Goal: Task Accomplishment & Management: Manage account settings

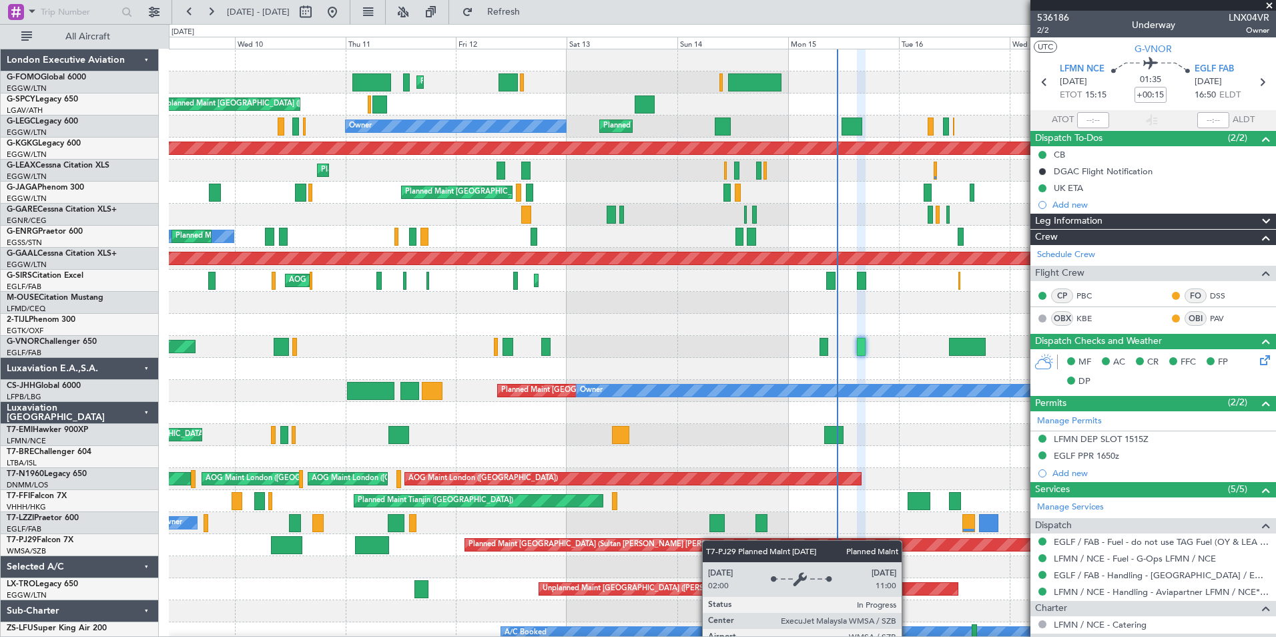
click at [810, 566] on div "Planned Maint London (Luton) Unplanned Maint Athens (Eleftherios Venizelos Intl…" at bounding box center [722, 346] width 1106 height 594
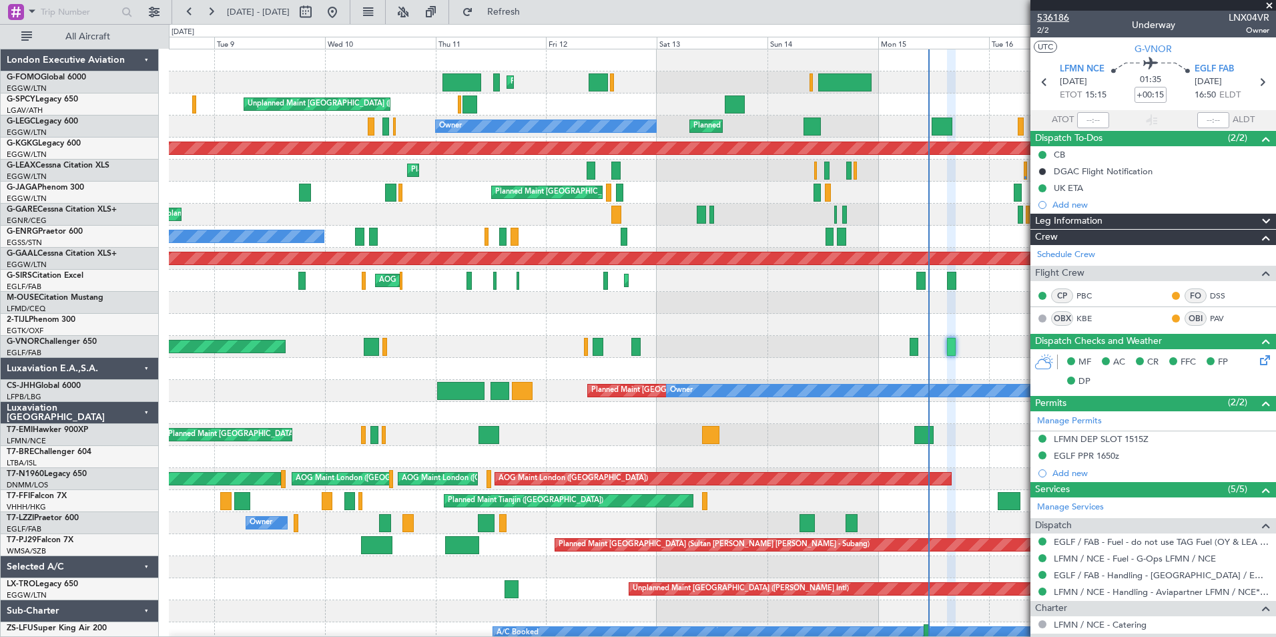
click at [1060, 14] on span "536186" at bounding box center [1053, 18] width 32 height 14
click at [1052, 15] on span "536186" at bounding box center [1053, 18] width 32 height 14
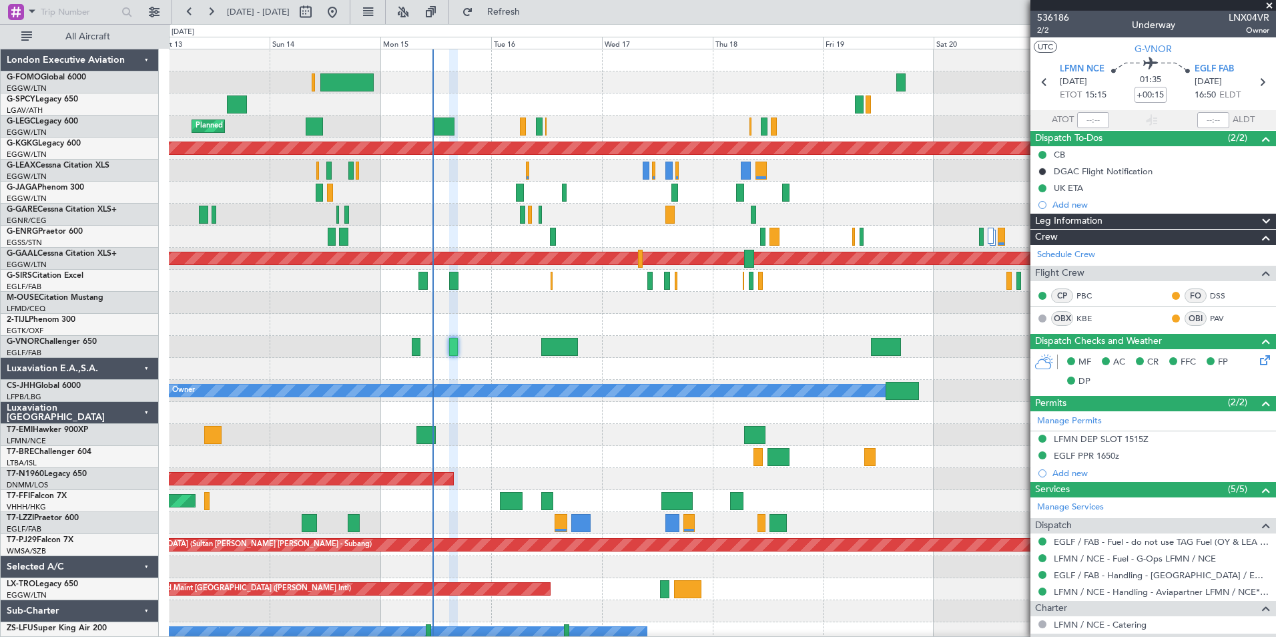
click at [331, 532] on div "Planned Maint London (Luton) Planned Maint London (Luton) Owner A/C Unavailable…" at bounding box center [722, 368] width 1106 height 639
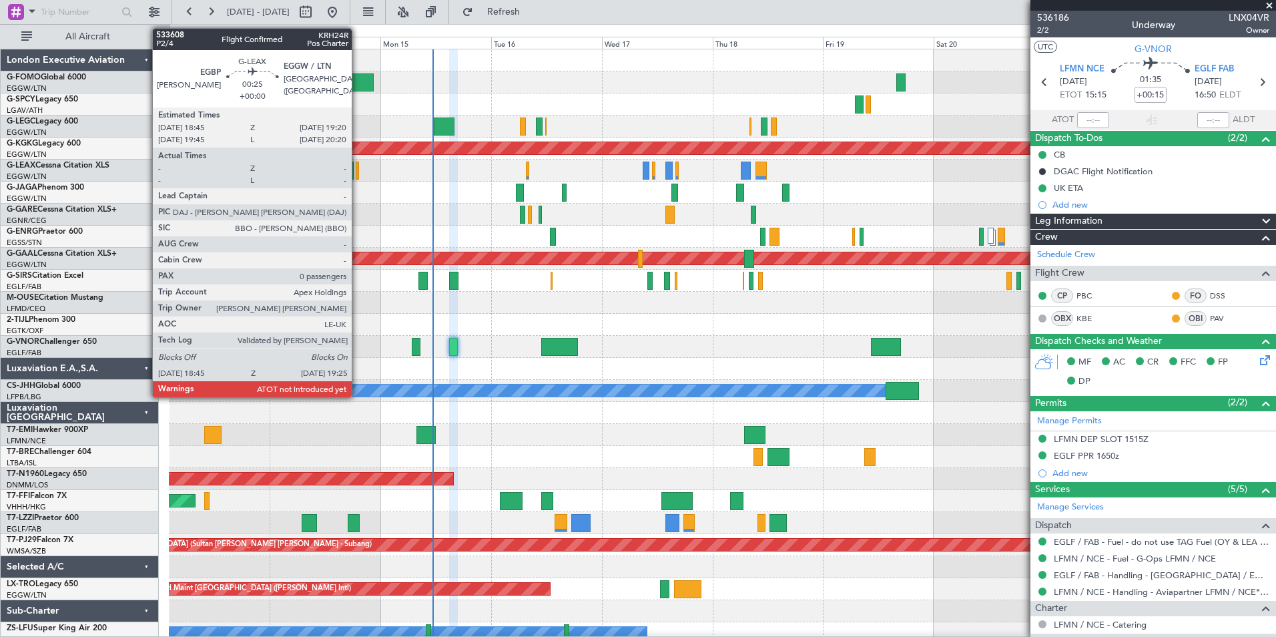
click at [358, 176] on div at bounding box center [357, 170] width 3 height 18
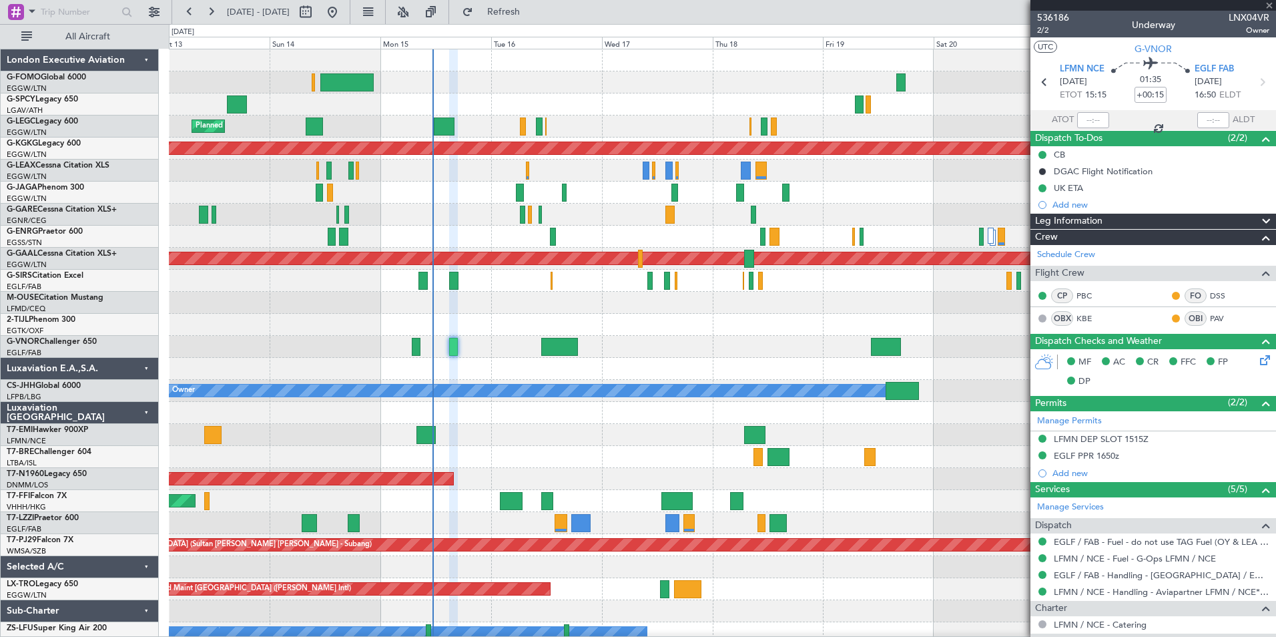
type input "0"
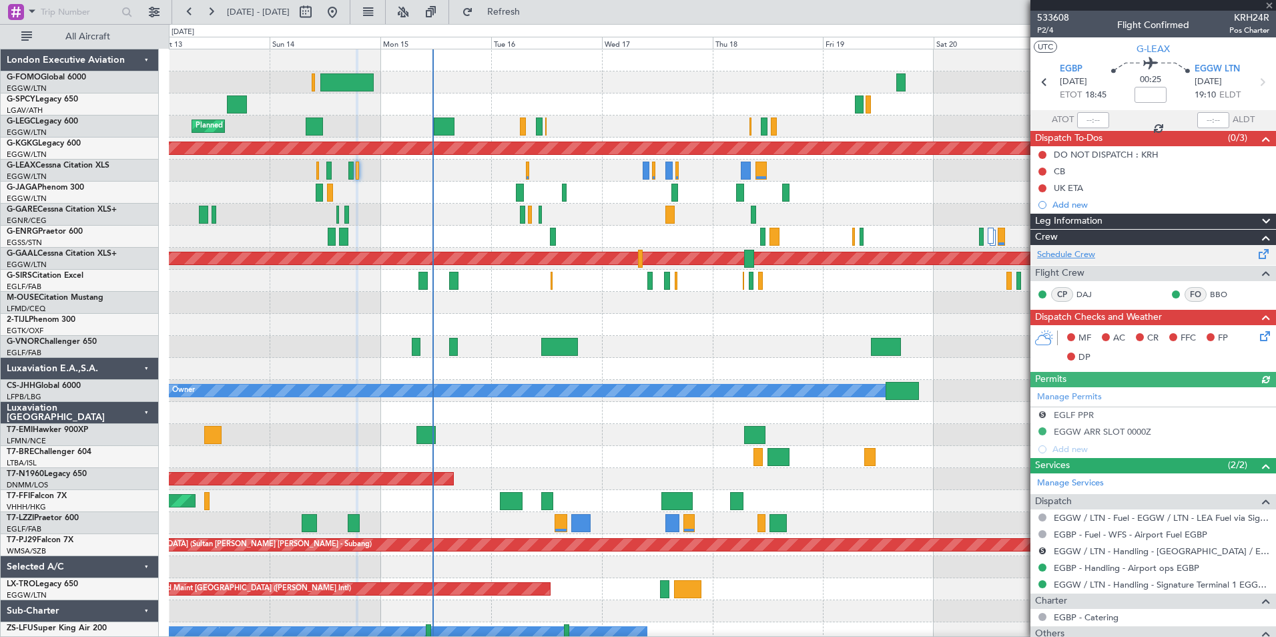
click at [1086, 258] on link "Schedule Crew" at bounding box center [1066, 254] width 58 height 13
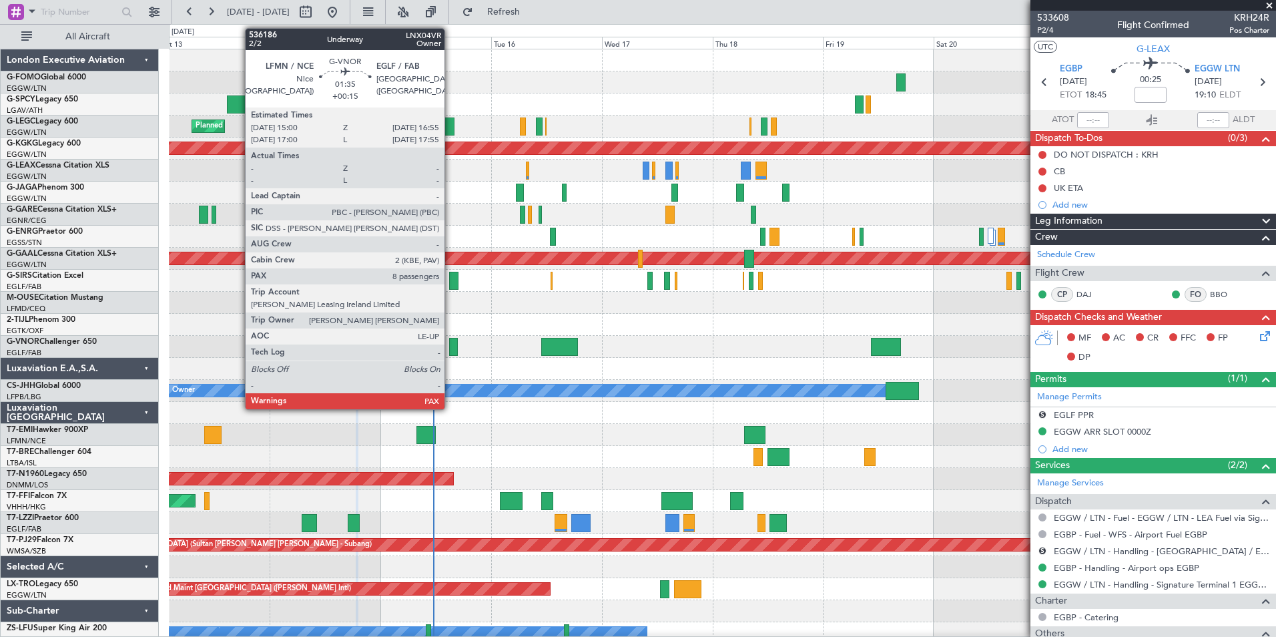
click at [450, 350] on div at bounding box center [453, 347] width 9 height 18
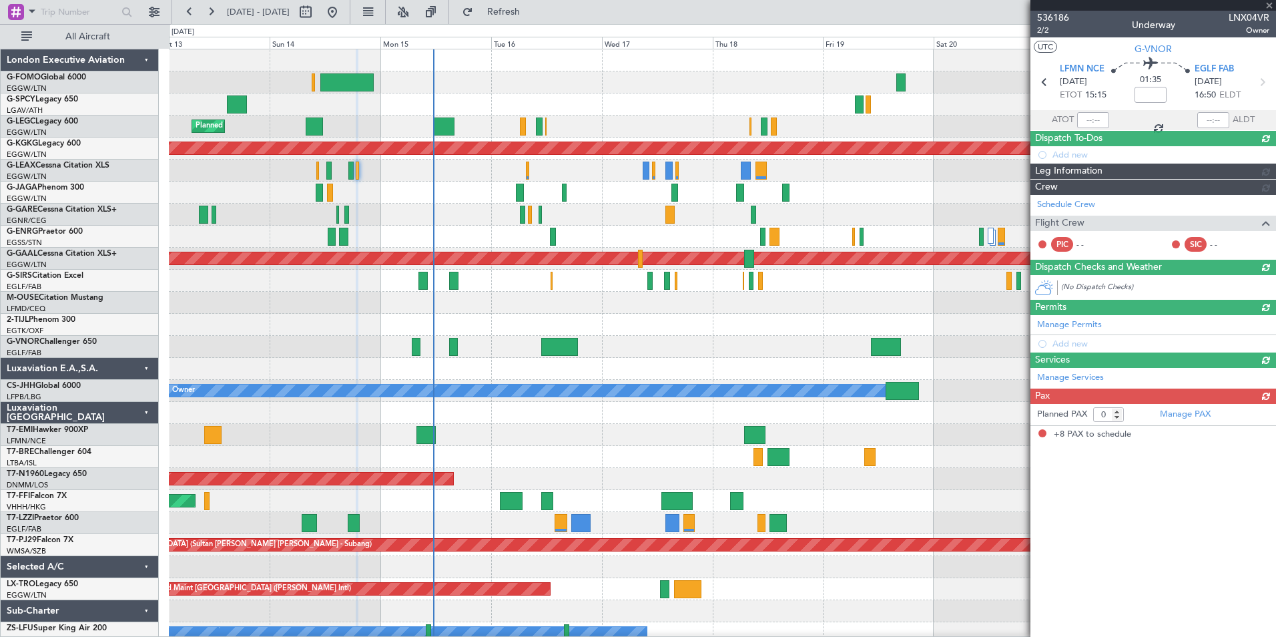
type input "+00:15"
type input "8"
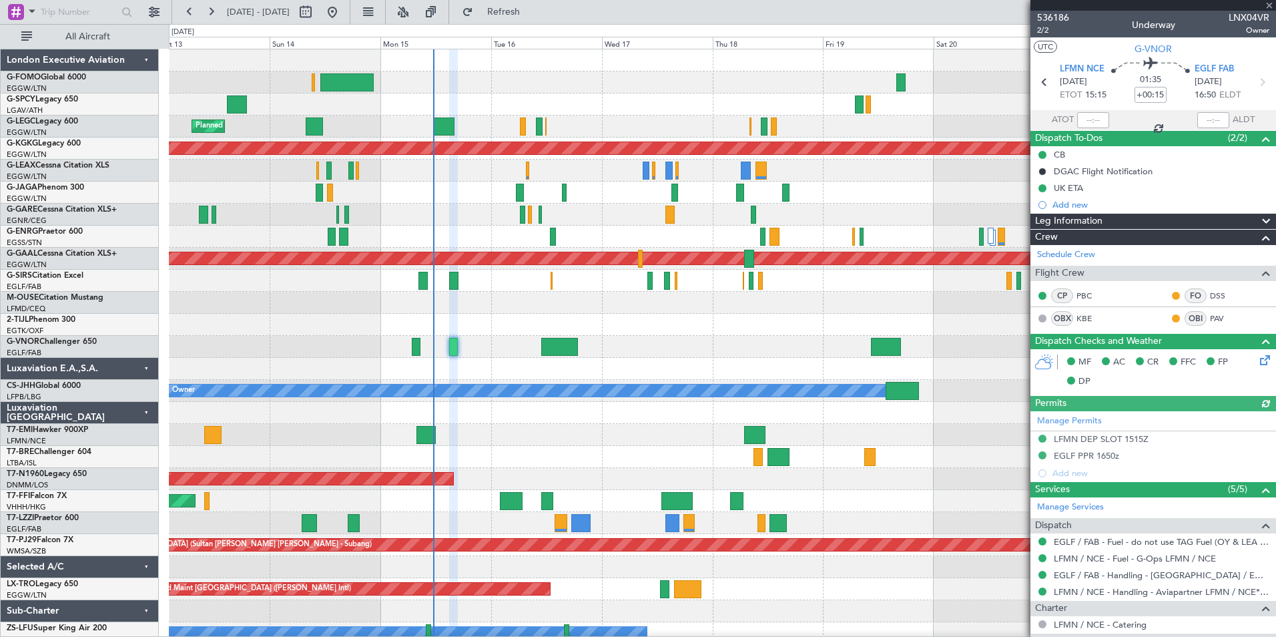
scroll to position [340, 0]
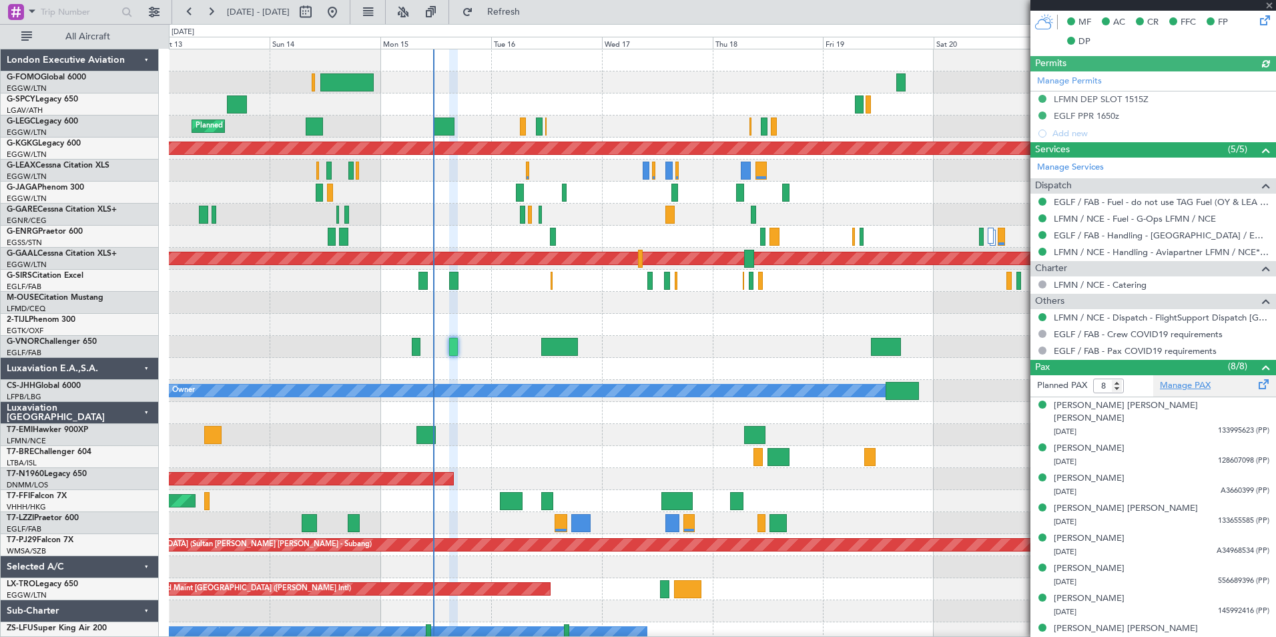
click at [1174, 389] on link "Manage PAX" at bounding box center [1185, 385] width 51 height 13
click at [532, 9] on span "Refresh" at bounding box center [504, 11] width 56 height 9
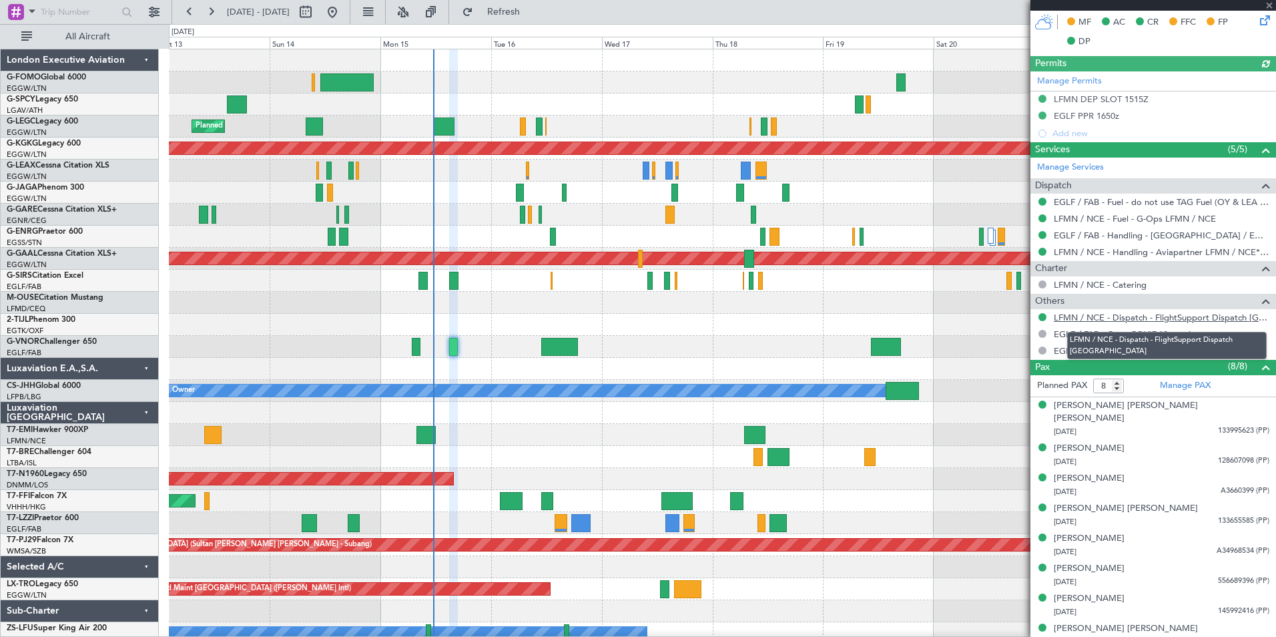
click at [1247, 314] on link "LFMN / NCE - Dispatch - FlightSupport Dispatch UK" at bounding box center [1162, 317] width 216 height 11
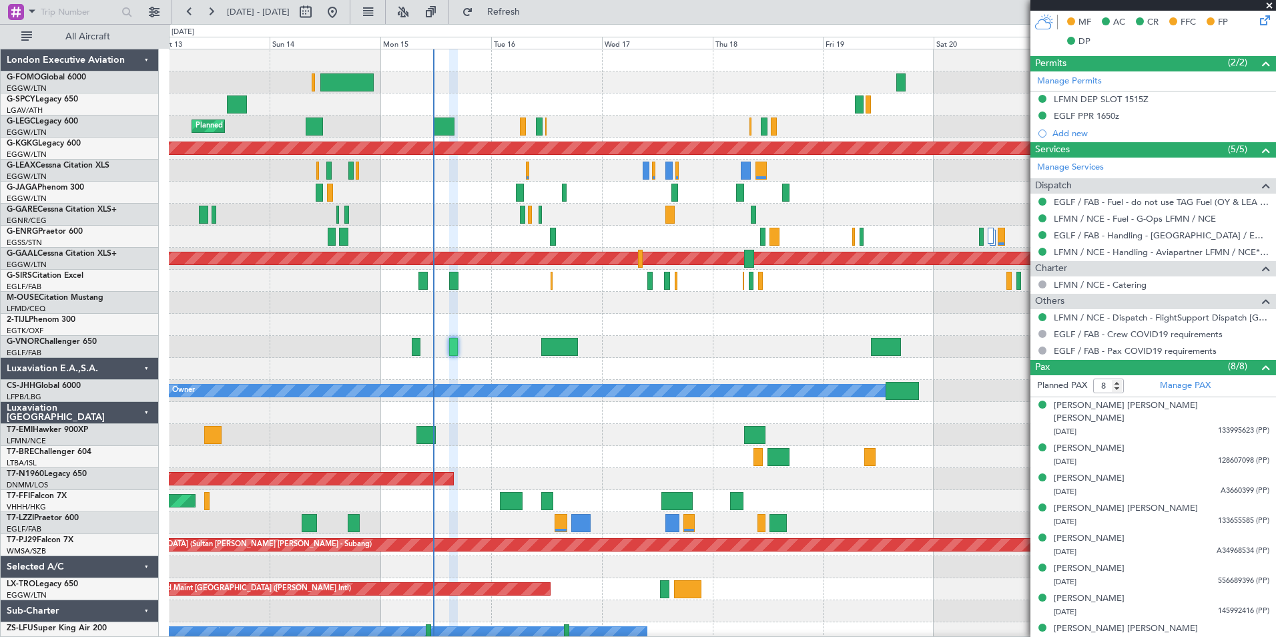
scroll to position [29, 0]
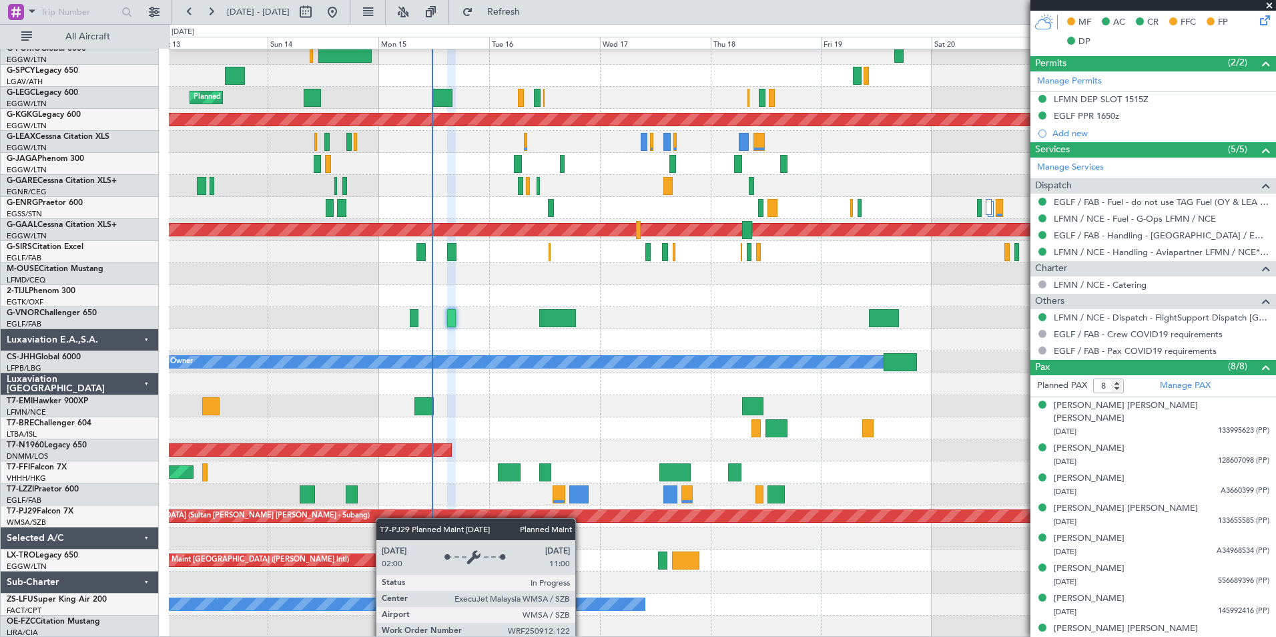
click at [383, 488] on div "Planned Maint London (Luton) Planned Maint London (Luton) Owner A/C Unavailable…" at bounding box center [722, 329] width 1106 height 617
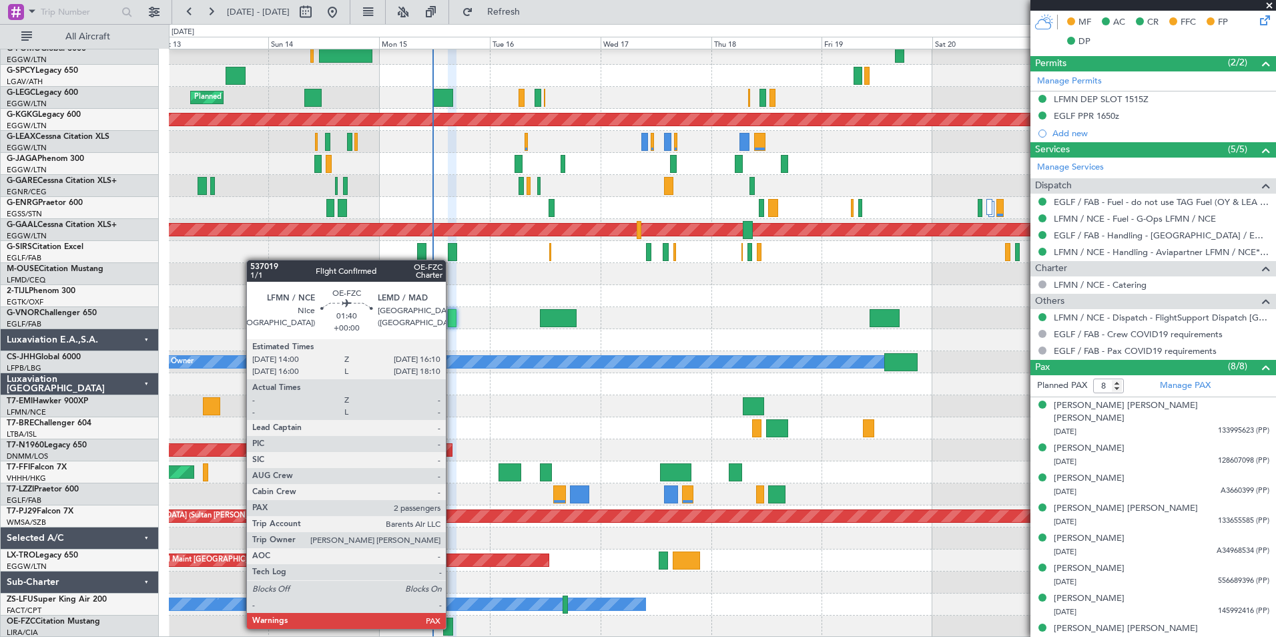
click at [452, 627] on div at bounding box center [448, 626] width 10 height 18
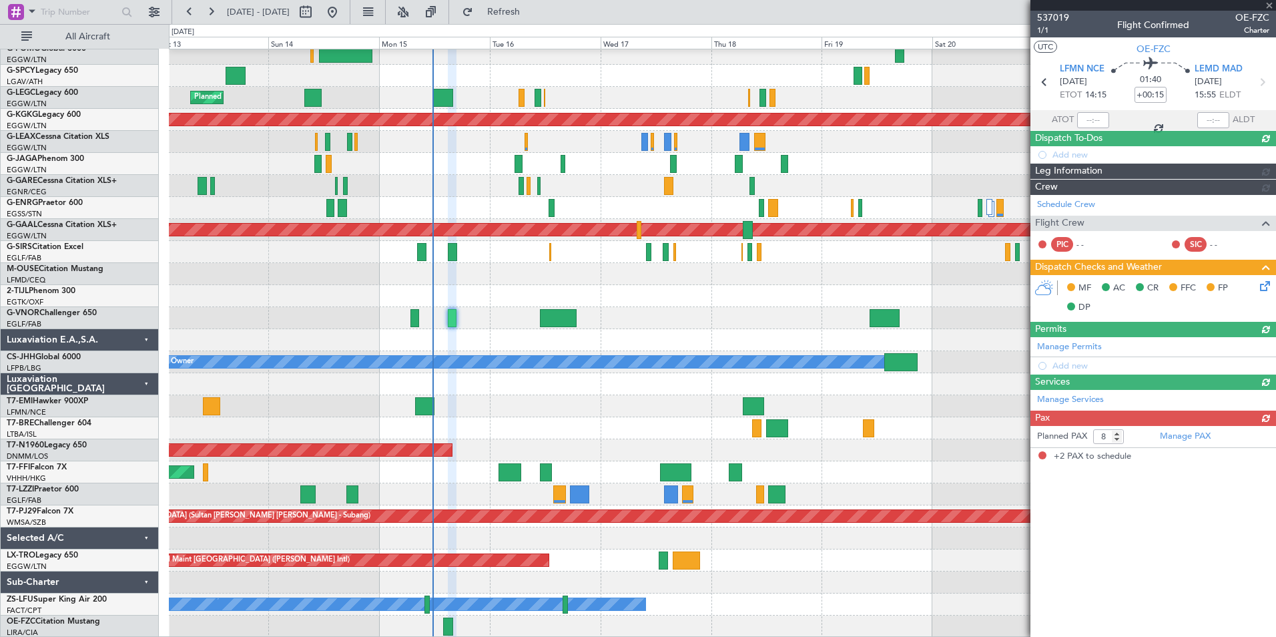
type input "2"
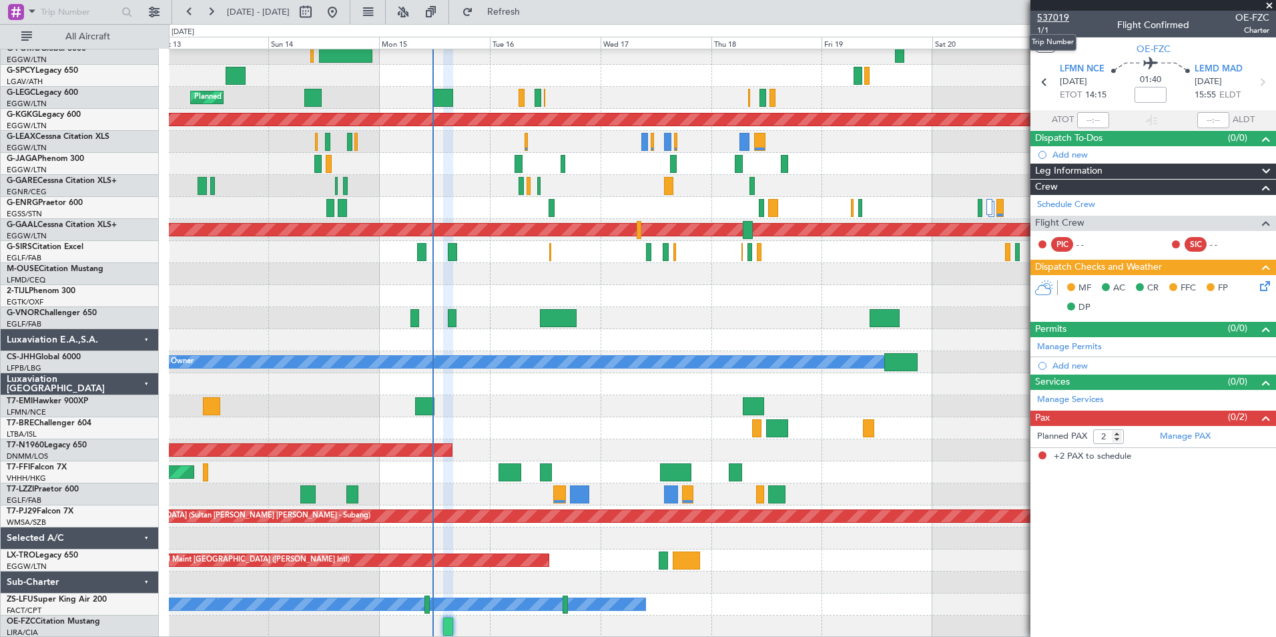
click at [1056, 19] on span "537019" at bounding box center [1053, 18] width 32 height 14
click at [1188, 439] on link "Manage PAX" at bounding box center [1185, 436] width 51 height 13
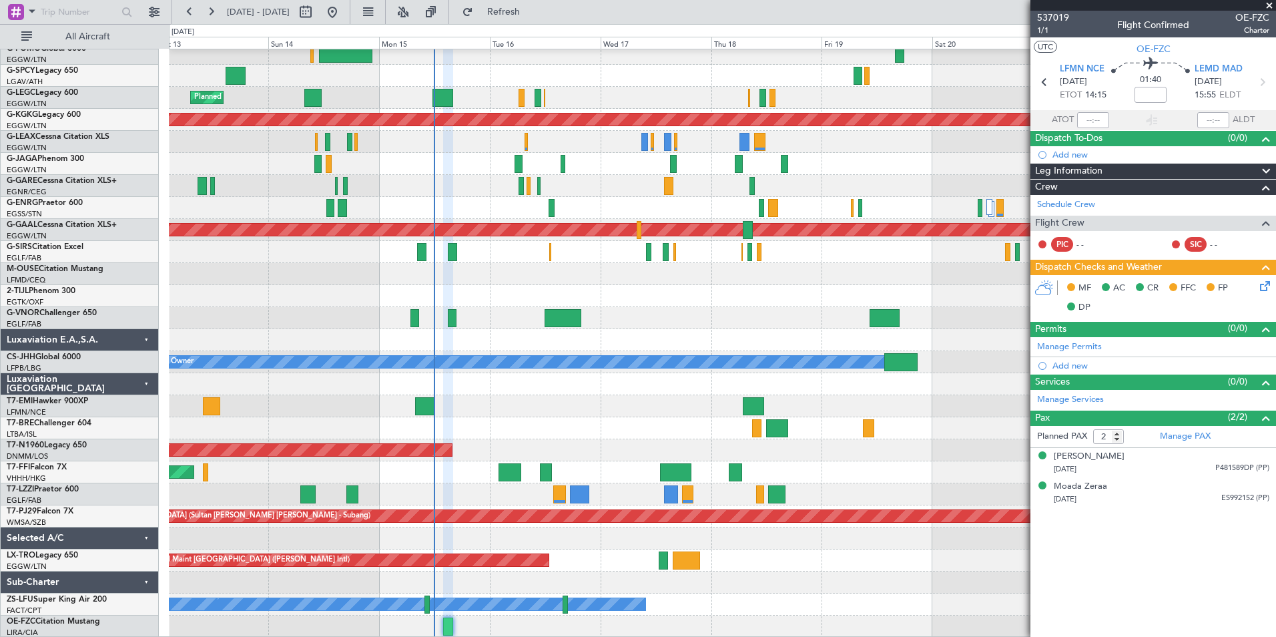
click at [514, 23] on fb-refresh-button "Refresh" at bounding box center [495, 12] width 93 height 24
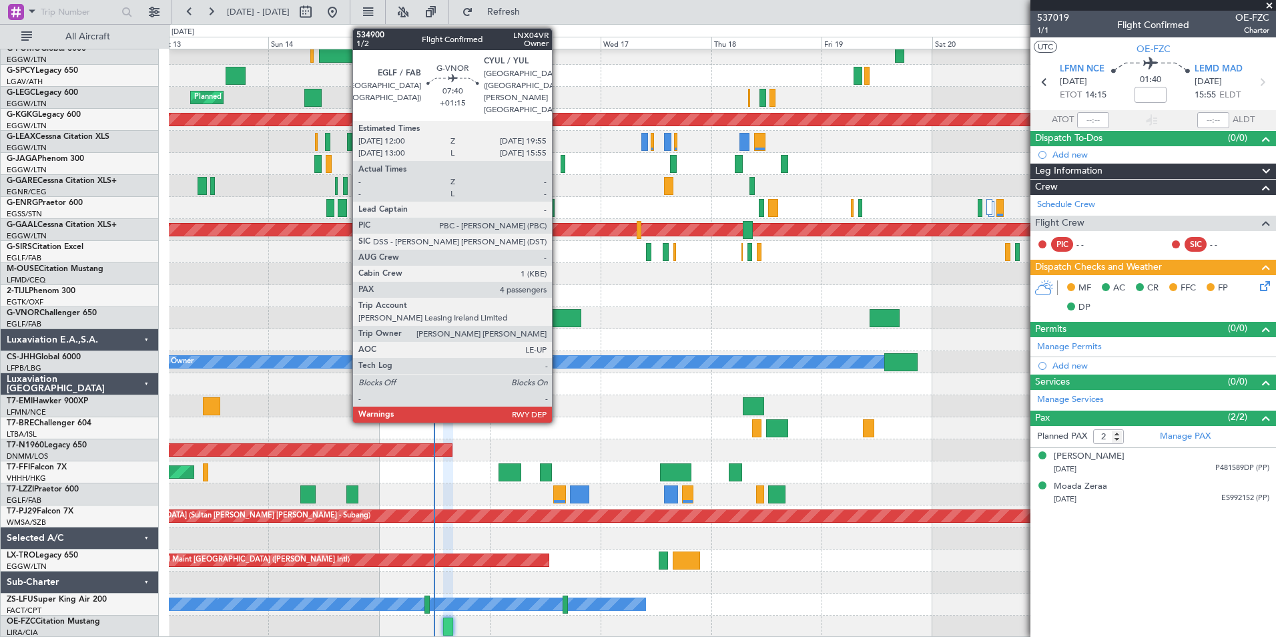
click at [558, 313] on div at bounding box center [562, 318] width 37 height 18
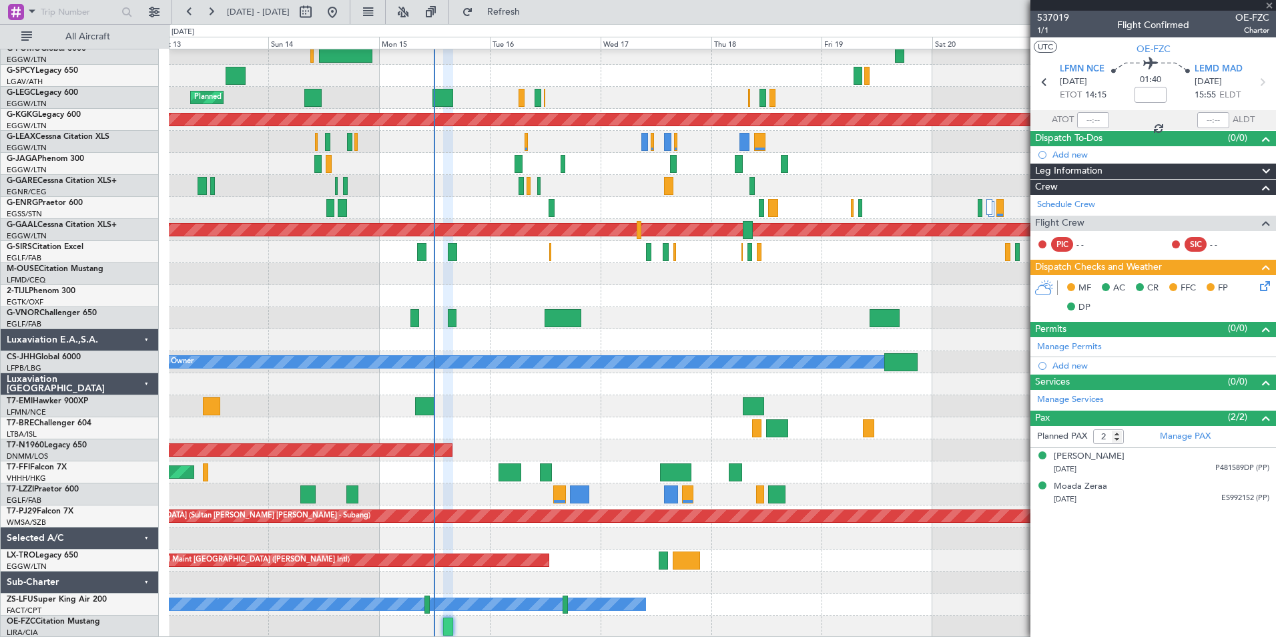
type input "+01:15"
type input "4"
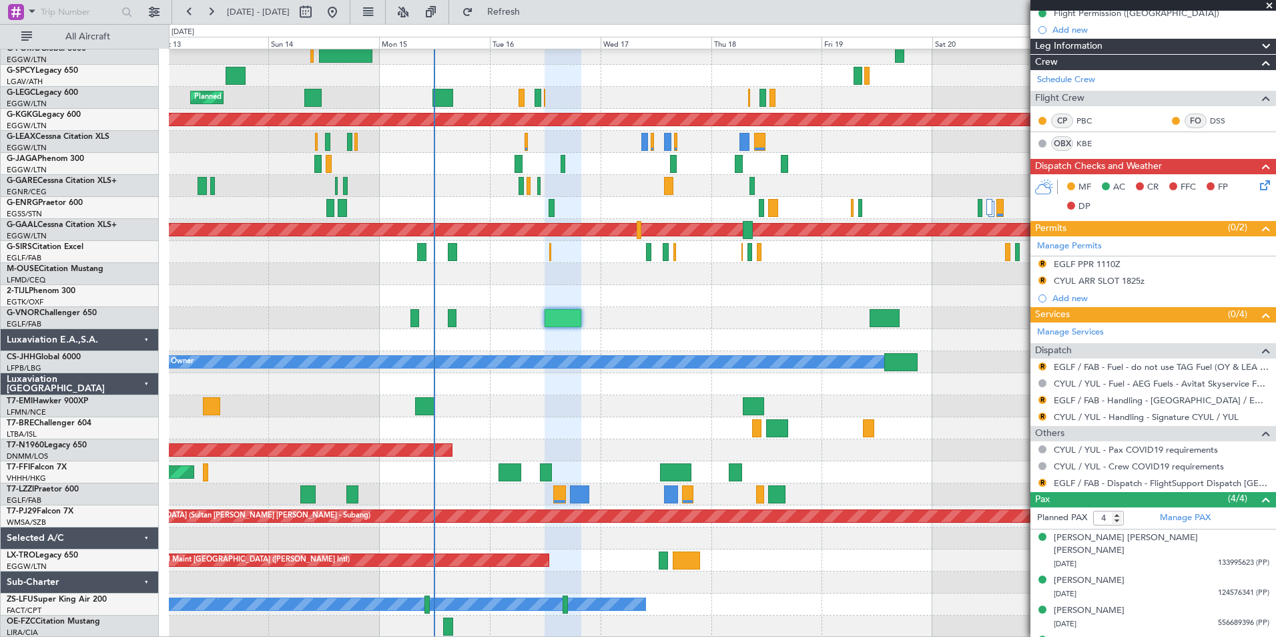
scroll to position [203, 0]
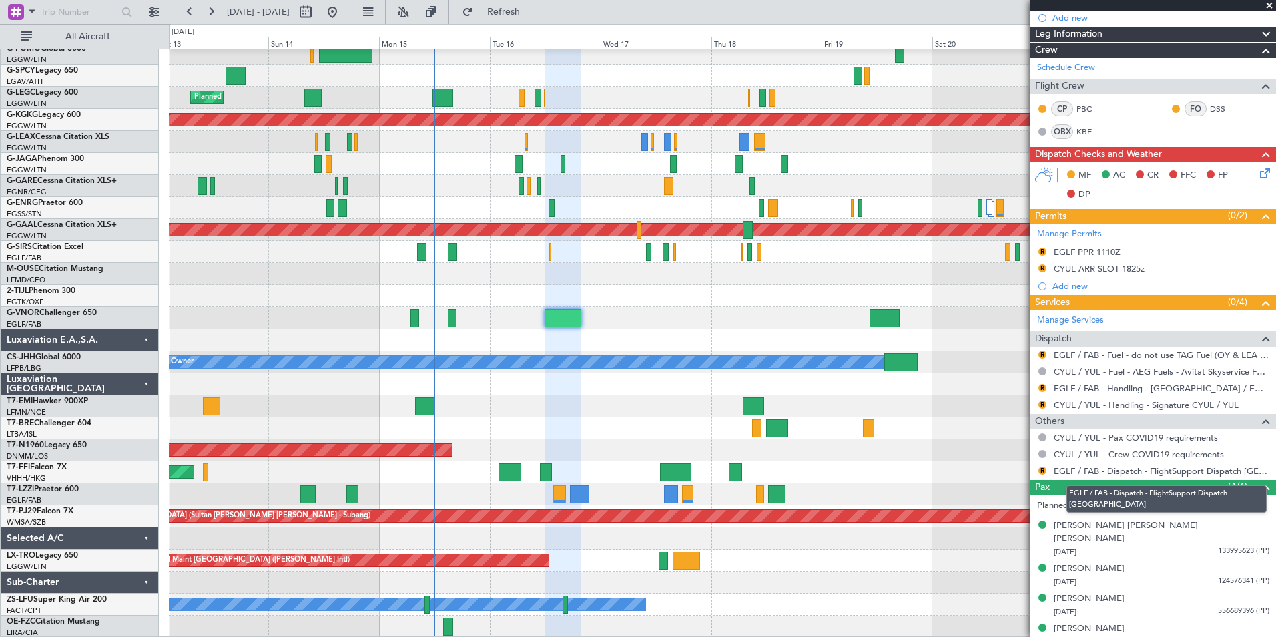
click at [1230, 472] on link "EGLF / FAB - Dispatch - FlightSupport Dispatch UK" at bounding box center [1162, 470] width 216 height 11
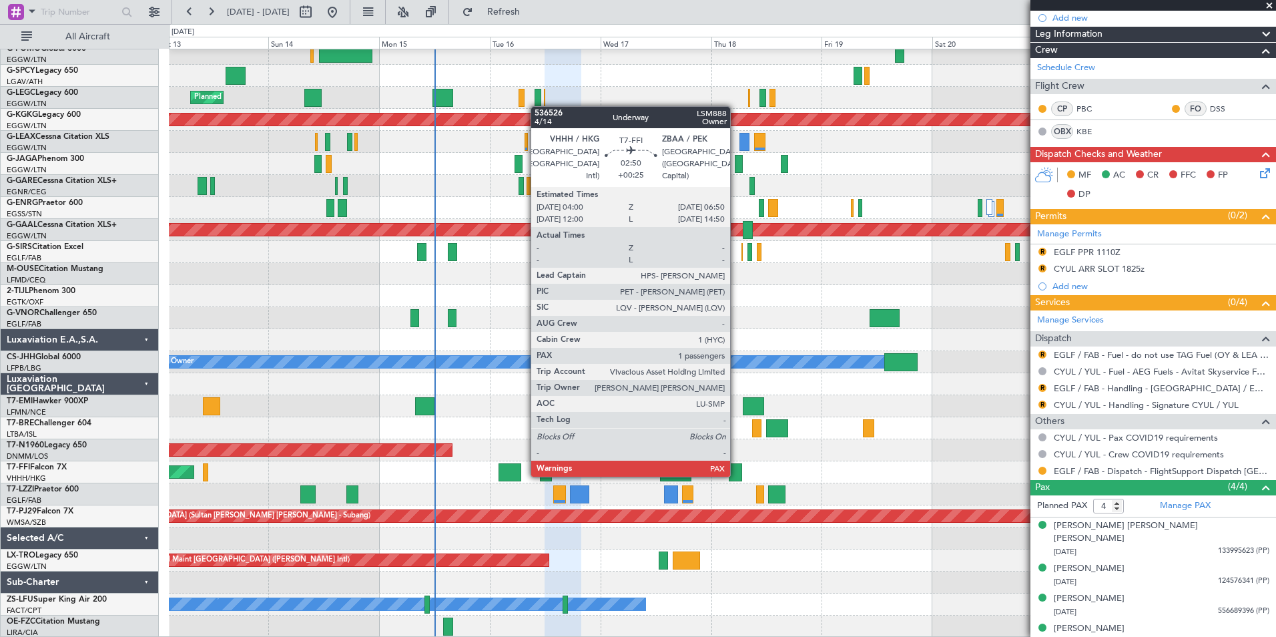
click at [736, 475] on div at bounding box center [735, 472] width 13 height 18
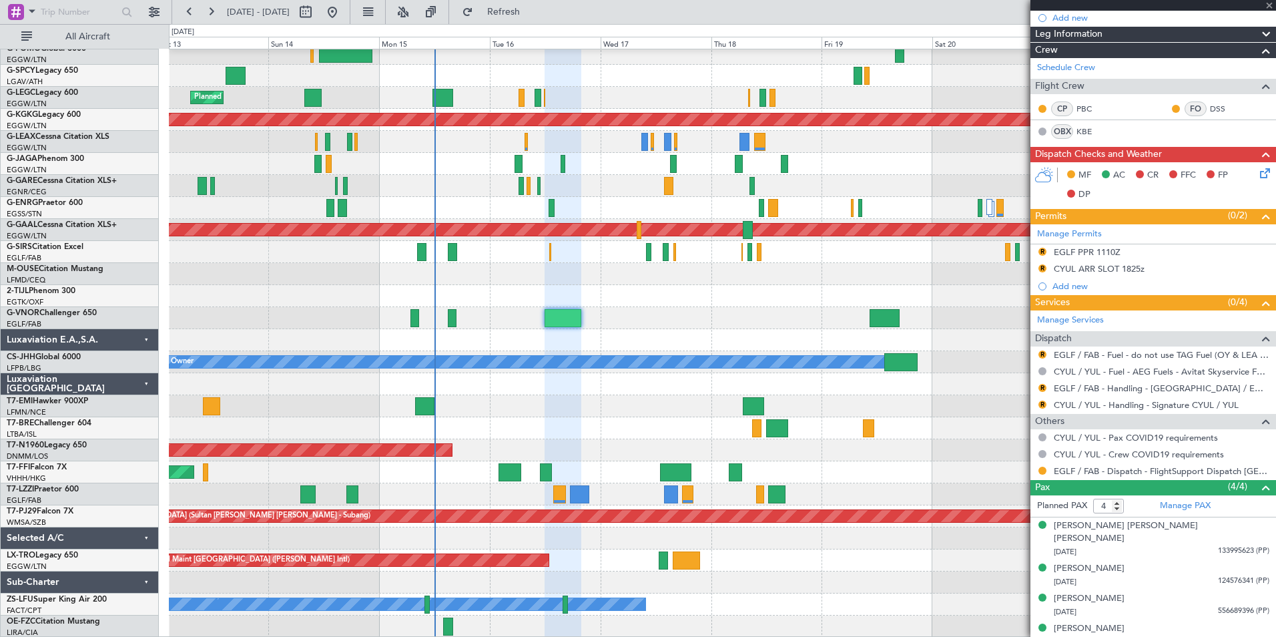
type input "+00:25"
type input "1"
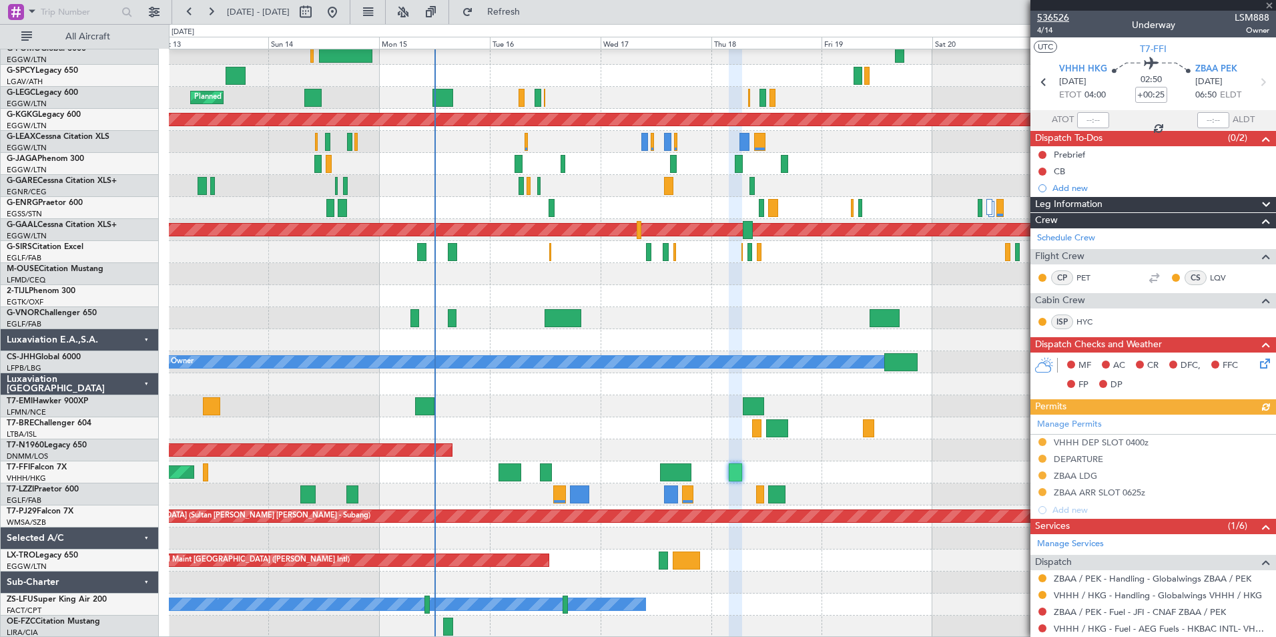
click at [1055, 13] on span "536526" at bounding box center [1053, 18] width 32 height 14
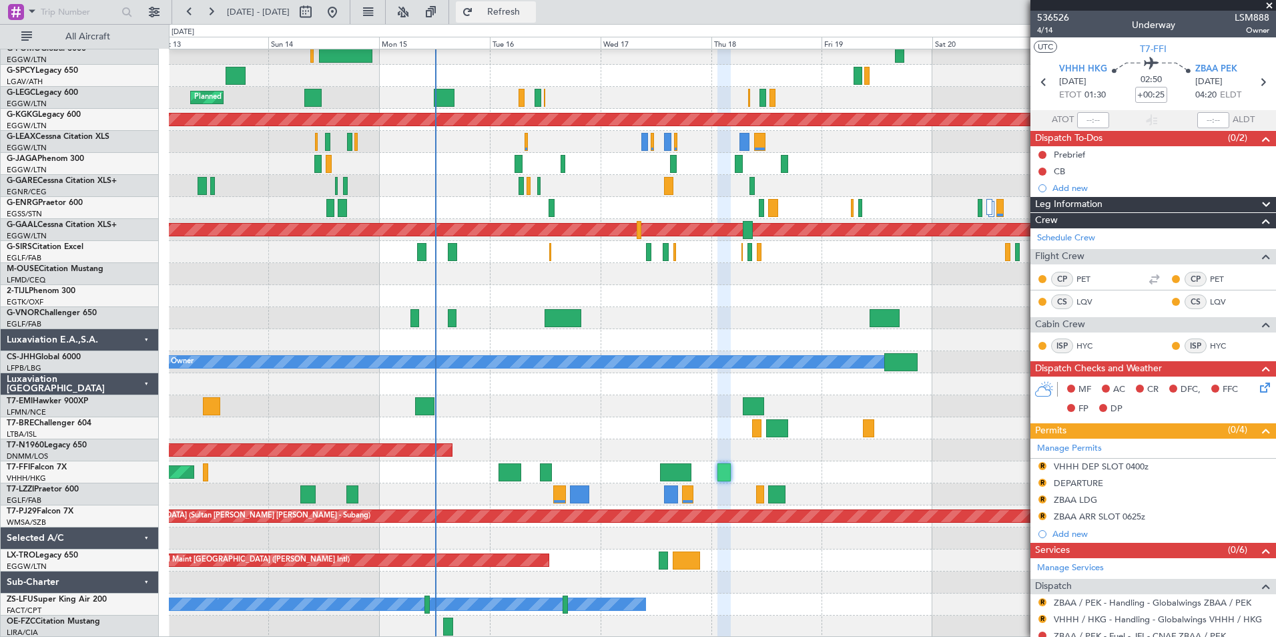
click at [527, 2] on button "Refresh" at bounding box center [496, 11] width 80 height 21
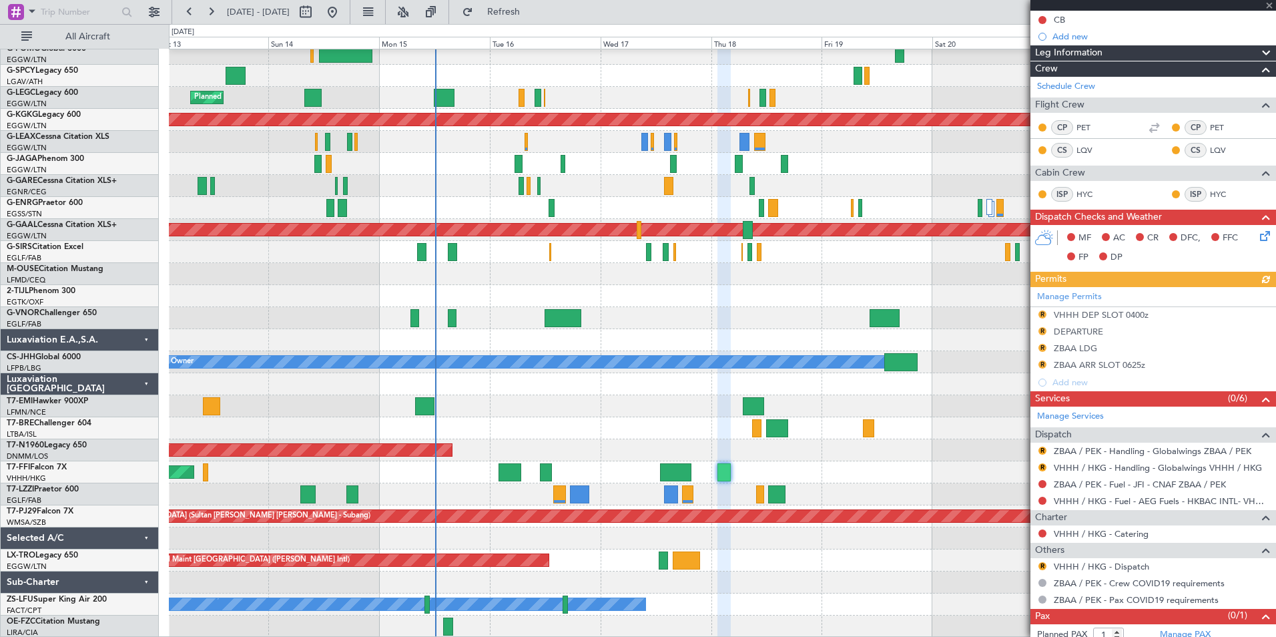
scroll to position [177, 0]
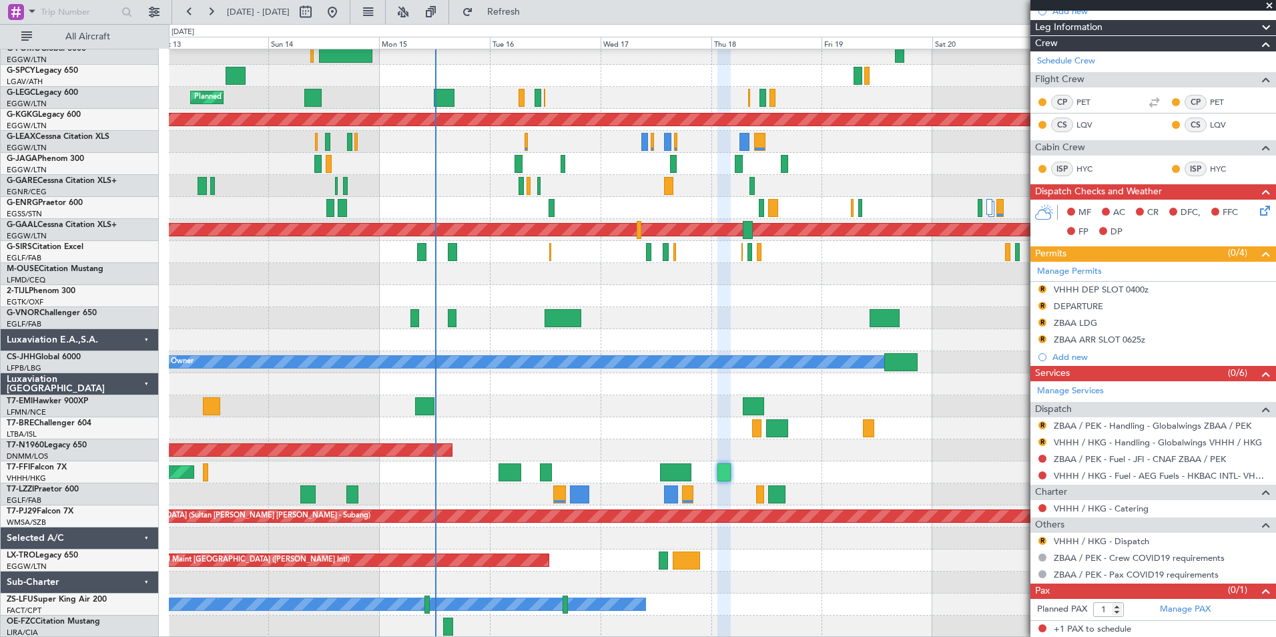
click at [1132, 546] on mat-tooltip-component "VHHH / HKG - Dispatch" at bounding box center [1100, 563] width 103 height 35
click at [1132, 542] on link "VHHH / HKG - Dispatch" at bounding box center [1101, 540] width 95 height 11
click at [532, 19] on button "Refresh" at bounding box center [496, 11] width 80 height 21
click at [1190, 615] on link "Manage PAX" at bounding box center [1185, 608] width 51 height 13
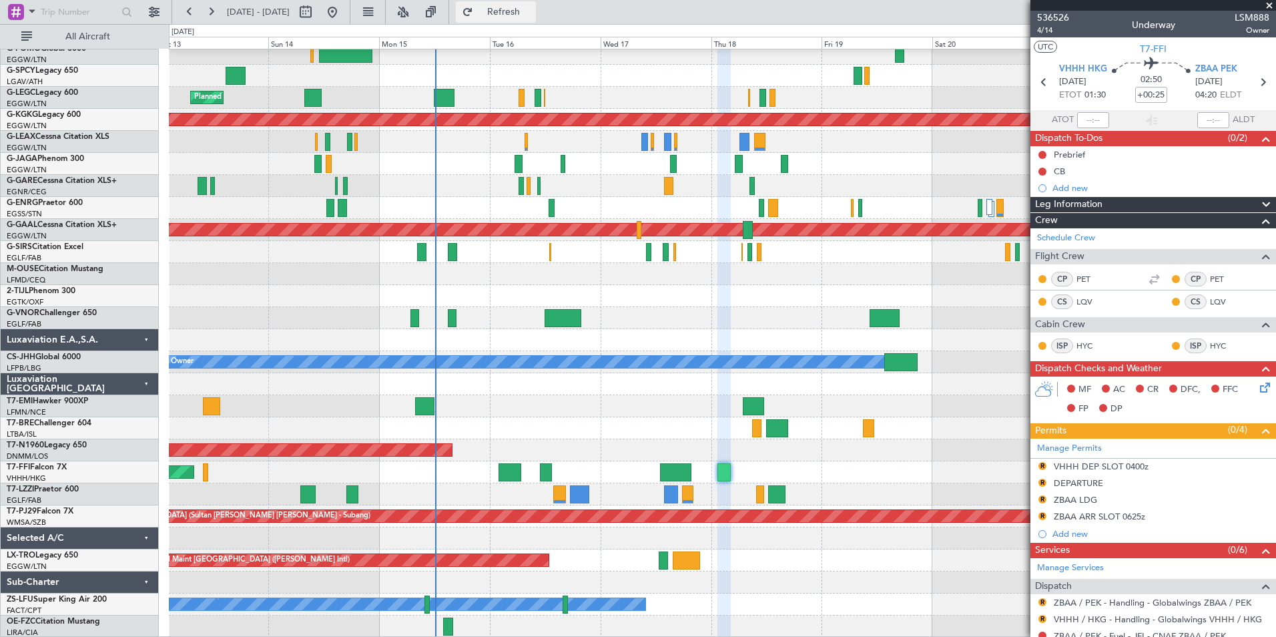
click at [507, 3] on button "Refresh" at bounding box center [496, 11] width 80 height 21
click at [1050, 17] on span "536526" at bounding box center [1053, 18] width 32 height 14
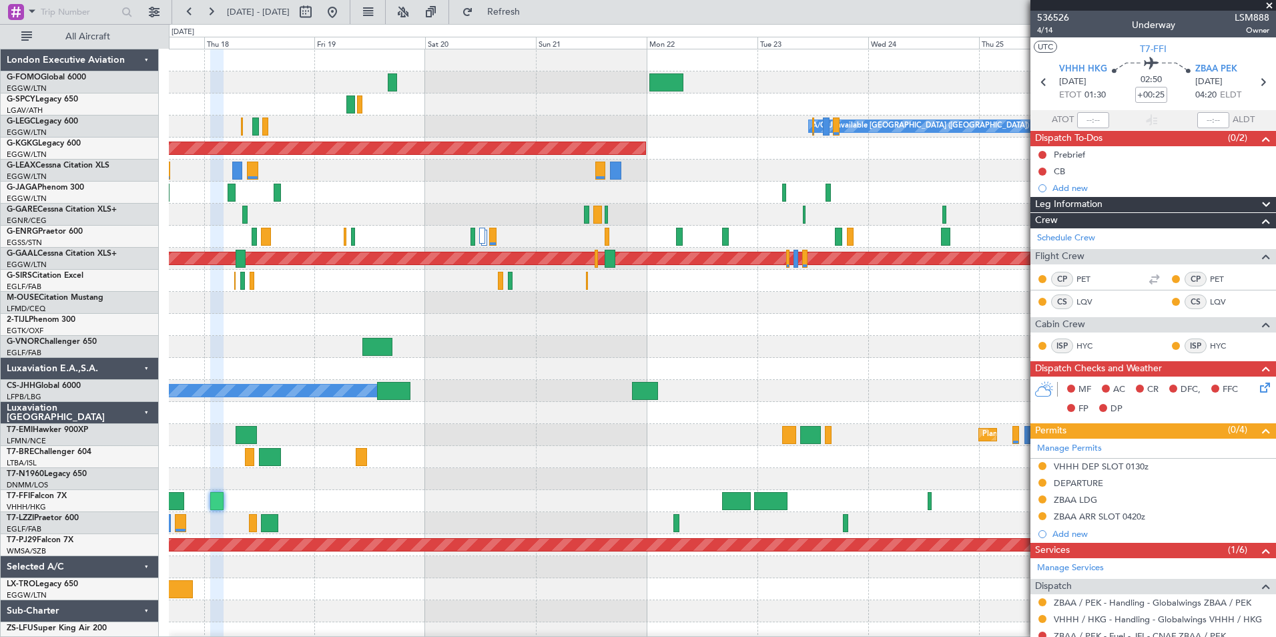
click at [183, 250] on div "A/C Unavailable London (Luton) AOG Maint Istanbul (Ataturk) Planned Maint Dusse…" at bounding box center [722, 357] width 1106 height 617
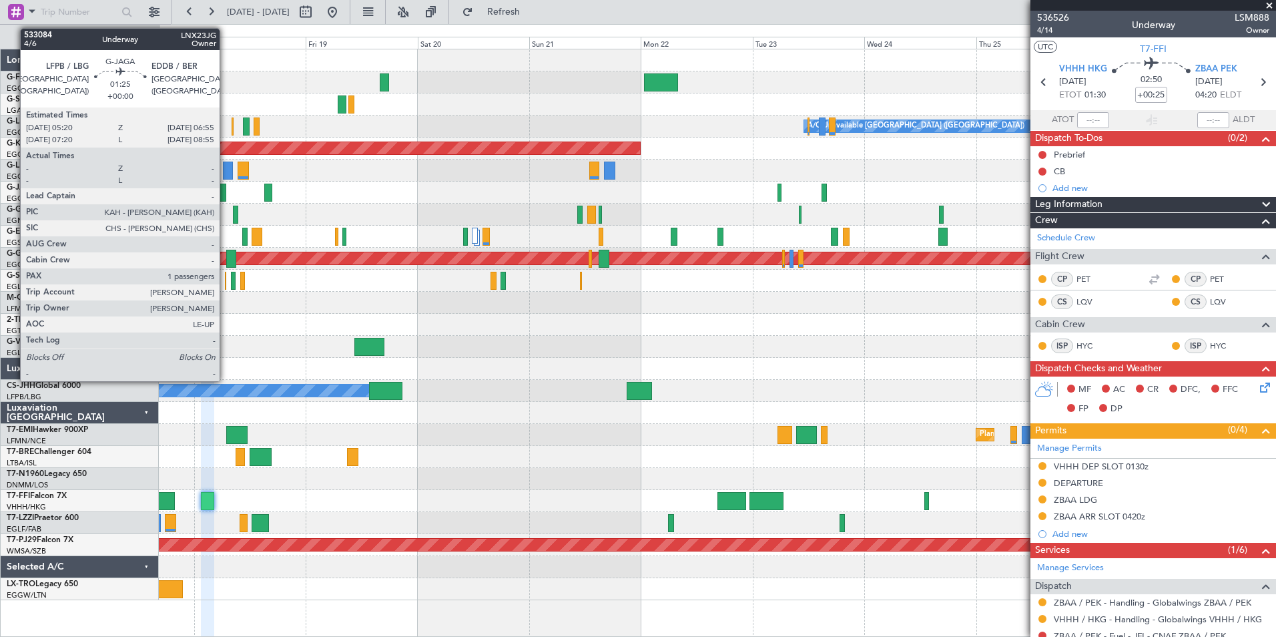
click at [226, 194] on div at bounding box center [222, 192] width 8 height 18
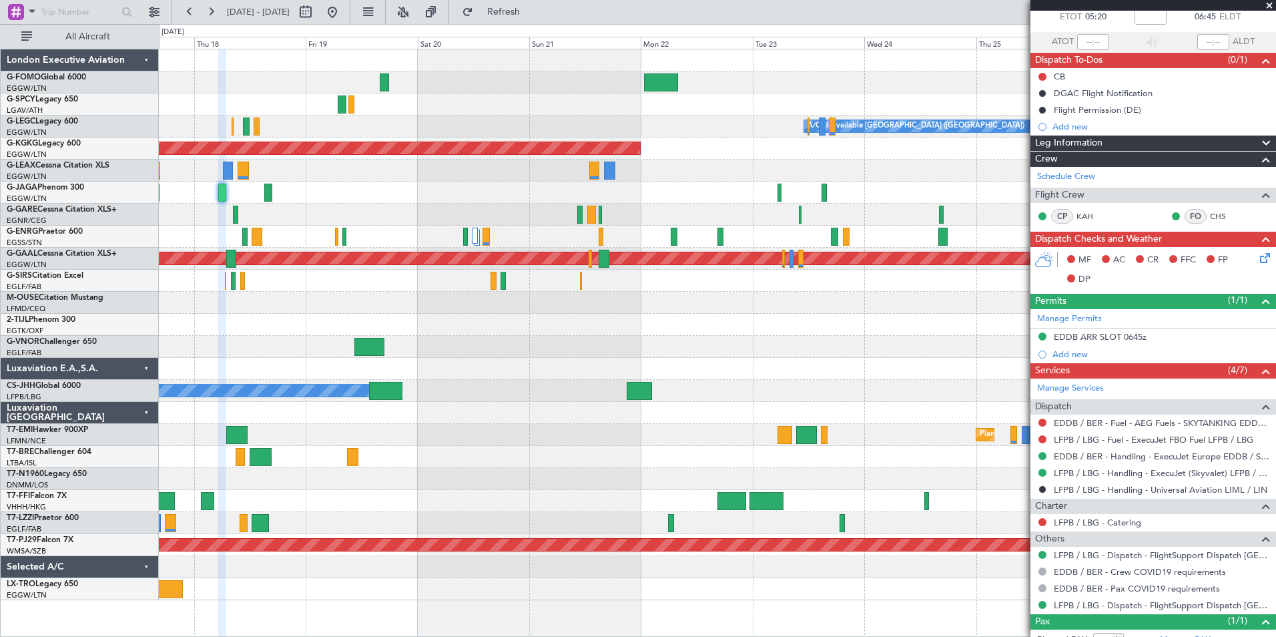
scroll to position [122, 0]
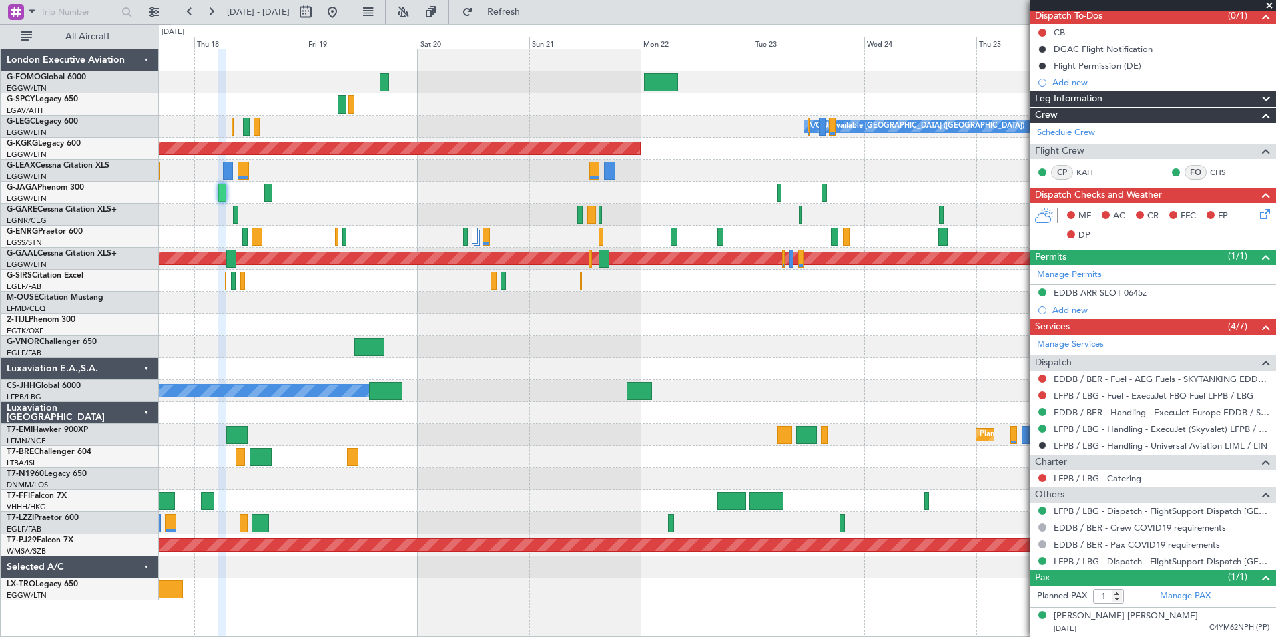
click at [1247, 509] on link "LFPB / LBG - Dispatch - FlightSupport Dispatch [GEOGRAPHIC_DATA]" at bounding box center [1162, 510] width 216 height 11
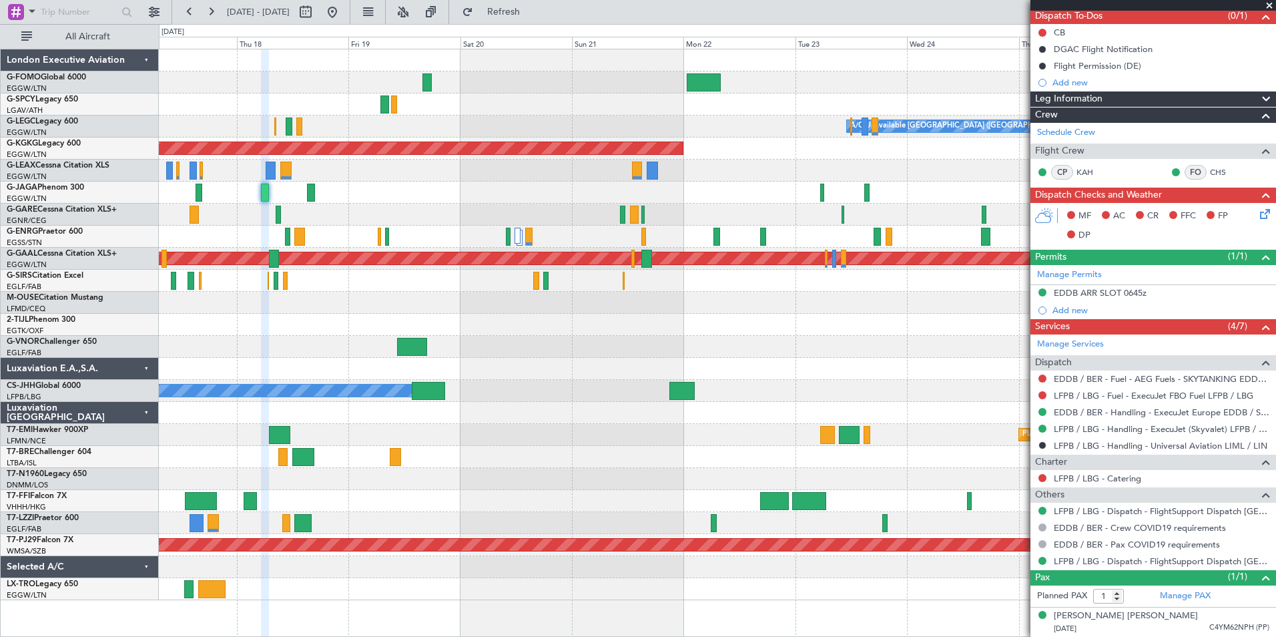
click at [276, 465] on div "A/C Unavailable London (Luton) AOG Maint Istanbul (Ataturk) Planned Maint Dusse…" at bounding box center [717, 324] width 1116 height 550
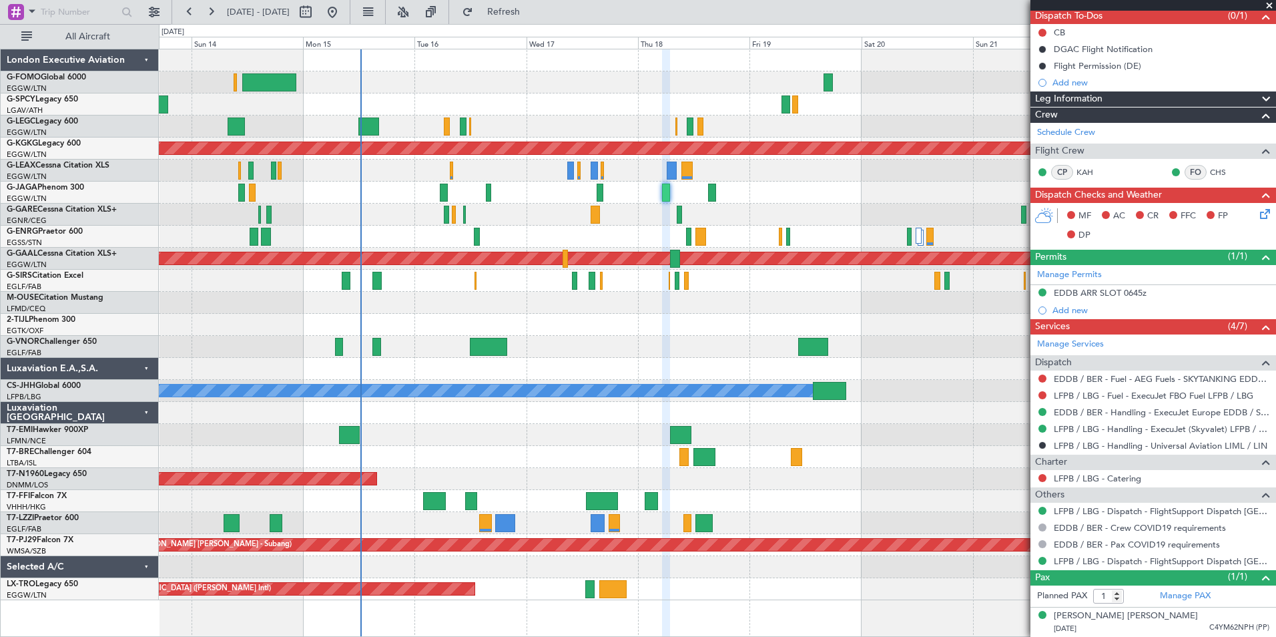
click at [645, 575] on div at bounding box center [717, 567] width 1116 height 22
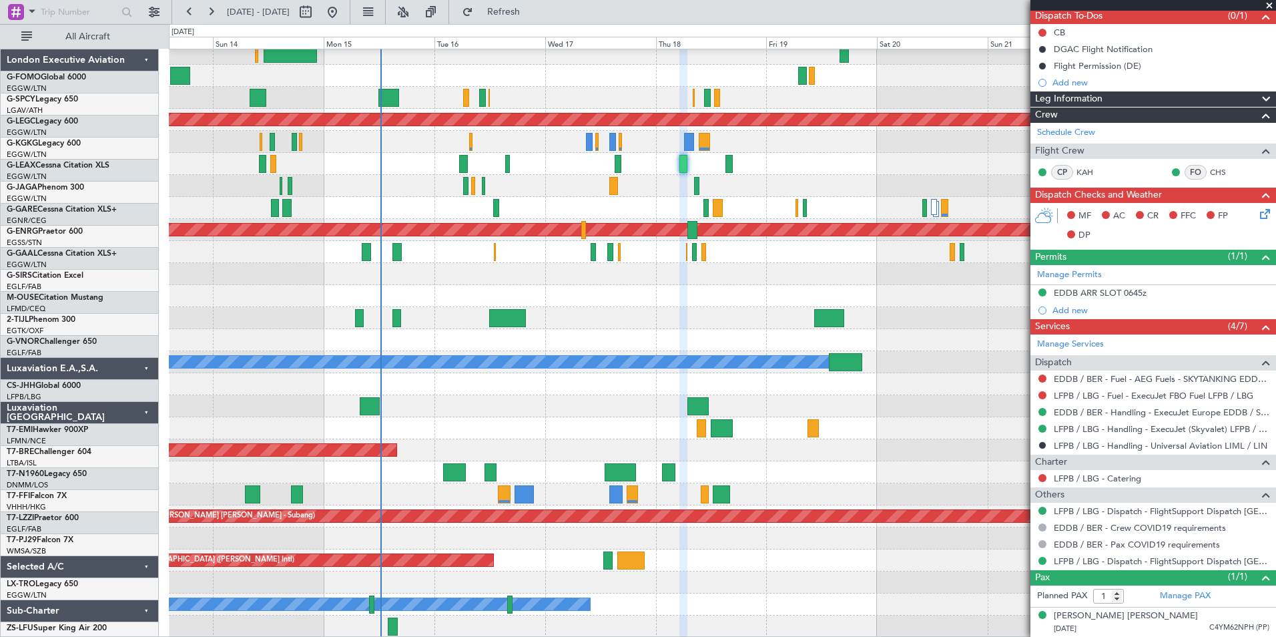
scroll to position [29, 0]
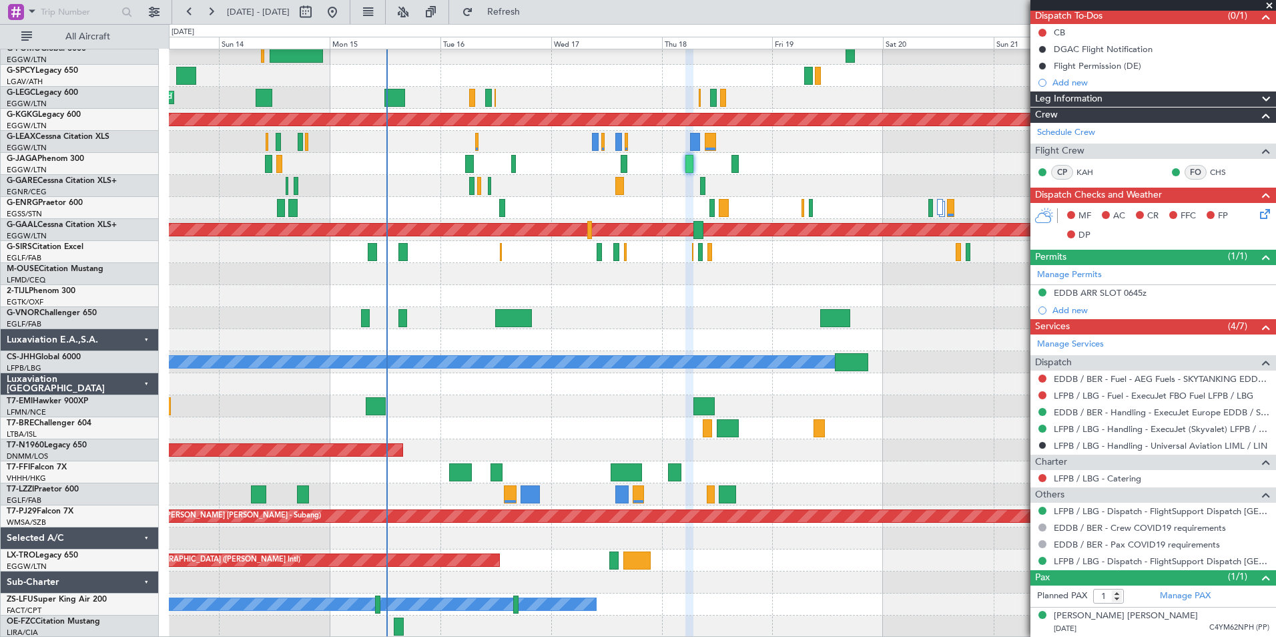
click at [341, 462] on div "Planned Maint London (Luton) A/C Unavailable London (Luton) Planned Maint Londo…" at bounding box center [722, 329] width 1106 height 617
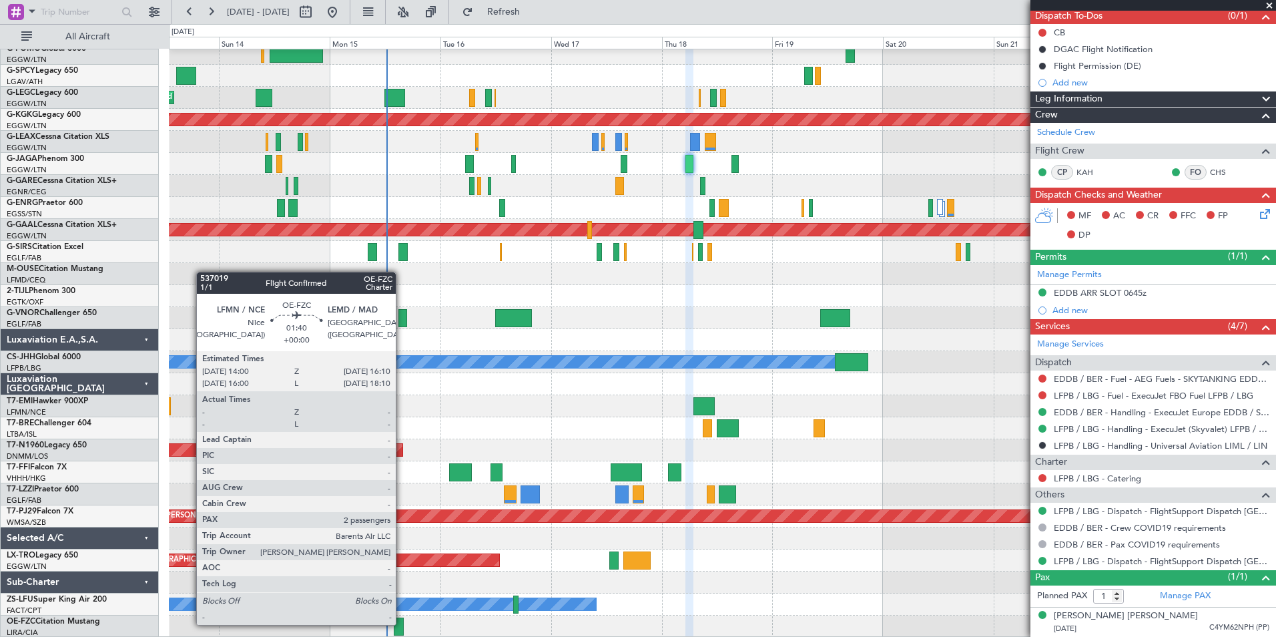
click at [402, 623] on div at bounding box center [399, 626] width 10 height 18
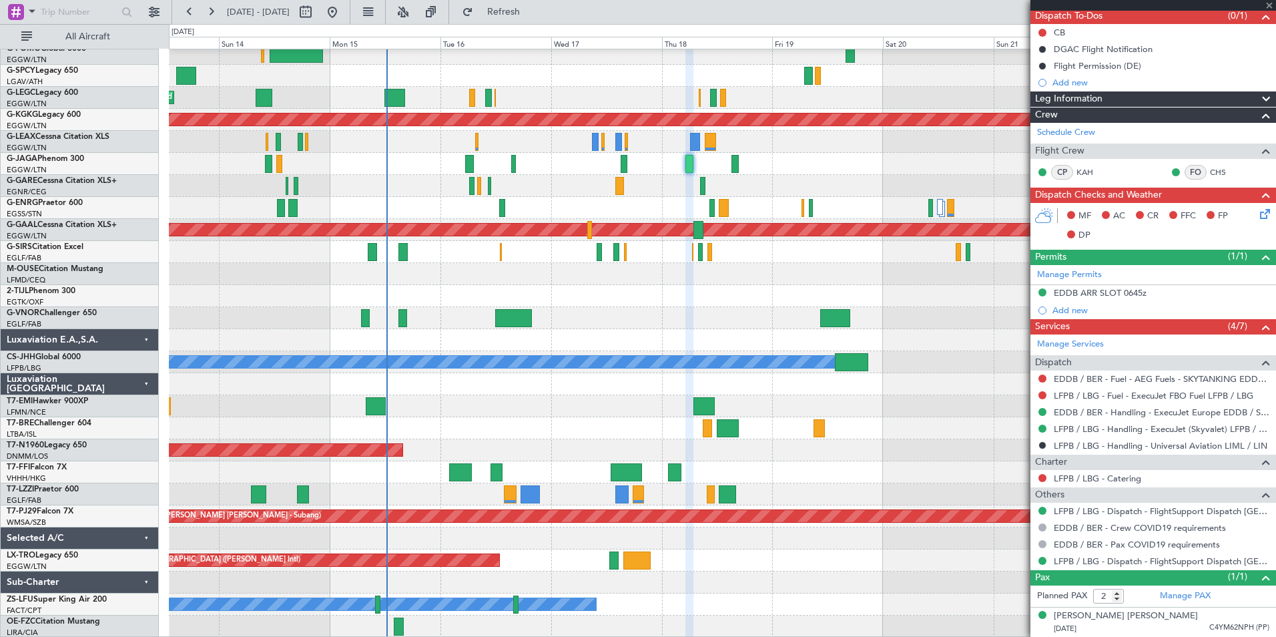
scroll to position [0, 0]
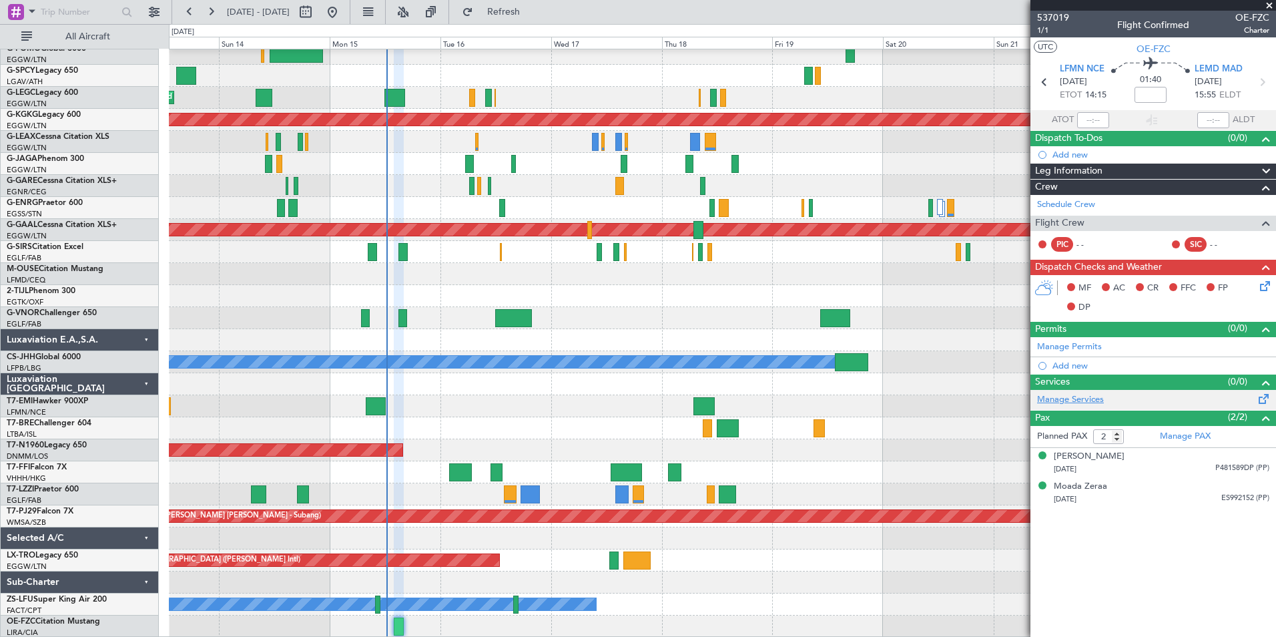
click at [1089, 402] on link "Manage Services" at bounding box center [1070, 399] width 67 height 13
click at [522, 17] on button "Refresh" at bounding box center [496, 11] width 80 height 21
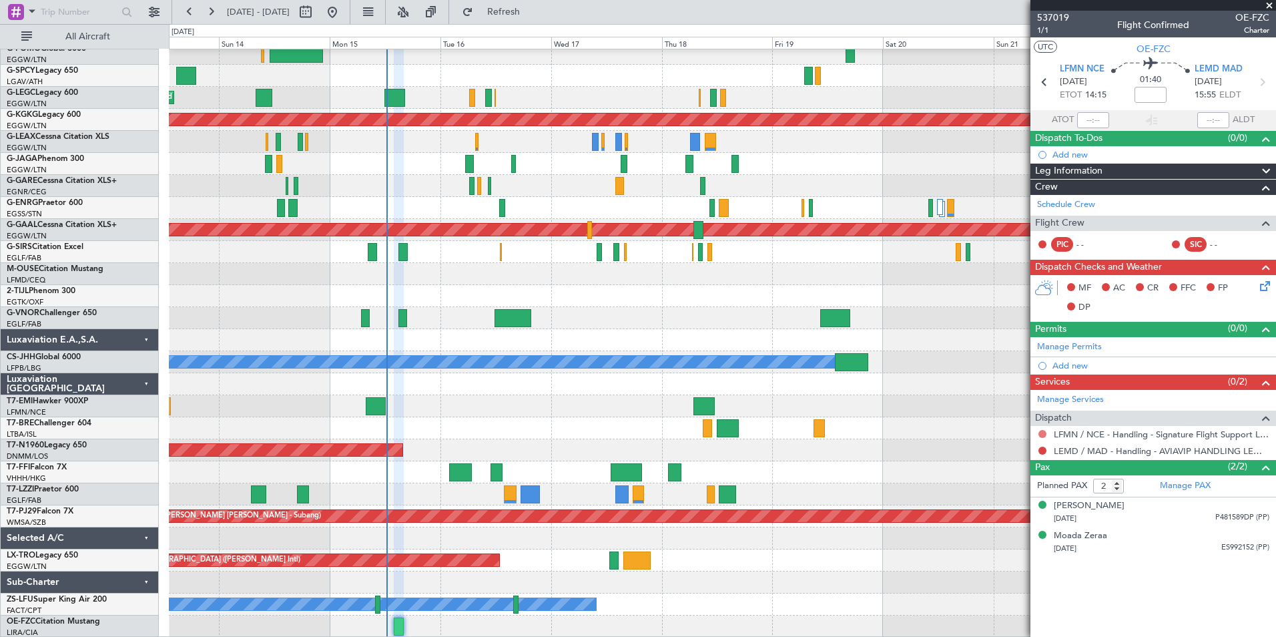
click at [1041, 433] on button at bounding box center [1042, 434] width 8 height 8
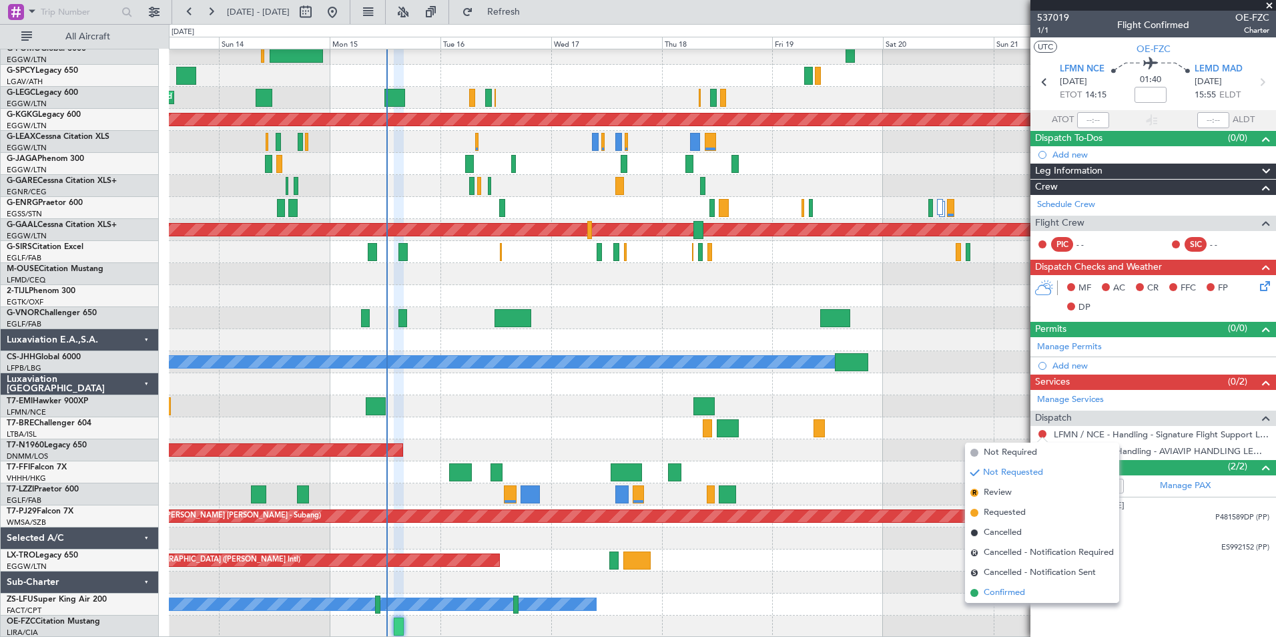
click at [1023, 595] on span "Confirmed" at bounding box center [1003, 592] width 41 height 13
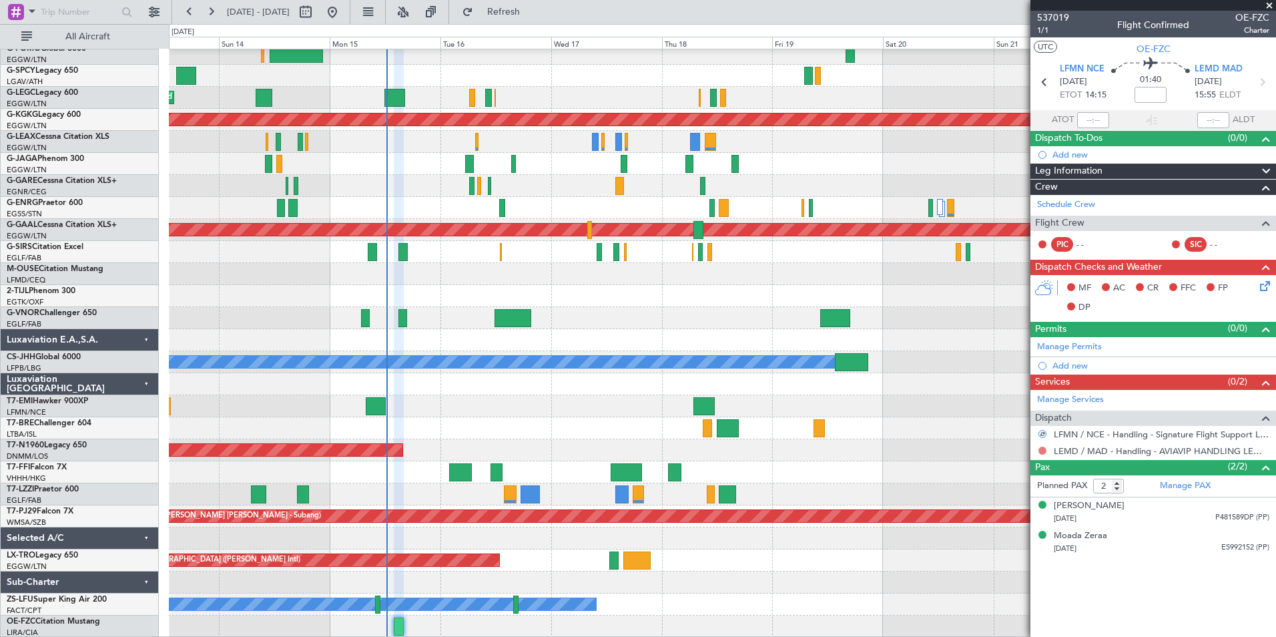
click at [1043, 452] on button at bounding box center [1042, 450] width 8 height 8
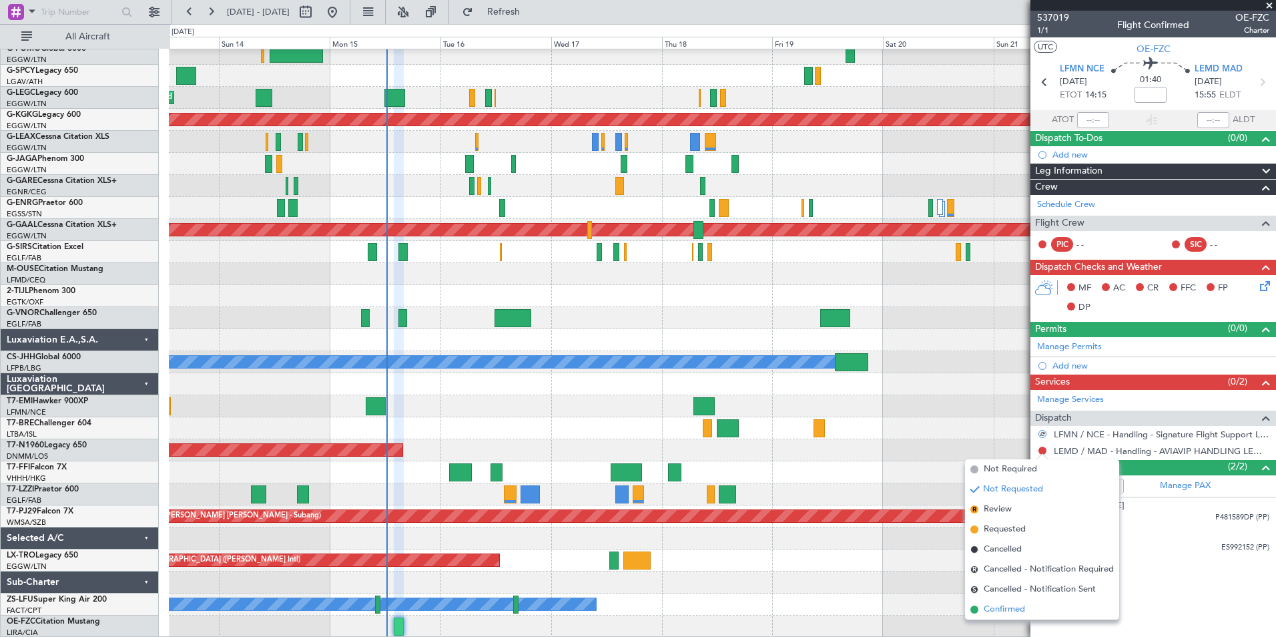
click at [1032, 608] on li "Confirmed" at bounding box center [1042, 609] width 154 height 20
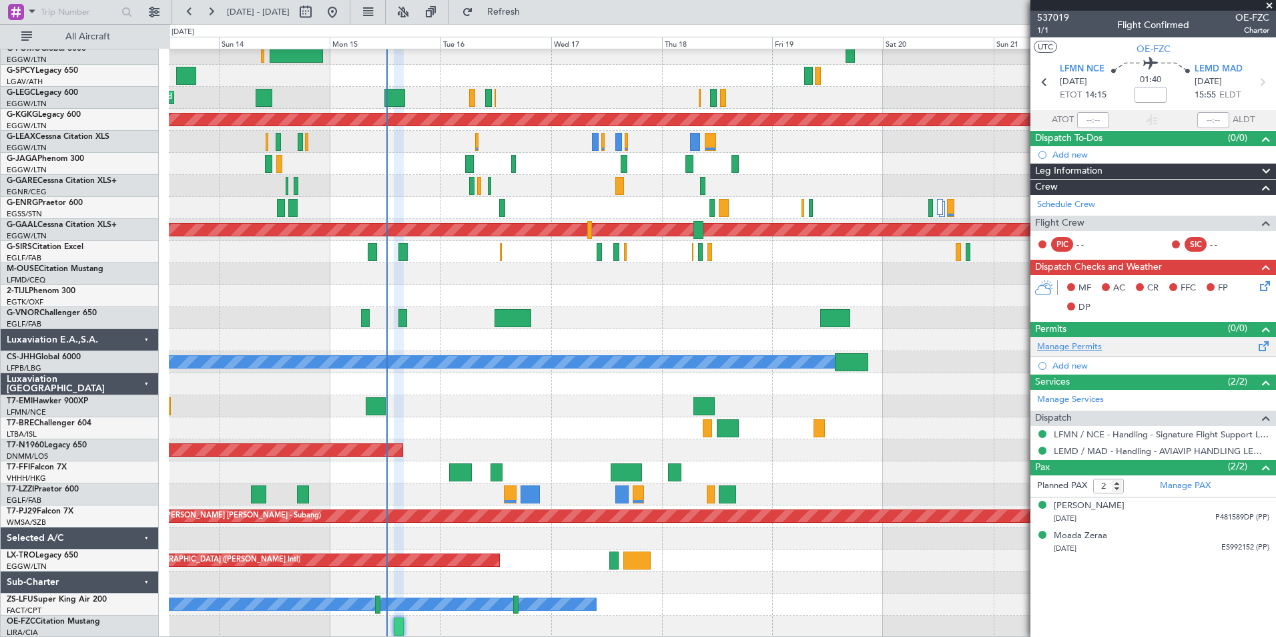
click at [1082, 344] on link "Manage Permits" at bounding box center [1069, 346] width 65 height 13
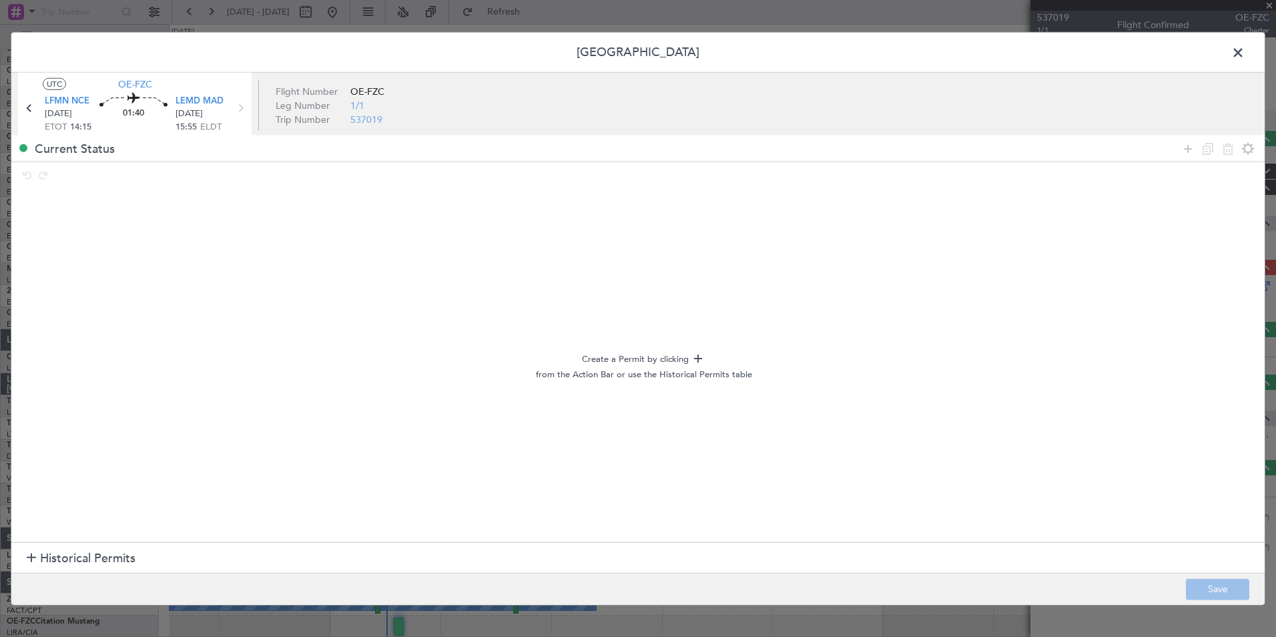
click at [699, 357] on icon at bounding box center [698, 358] width 16 height 16
click at [1244, 47] on span at bounding box center [1244, 56] width 0 height 27
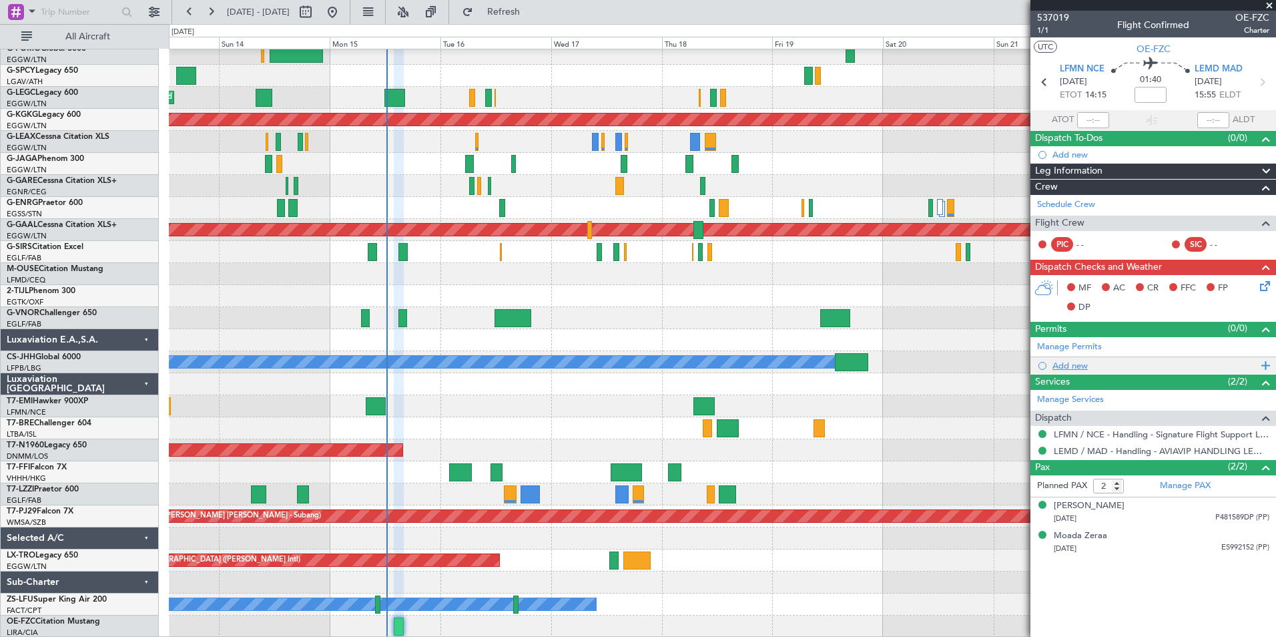
click at [1081, 369] on div "Add new" at bounding box center [1154, 365] width 205 height 11
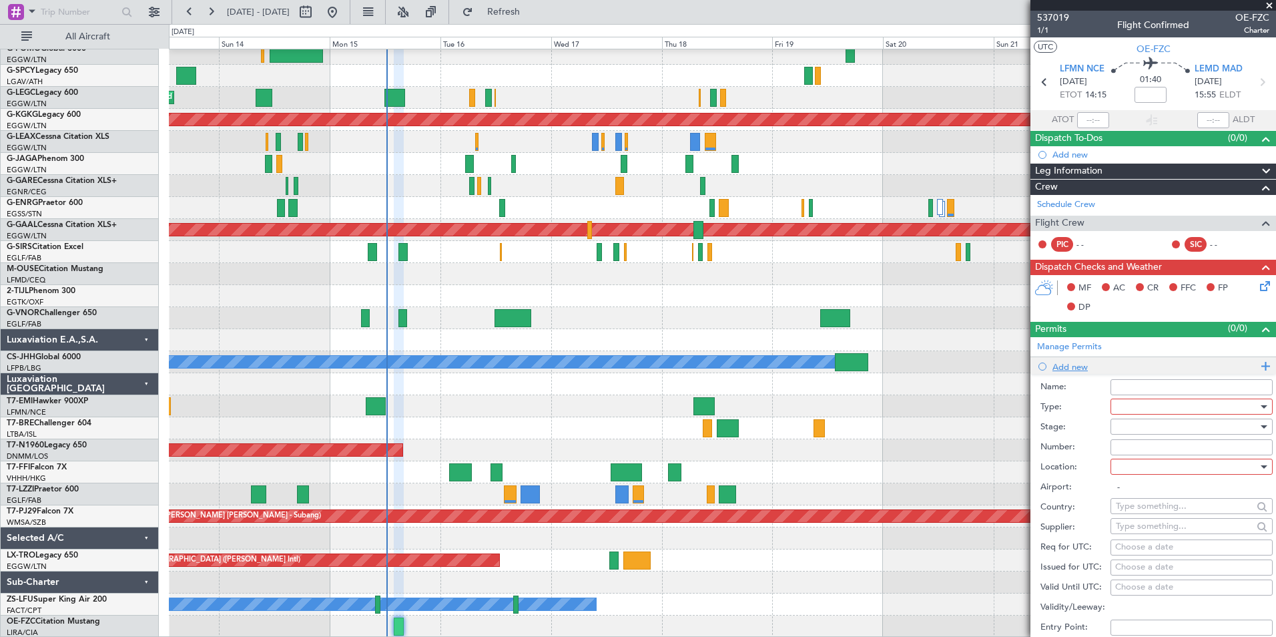
click at [1081, 369] on li "Add new Name: Type: Stage: Number: Location: Airport: - Country: Supplier: Req …" at bounding box center [1153, 564] width 246 height 415
click at [1260, 324] on span at bounding box center [1266, 329] width 16 height 16
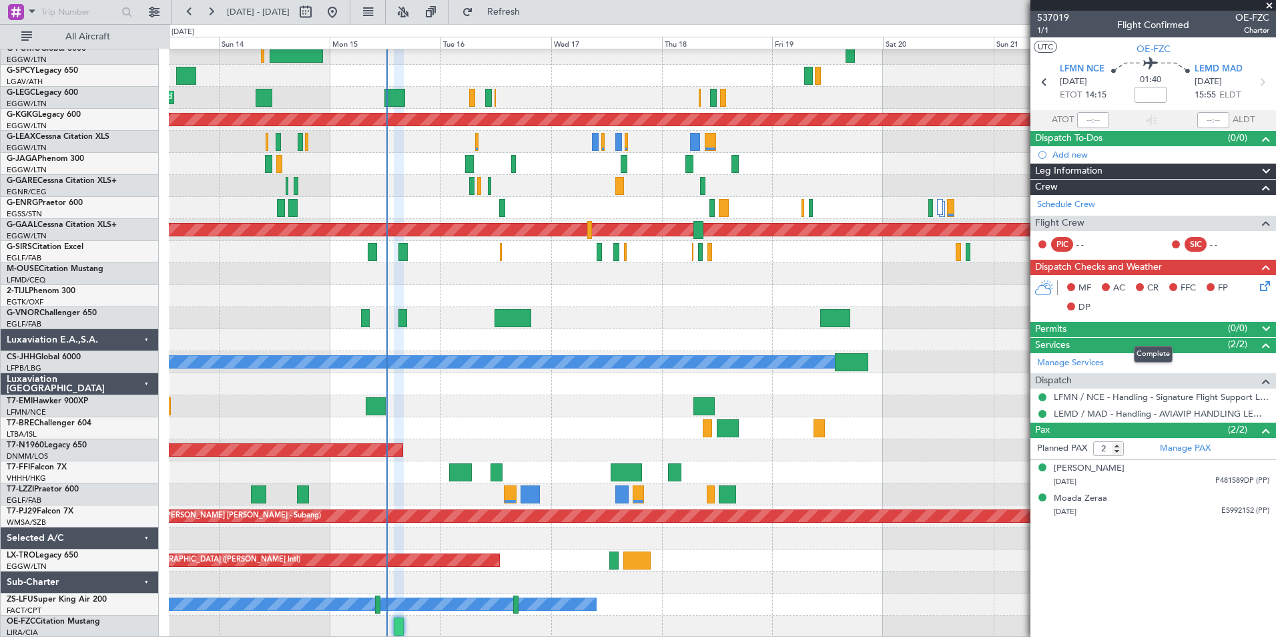
click at [1269, 324] on span at bounding box center [1266, 329] width 16 height 16
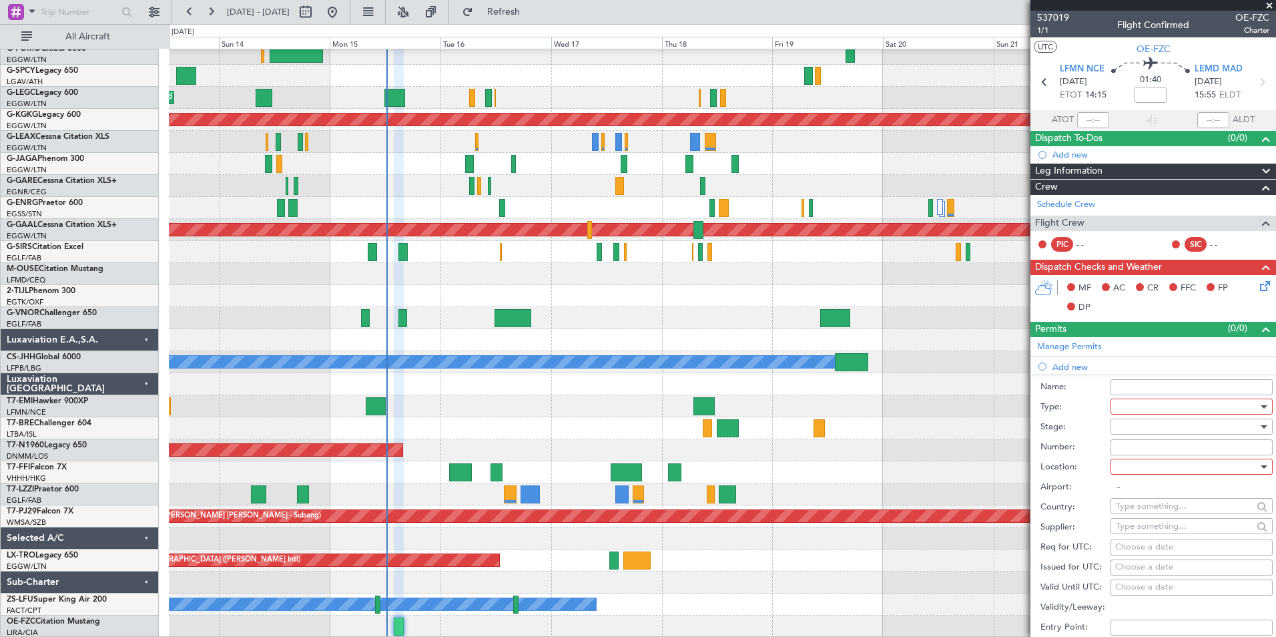
click at [1258, 327] on span at bounding box center [1266, 329] width 16 height 16
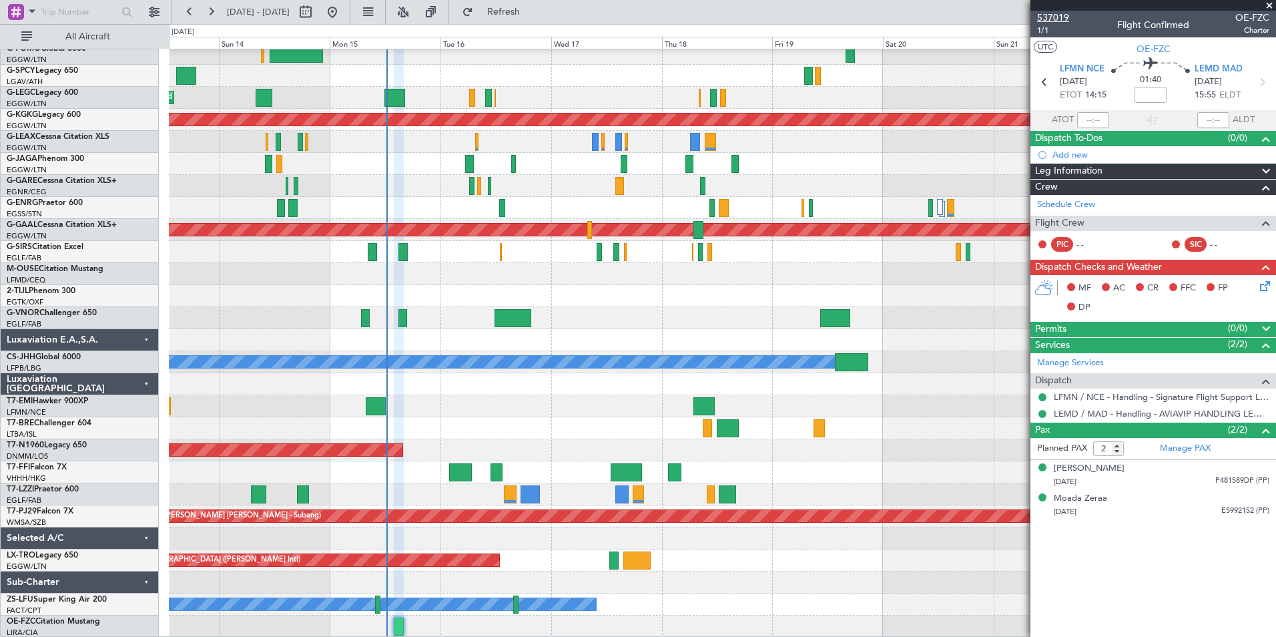
click at [1062, 18] on span "537019" at bounding box center [1053, 18] width 32 height 14
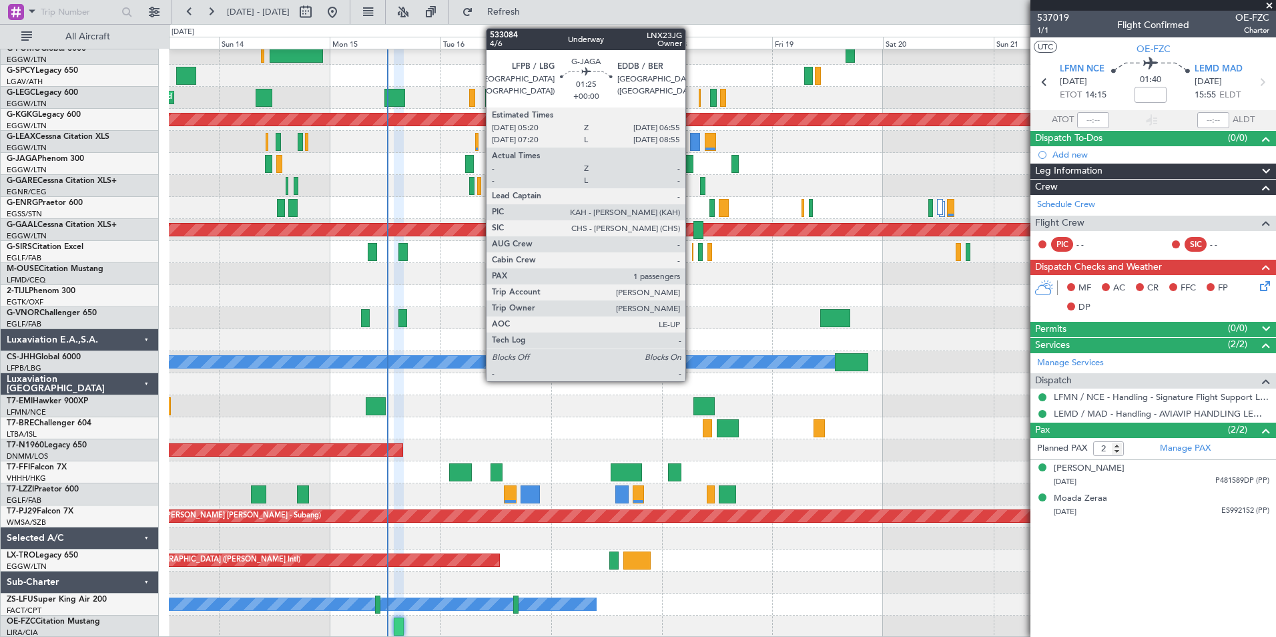
click at [691, 161] on div at bounding box center [688, 164] width 7 height 18
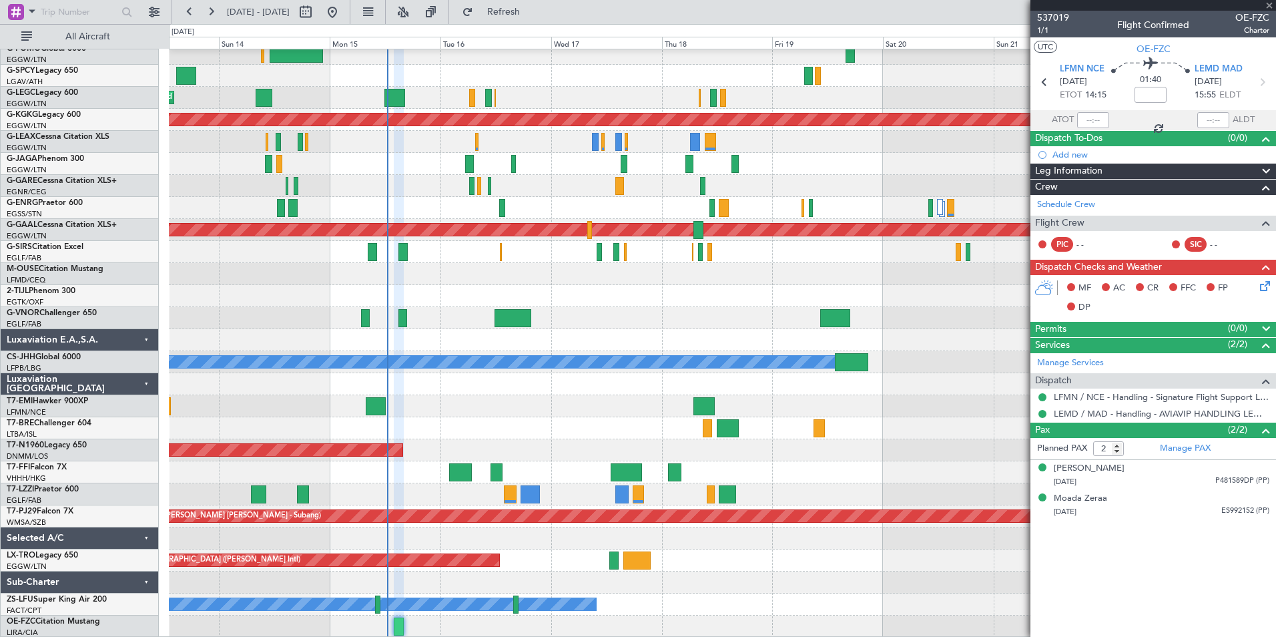
type input "1"
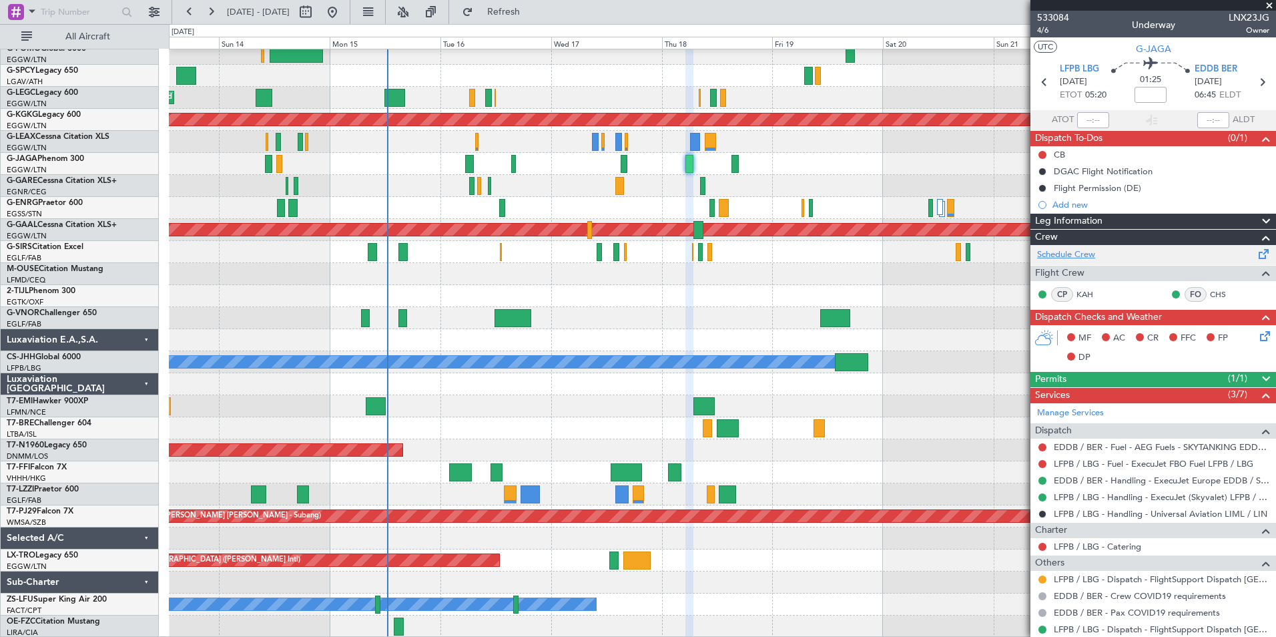
click at [1088, 258] on link "Schedule Crew" at bounding box center [1066, 254] width 58 height 13
click at [1048, 32] on span "4/6" at bounding box center [1053, 30] width 32 height 11
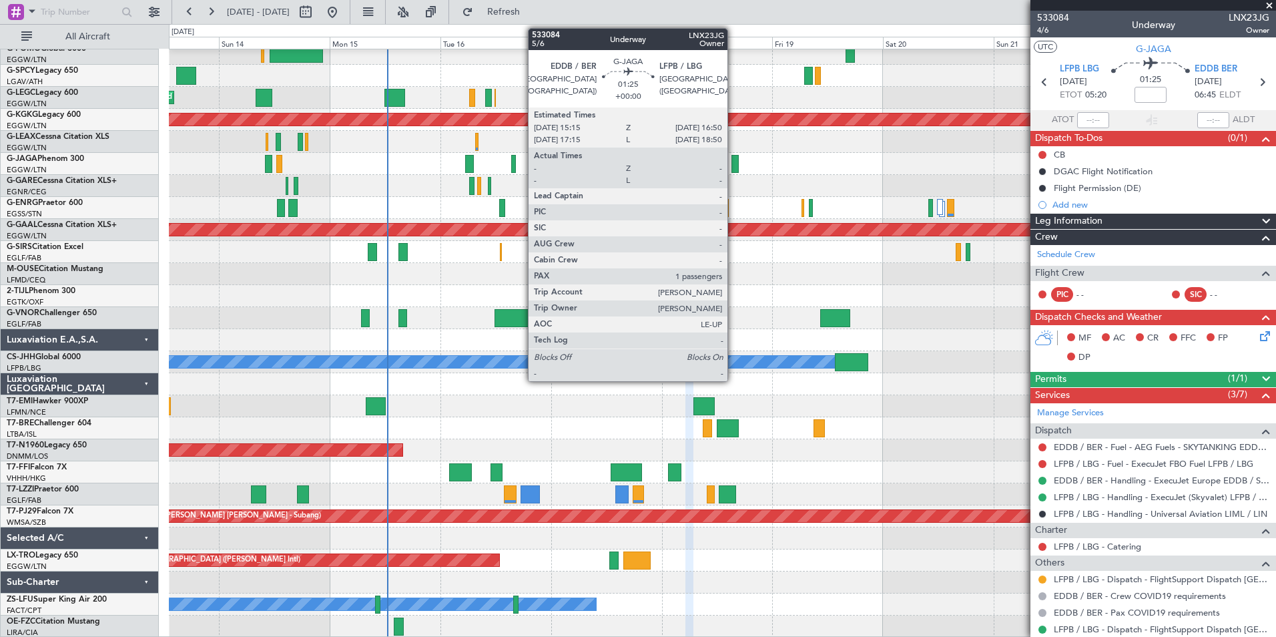
click at [733, 164] on div at bounding box center [734, 164] width 7 height 18
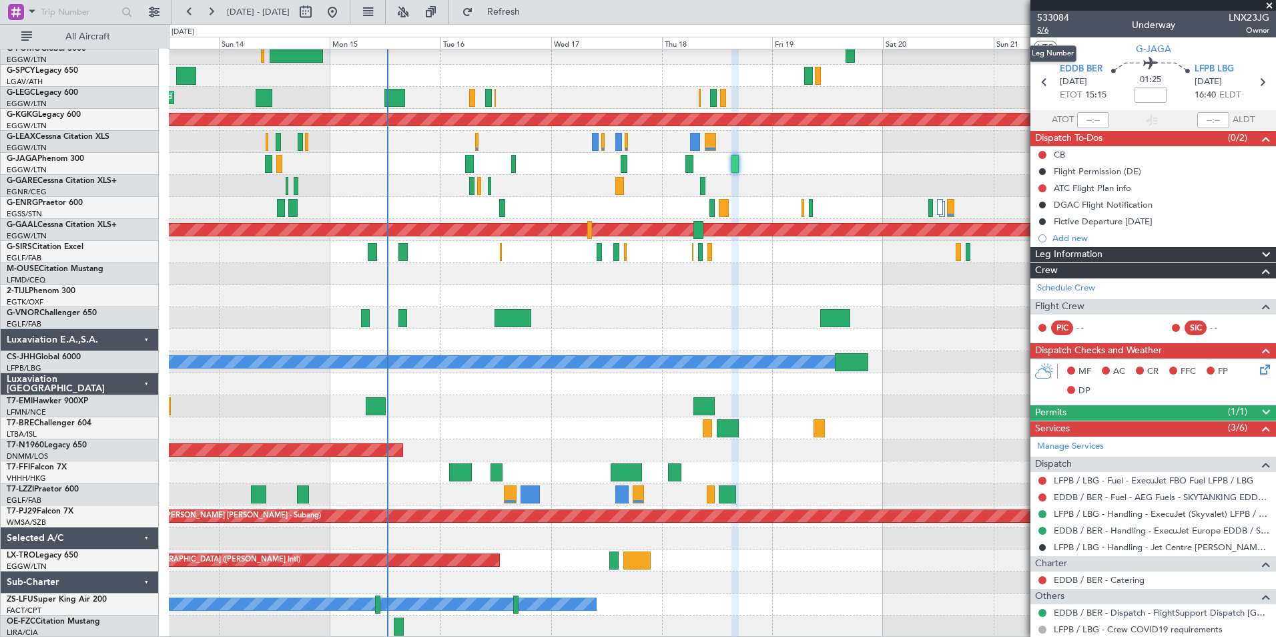
click at [1040, 32] on span "5/6" at bounding box center [1053, 30] width 32 height 11
click at [532, 17] on span "Refresh" at bounding box center [504, 11] width 56 height 9
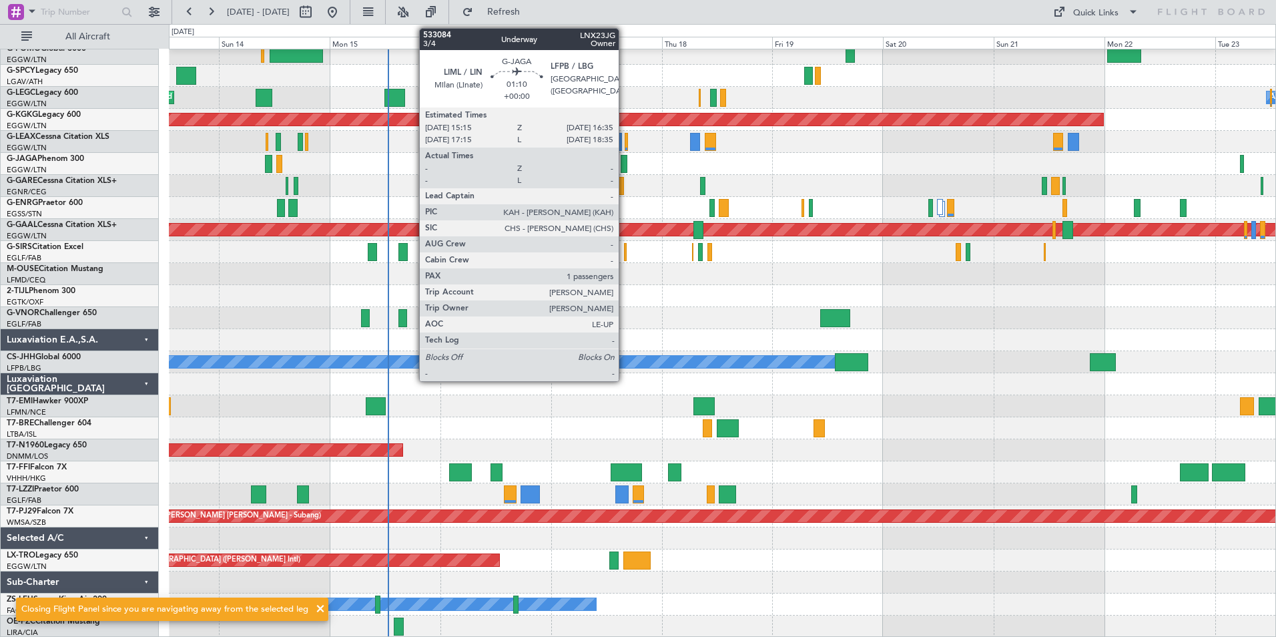
click at [625, 167] on div at bounding box center [624, 164] width 7 height 18
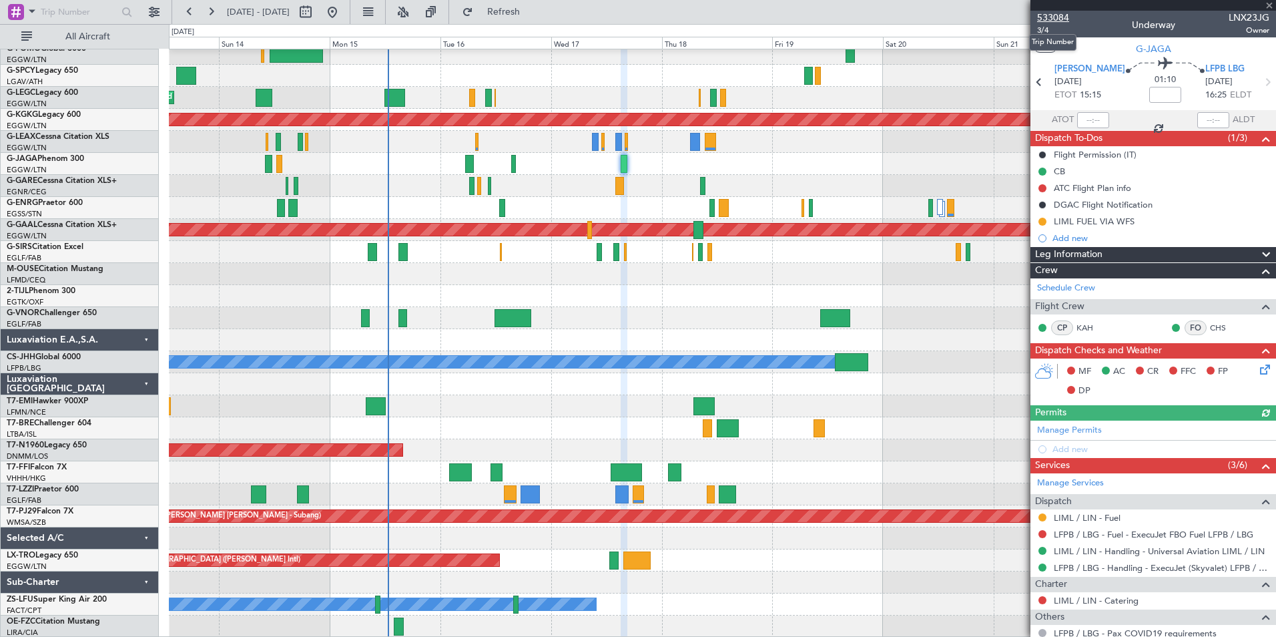
click at [1054, 16] on span "533084" at bounding box center [1053, 18] width 32 height 14
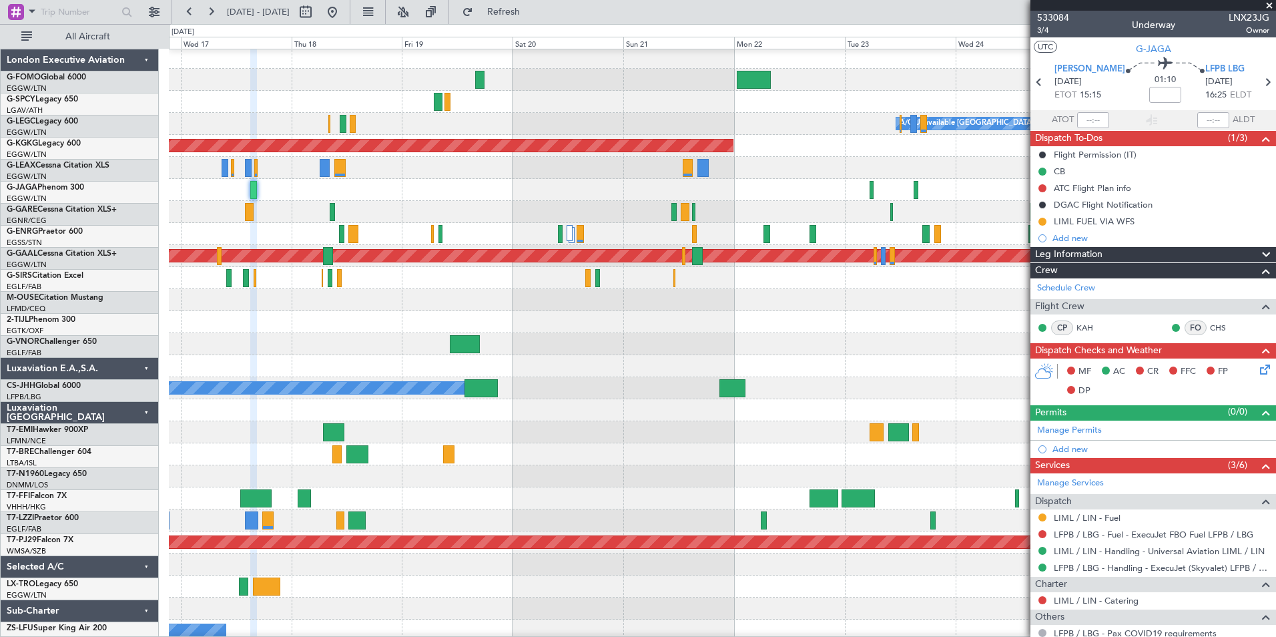
click at [237, 337] on div "A/C Unavailable [GEOGRAPHIC_DATA] ([GEOGRAPHIC_DATA]) AOG Maint [GEOGRAPHIC_DAT…" at bounding box center [722, 355] width 1106 height 617
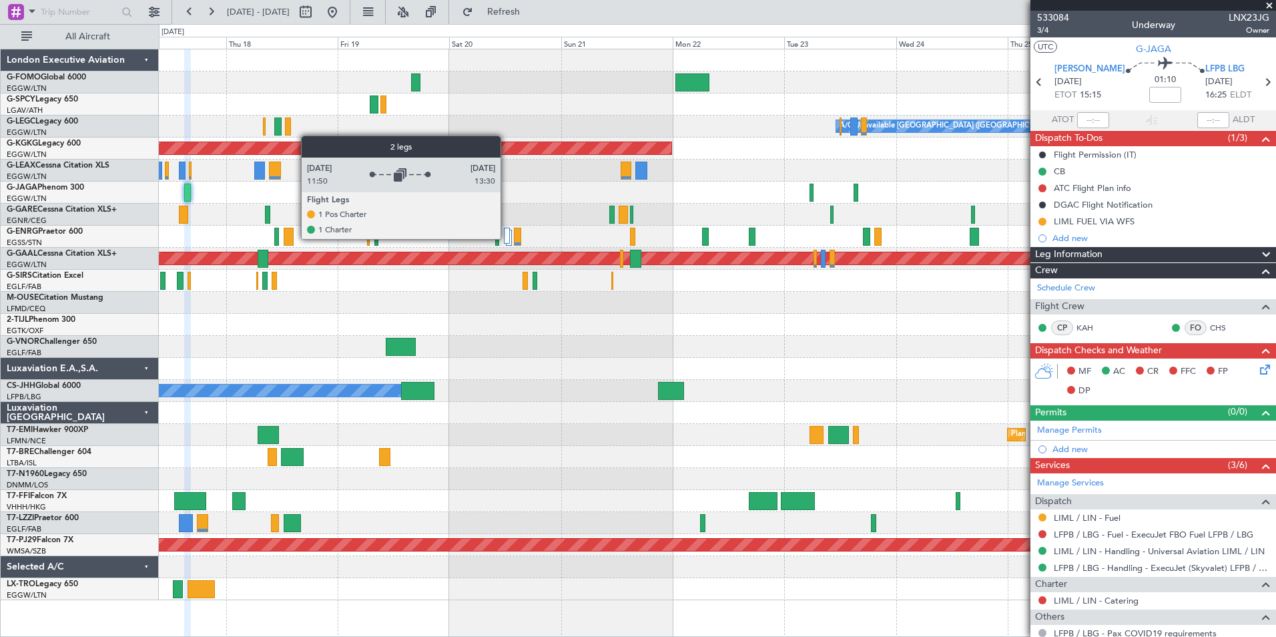
click at [506, 238] on div at bounding box center [507, 236] width 6 height 16
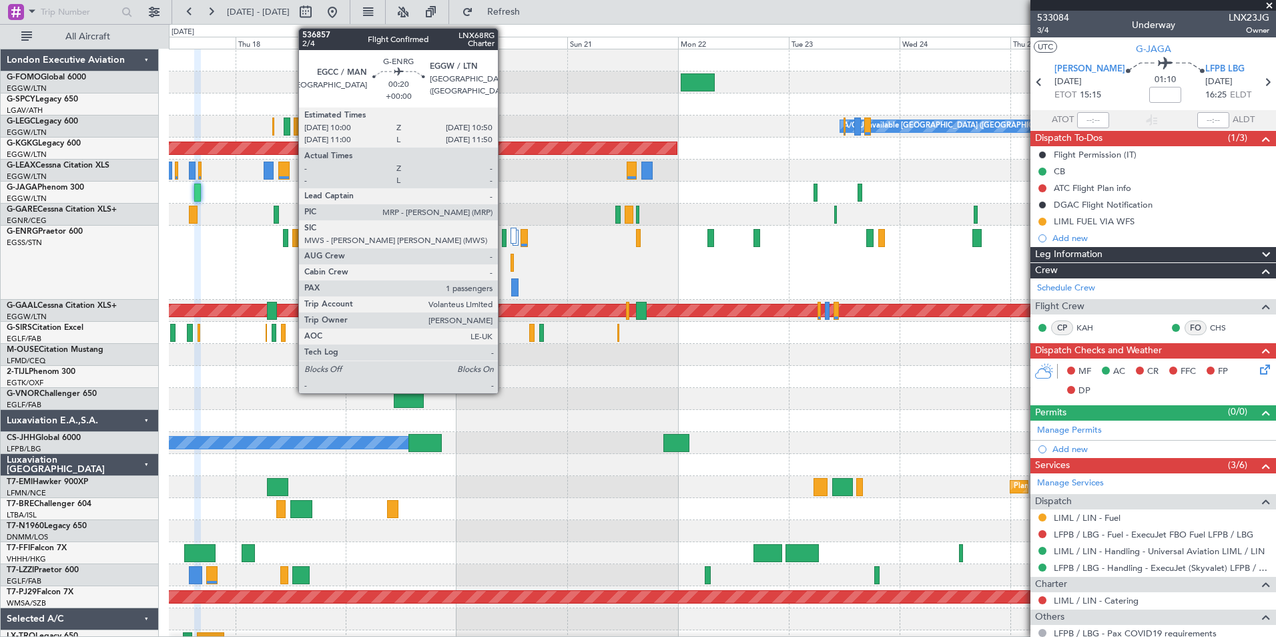
click at [504, 238] on div at bounding box center [504, 238] width 4 height 18
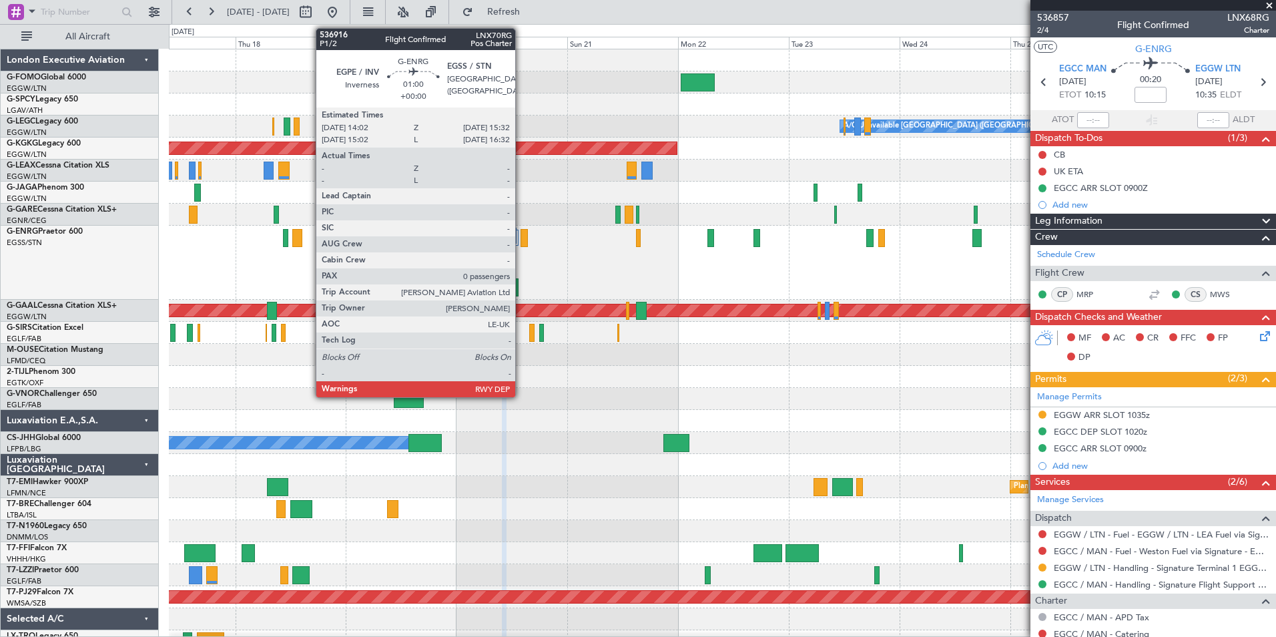
click at [521, 240] on div at bounding box center [523, 238] width 7 height 18
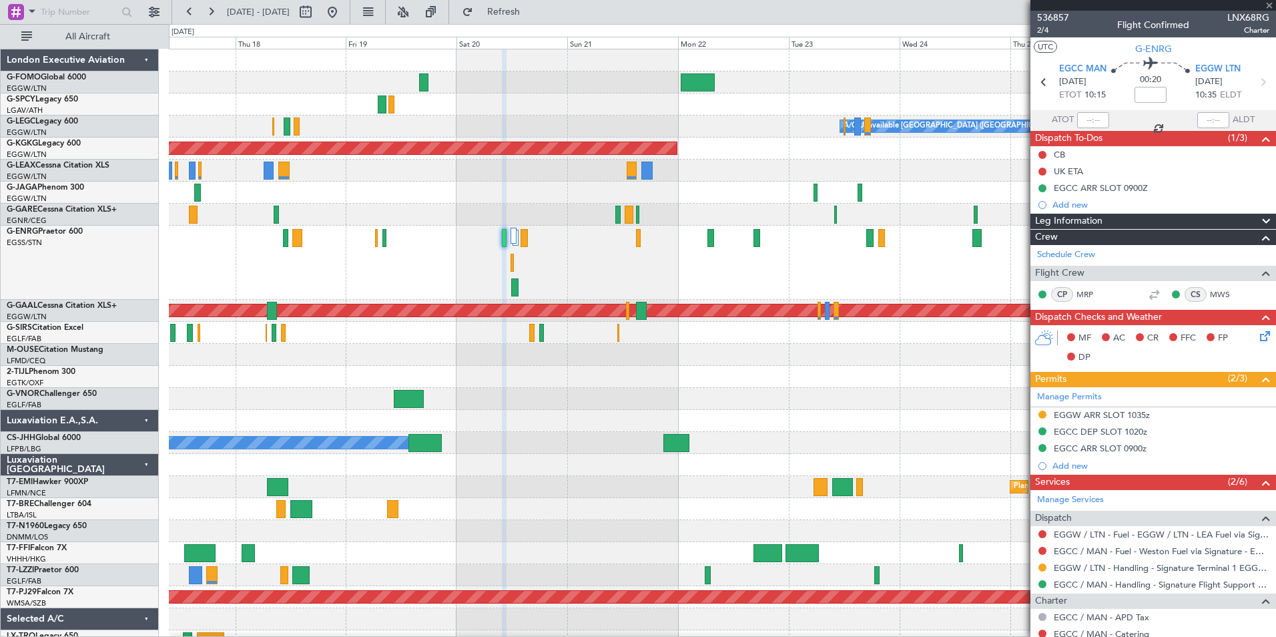
type input "0"
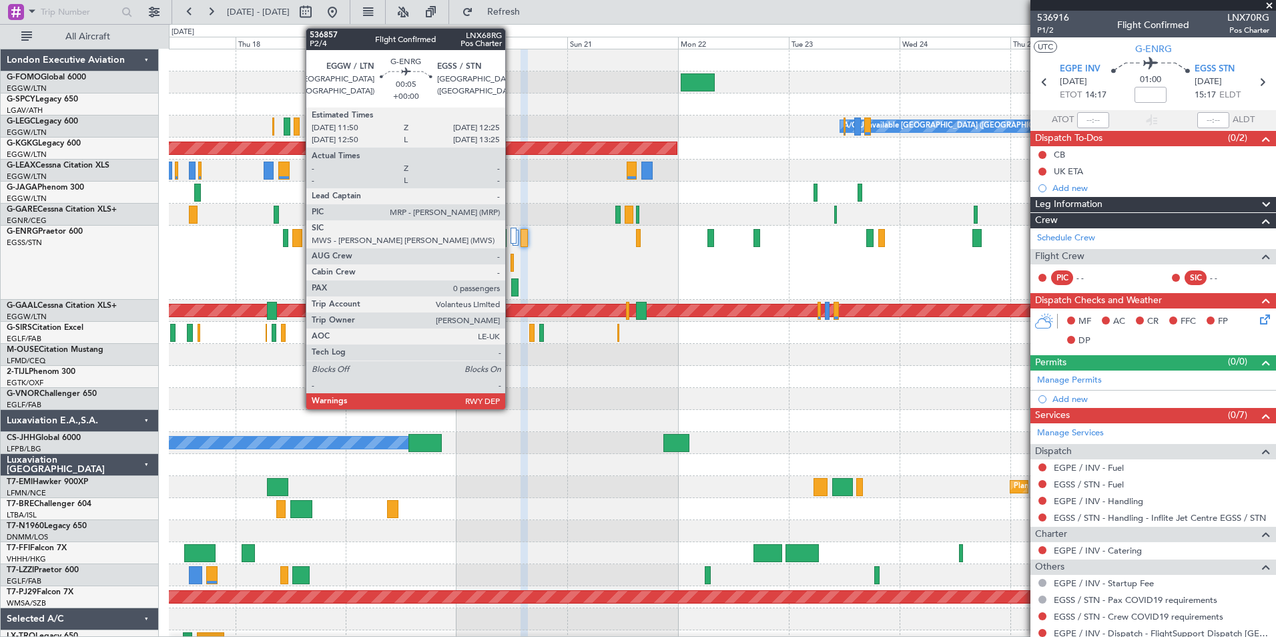
click at [511, 262] on div at bounding box center [511, 263] width 3 height 18
click at [511, 266] on div at bounding box center [511, 263] width 3 height 18
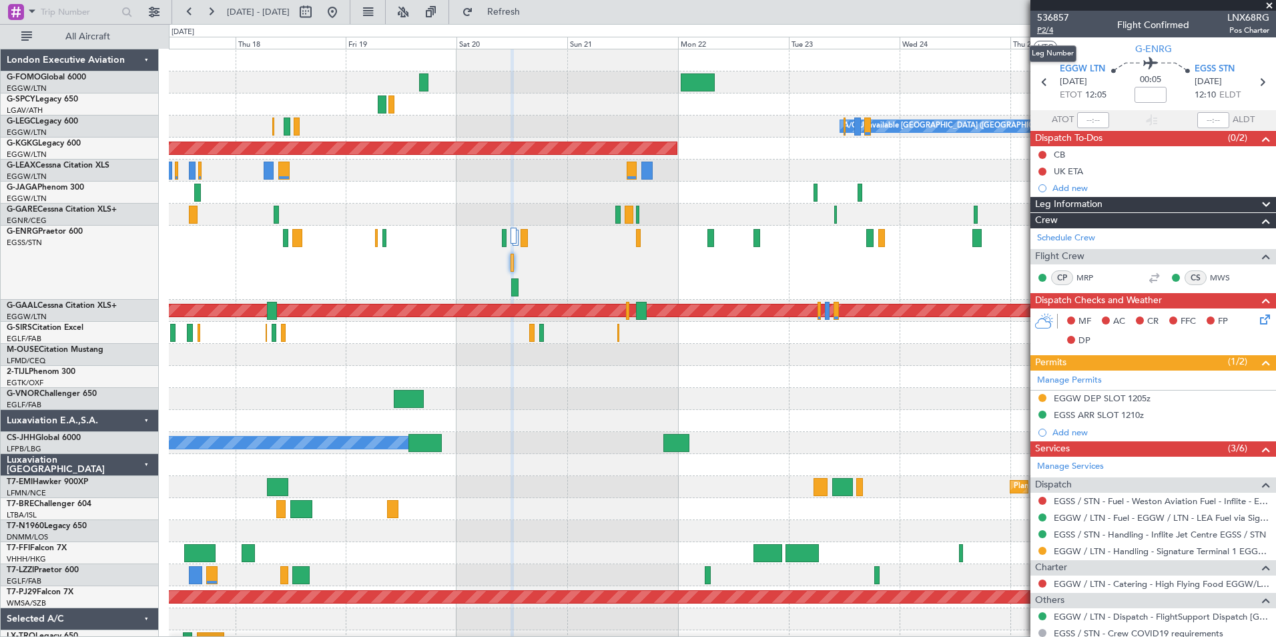
click at [1052, 27] on span "P2/4" at bounding box center [1053, 30] width 32 height 11
click at [500, 7] on button "Refresh" at bounding box center [496, 11] width 80 height 21
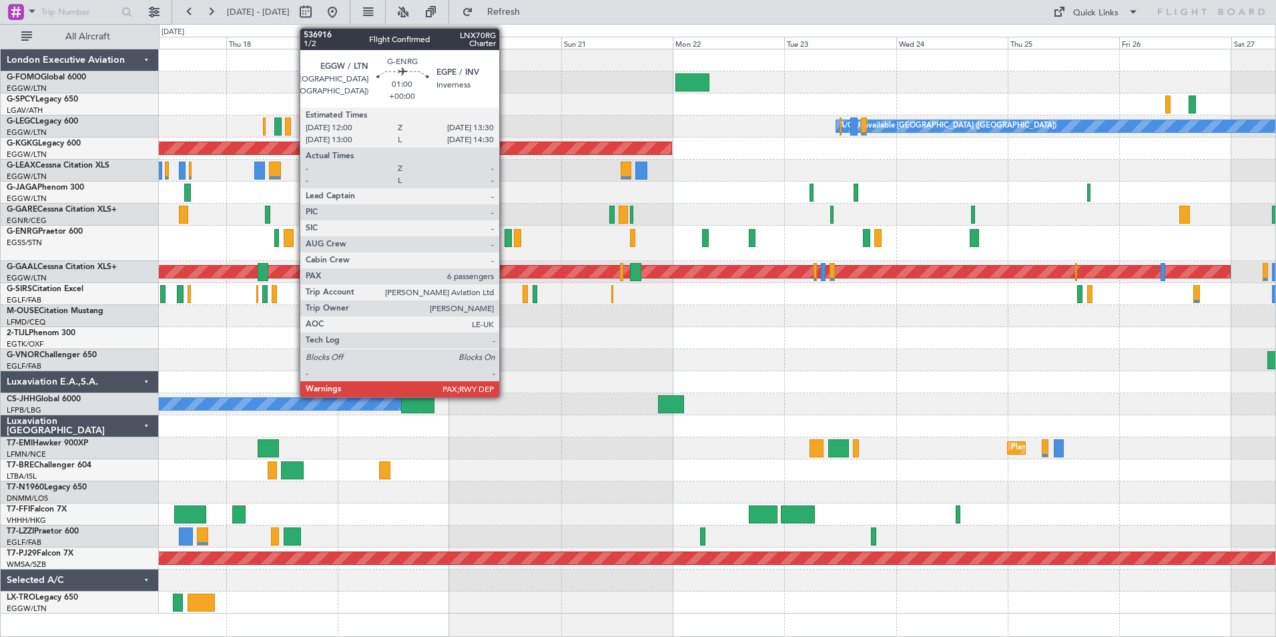
click at [505, 241] on div at bounding box center [507, 238] width 7 height 18
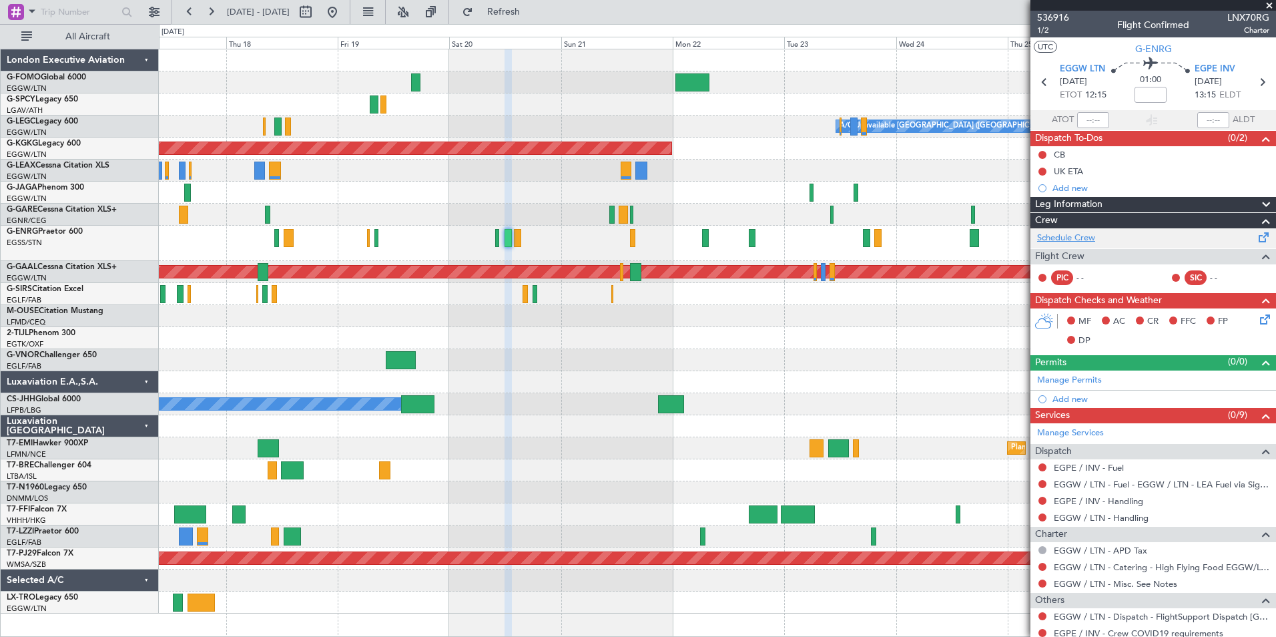
click at [1072, 242] on link "Schedule Crew" at bounding box center [1066, 238] width 58 height 13
click at [513, 17] on button "Refresh" at bounding box center [496, 11] width 80 height 21
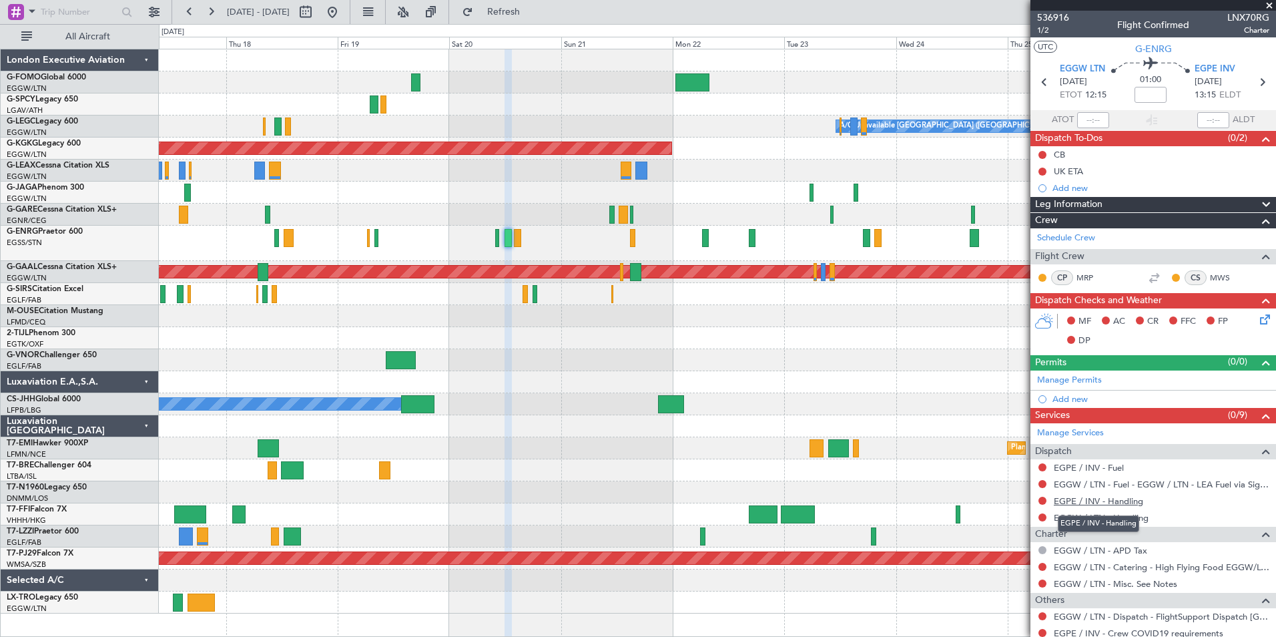
click at [1139, 501] on link "EGPE / INV - Handling" at bounding box center [1098, 500] width 89 height 11
click at [1142, 522] on mat-tooltip-component "EGGW / LTN - Handling" at bounding box center [1101, 539] width 105 height 35
click at [1131, 520] on link "EGGW / LTN - Handling" at bounding box center [1101, 517] width 95 height 11
click at [532, 7] on span "Refresh" at bounding box center [504, 11] width 56 height 9
click at [1100, 464] on link "EGPE / INV - Fuel" at bounding box center [1089, 467] width 70 height 11
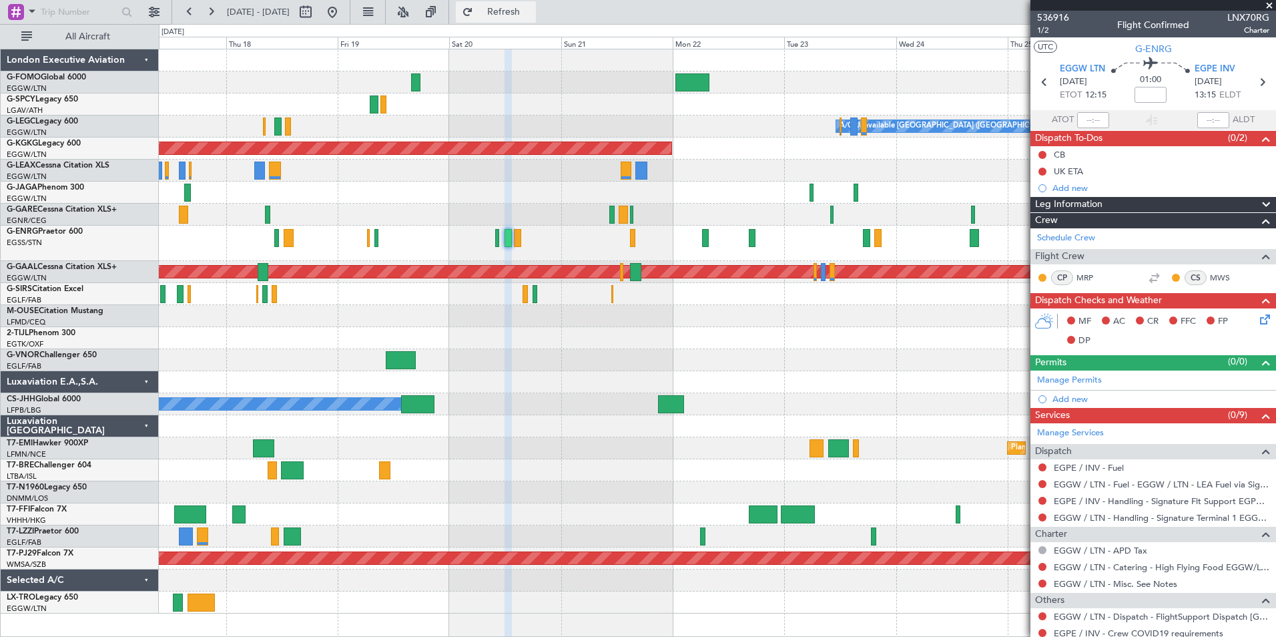
click at [531, 7] on span "Refresh" at bounding box center [504, 11] width 56 height 9
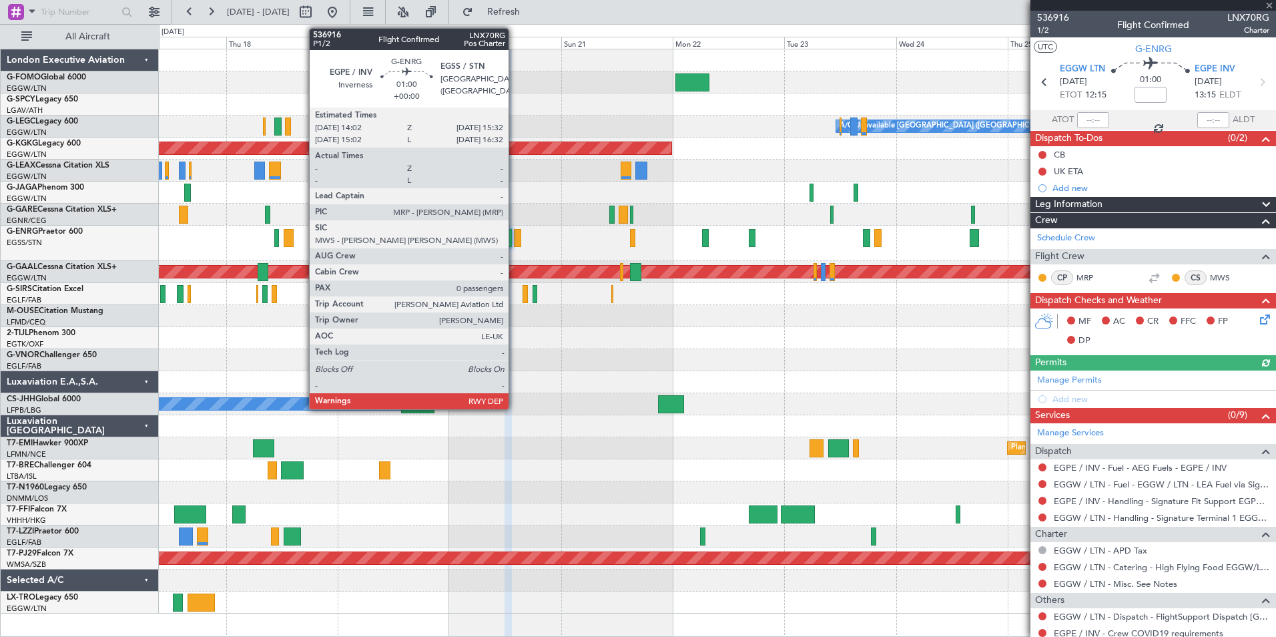
click at [514, 240] on div at bounding box center [517, 238] width 7 height 18
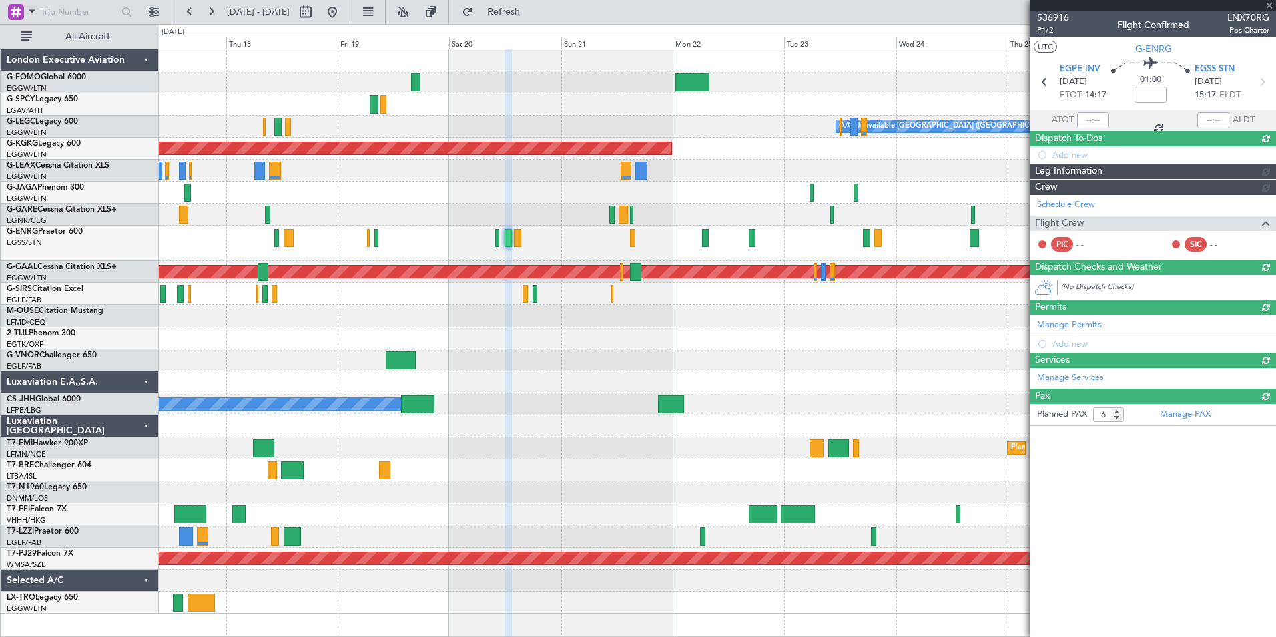
type input "0"
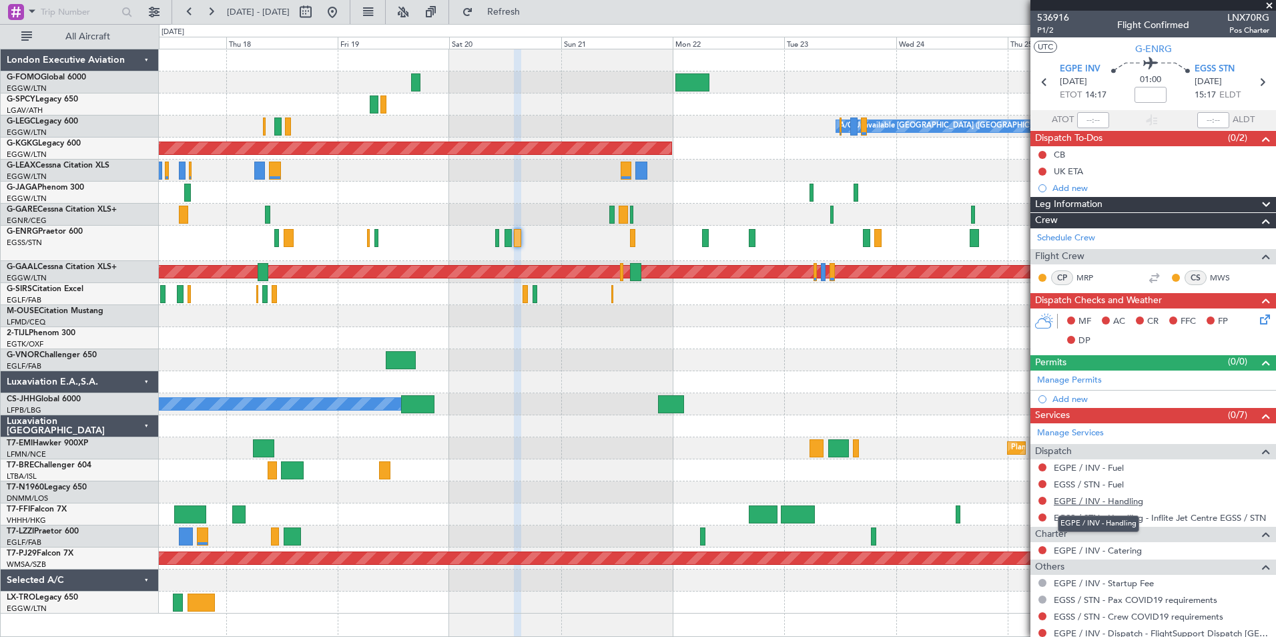
click at [1132, 502] on link "EGPE / INV - Handling" at bounding box center [1098, 500] width 89 height 11
click at [1120, 483] on link "EGSS / STN - Fuel" at bounding box center [1089, 483] width 70 height 11
click at [1102, 464] on link "EGPE / INV - Fuel" at bounding box center [1089, 467] width 70 height 11
click at [532, 15] on span "Refresh" at bounding box center [504, 11] width 56 height 9
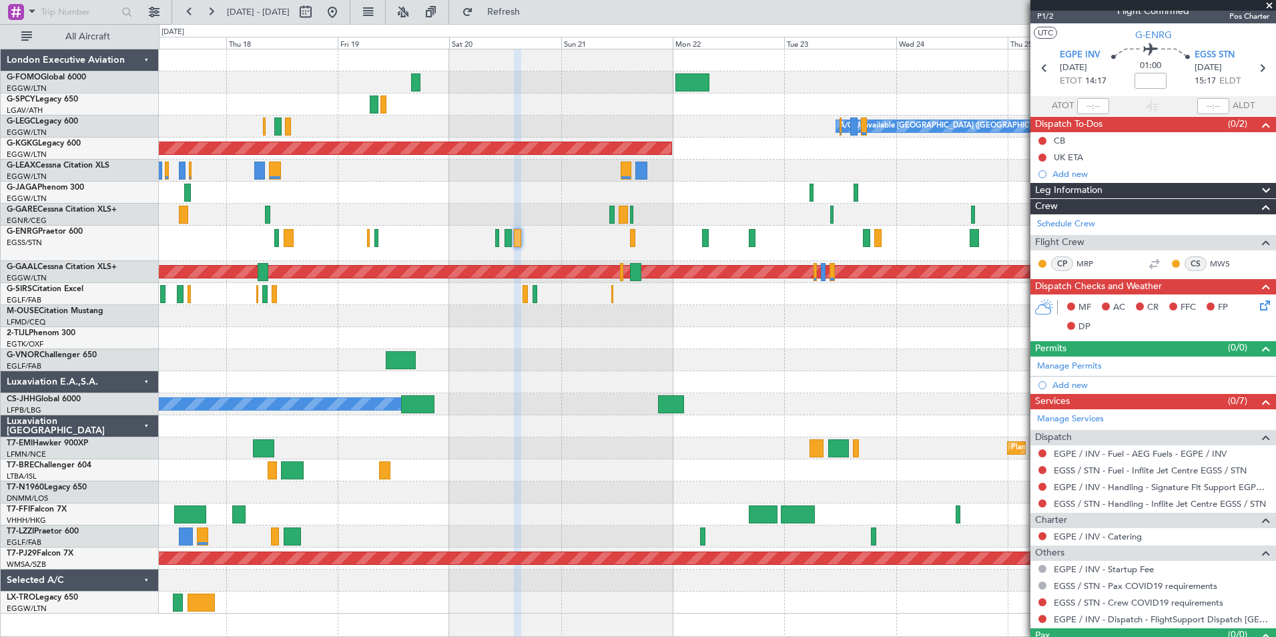
scroll to position [1, 0]
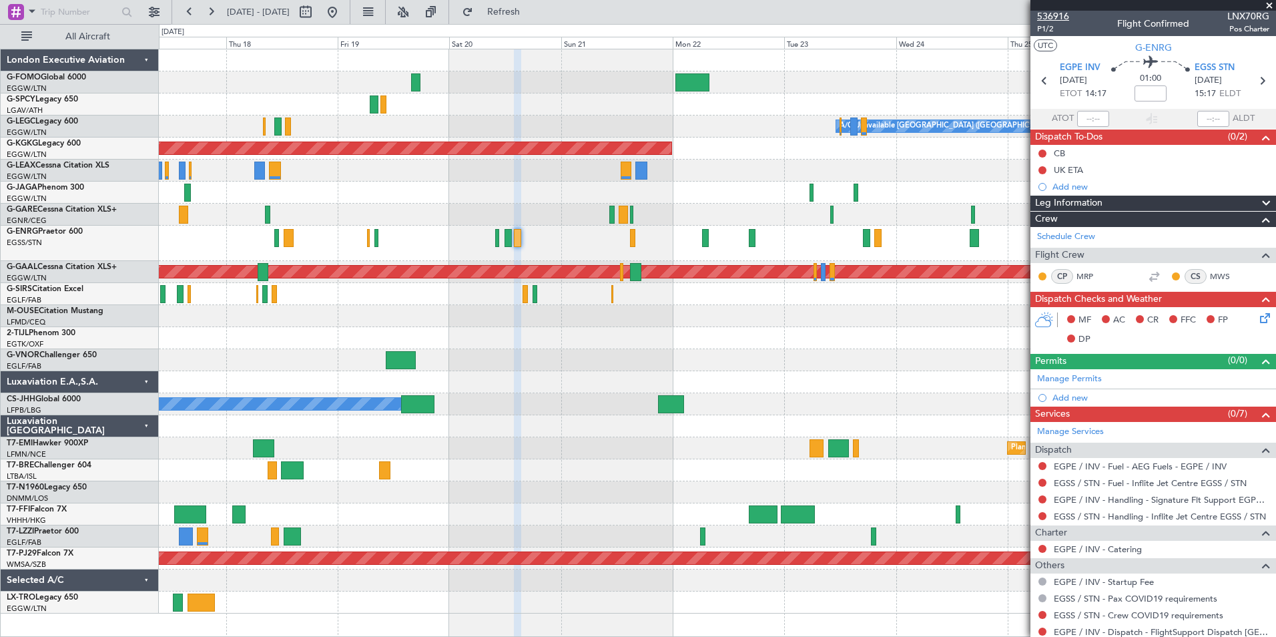
click at [1051, 17] on span "536916" at bounding box center [1053, 16] width 32 height 14
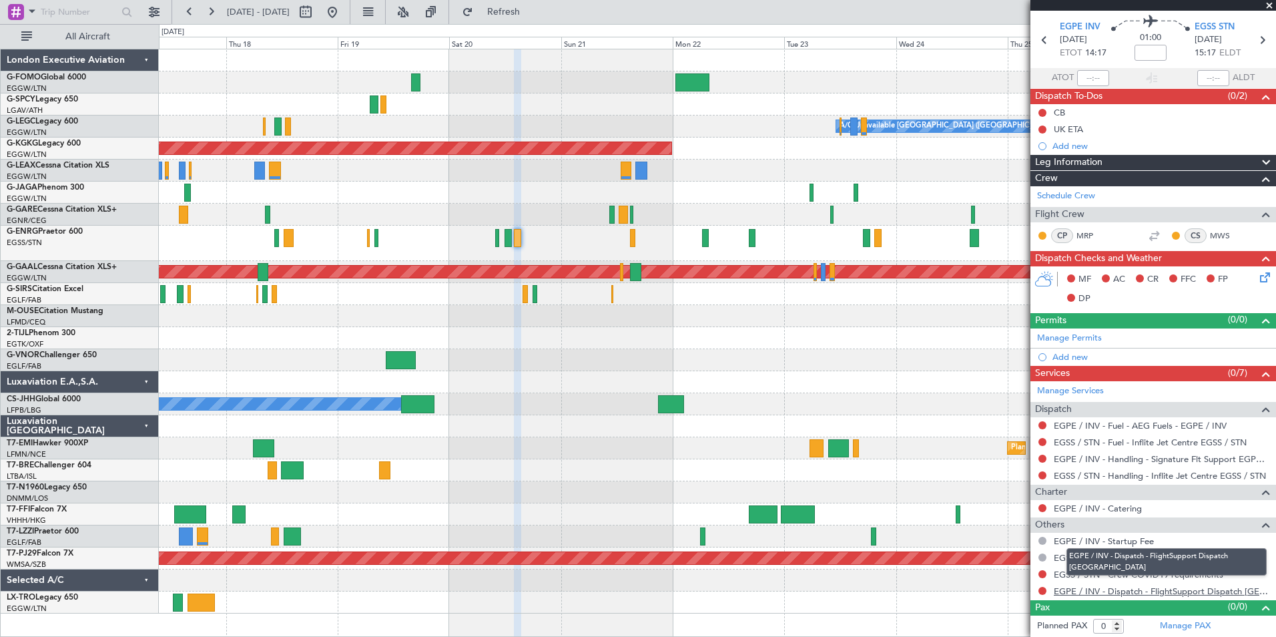
click at [1189, 586] on link "EGPE / INV - Dispatch - FlightSupport Dispatch UK" at bounding box center [1162, 590] width 216 height 11
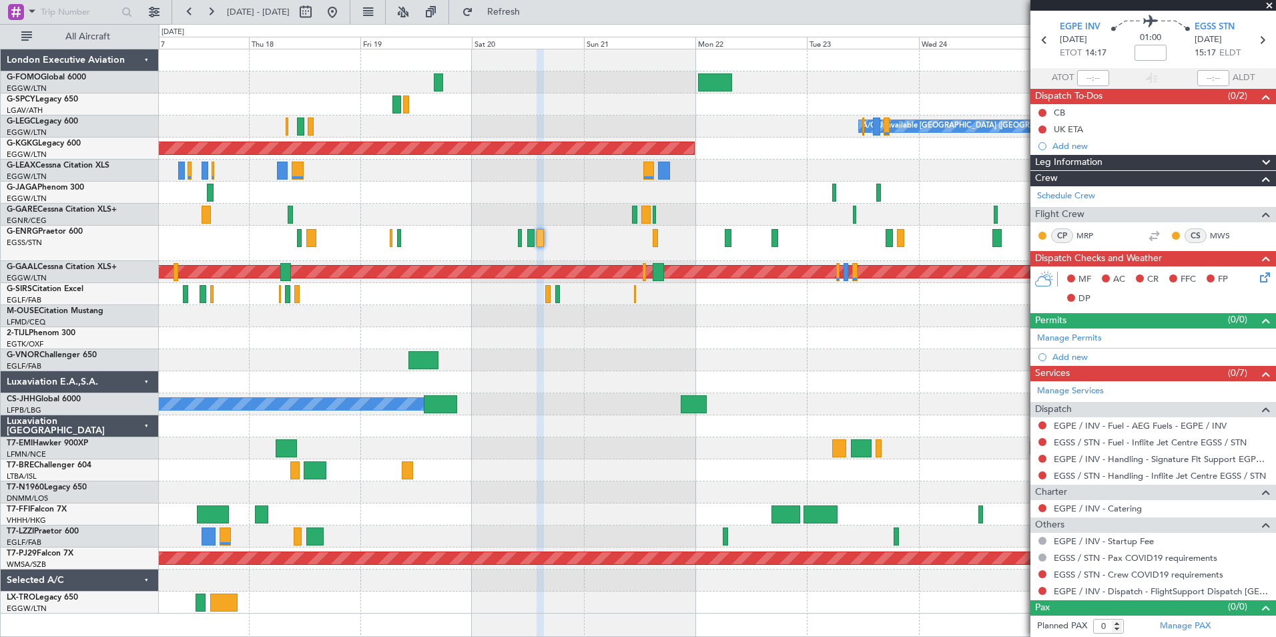
click at [498, 478] on div "A/C Unavailable London (Luton) AOG Maint Istanbul (Ataturk) Planned Maint Dusse…" at bounding box center [717, 343] width 1117 height 588
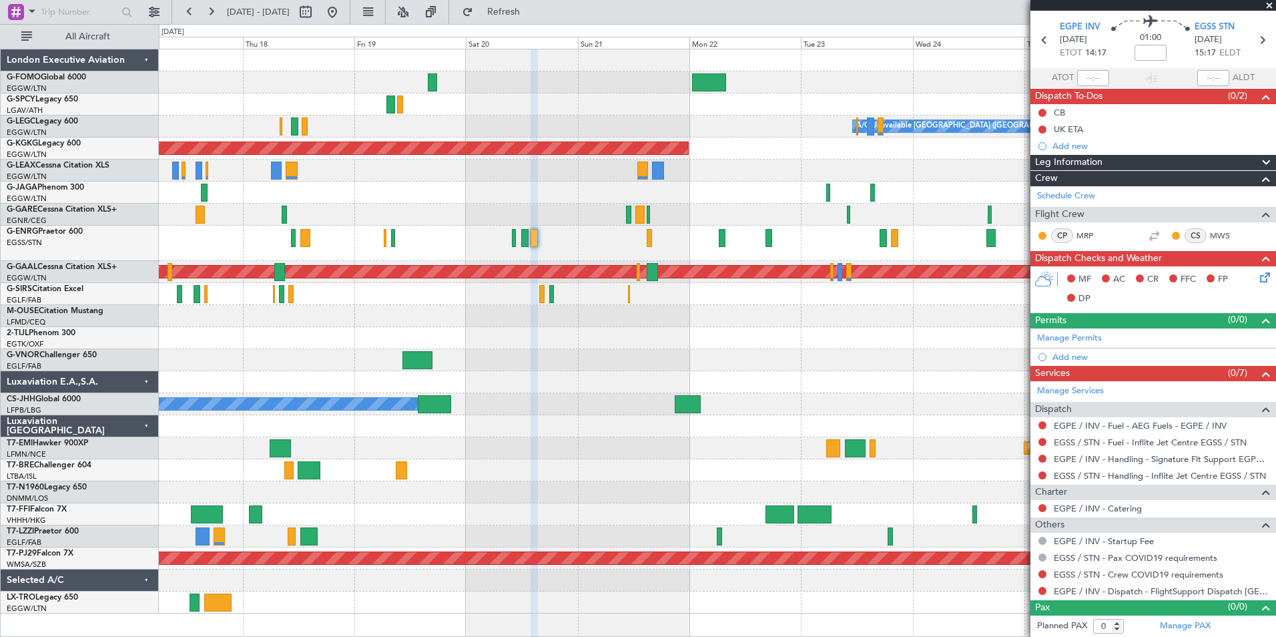
click at [494, 515] on div "A/C Unavailable London (Luton) AOG Maint Istanbul (Ataturk) Planned Maint Dusse…" at bounding box center [717, 331] width 1116 height 564
click at [478, 480] on div at bounding box center [717, 470] width 1116 height 22
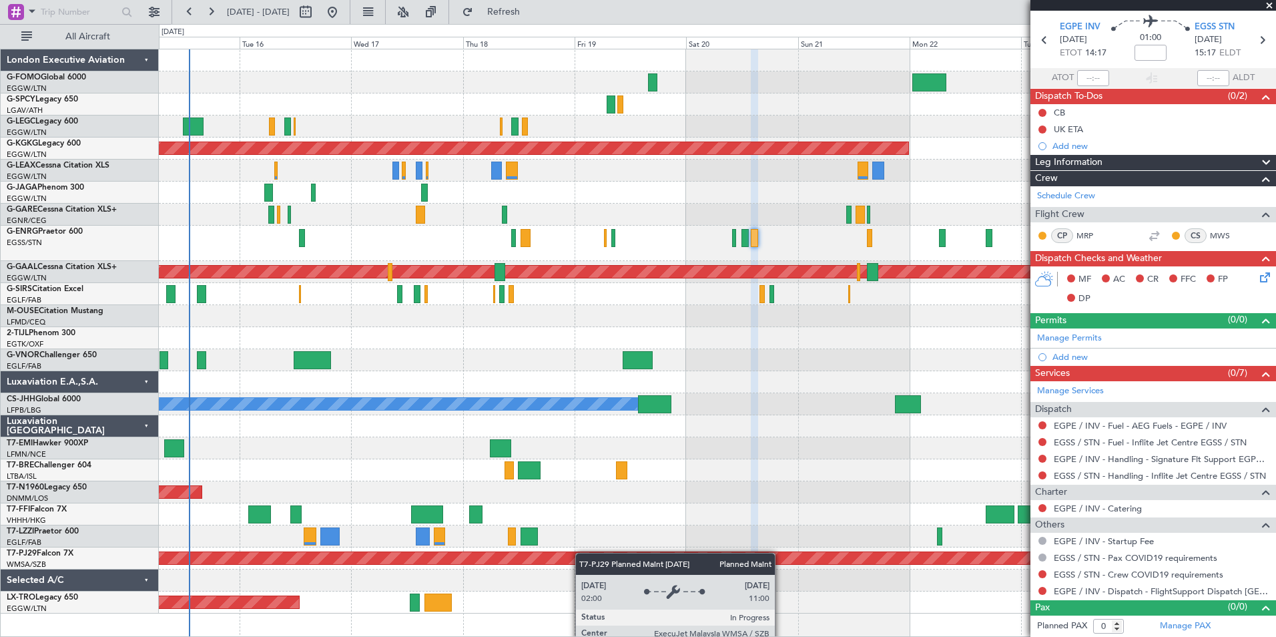
click at [658, 556] on div "A/C Unavailable London (Luton) Planned Maint London (Luton) Owner AOG Maint Ist…" at bounding box center [717, 331] width 1116 height 564
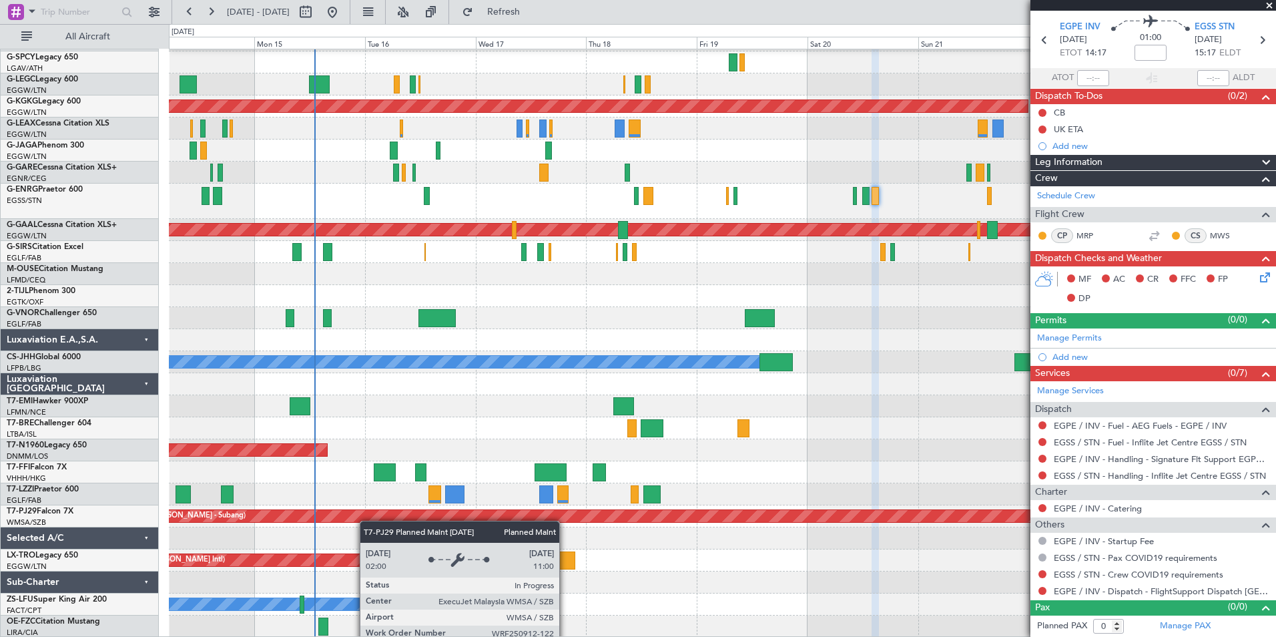
click at [384, 494] on div "A/C Unavailable [GEOGRAPHIC_DATA] ([GEOGRAPHIC_DATA]) Planned Maint [GEOGRAPHIC…" at bounding box center [722, 322] width 1106 height 630
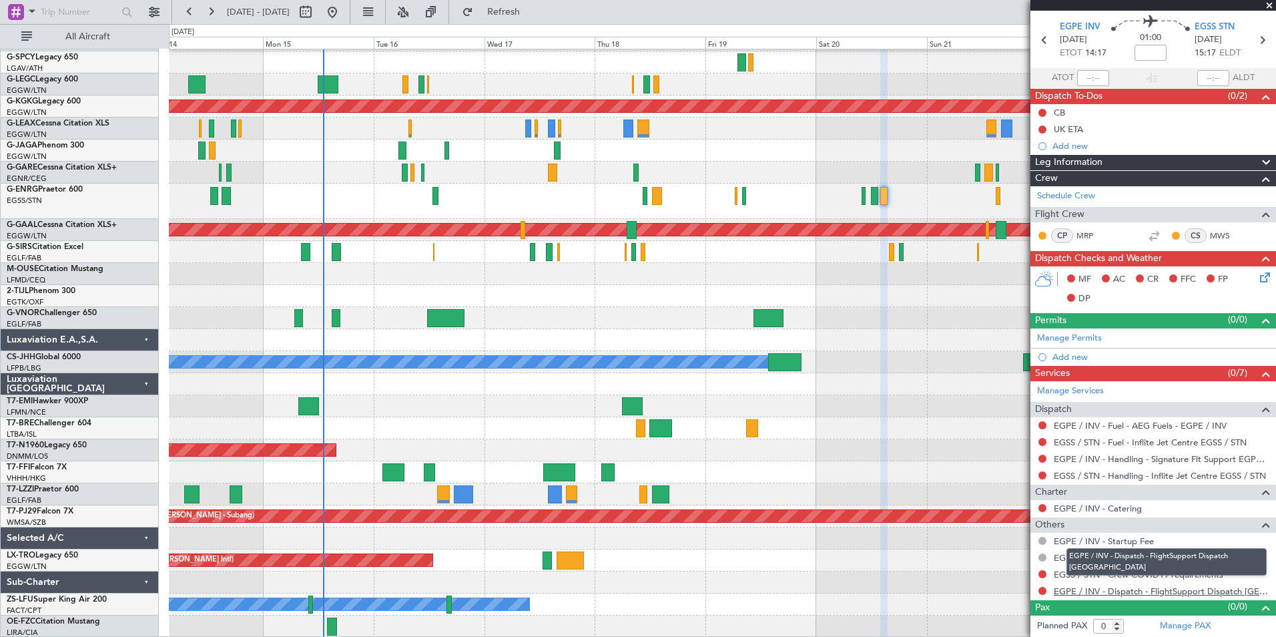
click at [1137, 590] on link "EGPE / INV - Dispatch - FlightSupport Dispatch UK" at bounding box center [1162, 590] width 216 height 11
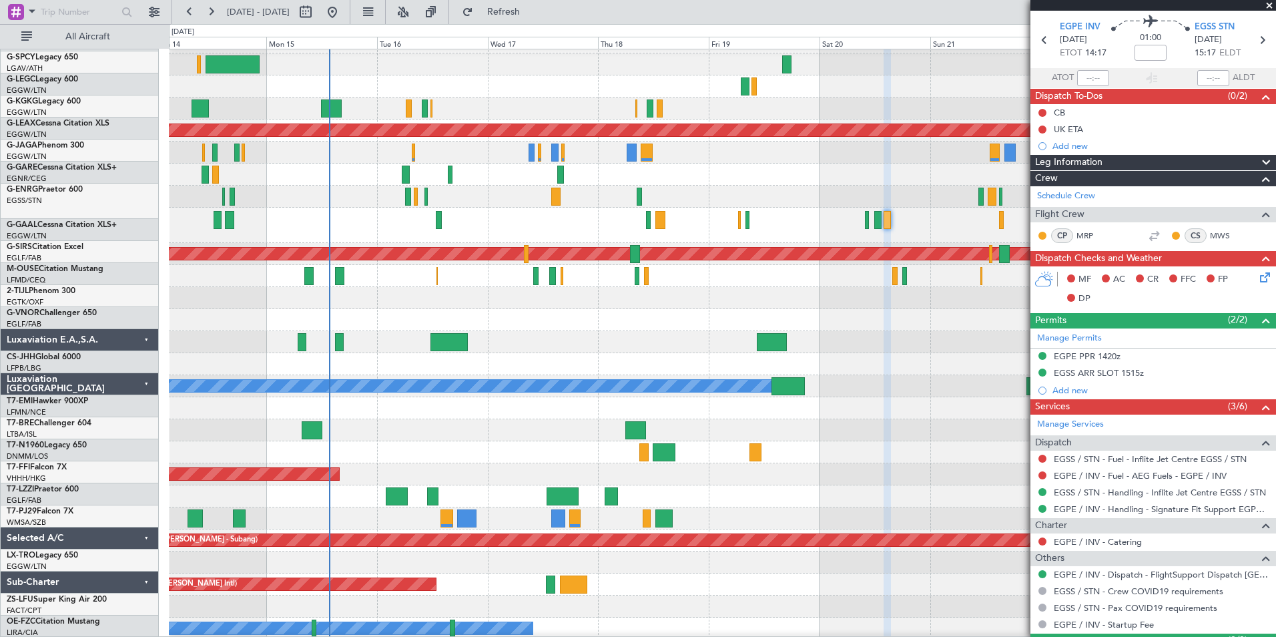
scroll to position [0, 0]
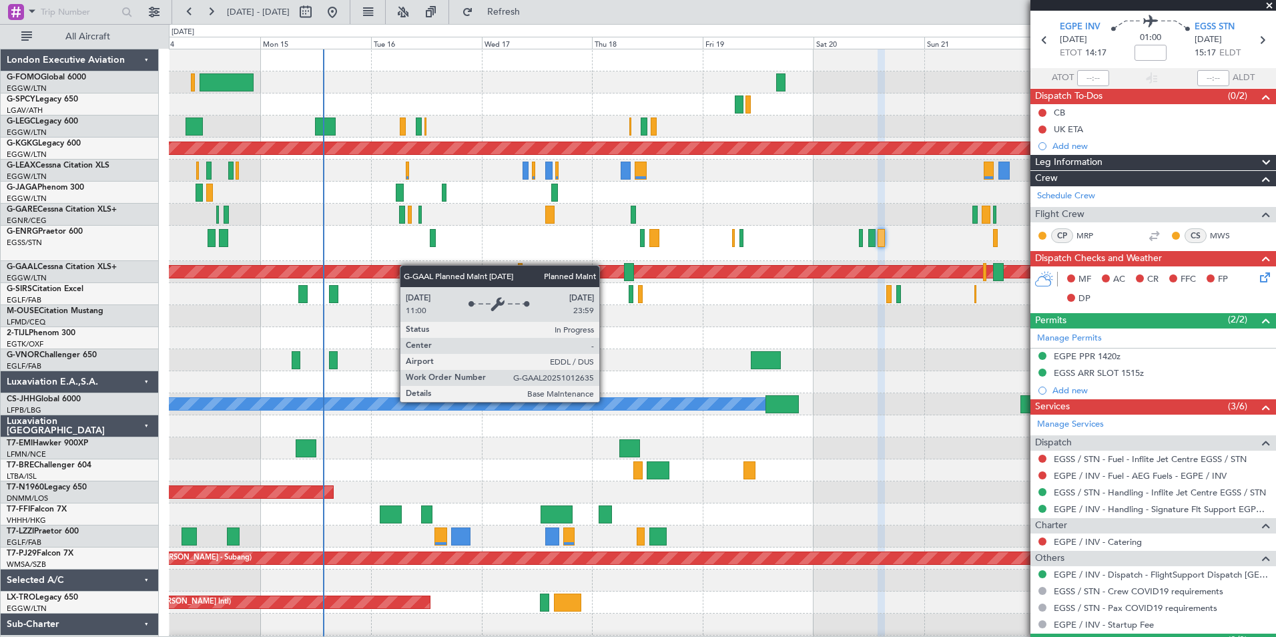
click at [406, 270] on div "Planned Maint London (Luton) A/C Unavailable London (Luton) Planned Maint Londo…" at bounding box center [722, 364] width 1106 height 630
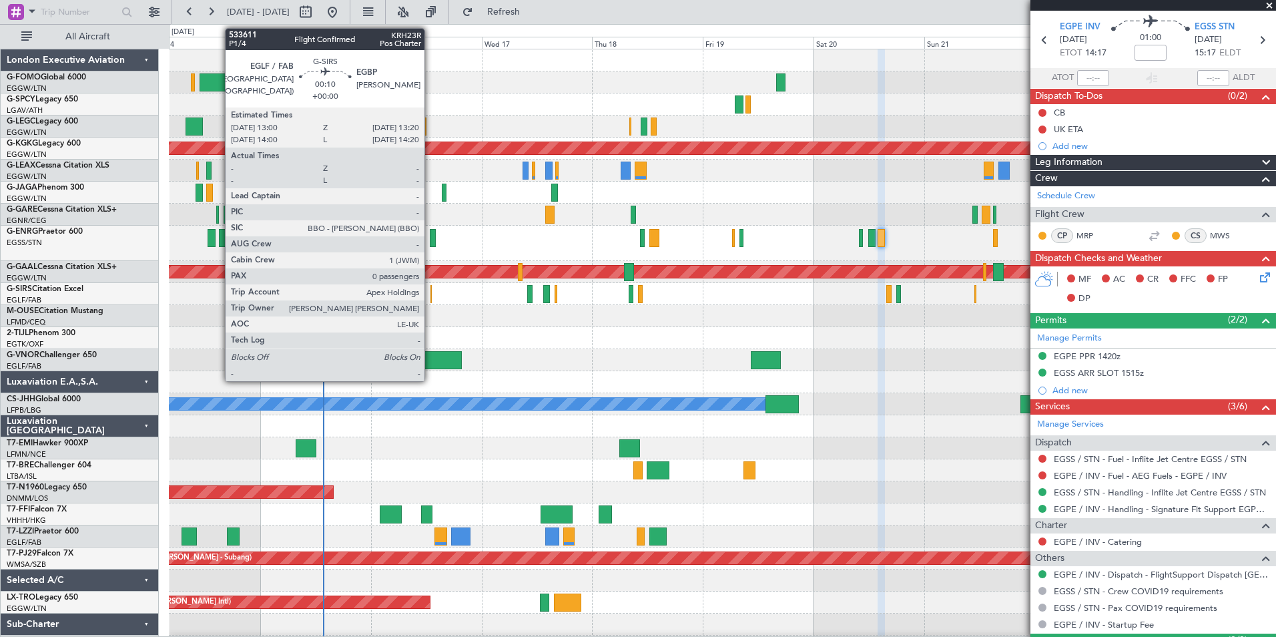
click at [430, 293] on div at bounding box center [431, 294] width 2 height 18
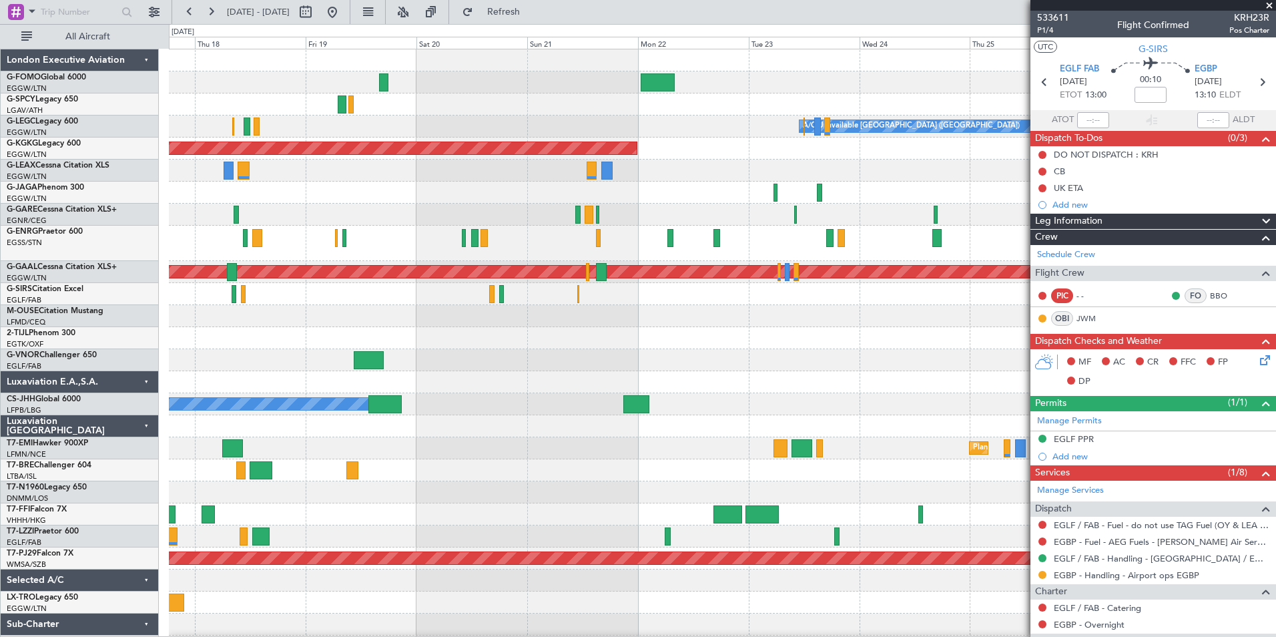
click at [151, 370] on div "A/C Unavailable London (Luton) AOG Maint Istanbul (Ataturk) Planned Maint Dusse…" at bounding box center [638, 330] width 1276 height 613
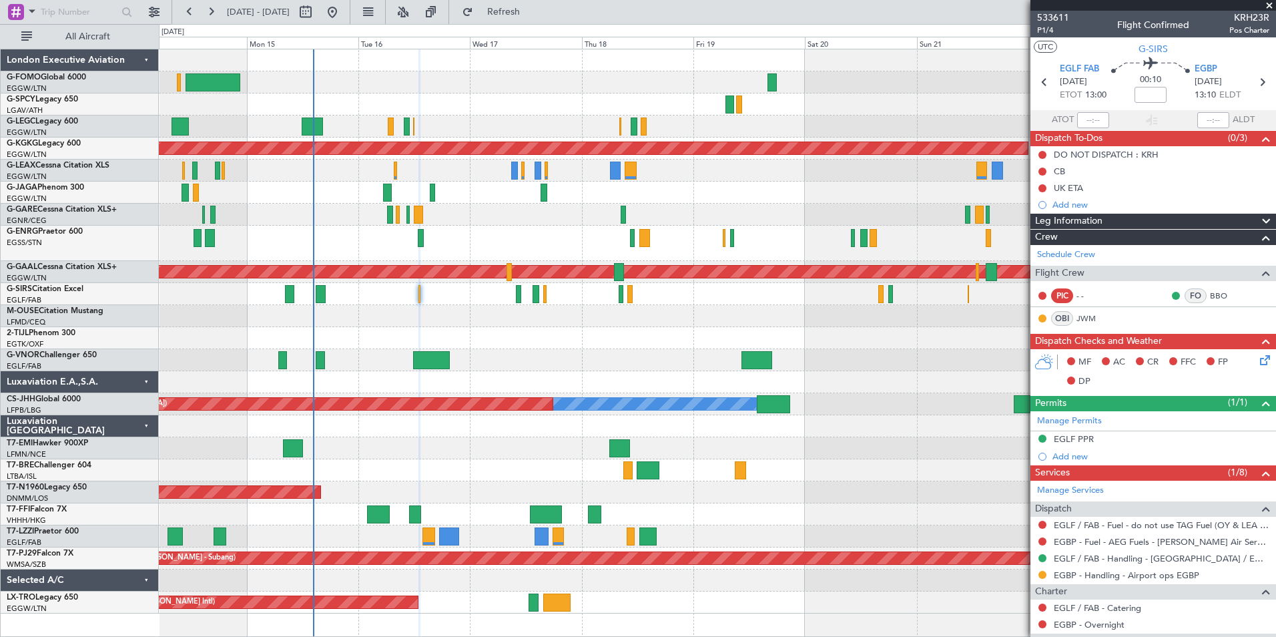
click at [641, 228] on div "A/C Unavailable [GEOGRAPHIC_DATA] ([GEOGRAPHIC_DATA]) Planned Maint [GEOGRAPHIC…" at bounding box center [717, 331] width 1116 height 564
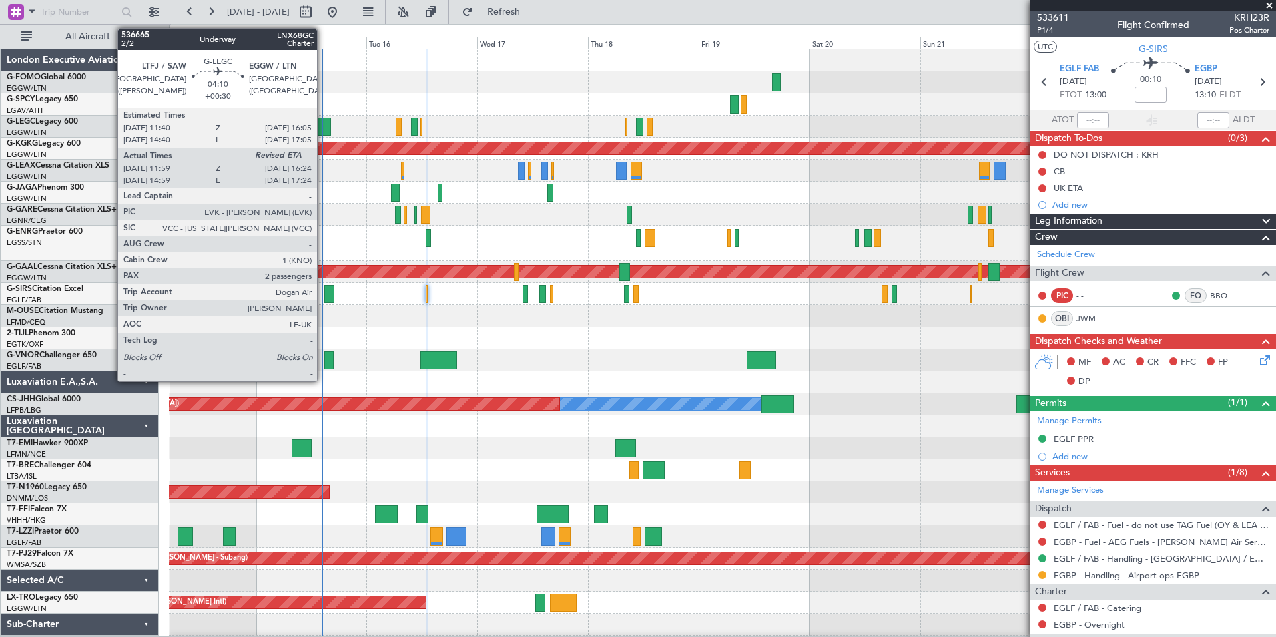
click at [323, 131] on div at bounding box center [320, 126] width 21 height 18
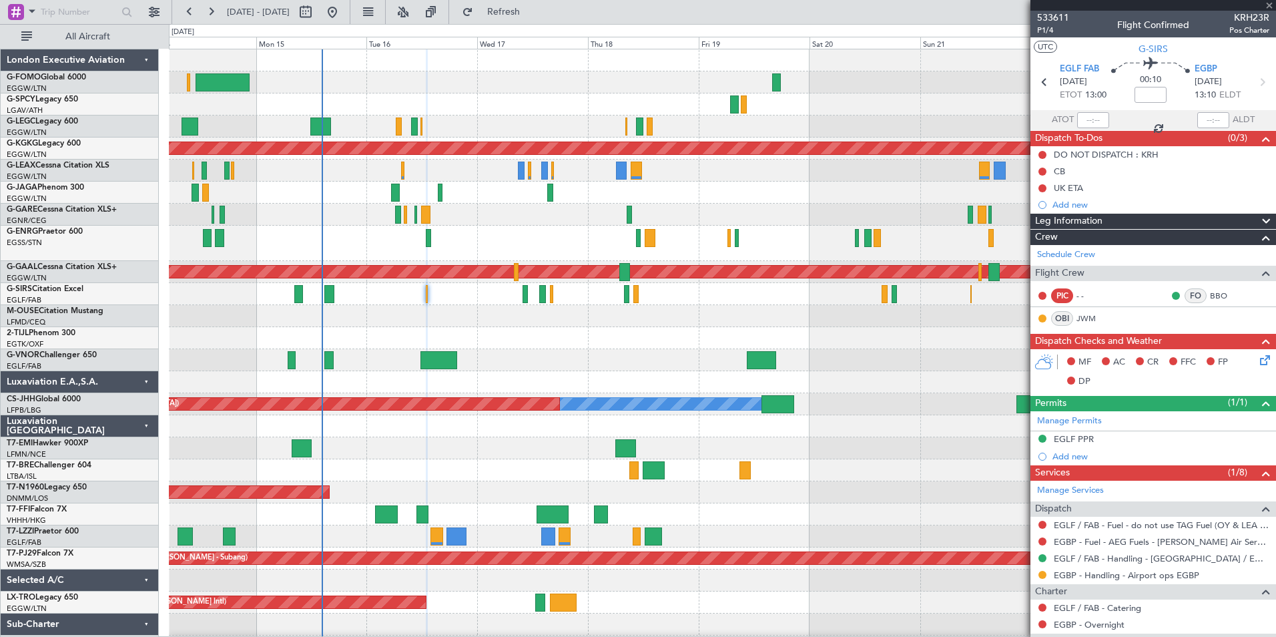
type input "+00:30"
type input "11:59"
type input "2"
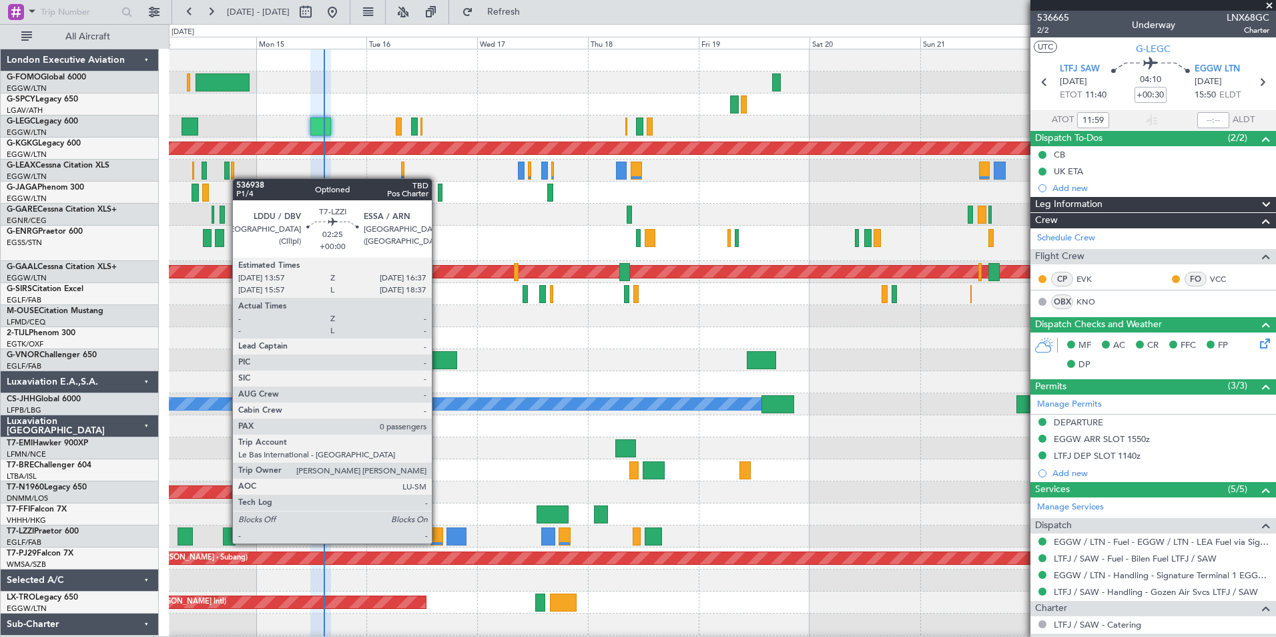
click at [438, 530] on div at bounding box center [436, 536] width 13 height 18
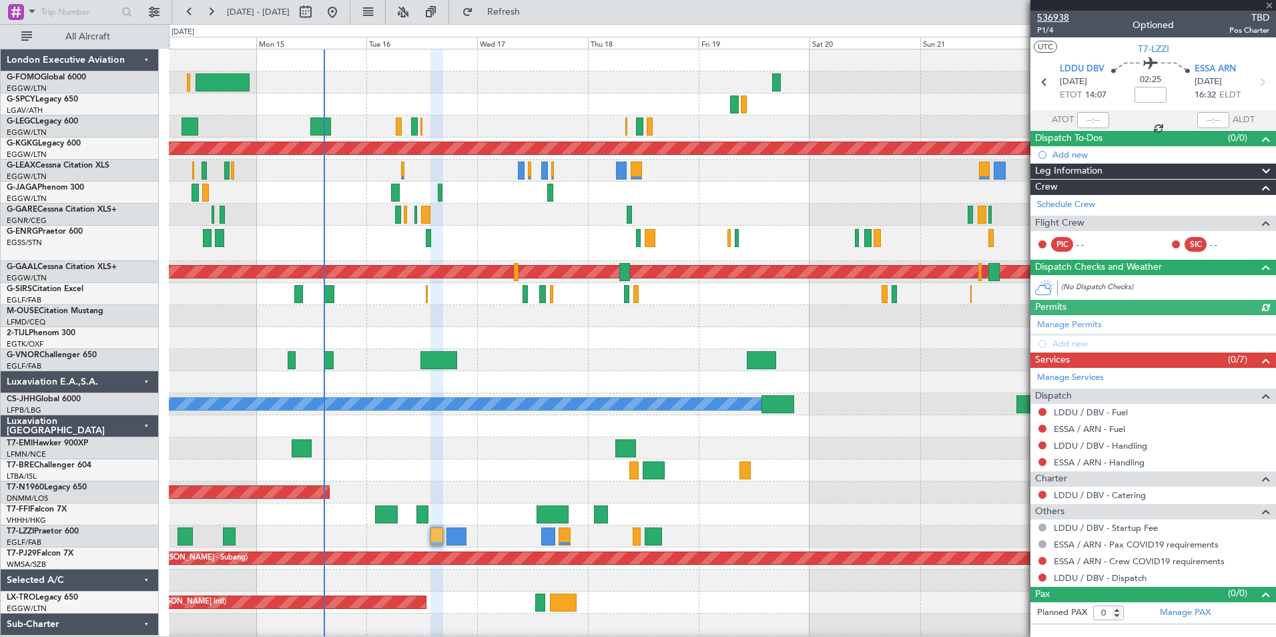
click at [1064, 17] on span "536938" at bounding box center [1053, 18] width 32 height 14
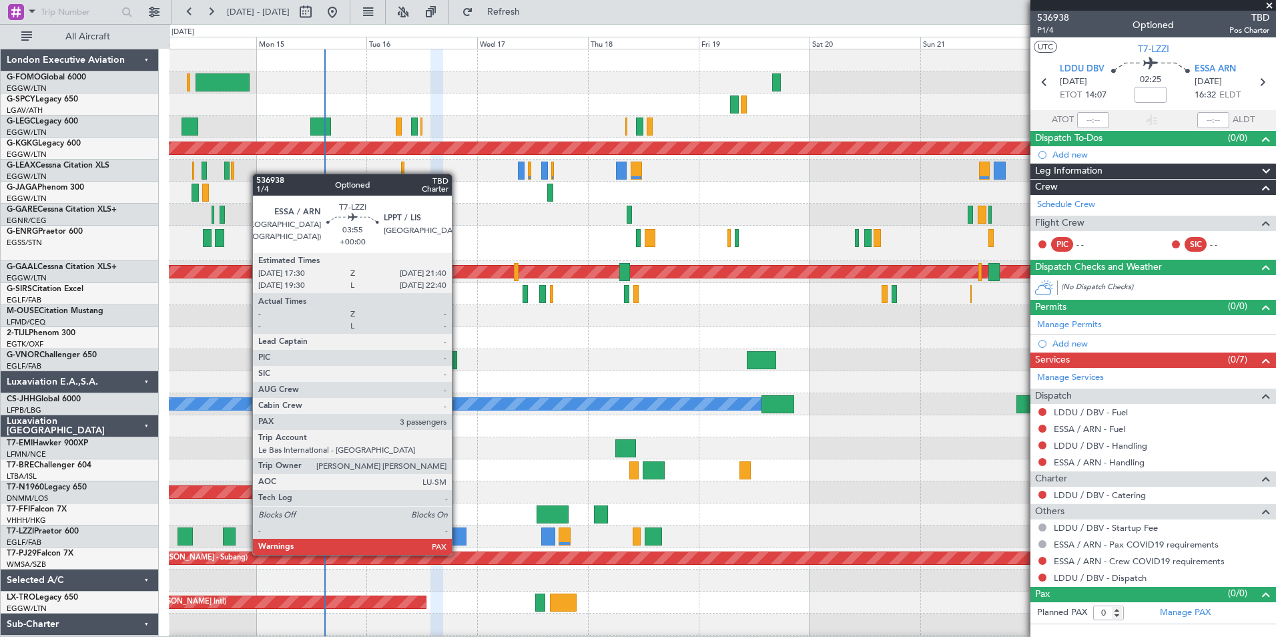
click at [458, 542] on div at bounding box center [455, 536] width 19 height 18
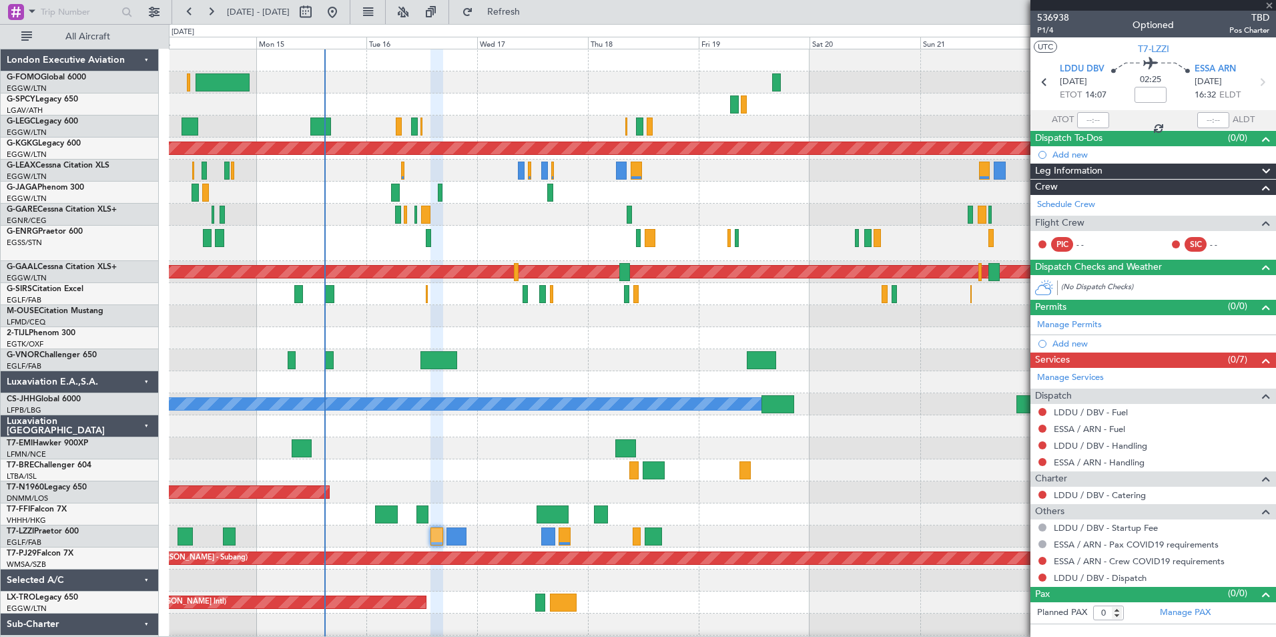
type input "3"
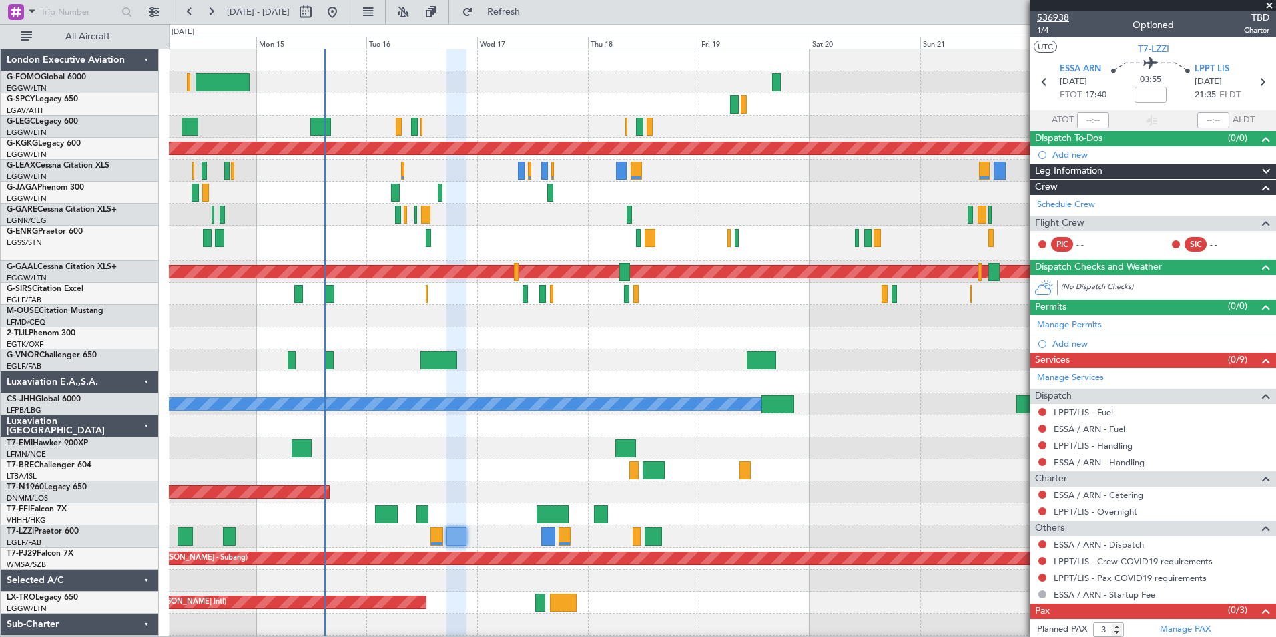
click at [1067, 19] on span "536938" at bounding box center [1053, 18] width 32 height 14
click at [523, 17] on button "Refresh" at bounding box center [496, 11] width 80 height 21
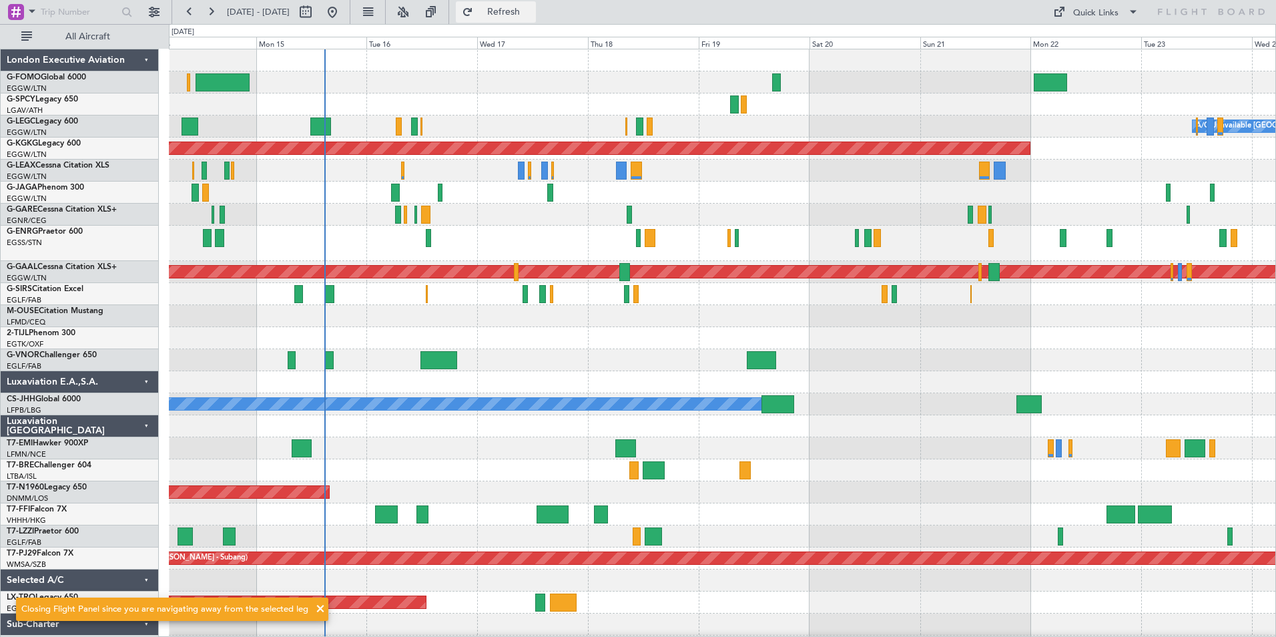
click at [523, 17] on button "Refresh" at bounding box center [496, 11] width 80 height 21
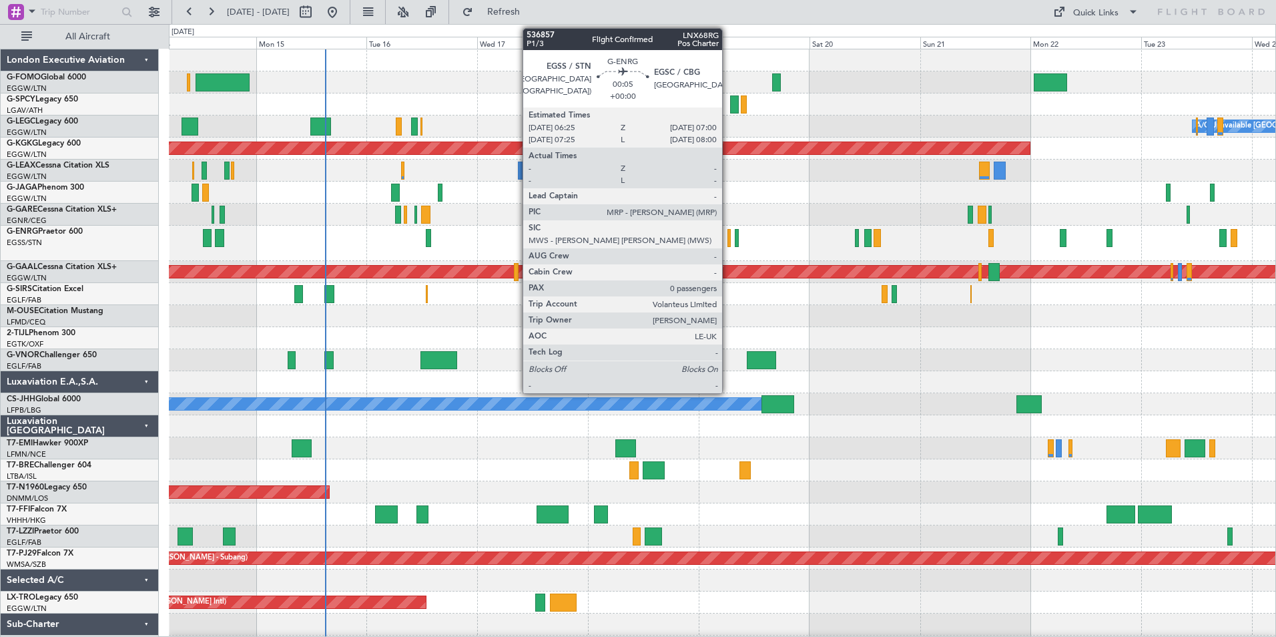
click at [728, 240] on div at bounding box center [728, 238] width 3 height 18
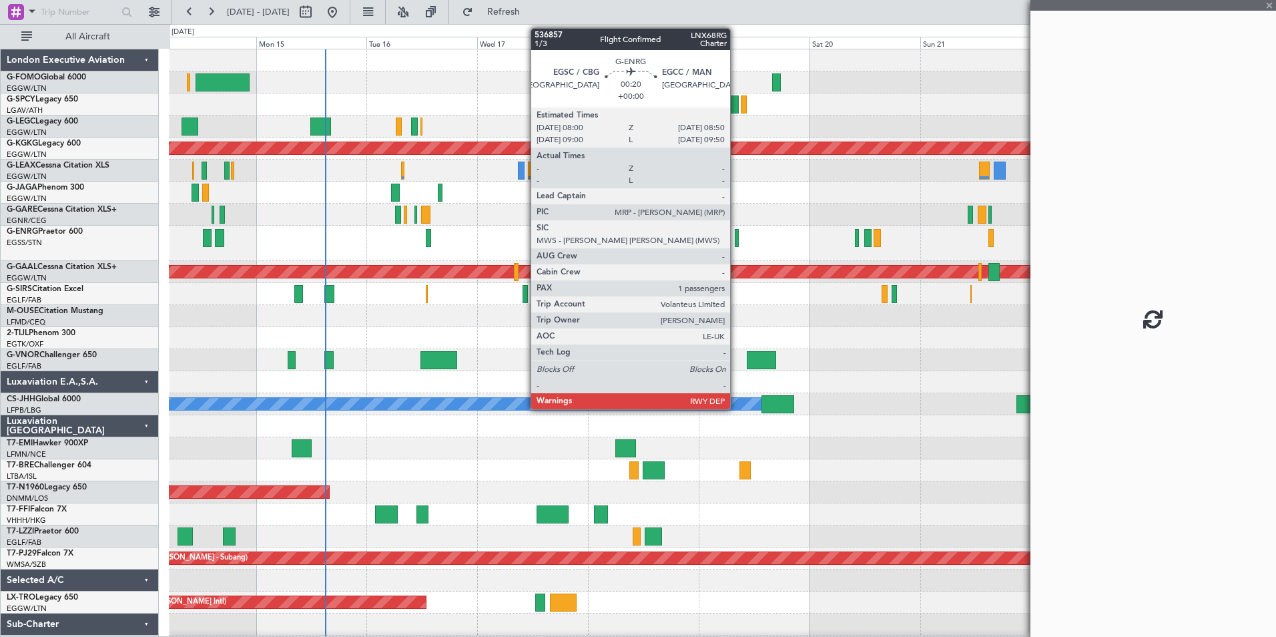
click at [736, 241] on div at bounding box center [737, 238] width 4 height 18
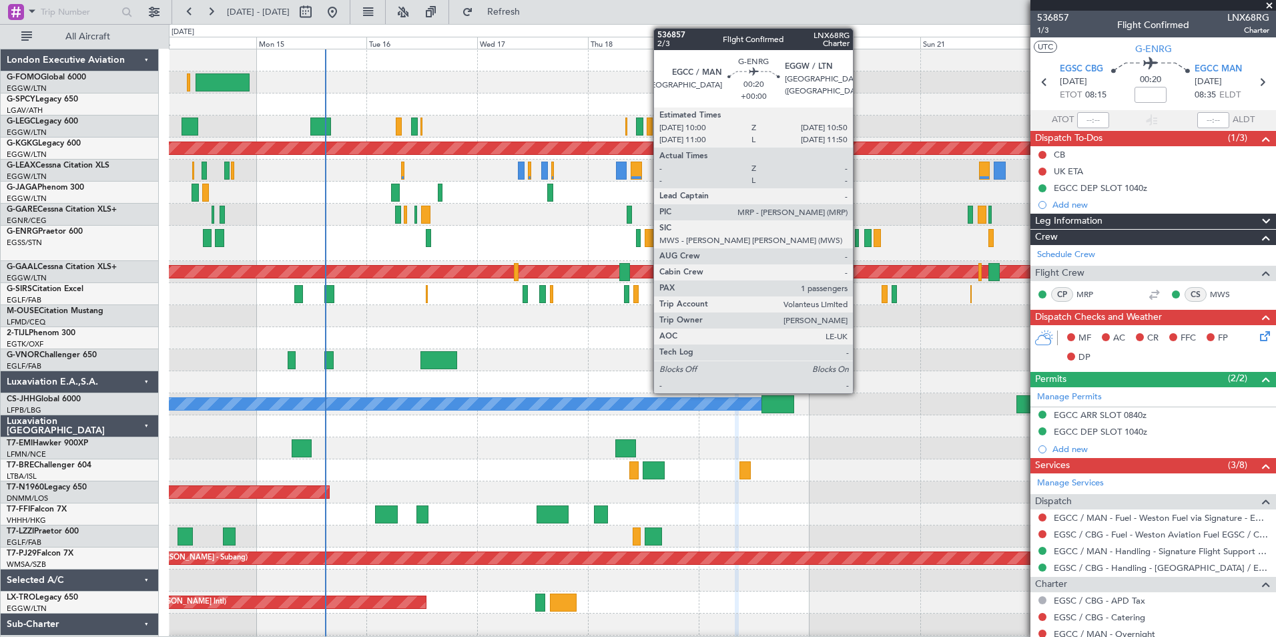
click at [859, 240] on div at bounding box center [857, 238] width 4 height 18
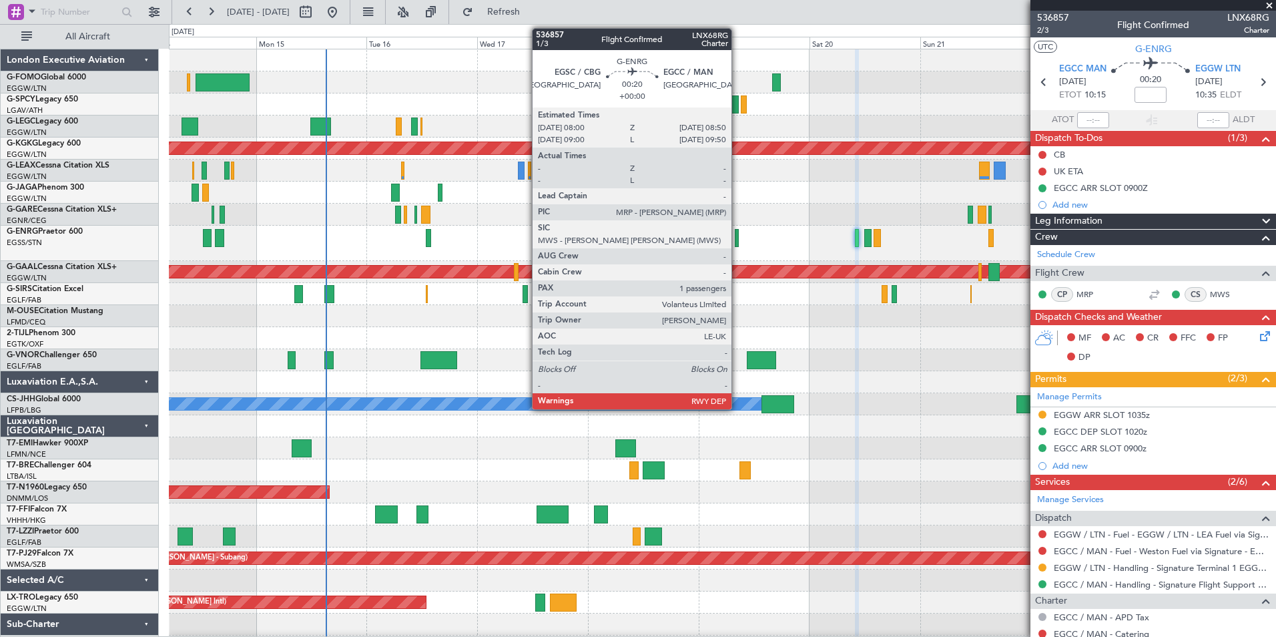
click at [737, 243] on div at bounding box center [737, 238] width 4 height 18
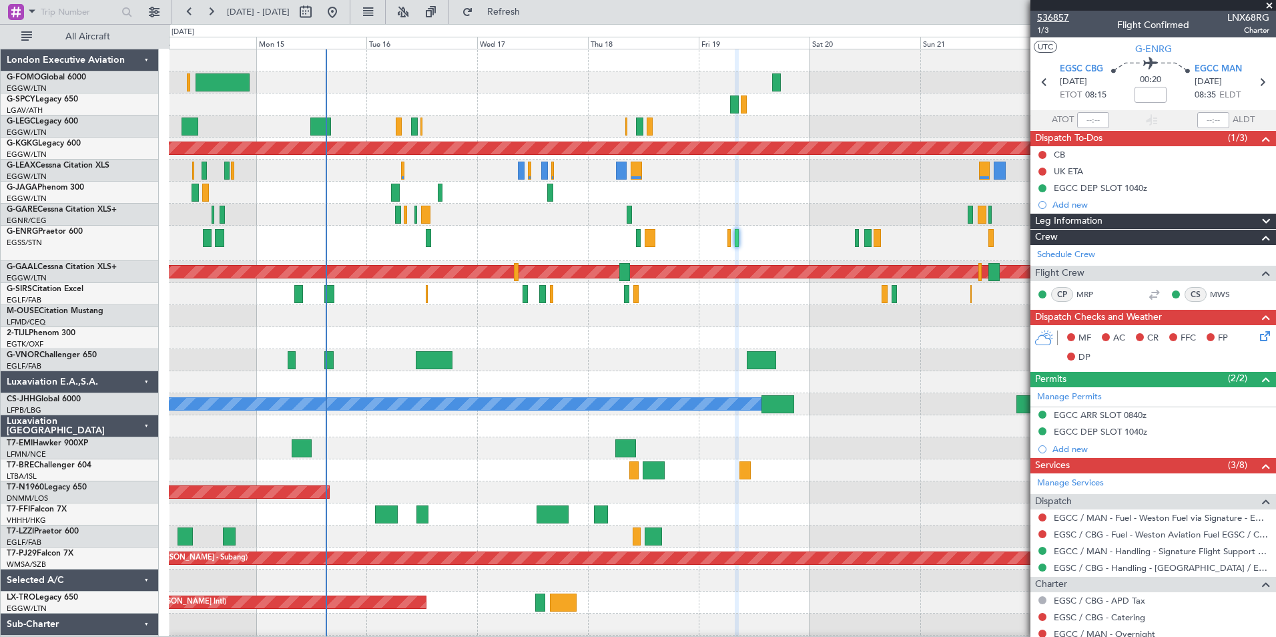
click at [1060, 14] on span "536857" at bounding box center [1053, 18] width 32 height 14
click at [1058, 19] on span "536857" at bounding box center [1053, 18] width 32 height 14
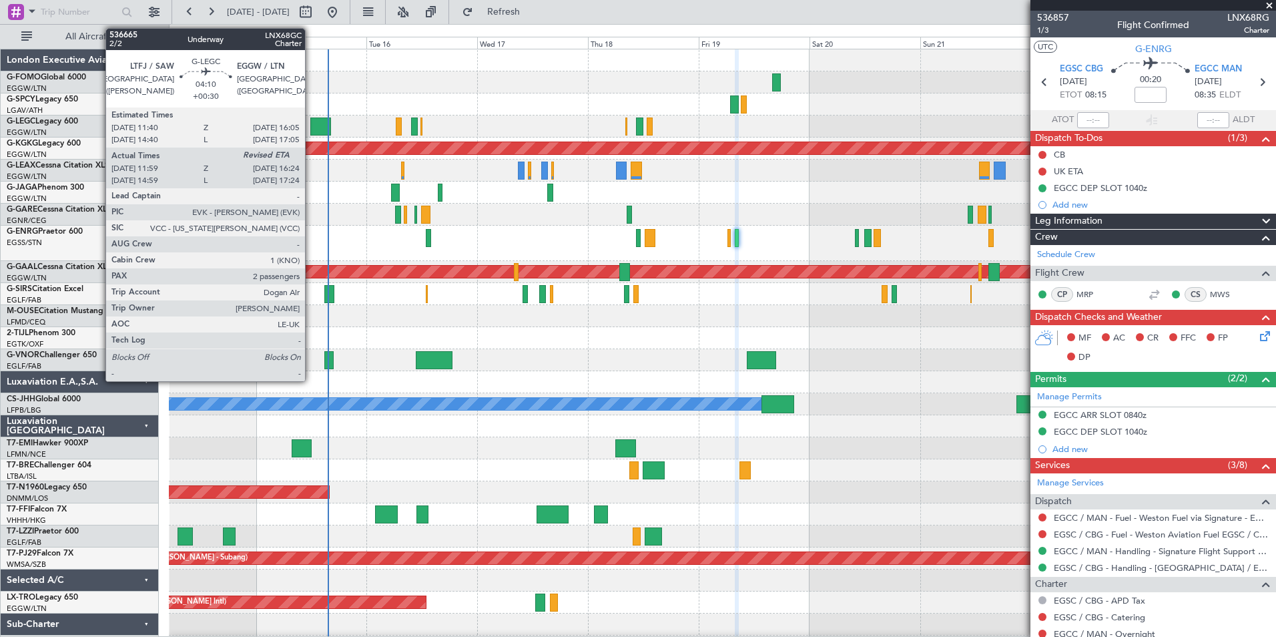
click at [311, 129] on div at bounding box center [320, 126] width 21 height 18
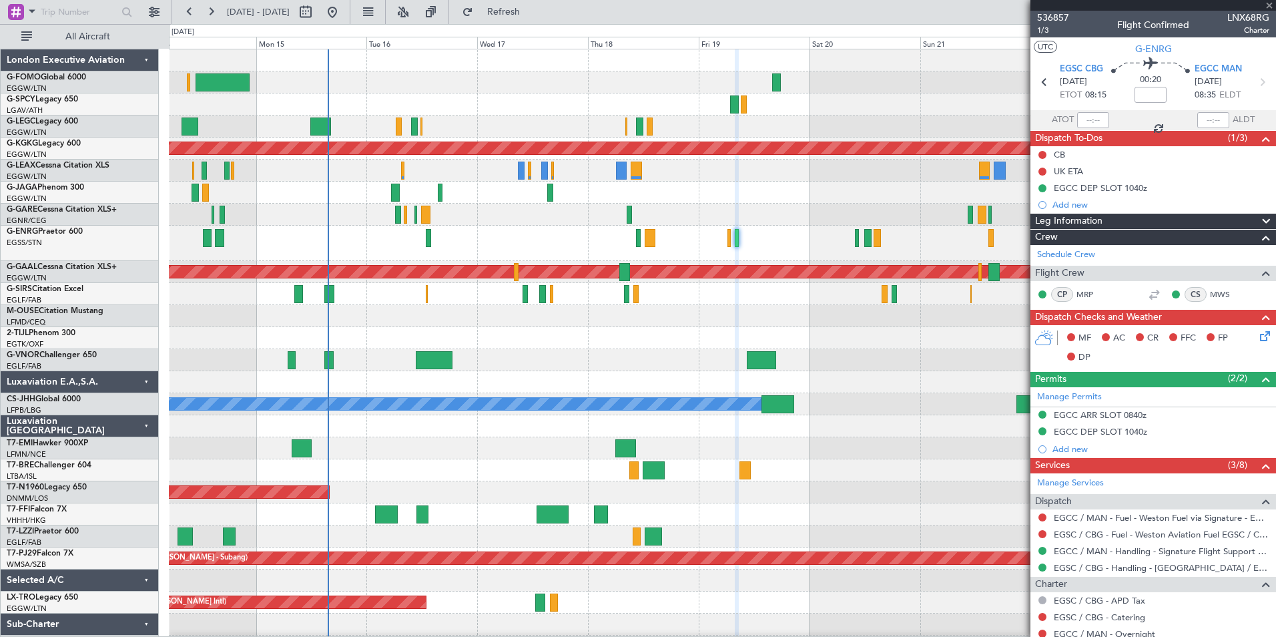
type input "+00:30"
type input "11:59"
type input "2"
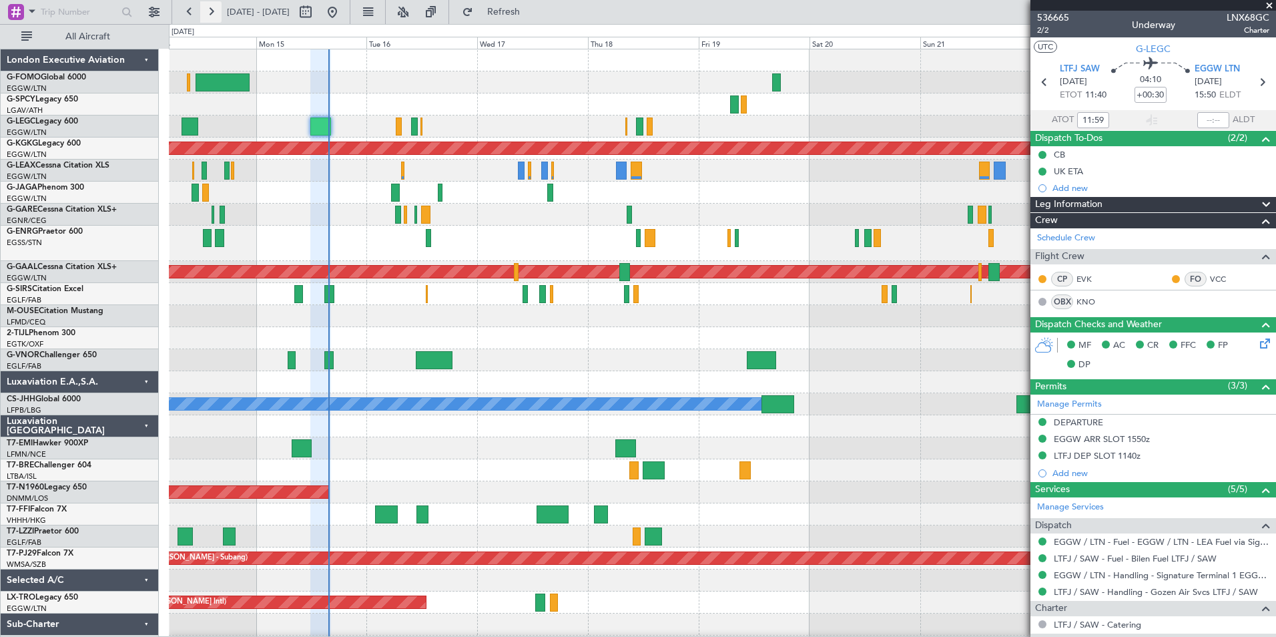
click at [210, 11] on button at bounding box center [210, 11] width 21 height 21
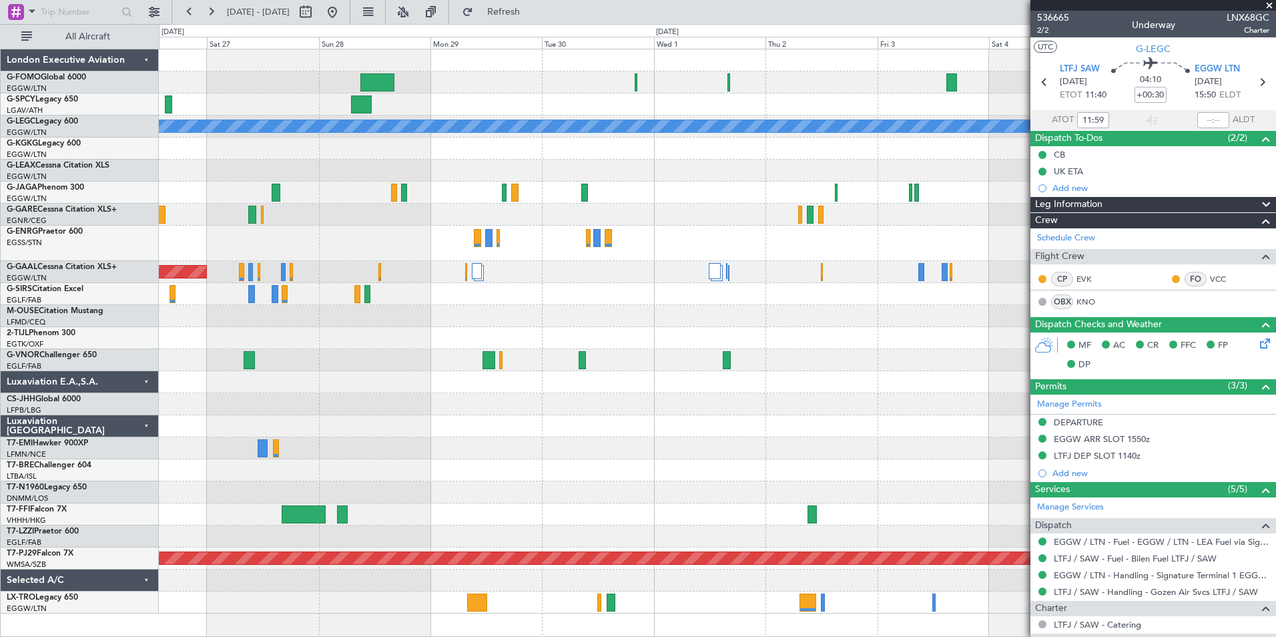
click at [619, 496] on div "A/C Unavailable London (Luton) Planned Maint Dusseldorf Planned Maint Zurich Pl…" at bounding box center [717, 331] width 1116 height 564
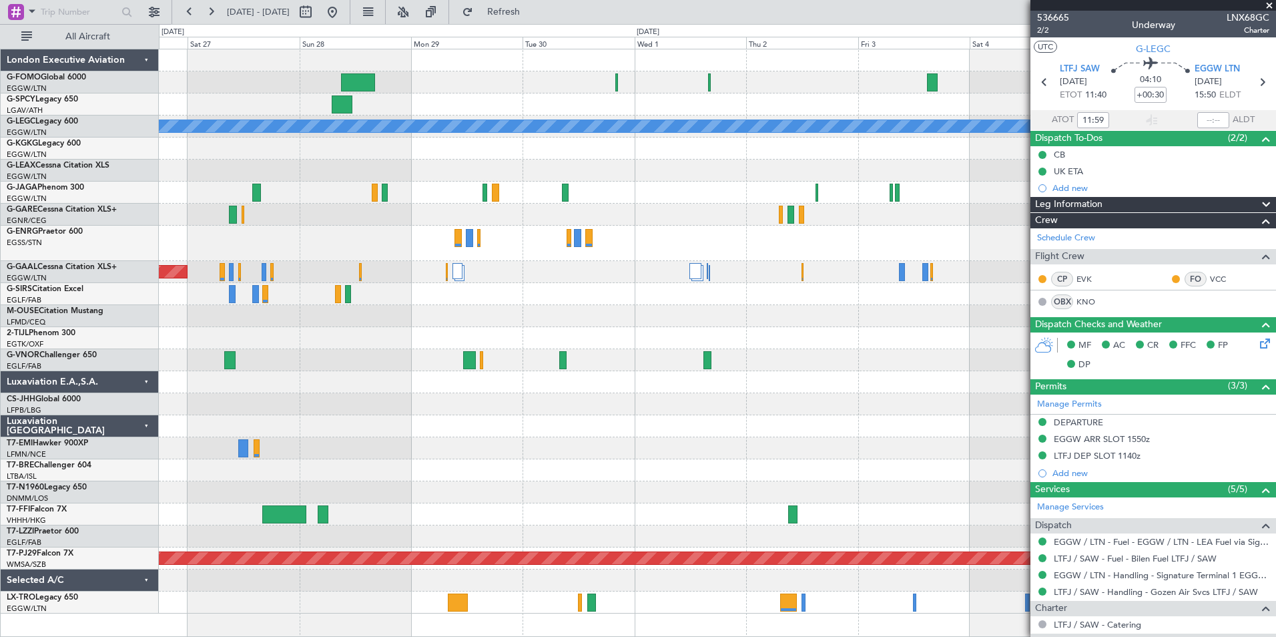
click at [675, 439] on div "A/C Unavailable London (Luton) Planned Maint Dusseldorf Planned Maint Zurich Pl…" at bounding box center [717, 331] width 1116 height 564
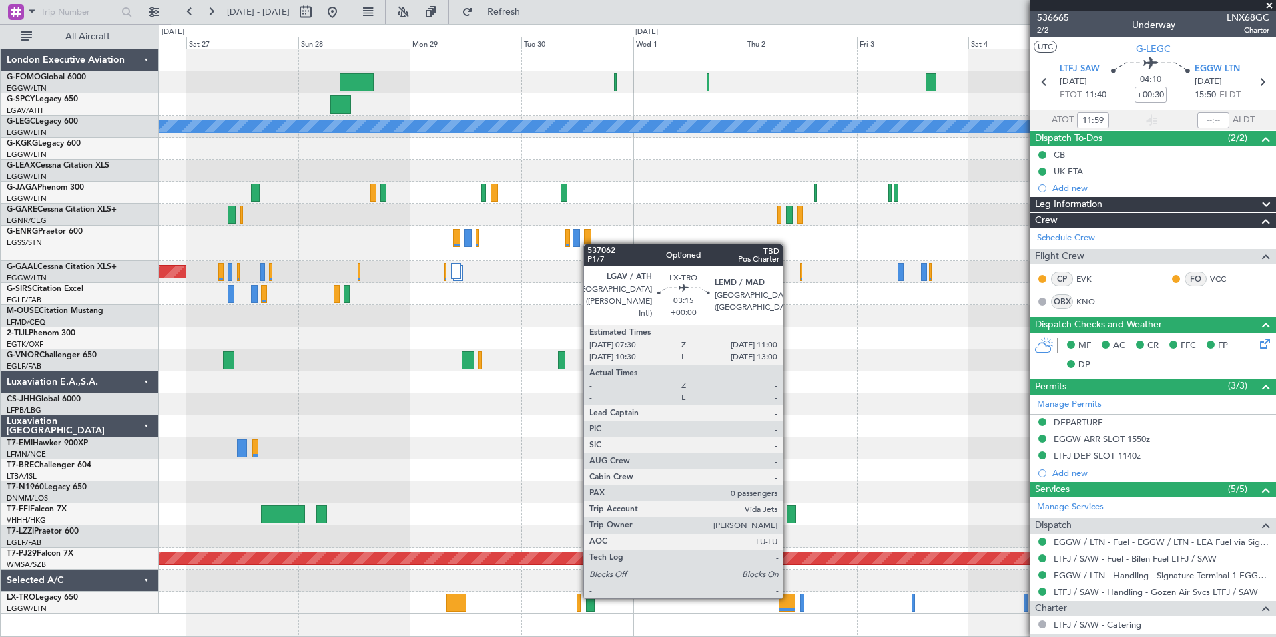
click at [789, 596] on div at bounding box center [787, 602] width 17 height 18
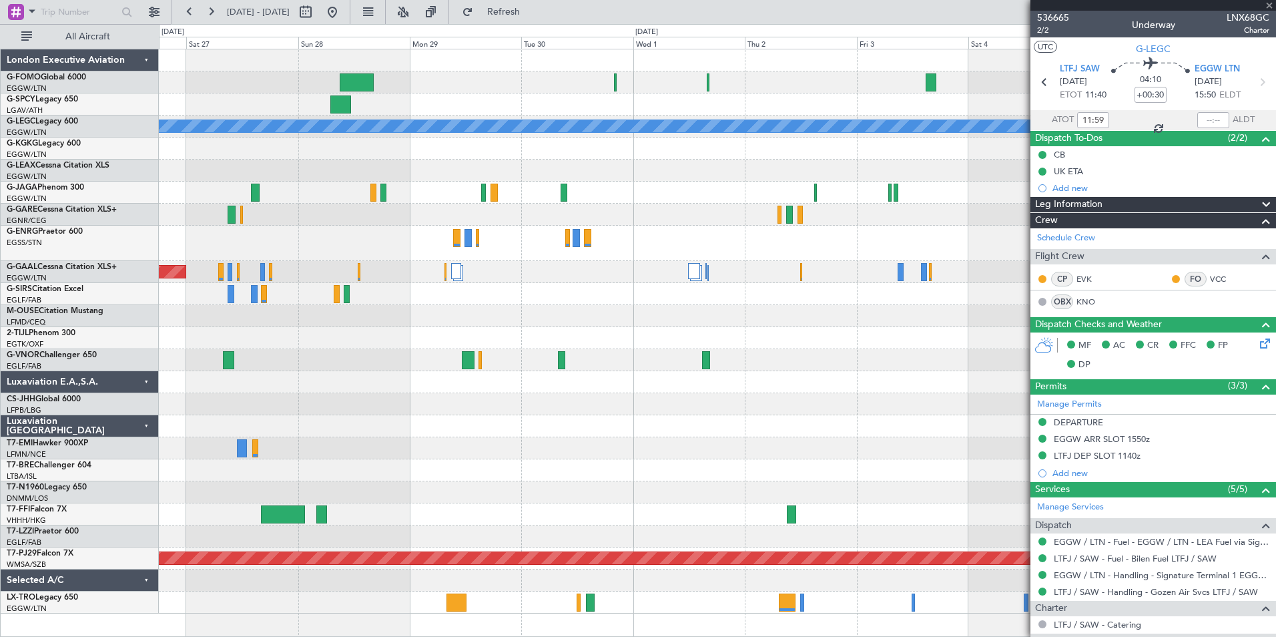
type input "14:59"
type input "0"
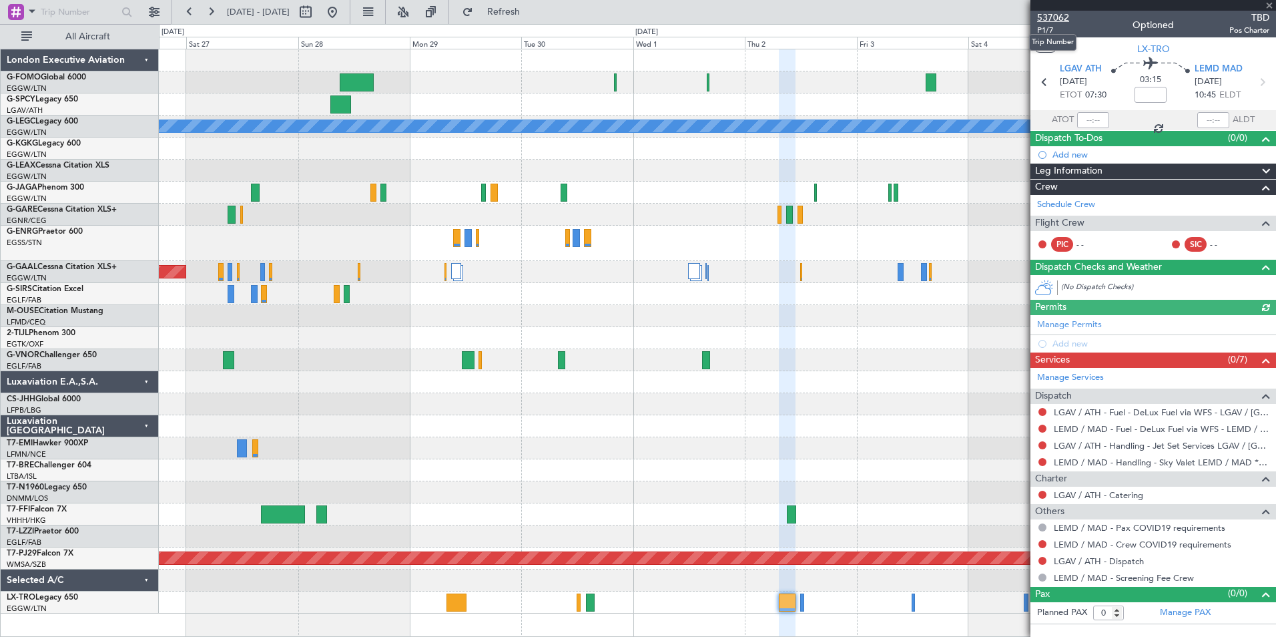
click at [1055, 17] on span "537062" at bounding box center [1053, 18] width 32 height 14
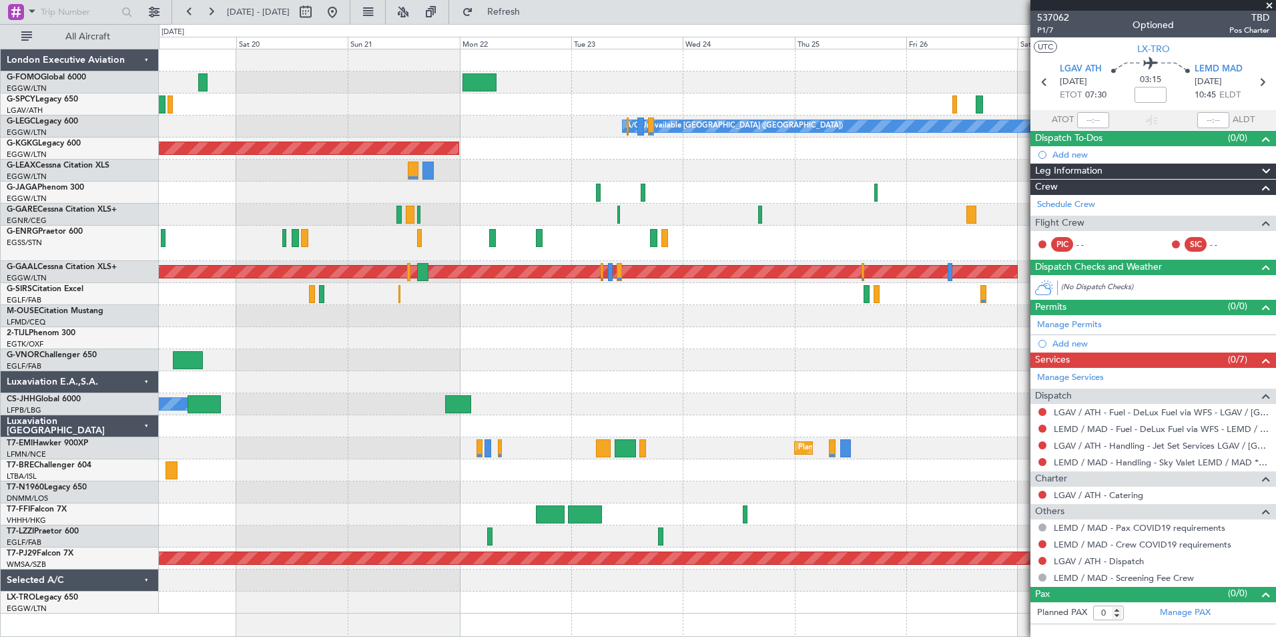
click at [1099, 560] on fb-app "26 Sep 2025 - 06 Oct 2025 Refresh Quick Links All Aircraft A/C Unavailable Lond…" at bounding box center [638, 323] width 1276 height 627
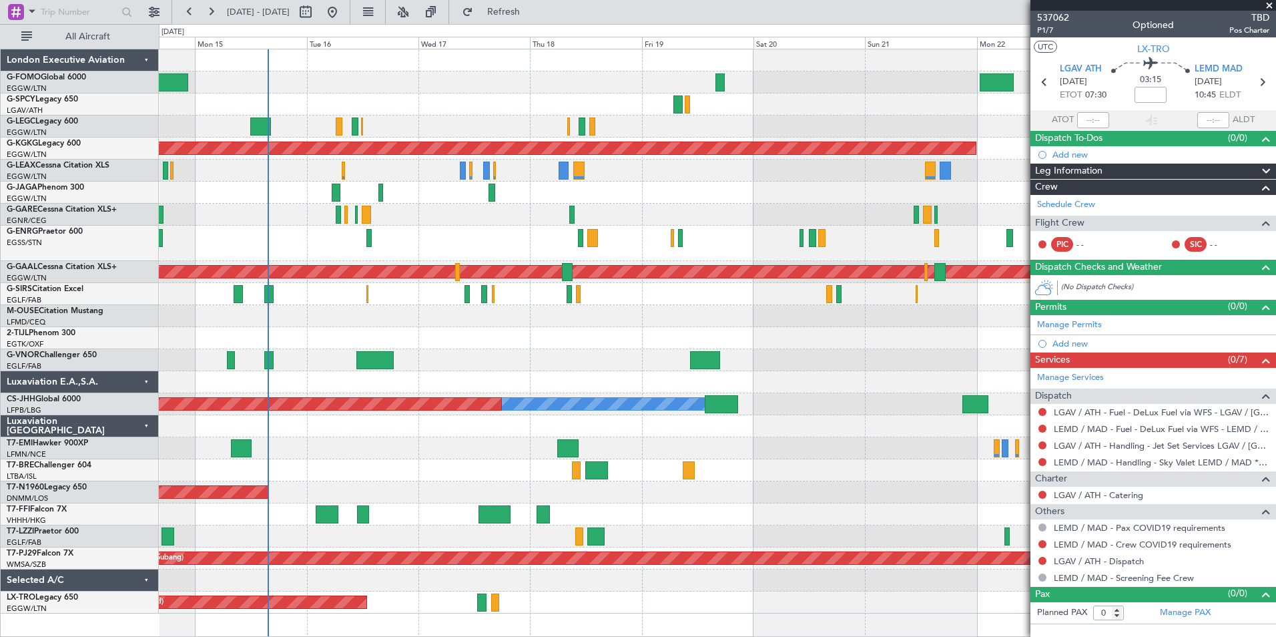
click at [950, 614] on div "A/C Unavailable London (Luton) Planned Maint London (Luton) Owner AOG Maint Ist…" at bounding box center [717, 343] width 1117 height 588
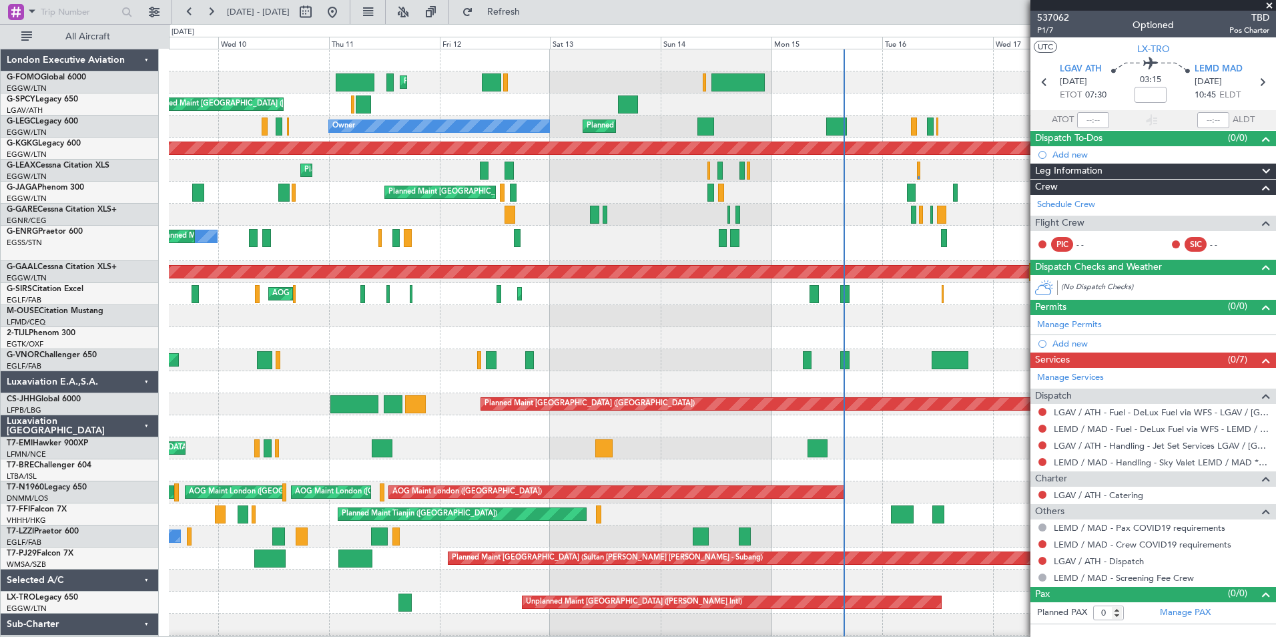
scroll to position [42, 0]
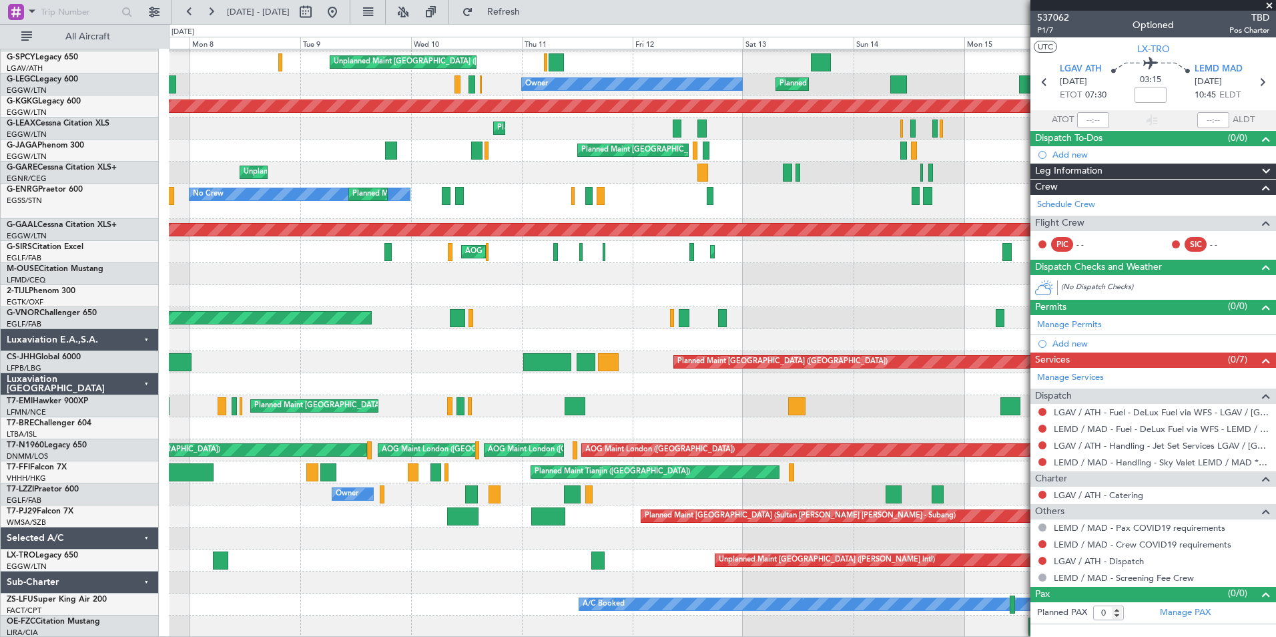
click at [1092, 519] on fb-app "14 Sep 2025 - 24 Sep 2025 Refresh Quick Links All Aircraft Planned Maint London…" at bounding box center [638, 323] width 1276 height 627
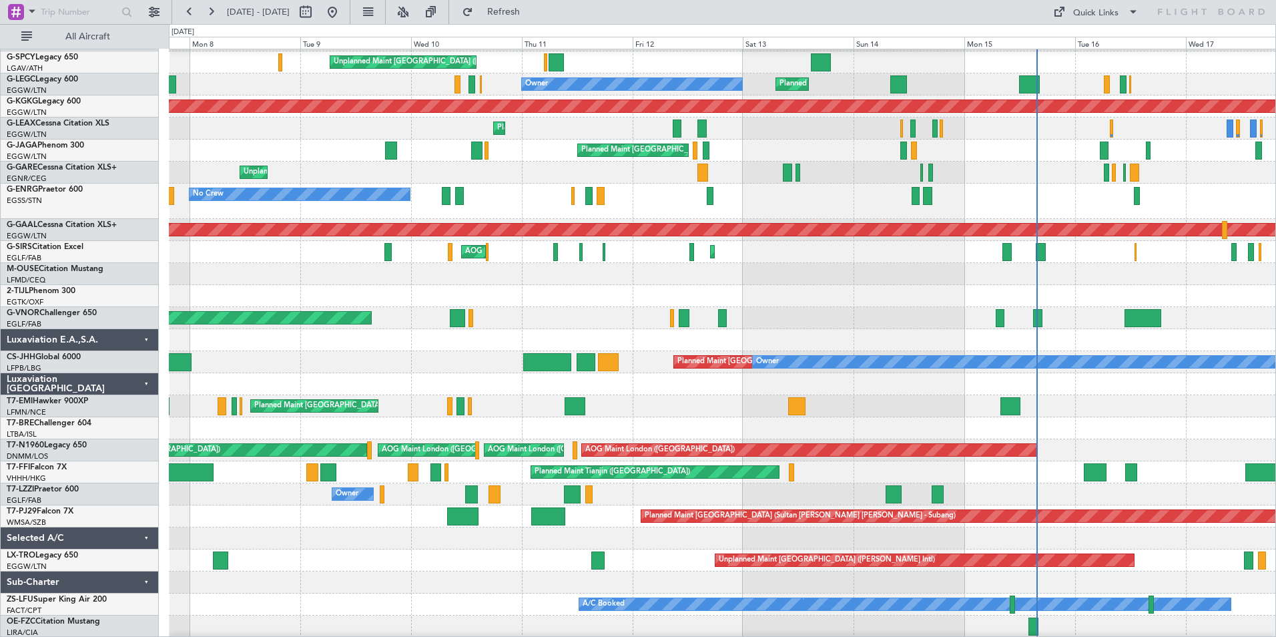
scroll to position [64, 0]
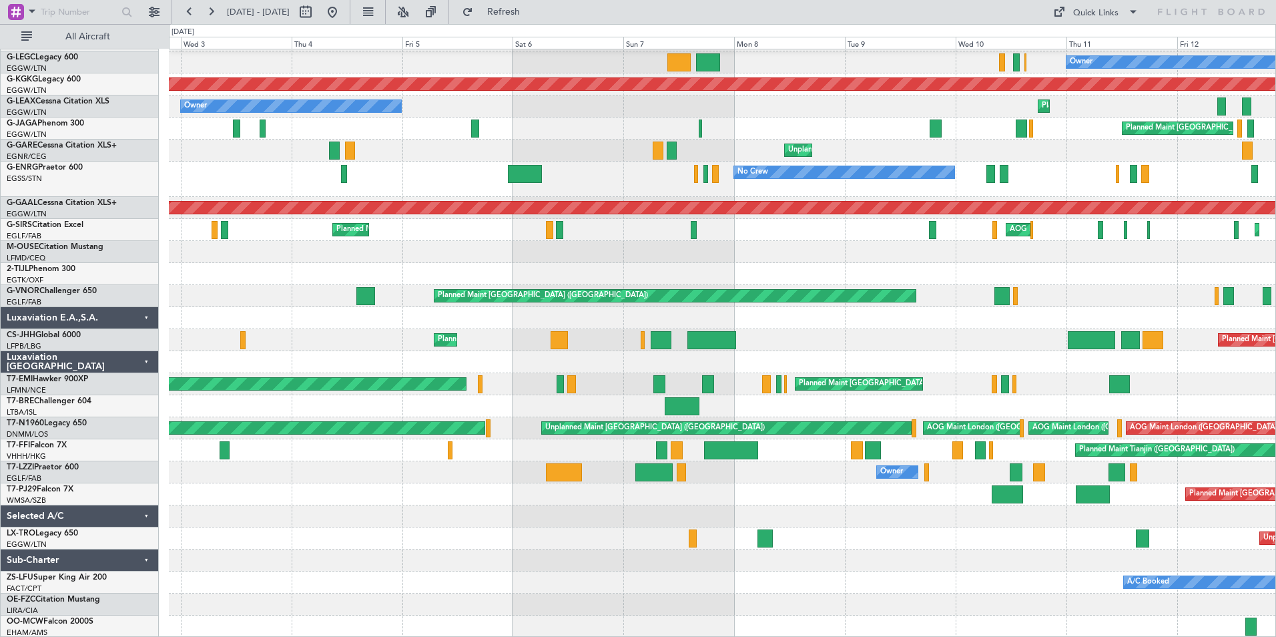
click at [777, 528] on div "Unplanned Maint Athens (Eleftherios Venizelos Intl) Owner Planned Maint London …" at bounding box center [722, 311] width 1106 height 652
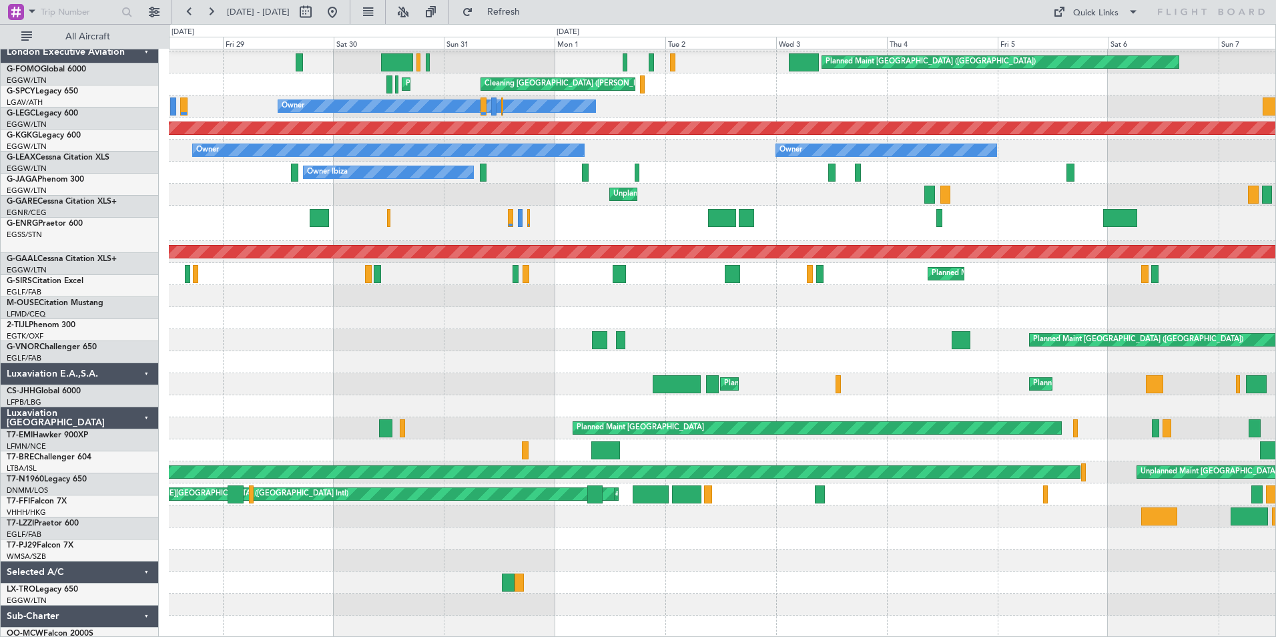
scroll to position [20, 0]
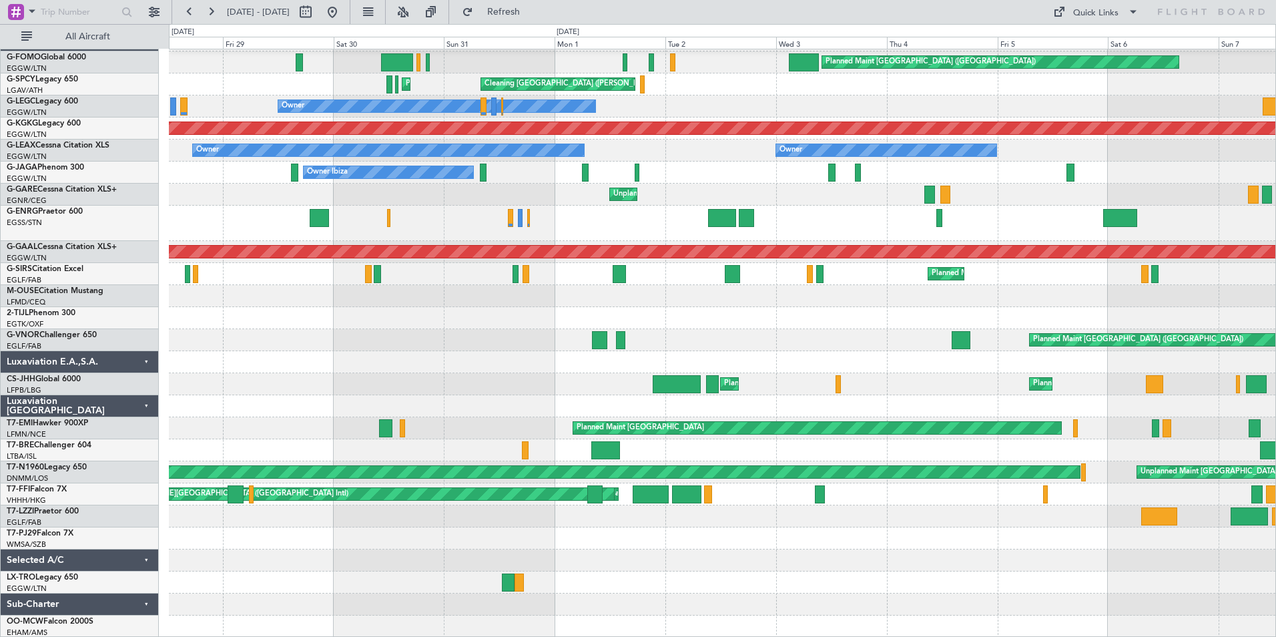
click at [1094, 586] on div at bounding box center [722, 582] width 1106 height 22
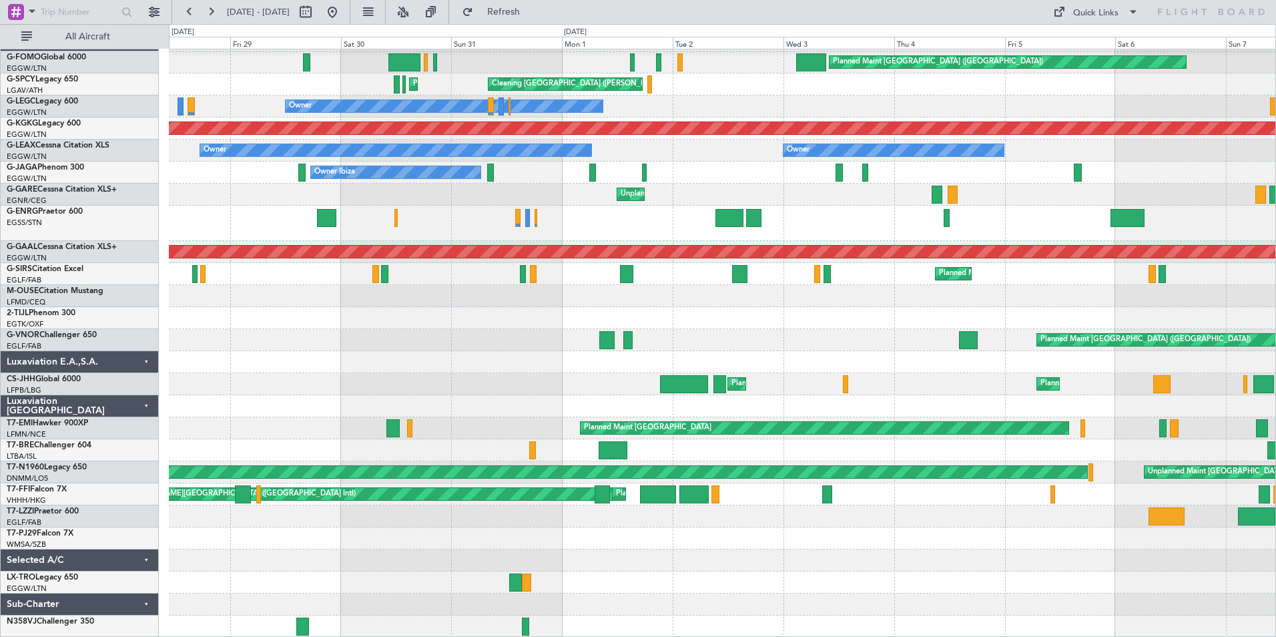
scroll to position [0, 0]
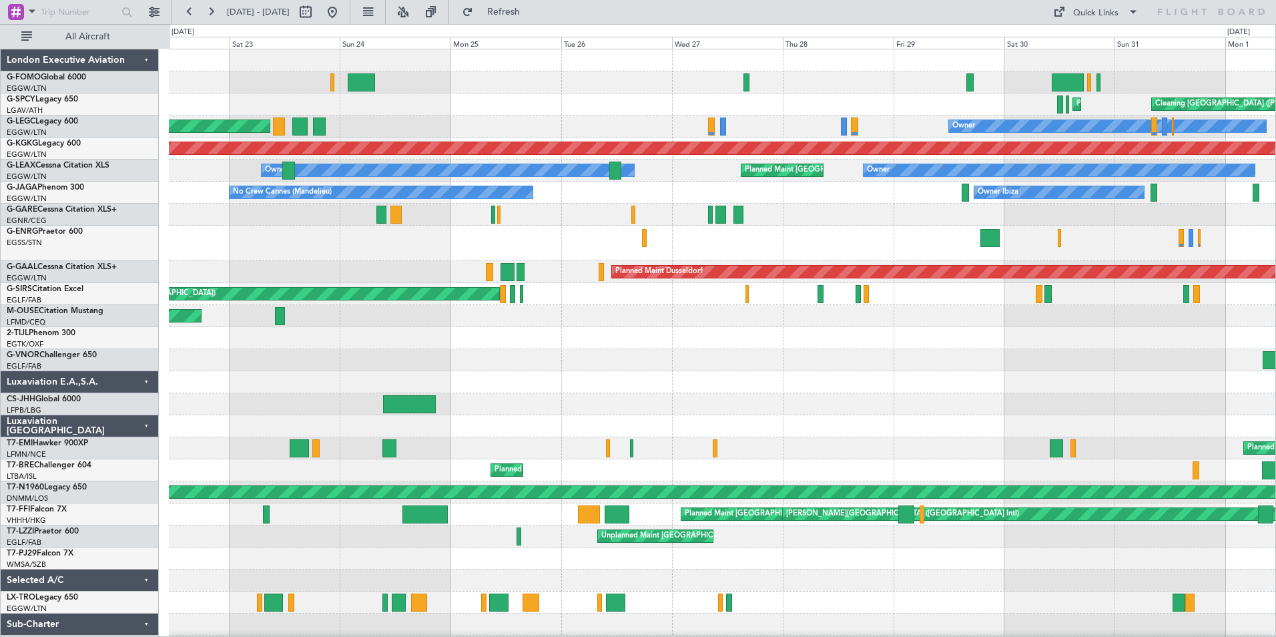
click at [1145, 424] on div "Planned Maint London (Luton) Planned Maint Athens (Eleftherios Venizelos Intl) …" at bounding box center [722, 353] width 1106 height 608
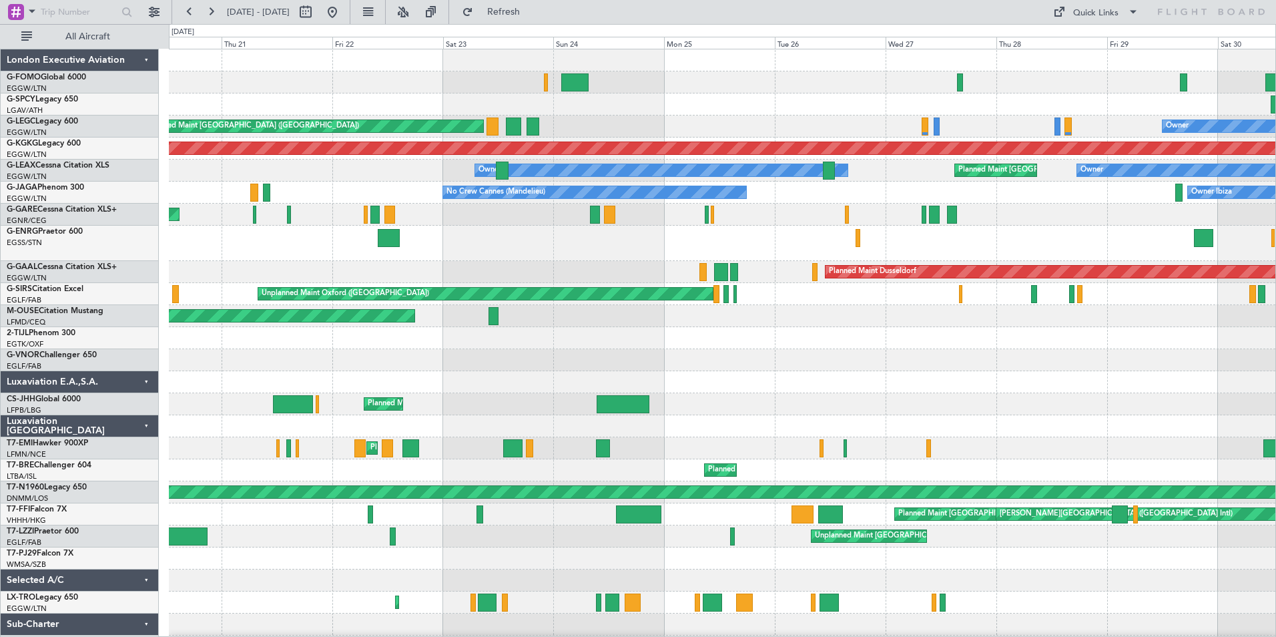
click at [853, 466] on div "Cleaning Athens (Eleftherios Venizelos Intl) Planned Maint Athens (Eleftherios …" at bounding box center [722, 353] width 1106 height 608
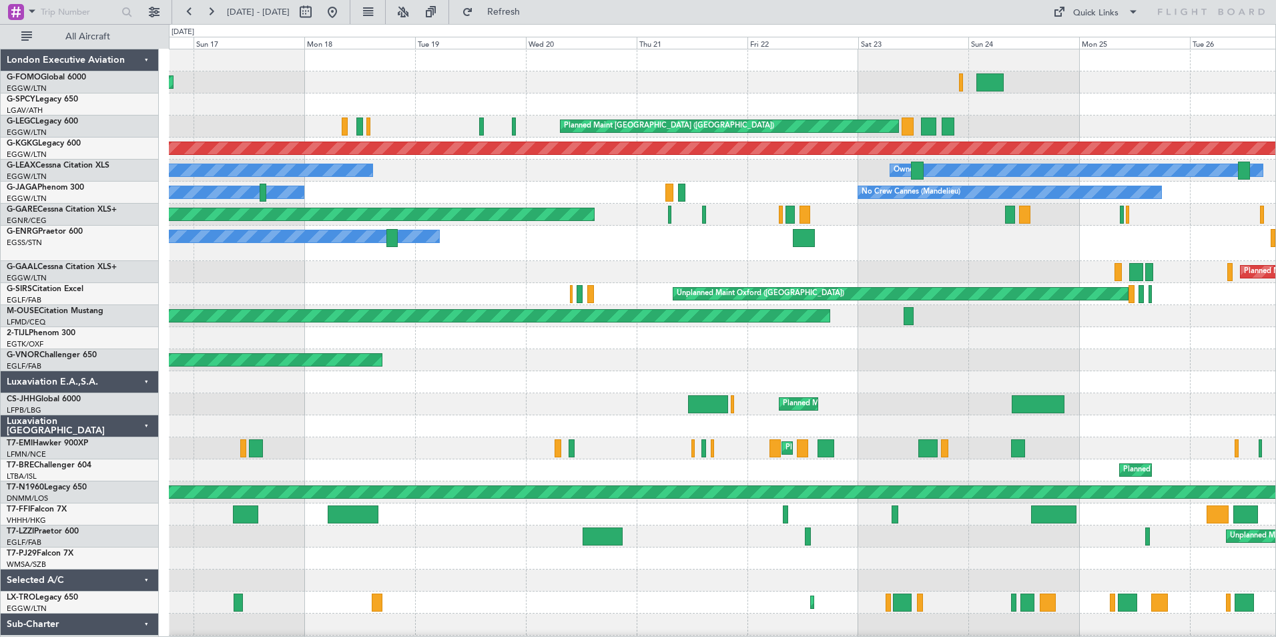
click at [931, 322] on div "Planned Maint Windsor Locks (Bradley Intl) Planned Maint London (Luton) No Crew…" at bounding box center [722, 353] width 1106 height 608
click at [200, 9] on button at bounding box center [210, 11] width 21 height 21
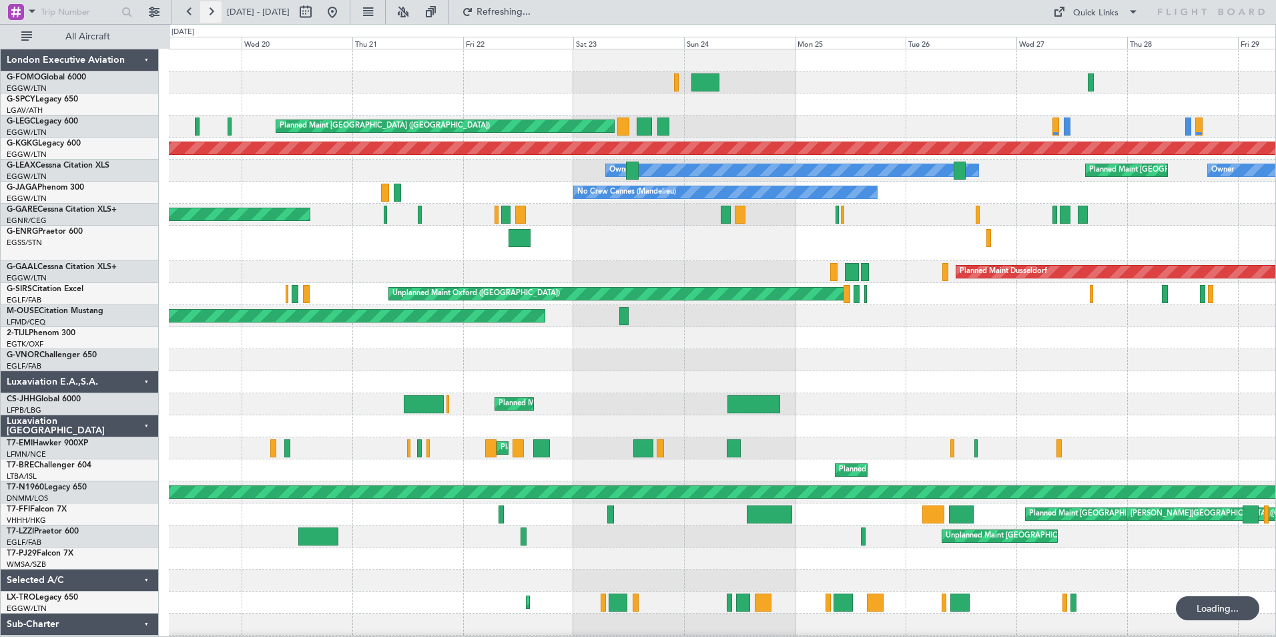
click at [200, 9] on button at bounding box center [210, 11] width 21 height 21
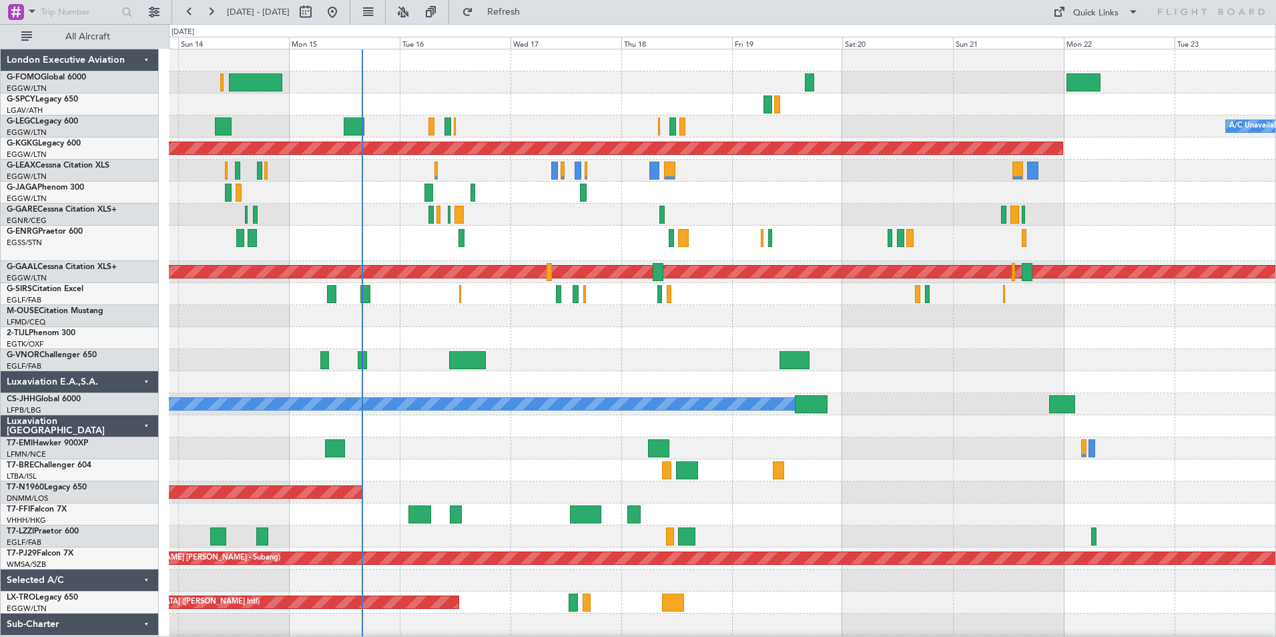
click at [180, 520] on div "Planned Maint London (Luton) A/C Unavailable London (Luton) Planned Maint Londo…" at bounding box center [722, 375] width 1106 height 652
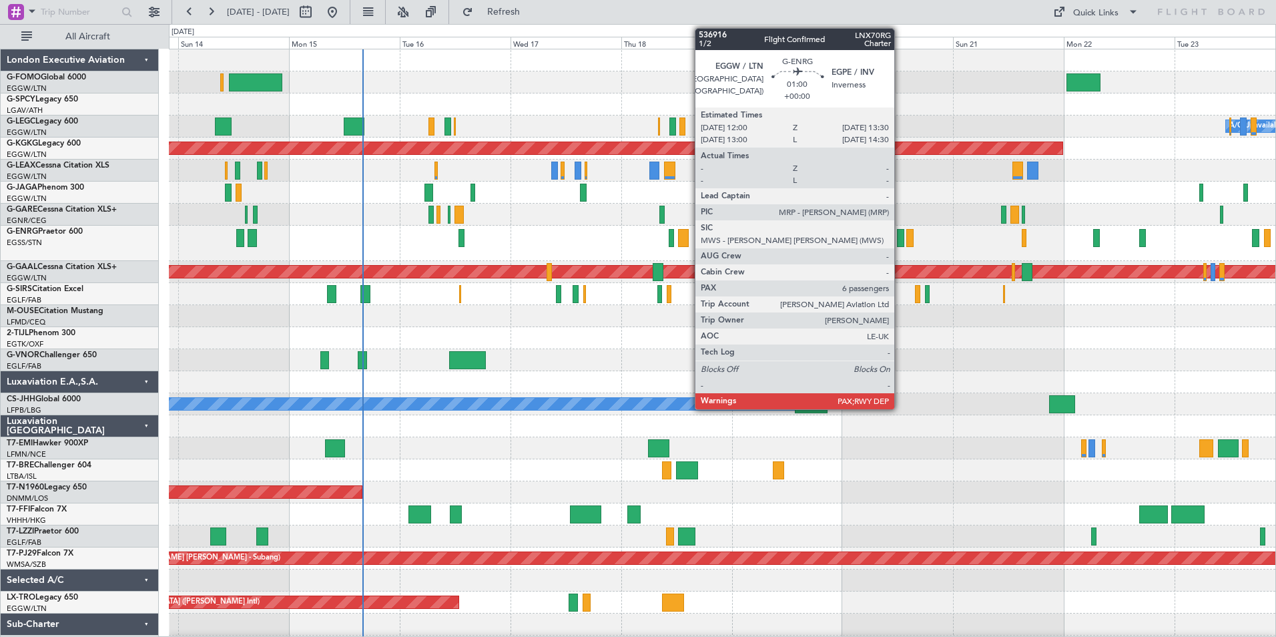
click at [900, 242] on div at bounding box center [900, 238] width 7 height 18
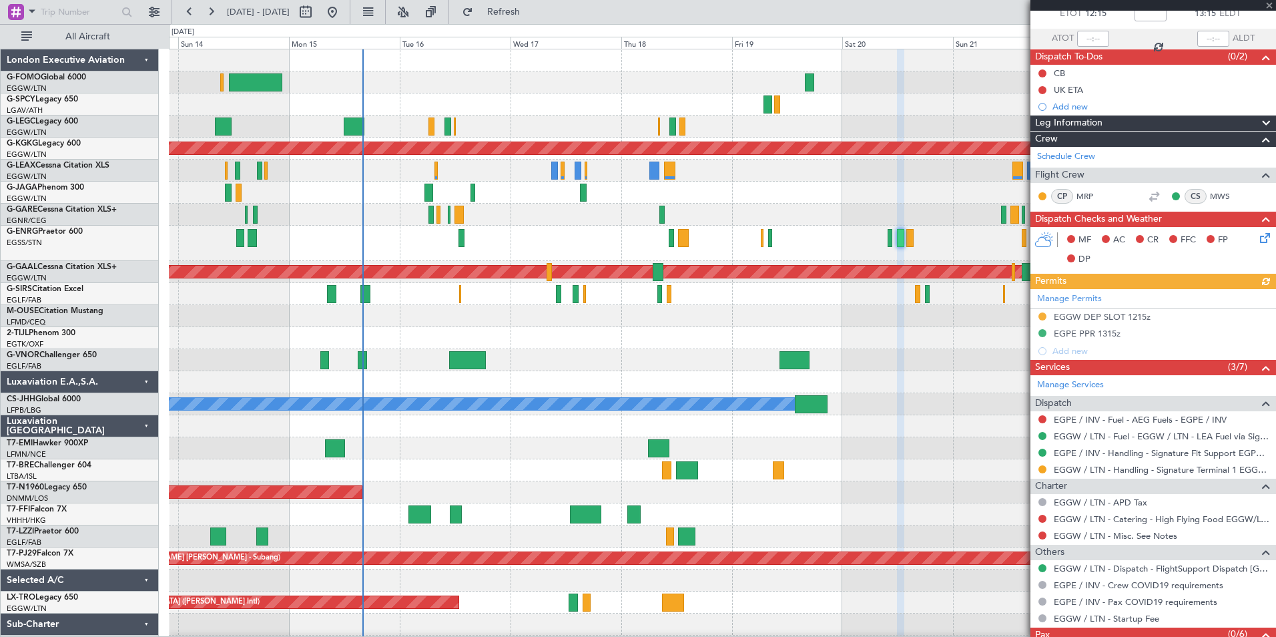
scroll to position [125, 0]
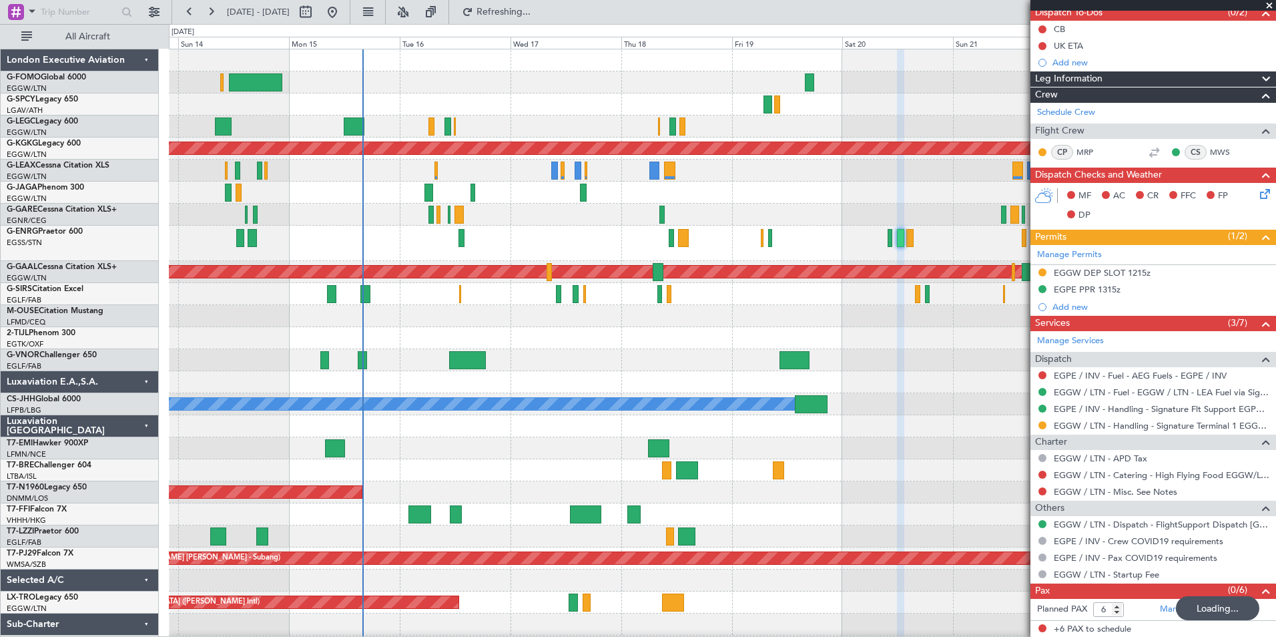
click at [1182, 605] on div "Loading..." at bounding box center [1217, 608] width 83 height 24
click at [1164, 608] on link "Manage PAX" at bounding box center [1185, 608] width 51 height 13
click at [1164, 604] on link "Manage PAX" at bounding box center [1185, 608] width 51 height 13
click at [221, 17] on button at bounding box center [210, 11] width 21 height 21
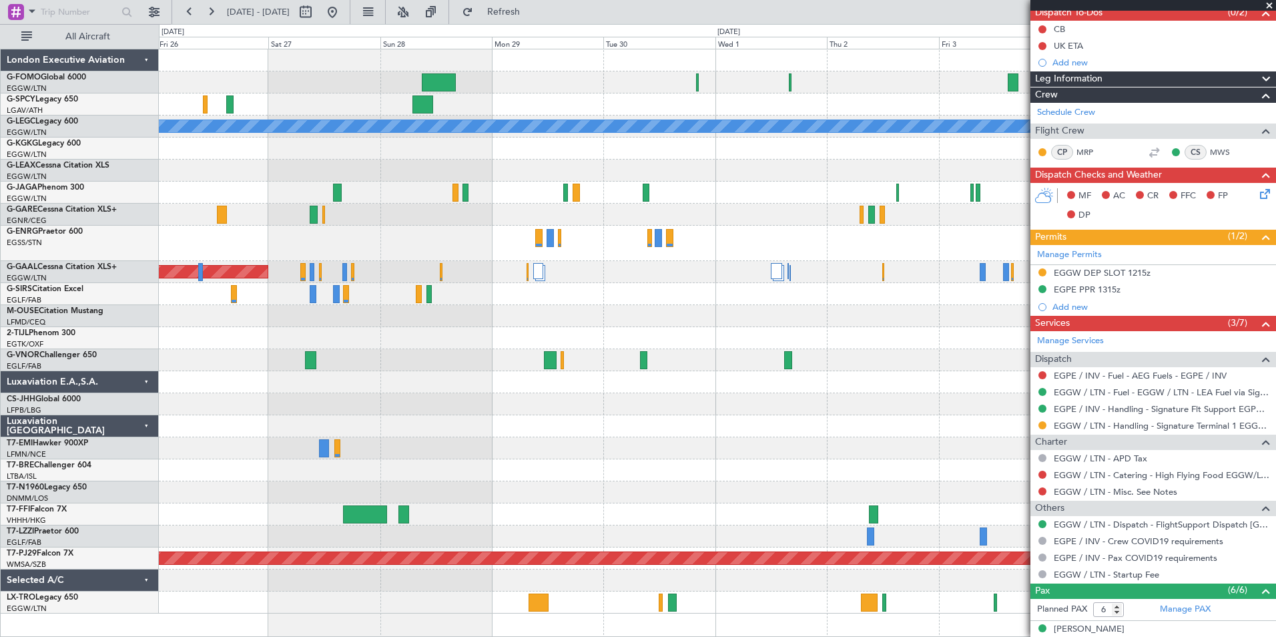
click at [576, 479] on div at bounding box center [717, 470] width 1116 height 22
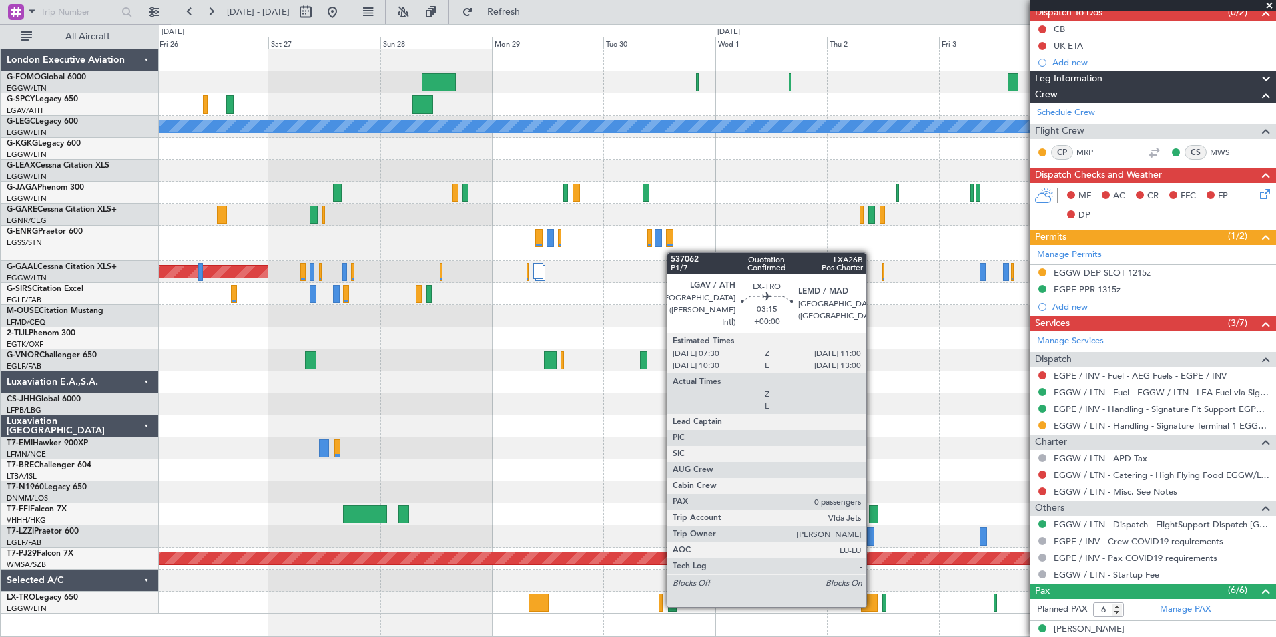
click at [872, 605] on div at bounding box center [869, 602] width 17 height 18
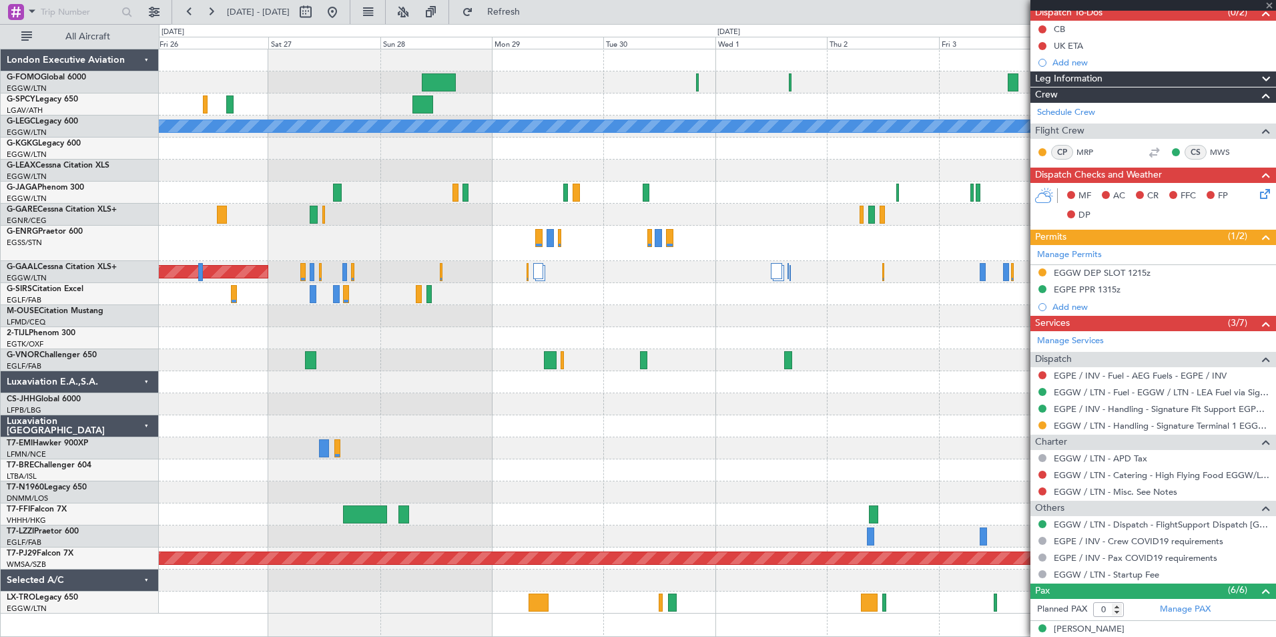
scroll to position [0, 0]
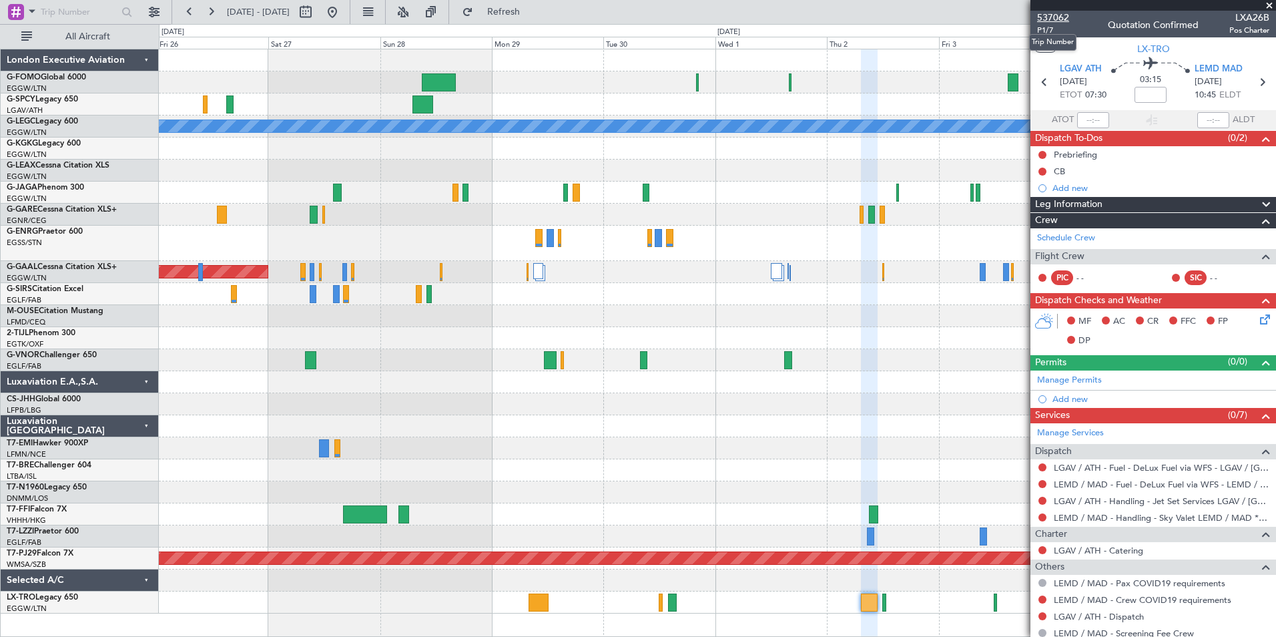
click at [1044, 21] on span "537062" at bounding box center [1053, 18] width 32 height 14
click at [191, 16] on button at bounding box center [189, 11] width 21 height 21
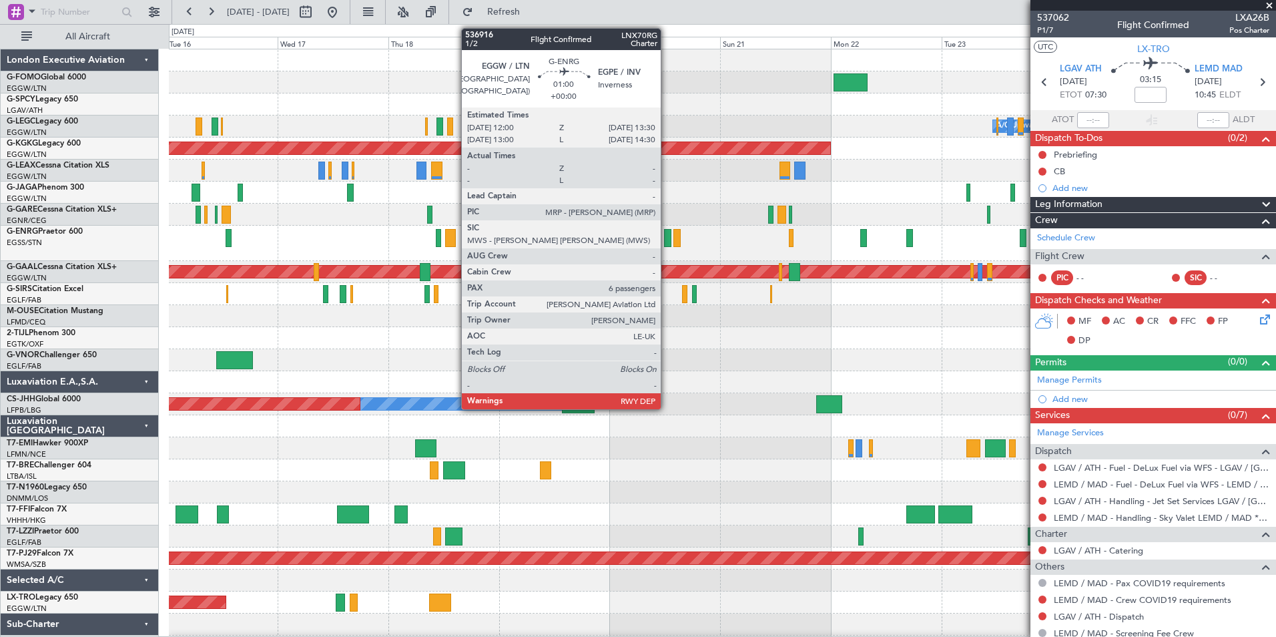
click at [667, 241] on div at bounding box center [667, 238] width 7 height 18
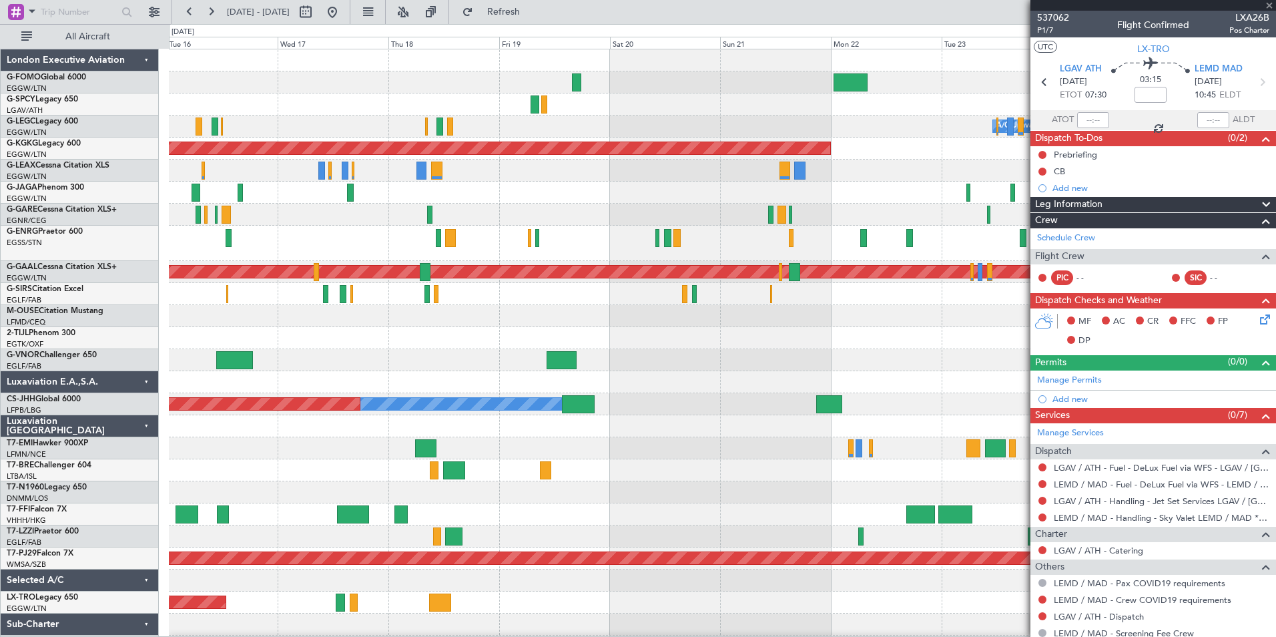
type input "6"
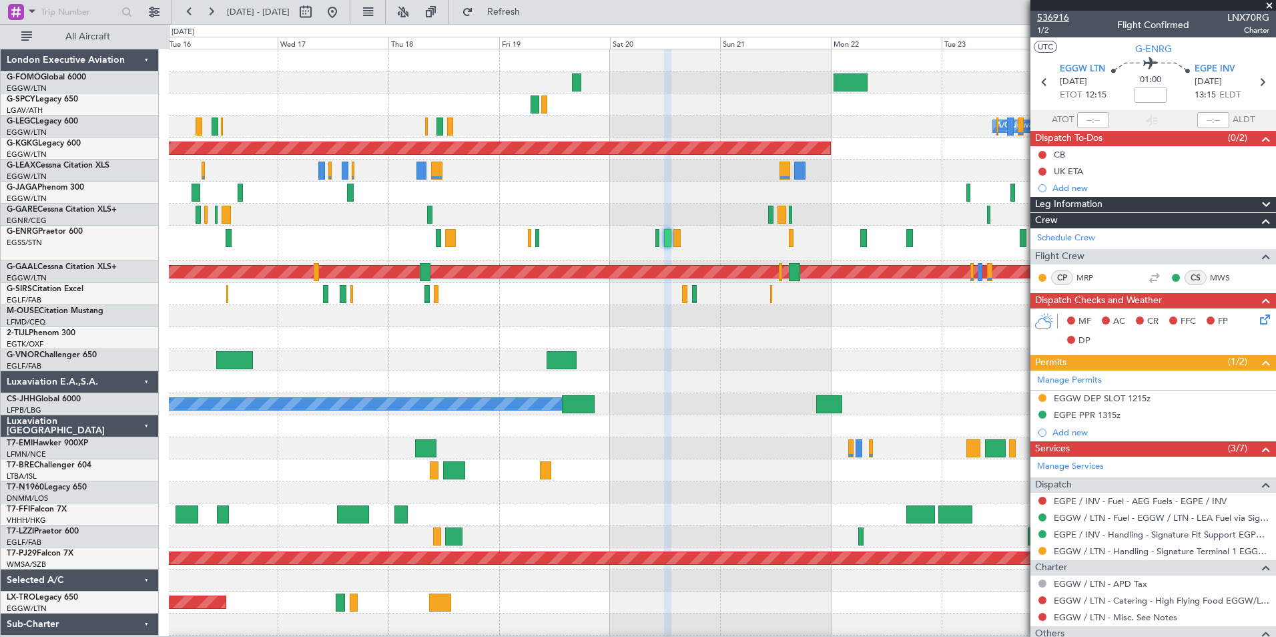
click at [1060, 15] on span "536916" at bounding box center [1053, 18] width 32 height 14
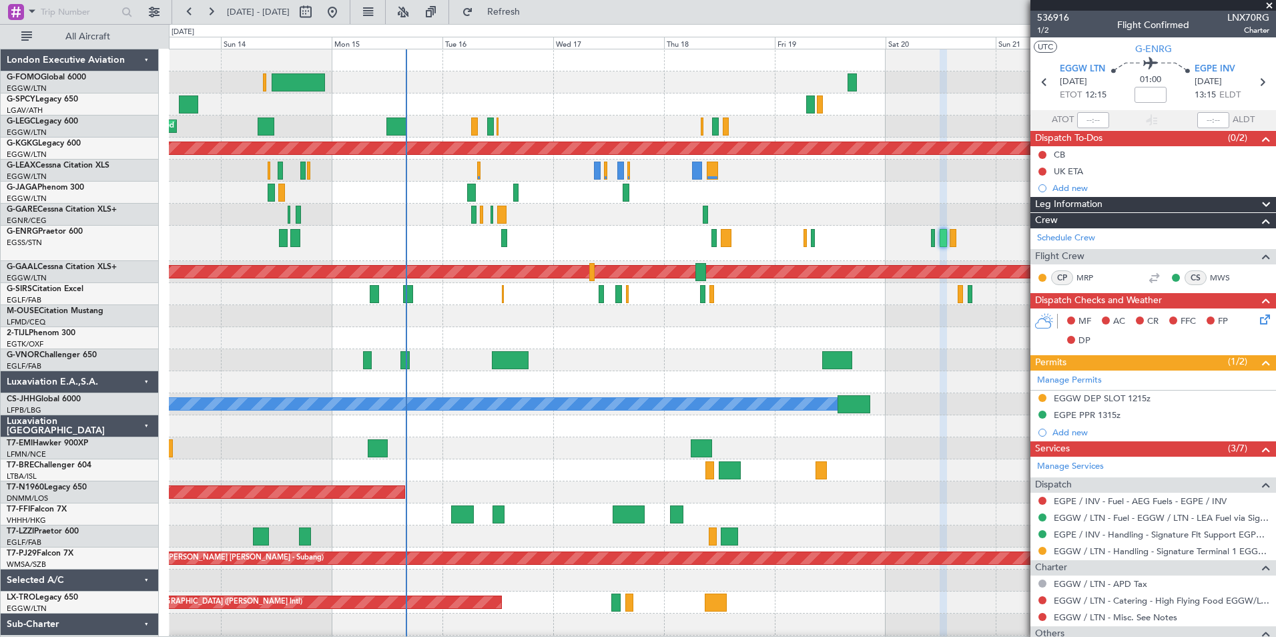
click at [625, 636] on html "16 Sep 2025 - 26 Sep 2025 Refresh Quick Links All Aircraft Planned Maint London…" at bounding box center [638, 318] width 1276 height 637
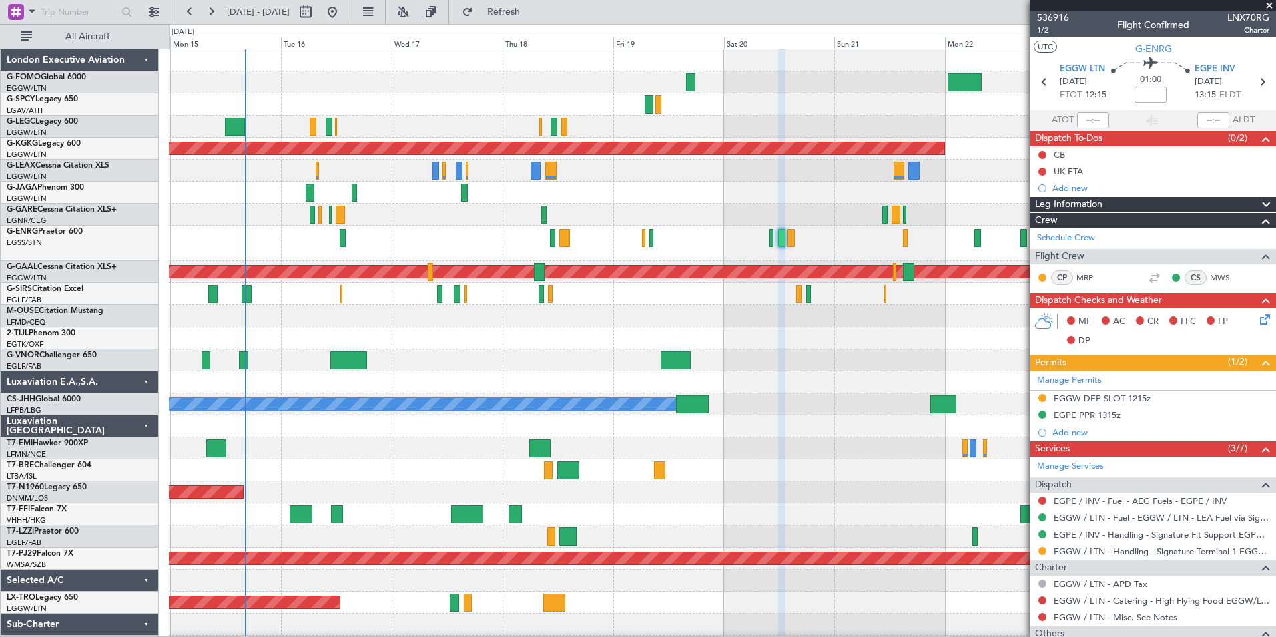
click at [653, 257] on div "A/C Unavailable London (Luton) Planned Maint London (Luton) Owner AOG Maint Ist…" at bounding box center [722, 364] width 1106 height 630
click at [1058, 17] on span "536916" at bounding box center [1053, 18] width 32 height 14
click at [1044, 29] on span "1/2" at bounding box center [1053, 30] width 32 height 11
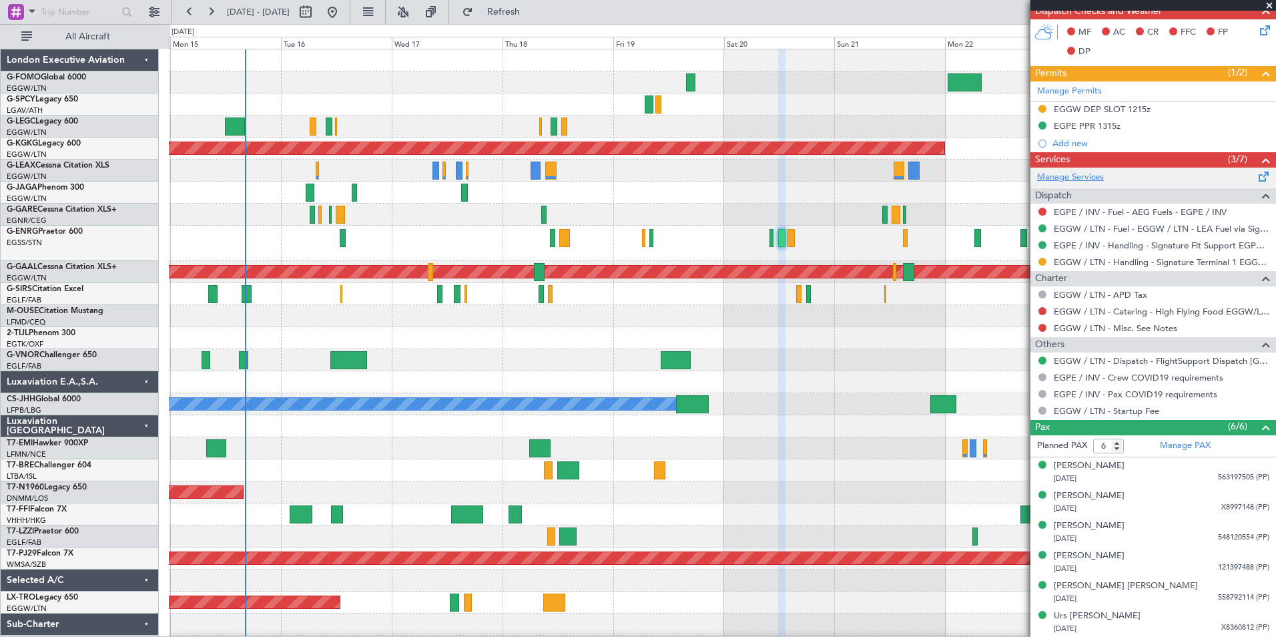
click at [1094, 177] on link "Manage Services" at bounding box center [1070, 177] width 67 height 13
click at [514, 3] on button "Refresh" at bounding box center [496, 11] width 80 height 21
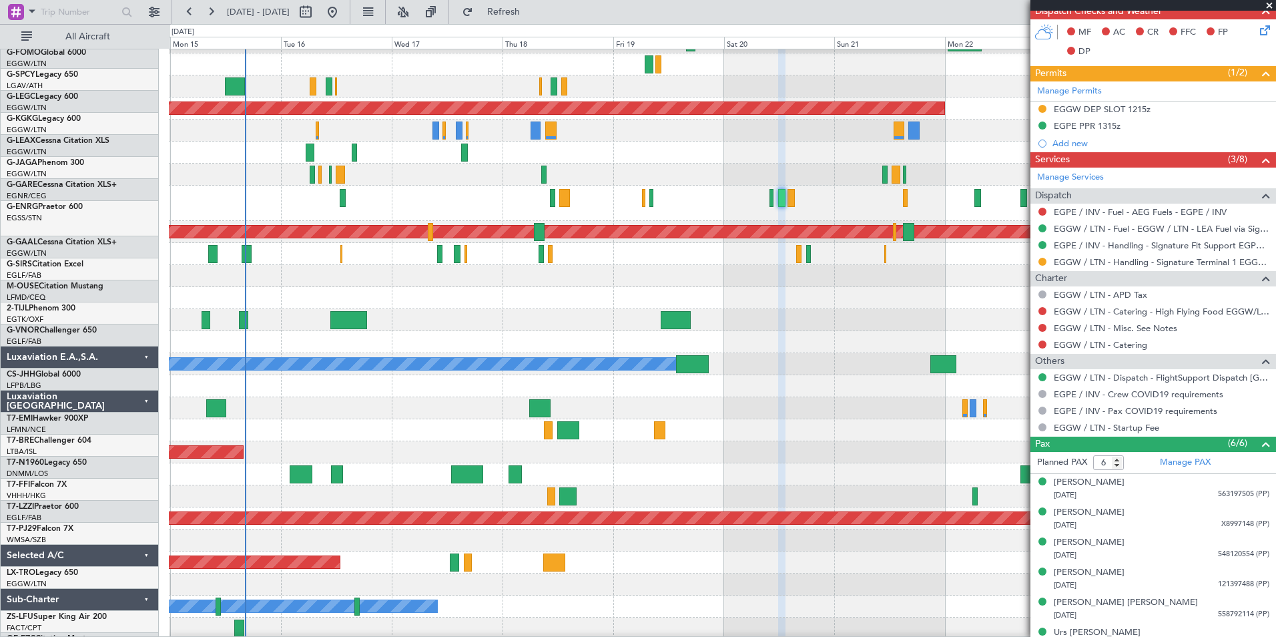
scroll to position [40, 0]
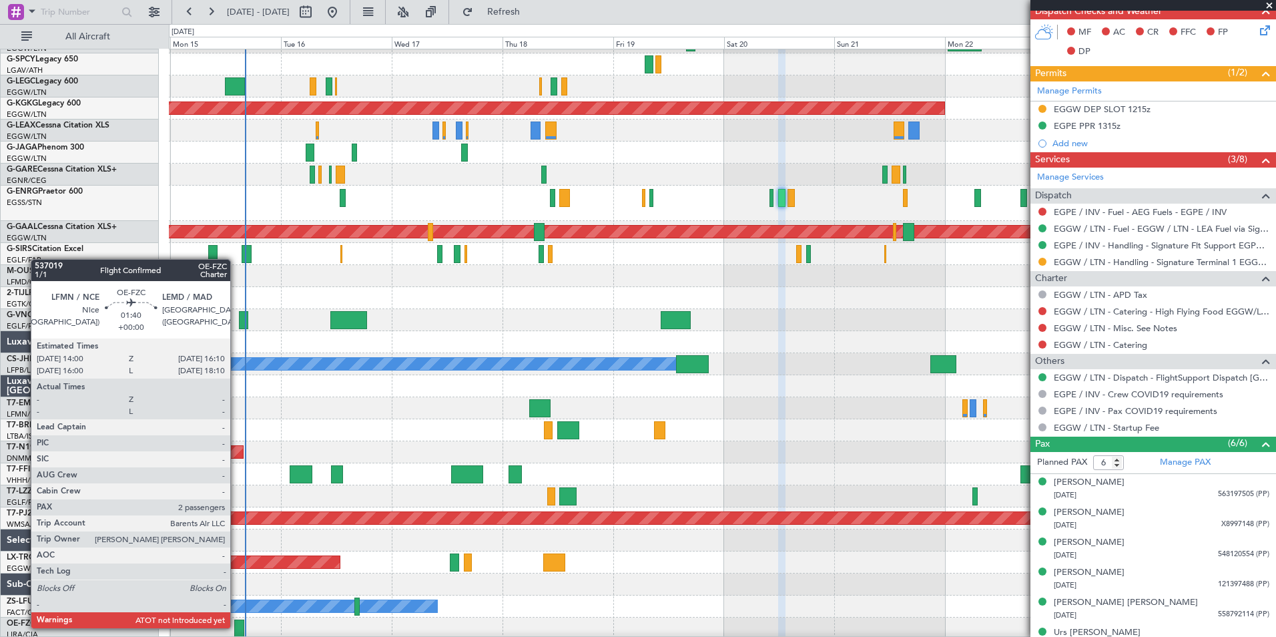
click at [236, 627] on div at bounding box center [239, 628] width 10 height 18
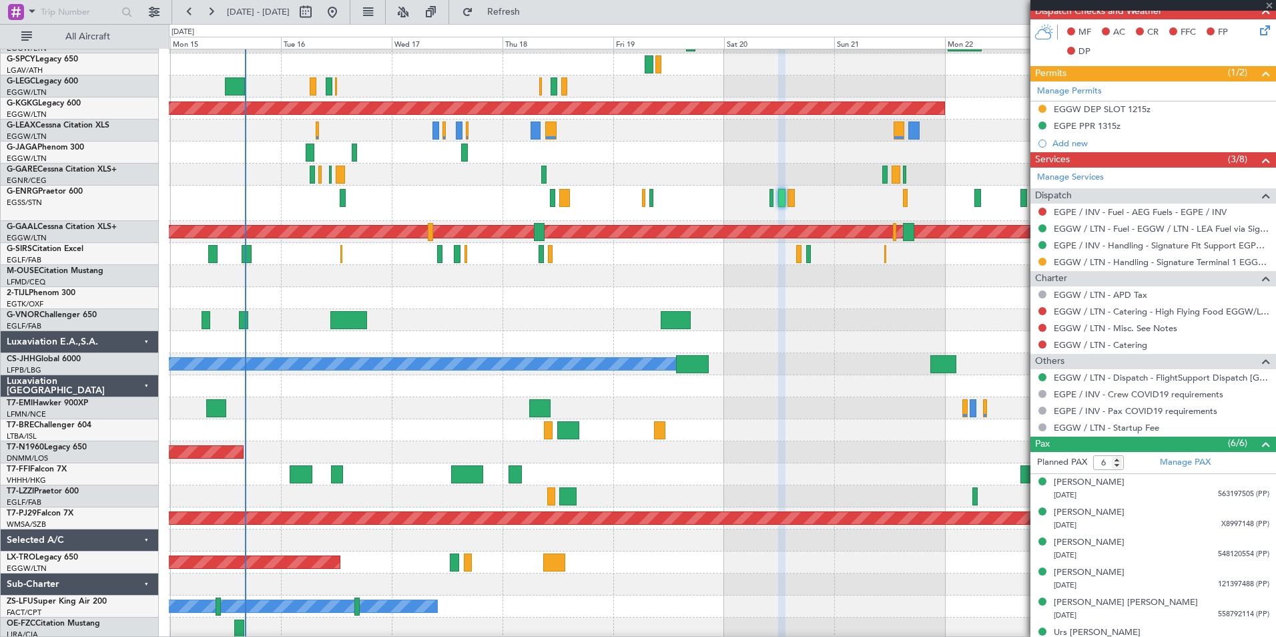
type input "2"
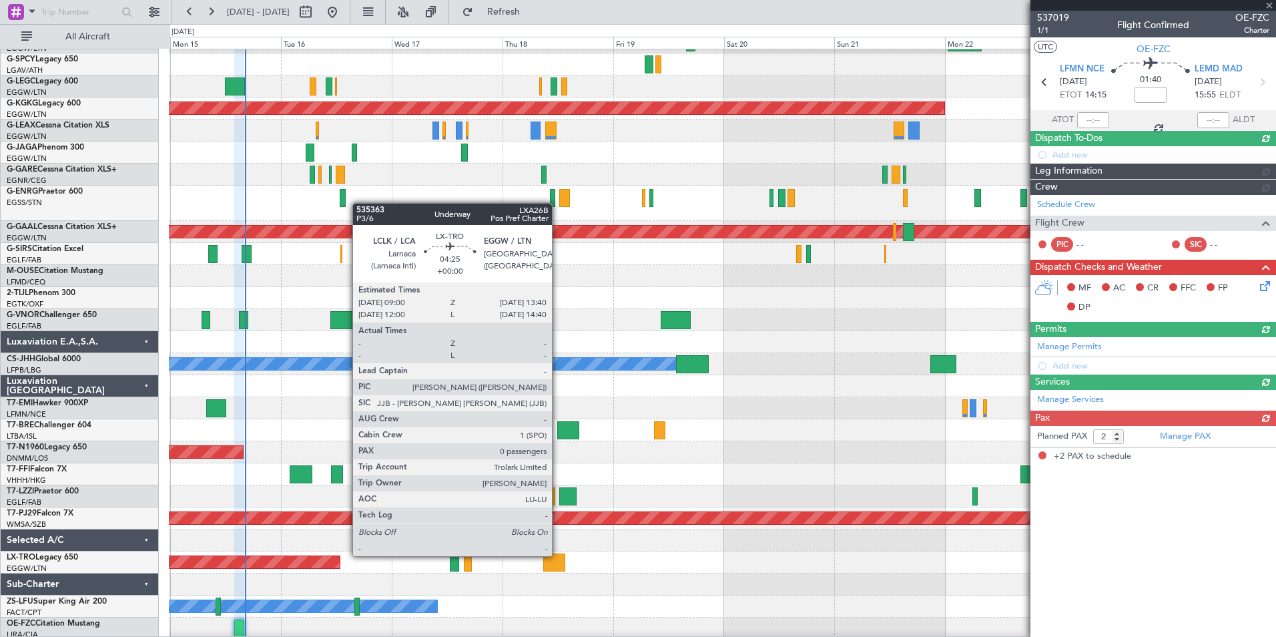
scroll to position [0, 0]
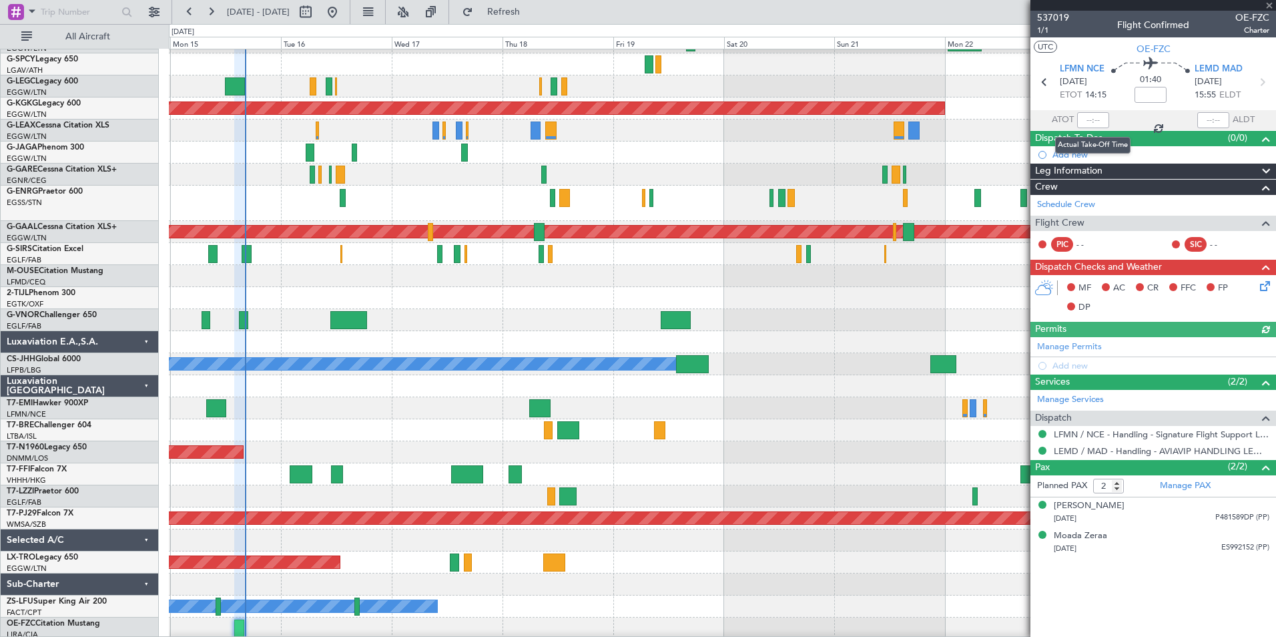
click at [1090, 123] on div at bounding box center [1093, 120] width 32 height 16
click at [1090, 122] on input "text" at bounding box center [1093, 120] width 32 height 16
click at [843, 508] on div "Planned Maint [GEOGRAPHIC_DATA] (Sultan [PERSON_NAME] [PERSON_NAME] - Subang)" at bounding box center [722, 518] width 1106 height 22
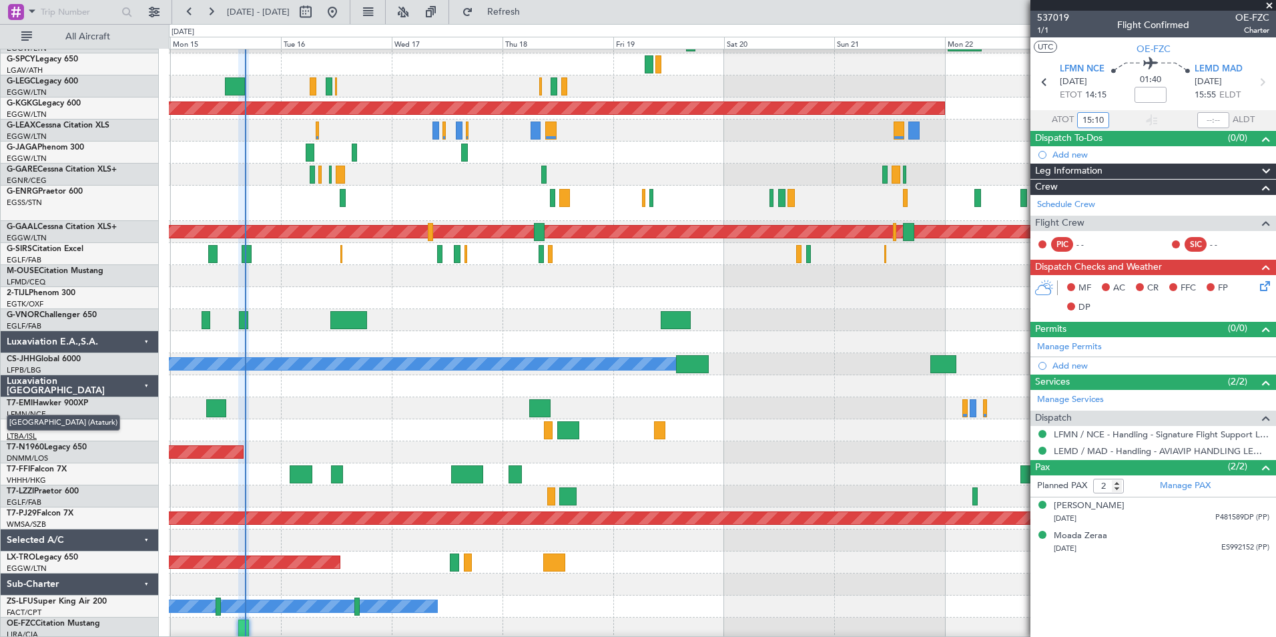
type input "15:10"
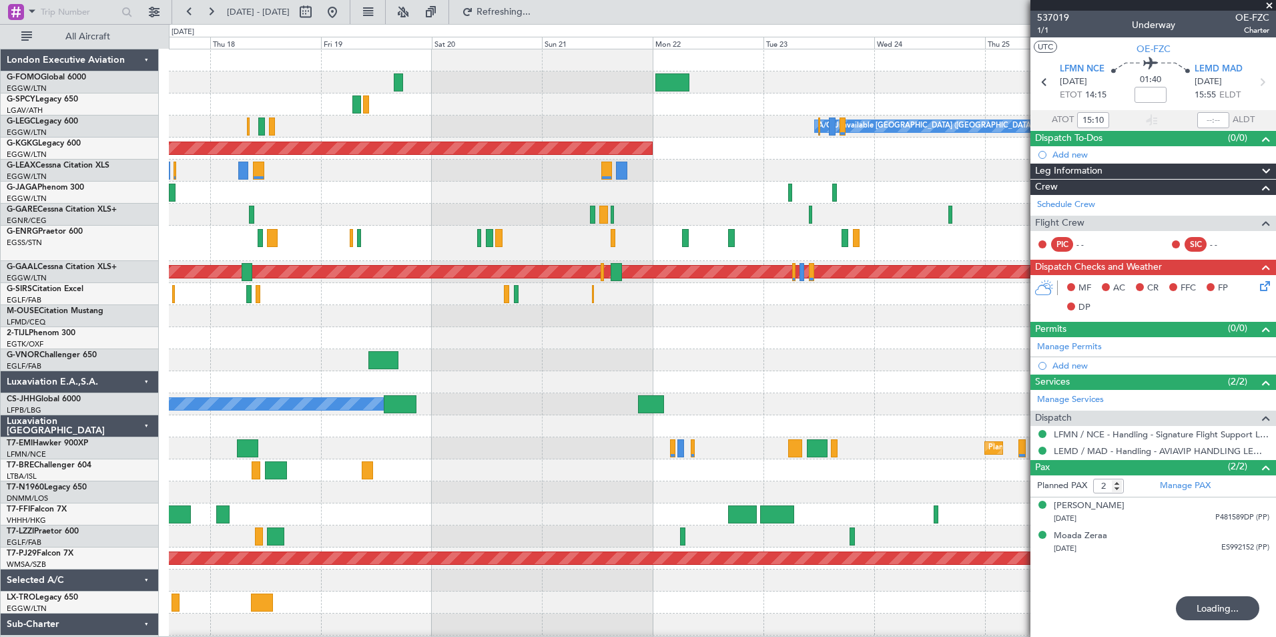
click at [544, 436] on div "A/C Unavailable London (Luton) AOG Maint Istanbul (Ataturk) Planned Maint Dusse…" at bounding box center [722, 364] width 1106 height 630
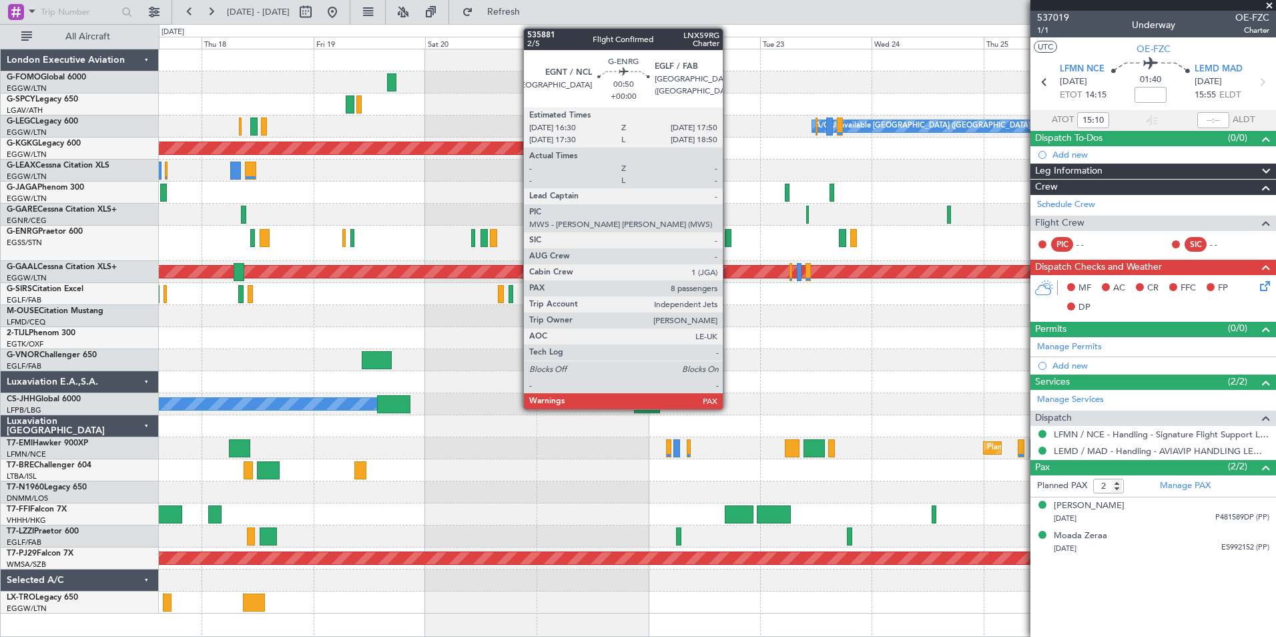
click at [729, 244] on div at bounding box center [728, 238] width 7 height 18
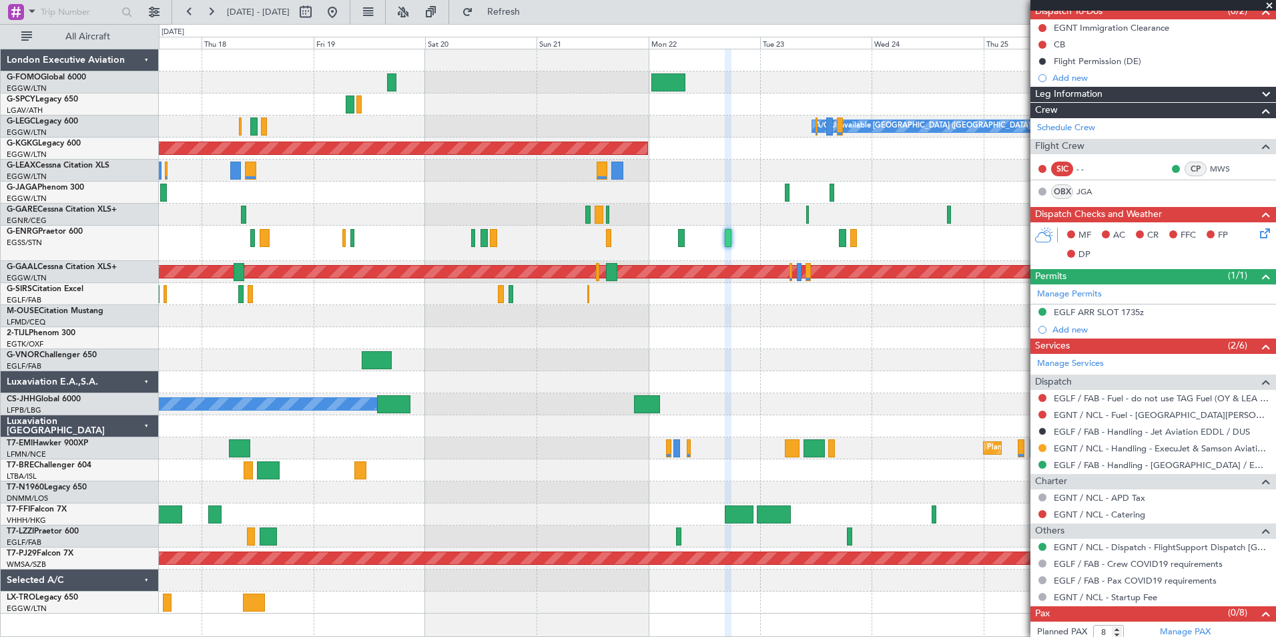
scroll to position [149, 0]
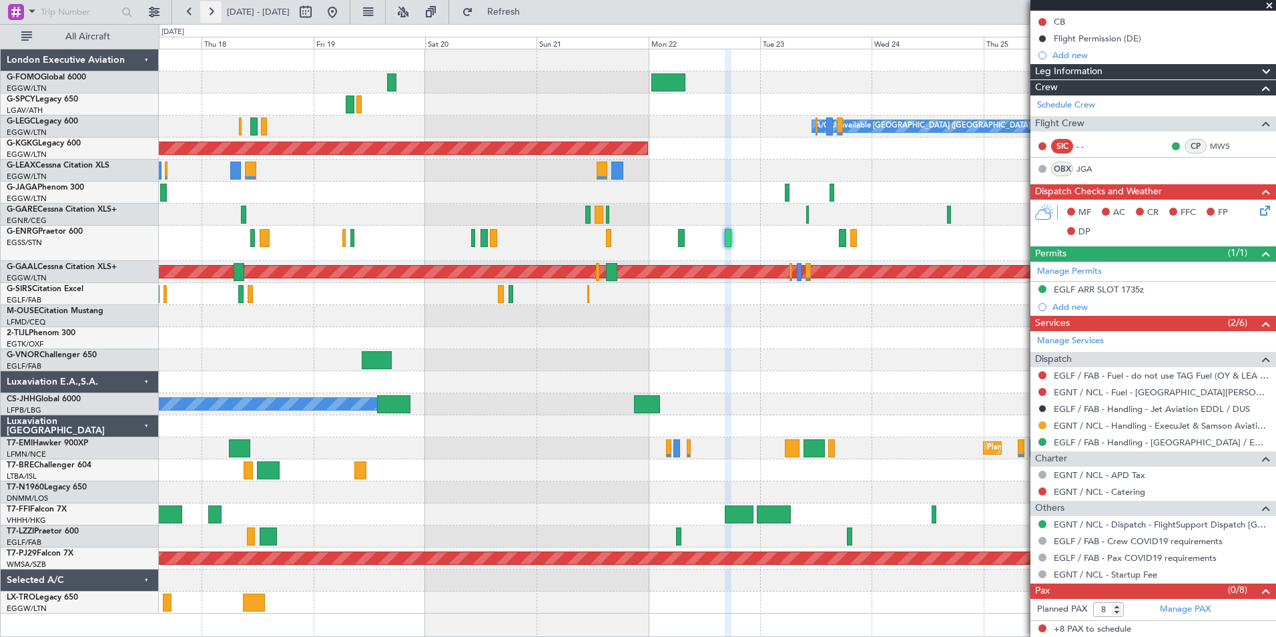
click at [203, 20] on button at bounding box center [210, 11] width 21 height 21
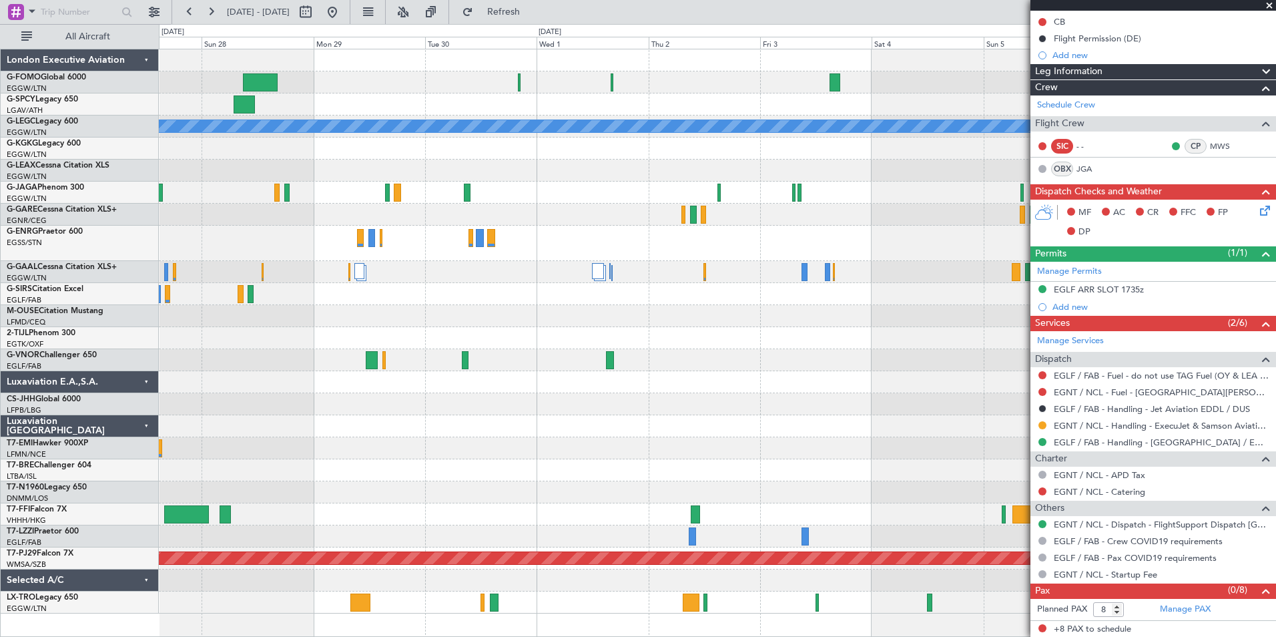
click at [571, 292] on div "A/C Unavailable London (Luton) Planned Maint Dusseldorf Planned Maint Zurich Pl…" at bounding box center [717, 331] width 1116 height 564
click at [183, 13] on button at bounding box center [189, 11] width 21 height 21
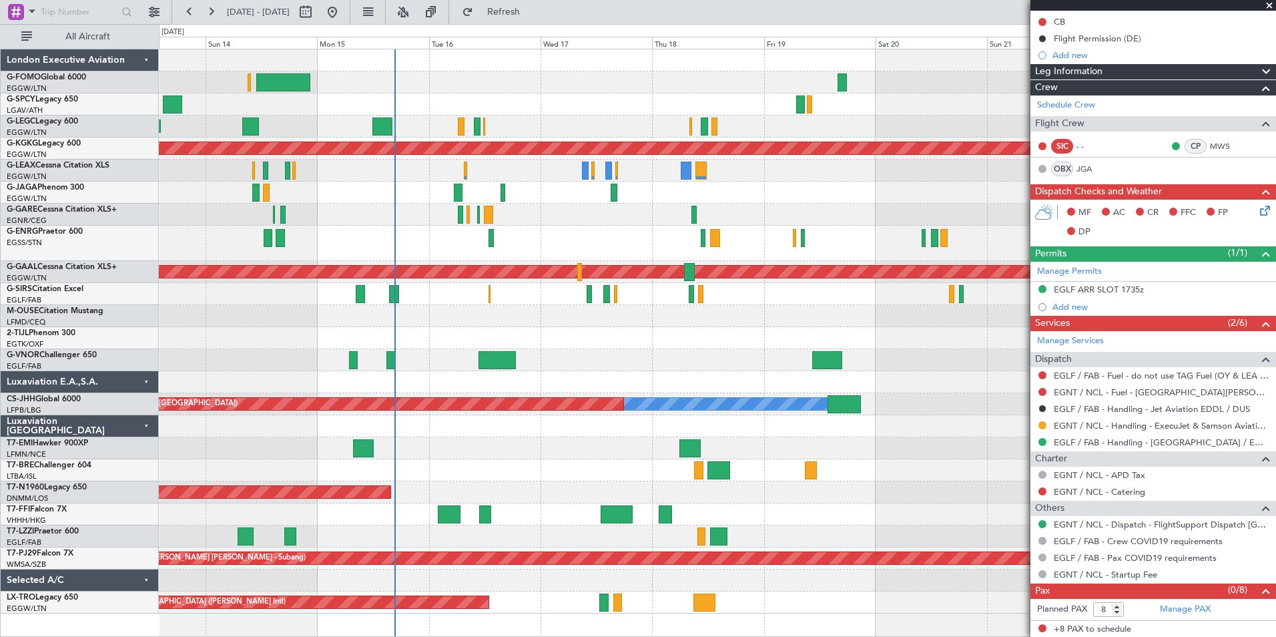
click at [864, 420] on div "Planned Maint London (Luton) A/C Unavailable London (Luton) Planned Maint Londo…" at bounding box center [717, 331] width 1116 height 564
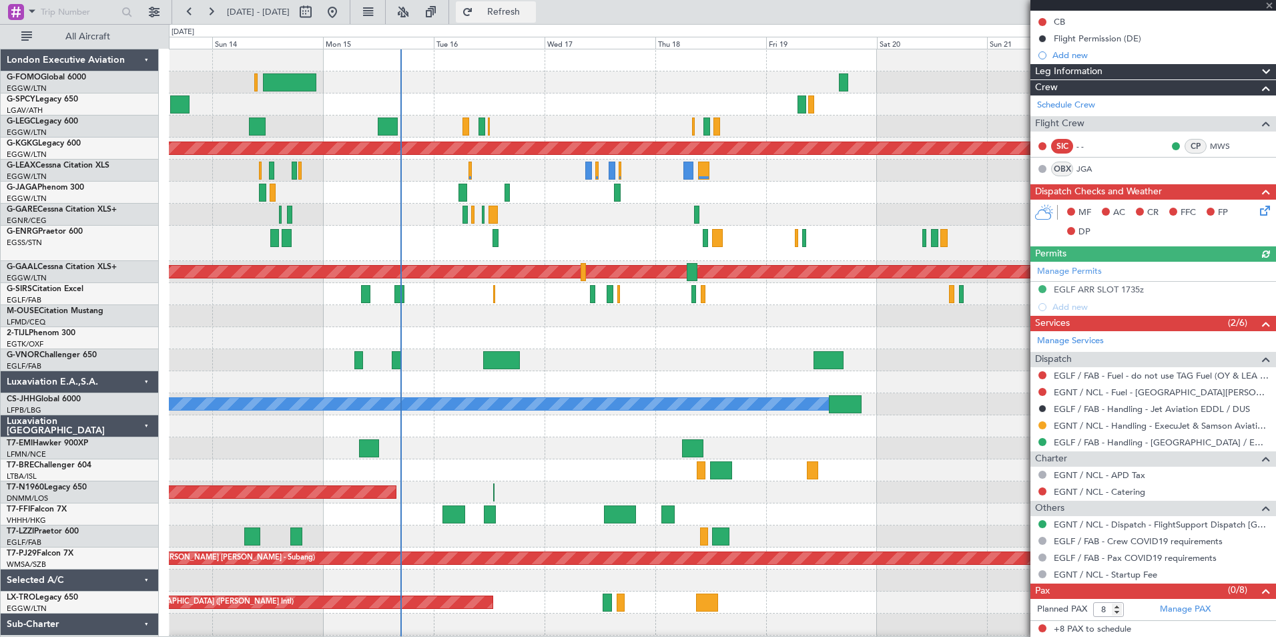
click at [532, 8] on span "Refresh" at bounding box center [504, 11] width 56 height 9
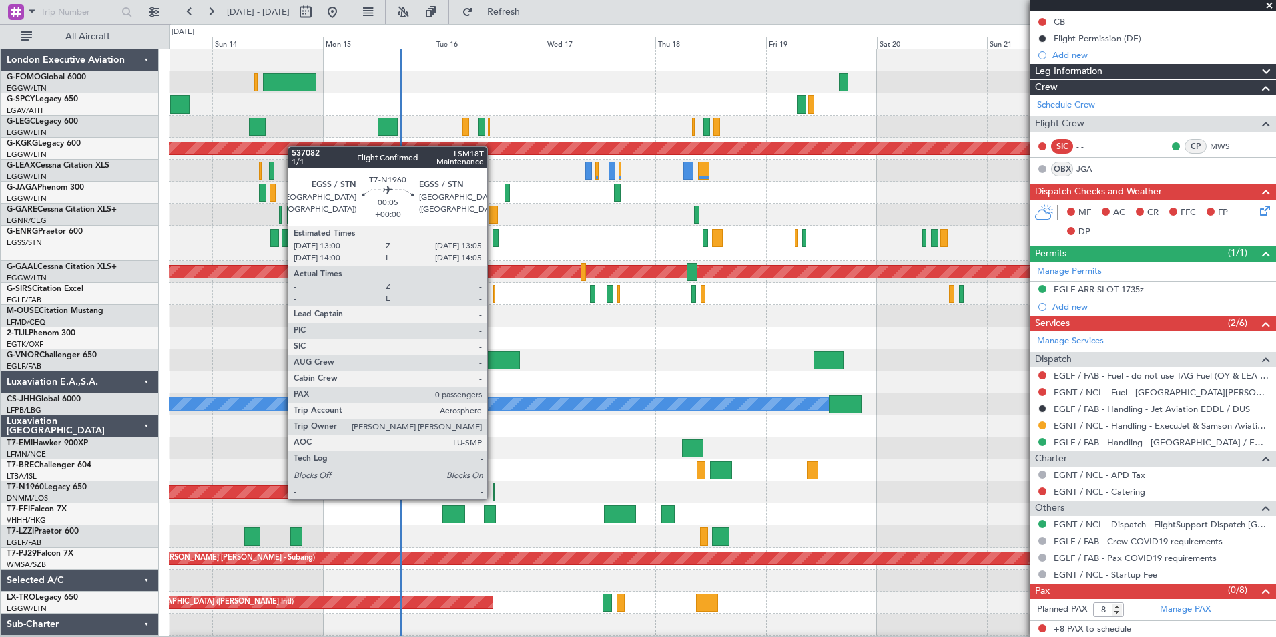
click at [493, 498] on div at bounding box center [493, 492] width 1 height 18
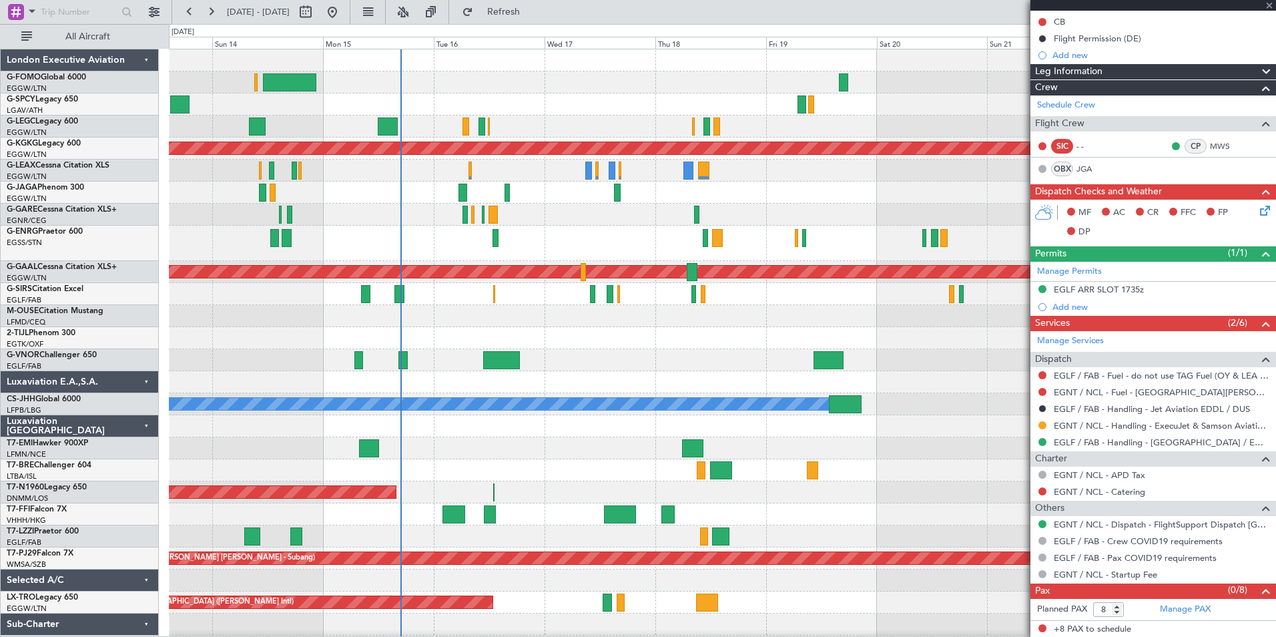
type input "0"
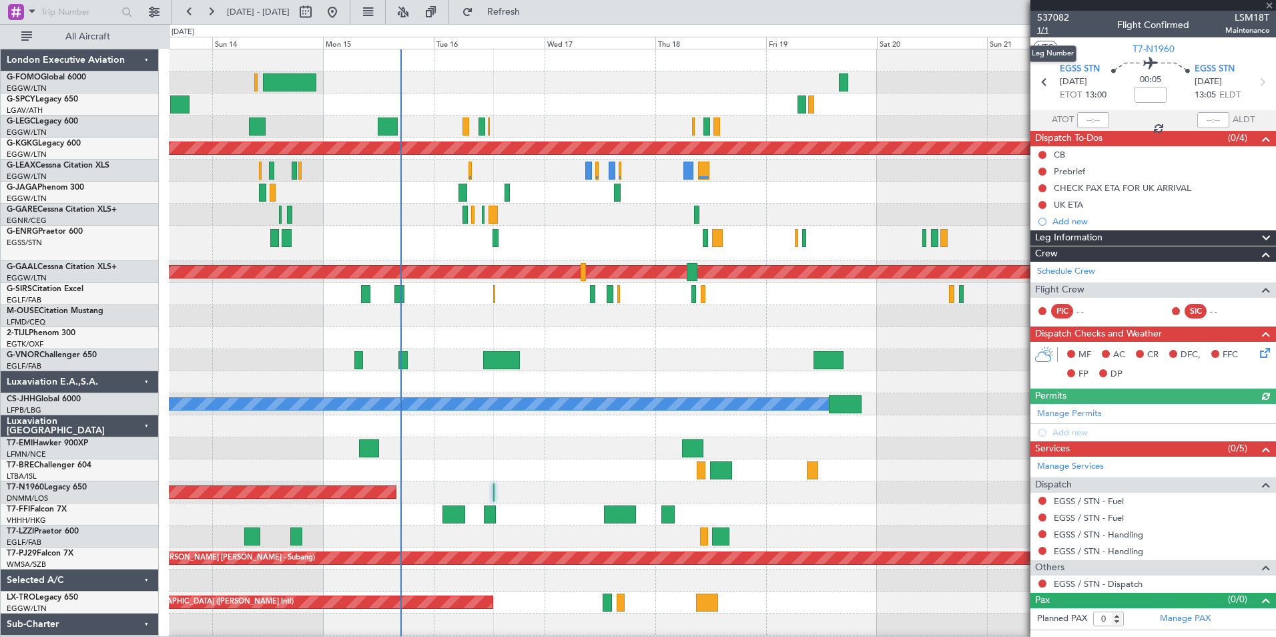
click at [1043, 25] on span "1/1" at bounding box center [1053, 30] width 32 height 11
click at [1155, 99] on input at bounding box center [1150, 95] width 32 height 16
type input "3"
type input "+00:25"
click at [1132, 548] on link "EGSS / STN - Handling" at bounding box center [1098, 550] width 89 height 11
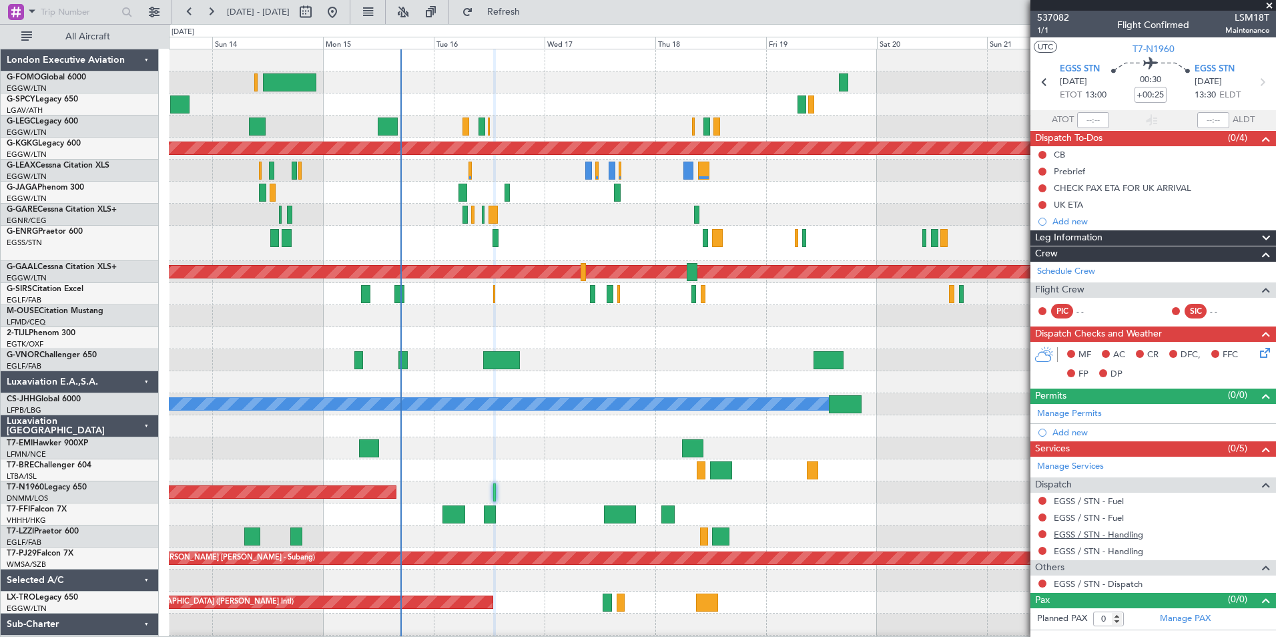
click at [1133, 536] on link "EGSS / STN - Handling" at bounding box center [1098, 533] width 89 height 11
click at [1105, 520] on div "EGSS / STN - Fuel" at bounding box center [1088, 523] width 65 height 17
click at [1105, 521] on link "EGSS / STN - Fuel" at bounding box center [1089, 517] width 70 height 11
click at [1116, 504] on link "EGSS / STN - Fuel" at bounding box center [1089, 500] width 70 height 11
click at [536, 19] on button "Refresh" at bounding box center [496, 11] width 80 height 21
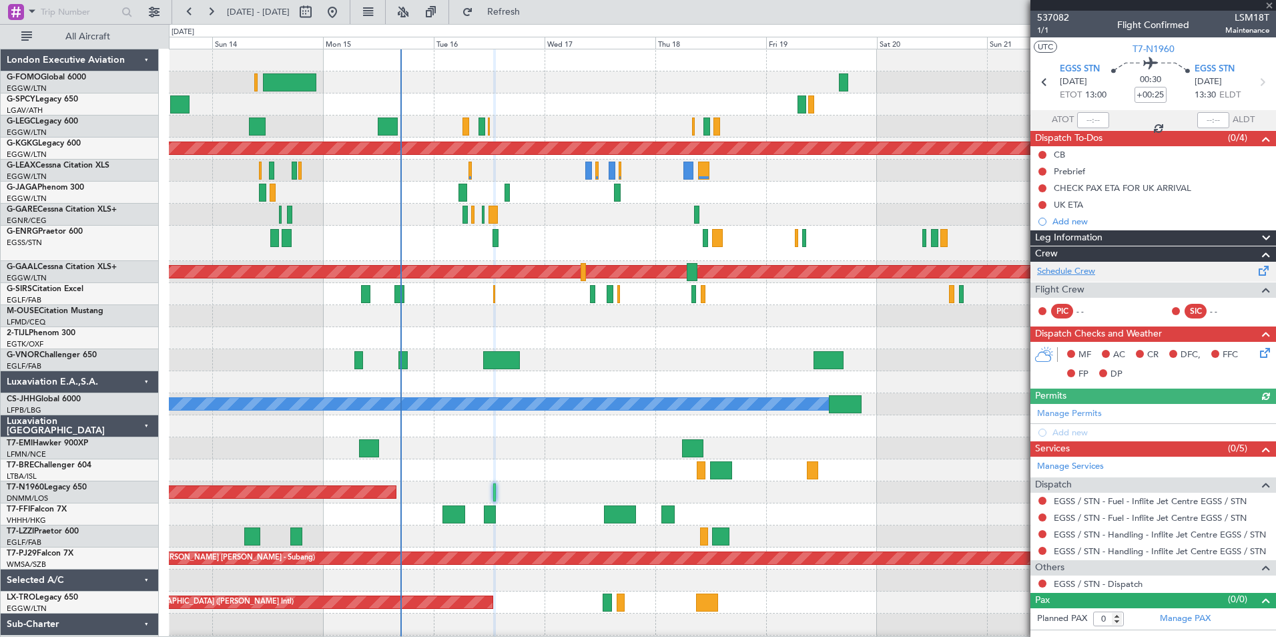
click at [1086, 276] on link "Schedule Crew" at bounding box center [1066, 271] width 58 height 13
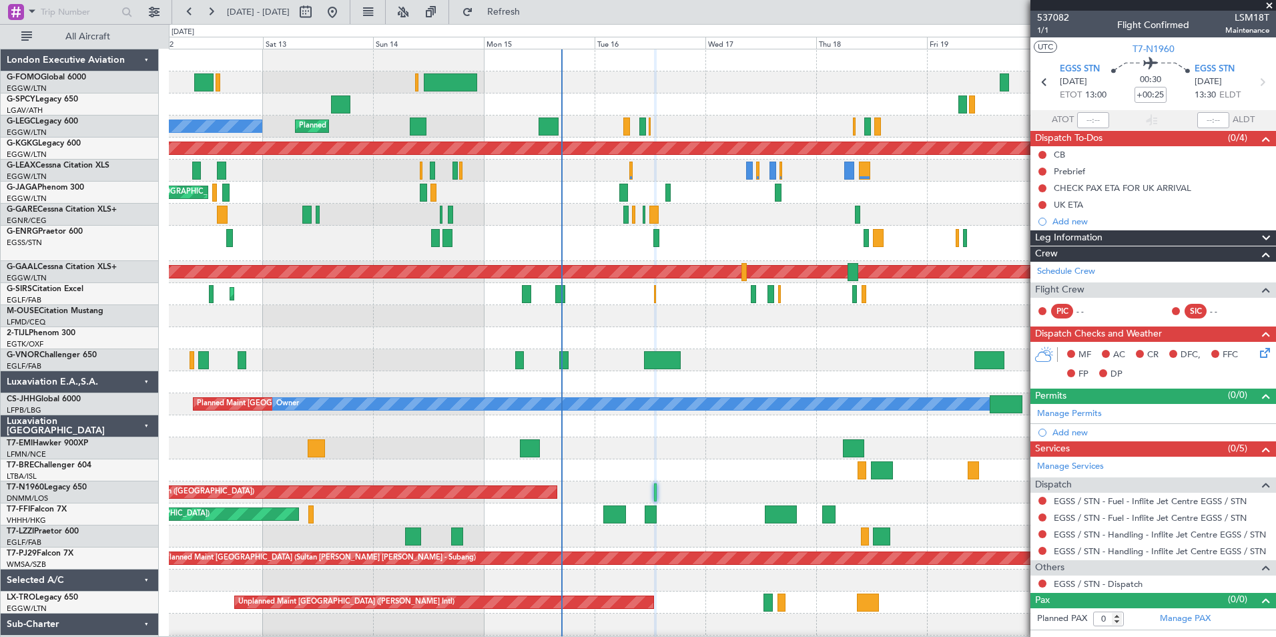
click at [477, 388] on div "Planned Maint London (Luton) Unplanned Maint Athens (Eleftherios Venizelos Intl…" at bounding box center [722, 375] width 1106 height 652
click at [532, 15] on span "Refresh" at bounding box center [504, 11] width 56 height 9
click at [1084, 276] on link "Schedule Crew" at bounding box center [1066, 271] width 58 height 13
click at [213, 13] on button at bounding box center [210, 11] width 21 height 21
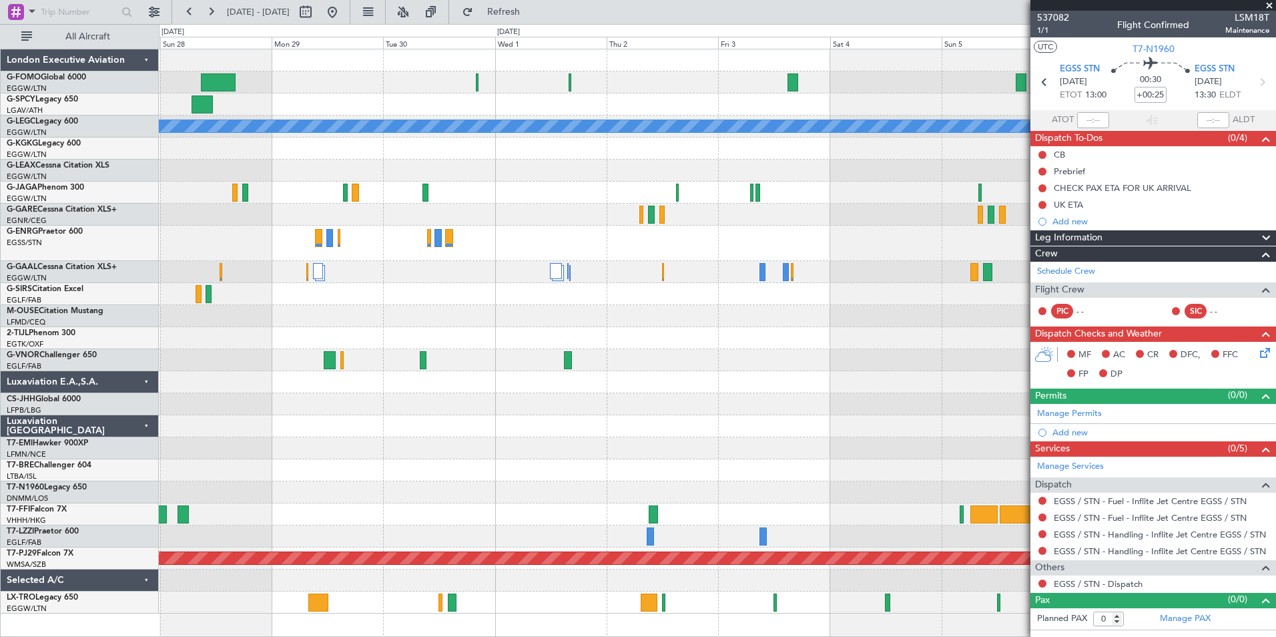
click at [446, 418] on div "A/C Unavailable London (Luton) Planned Maint Dusseldorf Planned Maint Geneva (C…" at bounding box center [717, 331] width 1116 height 564
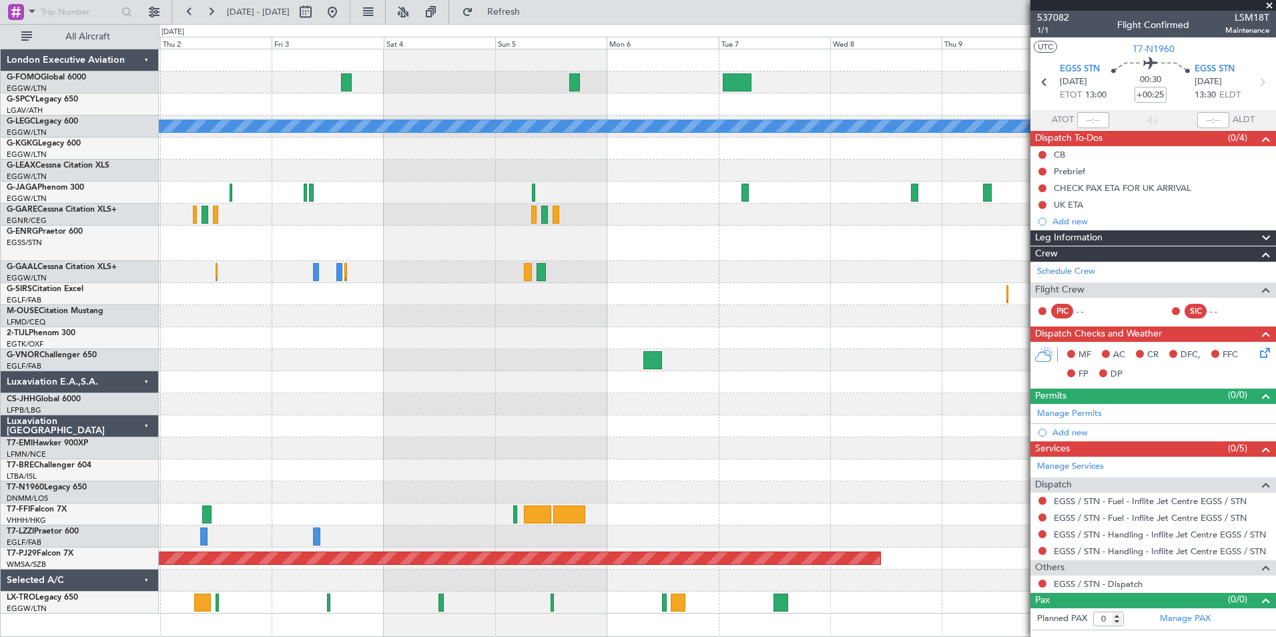
click at [405, 623] on div "A/C Unavailable London (Luton) Planned Maint Geneva (Cointrin) Planned Maint Ku…" at bounding box center [717, 343] width 1117 height 588
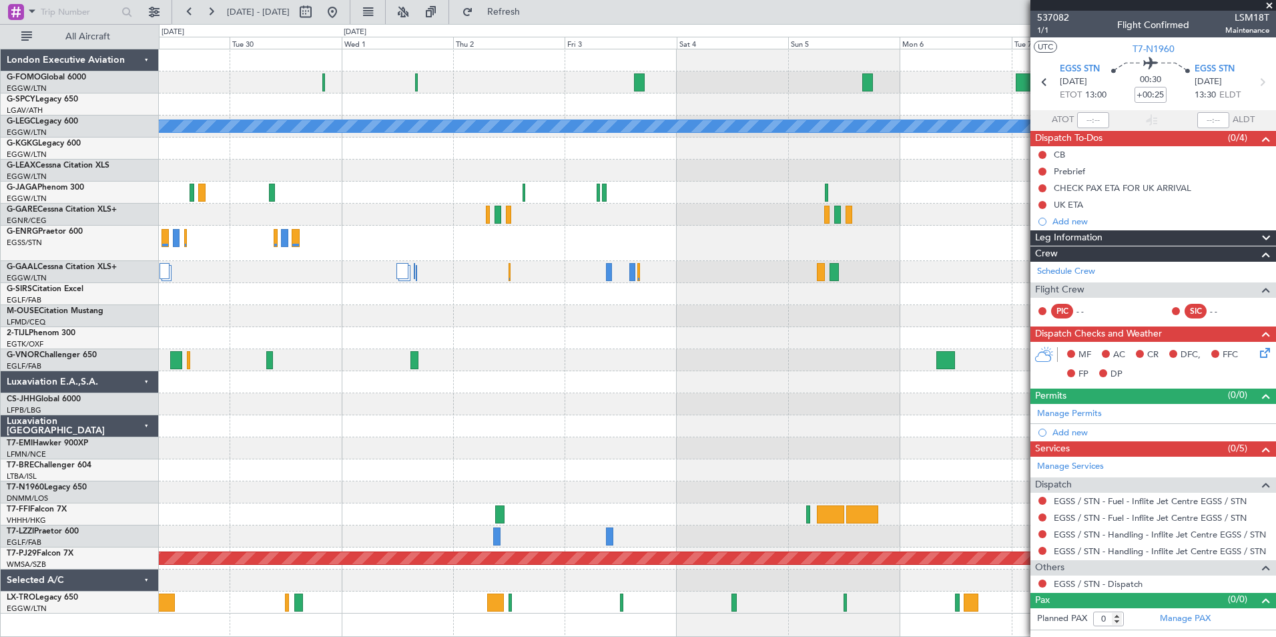
click at [578, 608] on div at bounding box center [717, 602] width 1116 height 22
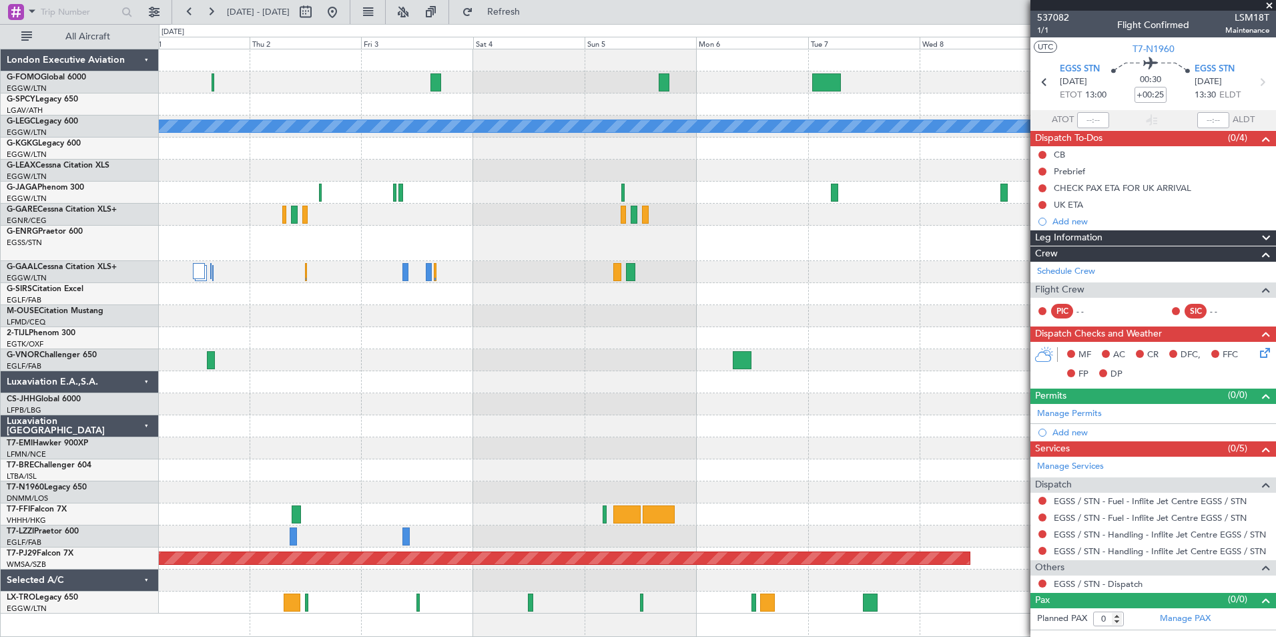
click at [679, 631] on div "A/C Unavailable London (Luton) Planned Maint Geneva (Cointrin) Planned Maint Ku…" at bounding box center [717, 343] width 1117 height 588
click at [1123, 584] on mat-tooltip-component "Incomplete" at bounding box center [1152, 591] width 61 height 35
click at [1114, 583] on link "EGSS / STN - Dispatch" at bounding box center [1098, 583] width 89 height 11
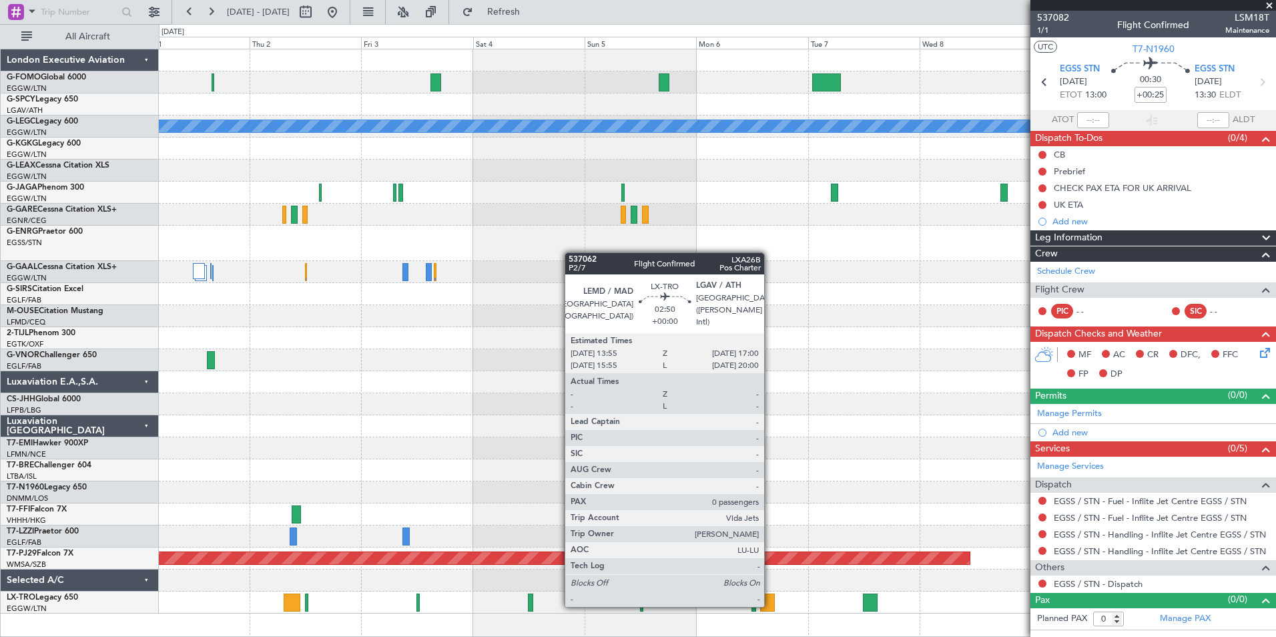
click at [770, 605] on div at bounding box center [767, 602] width 15 height 18
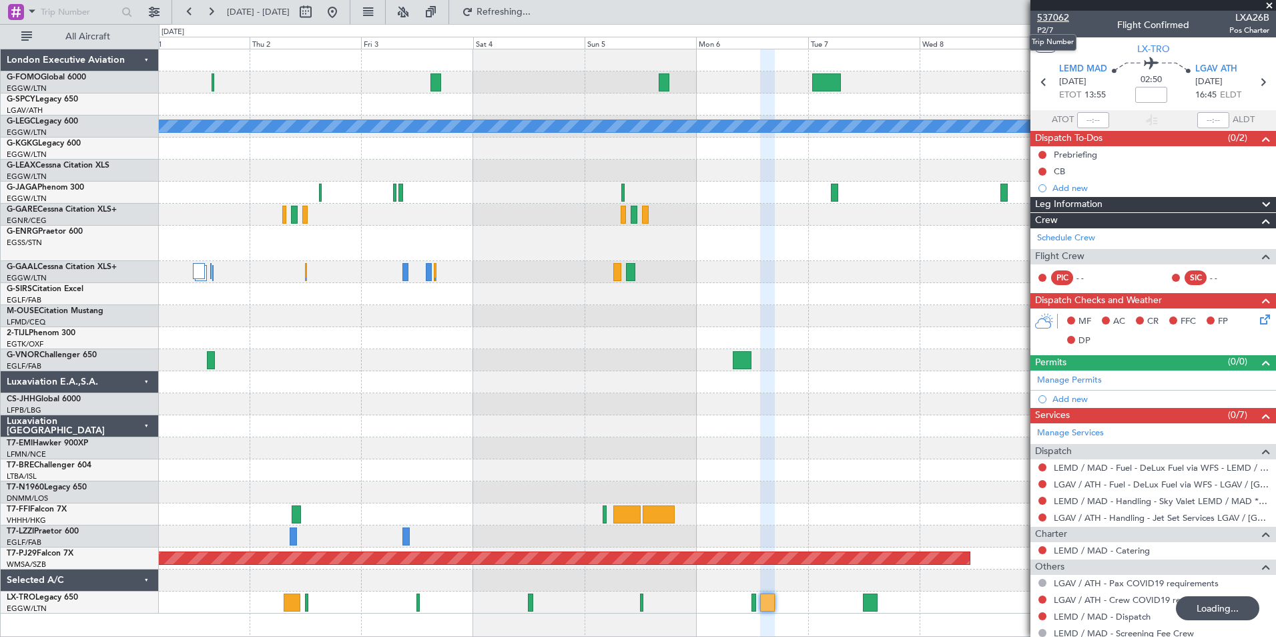
click at [1060, 19] on span "537062" at bounding box center [1053, 18] width 32 height 14
click at [532, 22] on button "Refresh" at bounding box center [496, 11] width 80 height 21
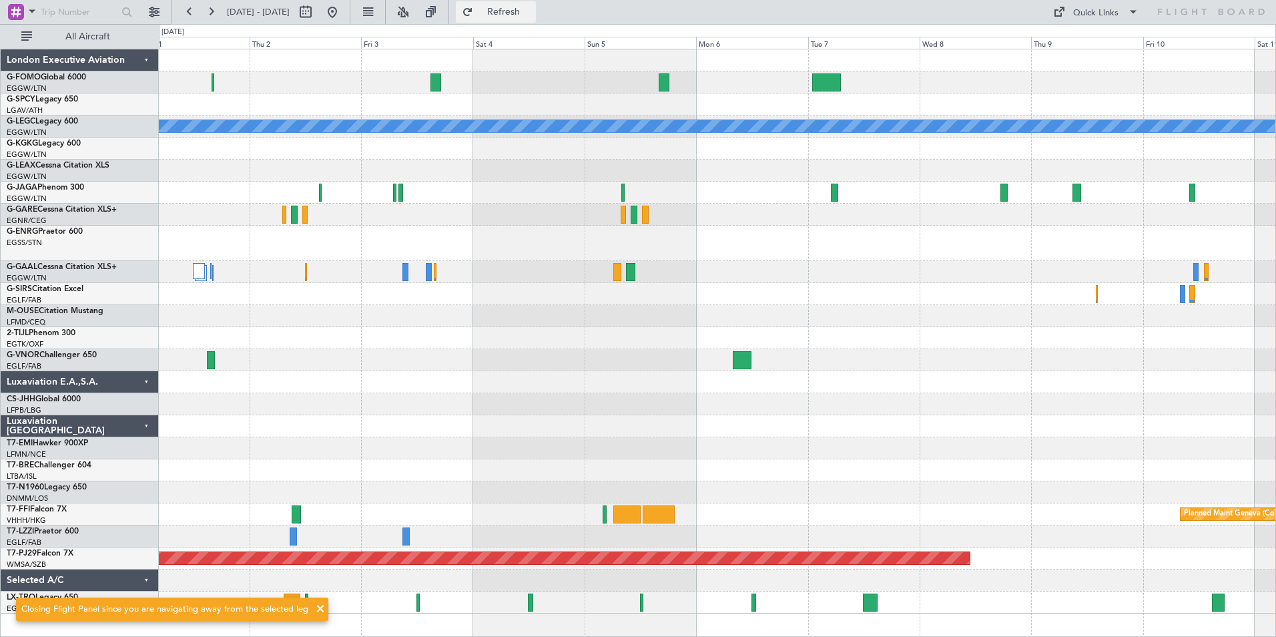
click at [532, 22] on button "Refresh" at bounding box center [496, 11] width 80 height 21
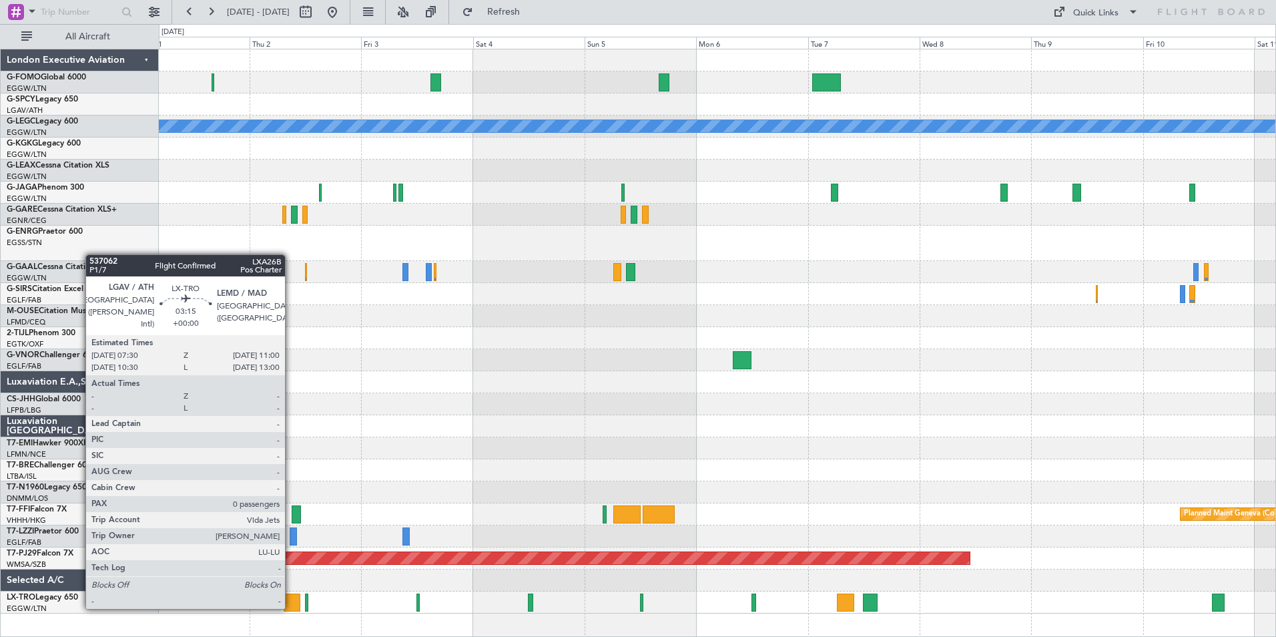
click at [291, 607] on div at bounding box center [292, 602] width 17 height 18
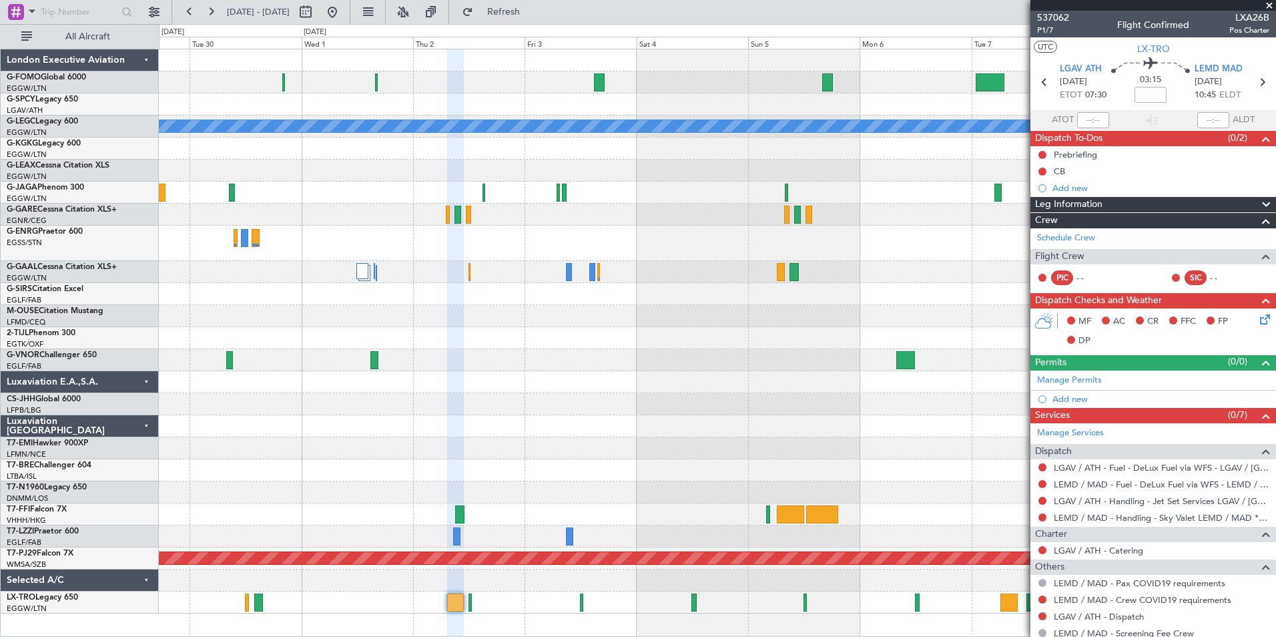
click at [358, 604] on div at bounding box center [717, 602] width 1116 height 22
click at [531, 12] on span "Refresh" at bounding box center [504, 11] width 56 height 9
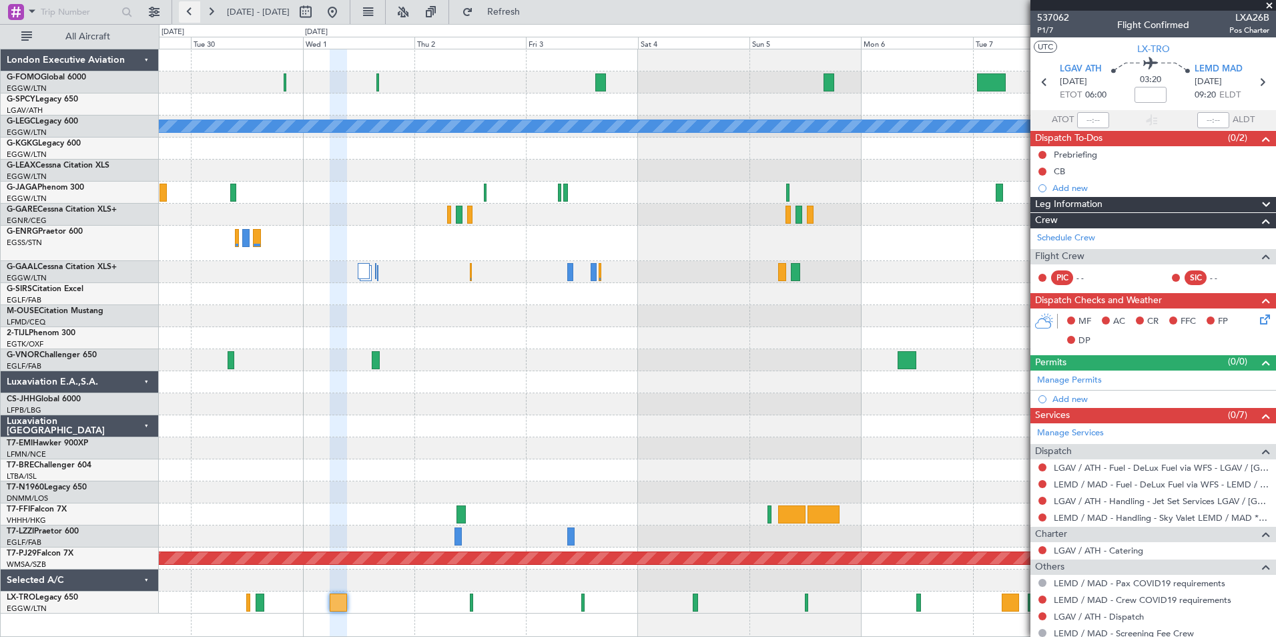
click at [191, 11] on button at bounding box center [189, 11] width 21 height 21
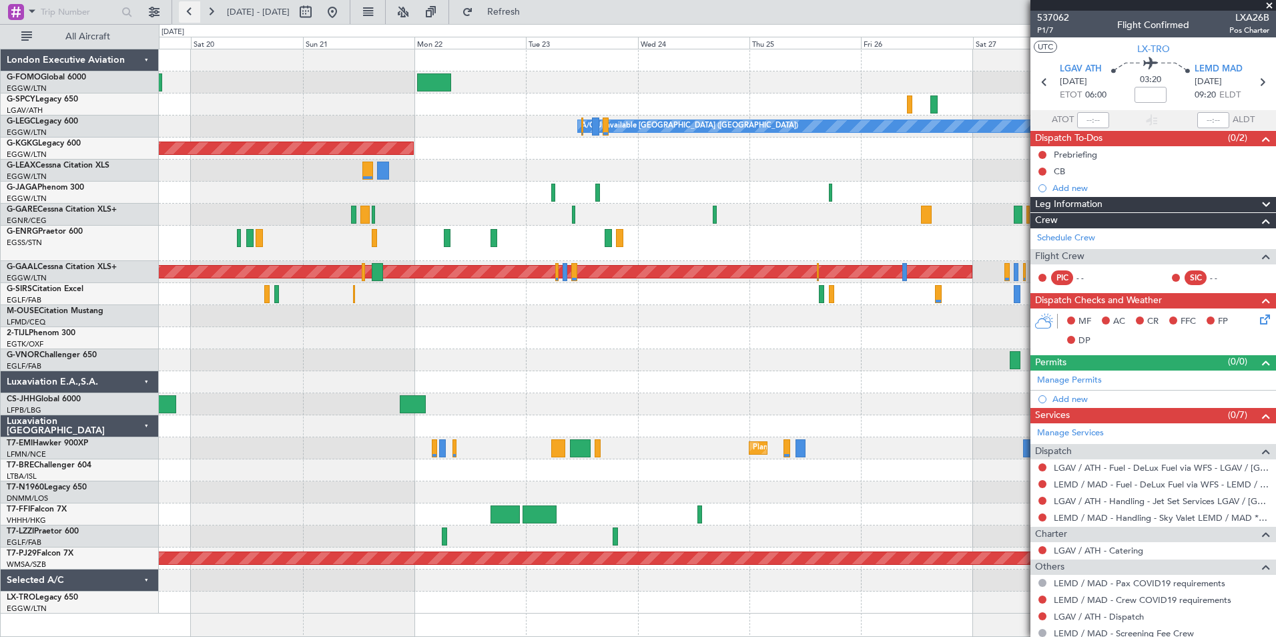
click at [191, 11] on button at bounding box center [189, 11] width 21 height 21
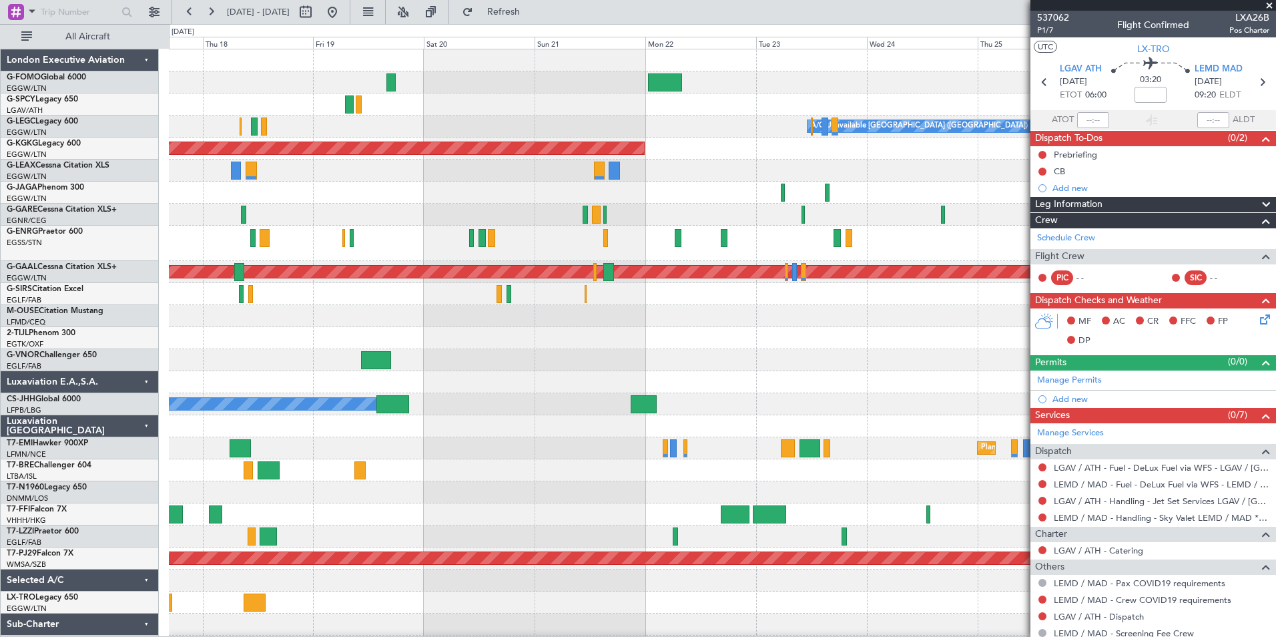
click at [0, 636] on html "09 Sep 2025 - 19 Sep 2025 Refresh Quick Links All Aircraft A/C Unavailable Lond…" at bounding box center [638, 318] width 1276 height 637
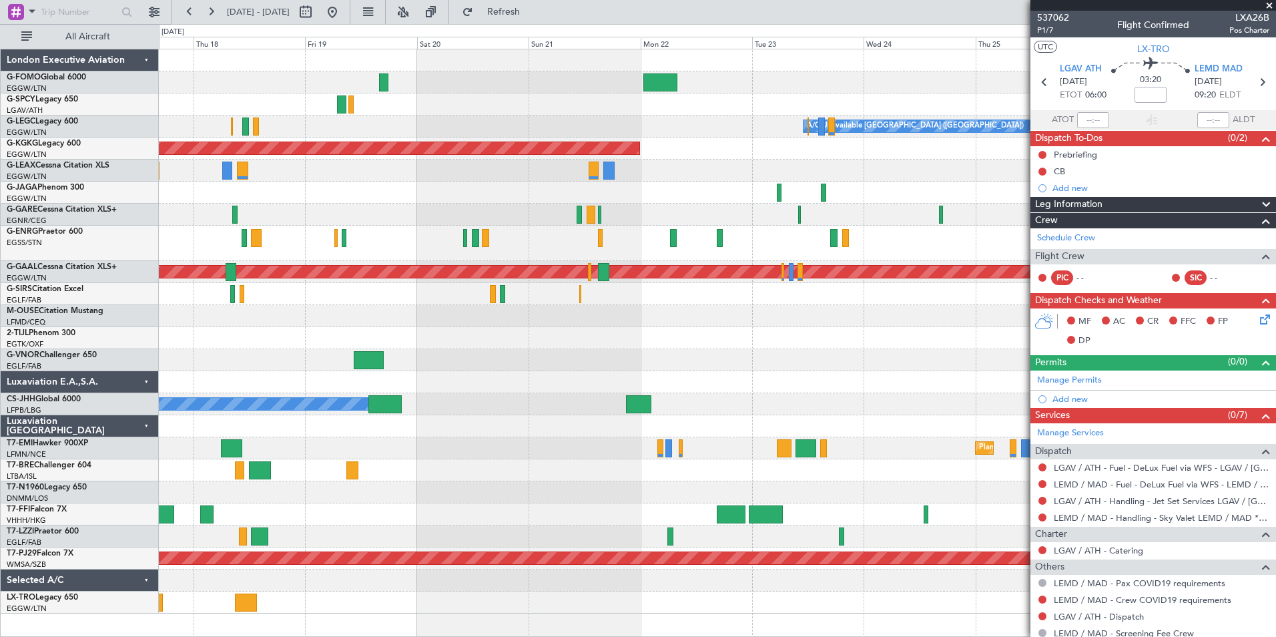
click at [657, 450] on div "Planned Maint [GEOGRAPHIC_DATA]" at bounding box center [717, 448] width 1116 height 22
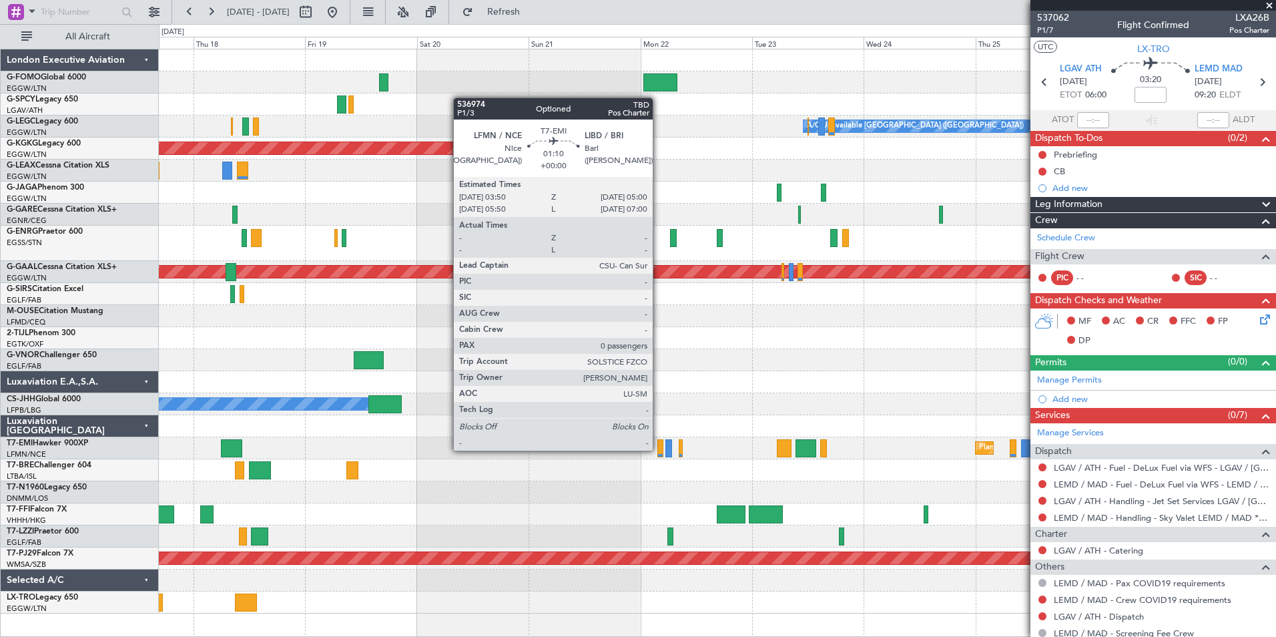
click at [659, 449] on div at bounding box center [660, 448] width 6 height 18
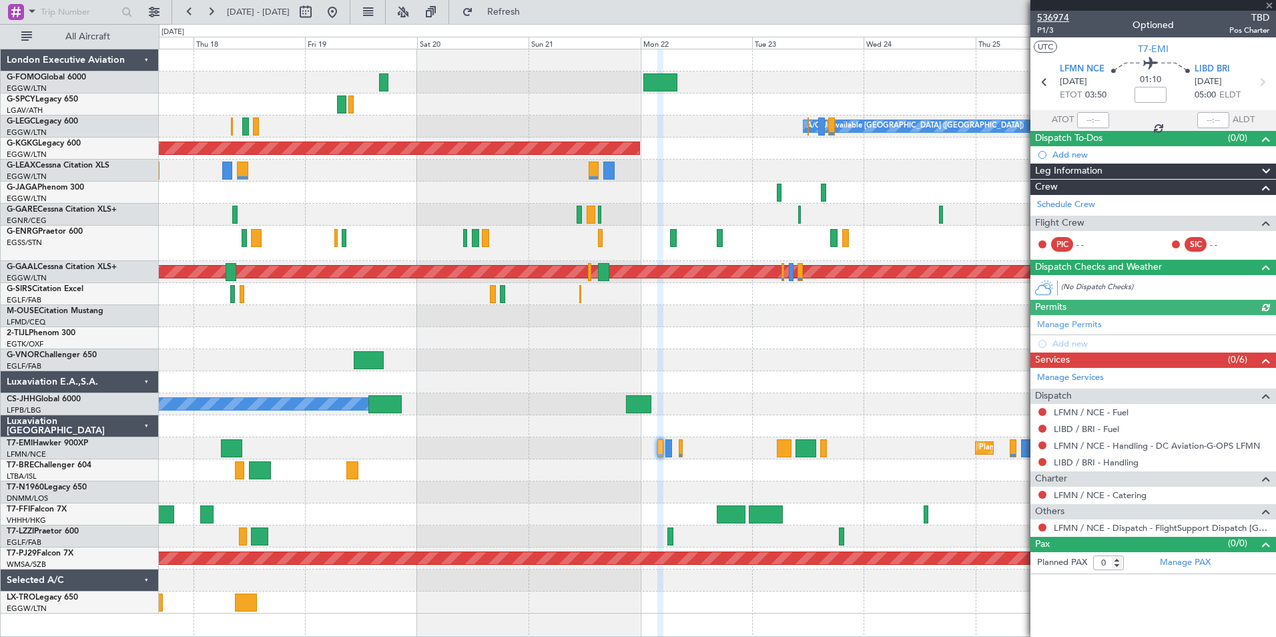
click at [1050, 18] on span "536974" at bounding box center [1053, 18] width 32 height 14
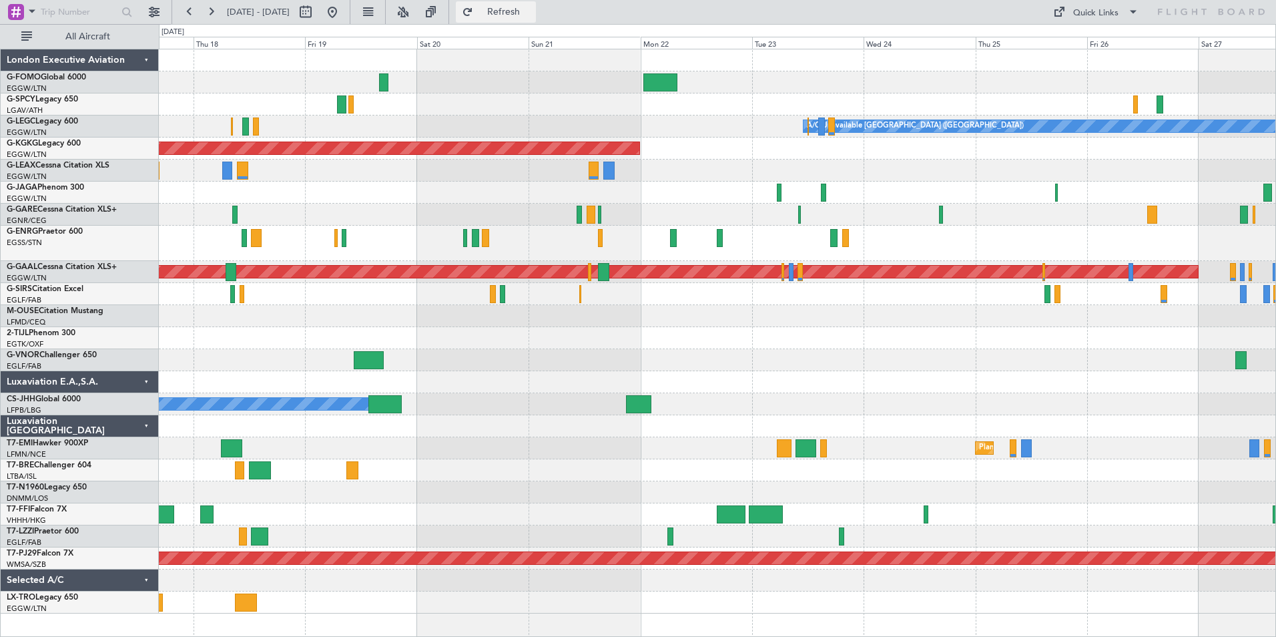
click at [531, 7] on span "Refresh" at bounding box center [504, 11] width 56 height 9
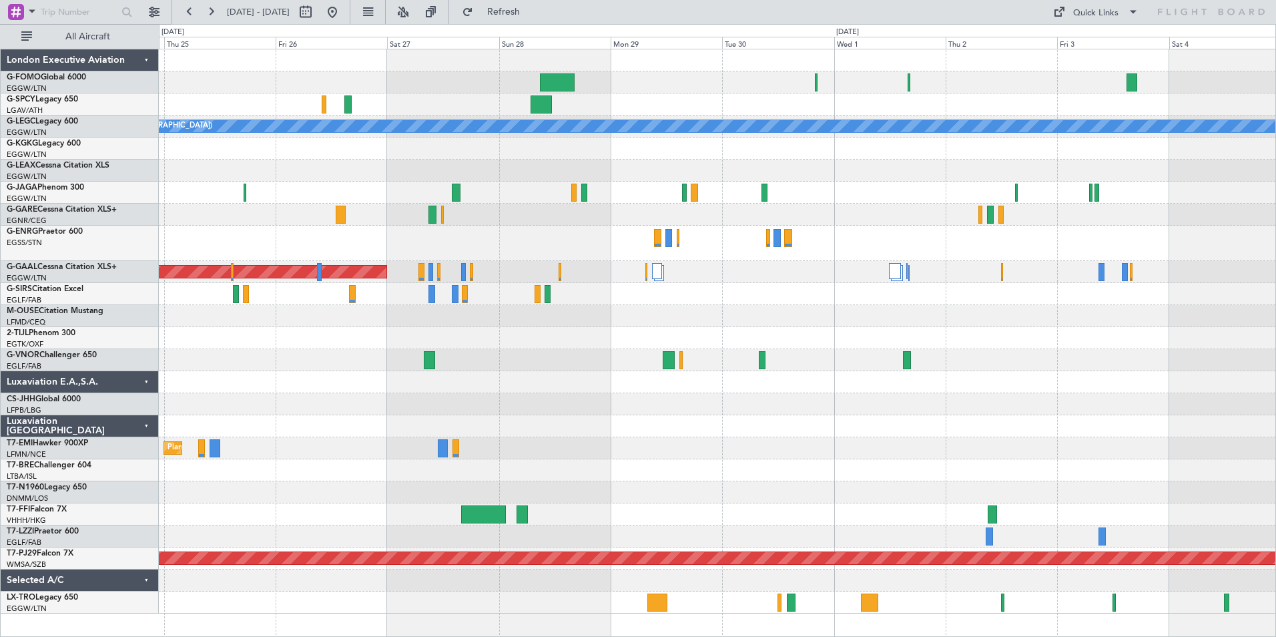
click at [0, 636] on html "17 Sep 2025 - 27 Sep 2025 Refresh Quick Links All Aircraft A/C Unavailable Lond…" at bounding box center [638, 318] width 1276 height 637
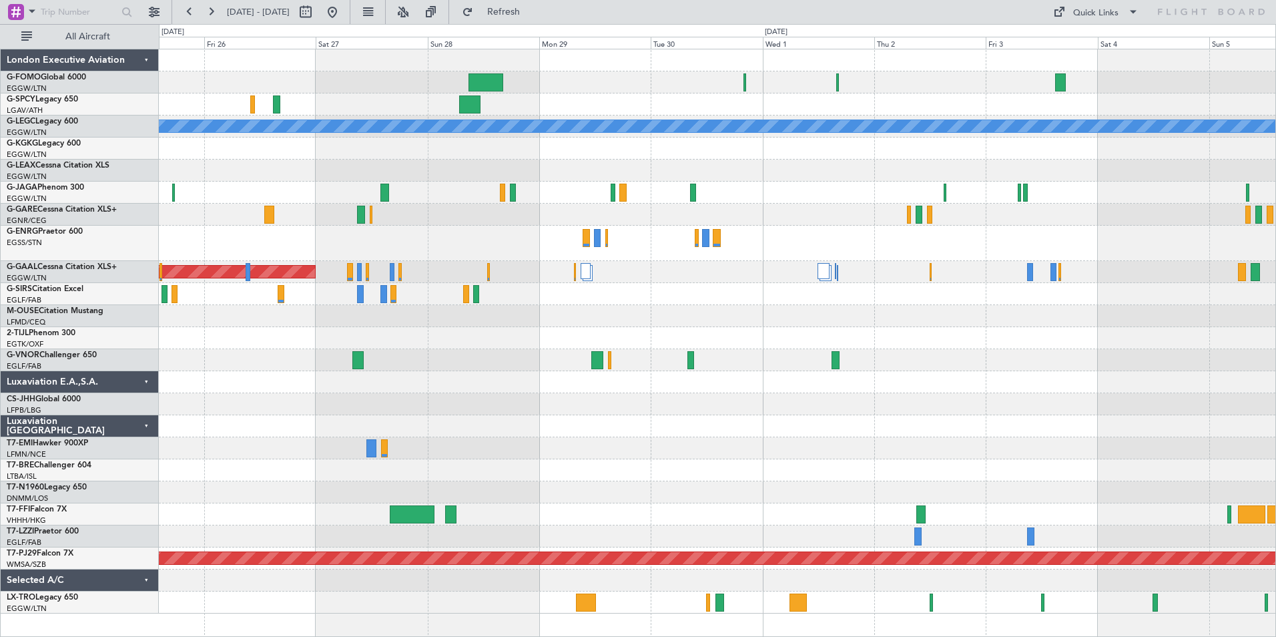
click at [837, 280] on div "A/C Unavailable London (Luton) Planned Maint Dusseldorf Planned Maint Zurich Pl…" at bounding box center [717, 331] width 1116 height 564
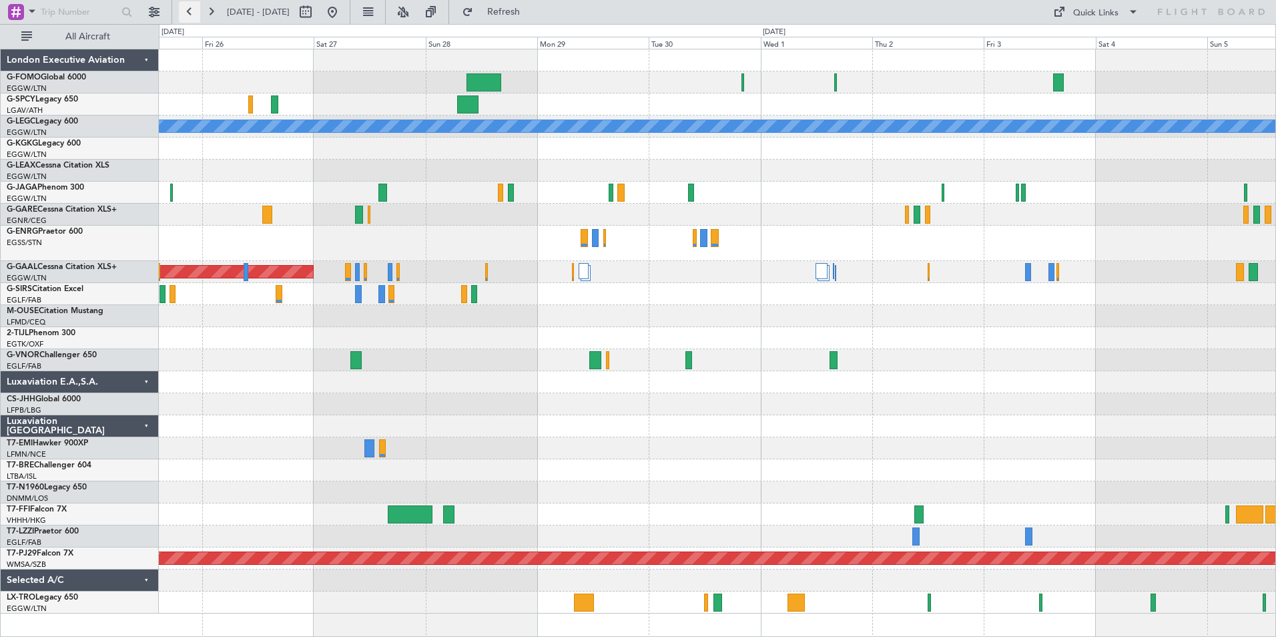
click at [187, 19] on button at bounding box center [189, 11] width 21 height 21
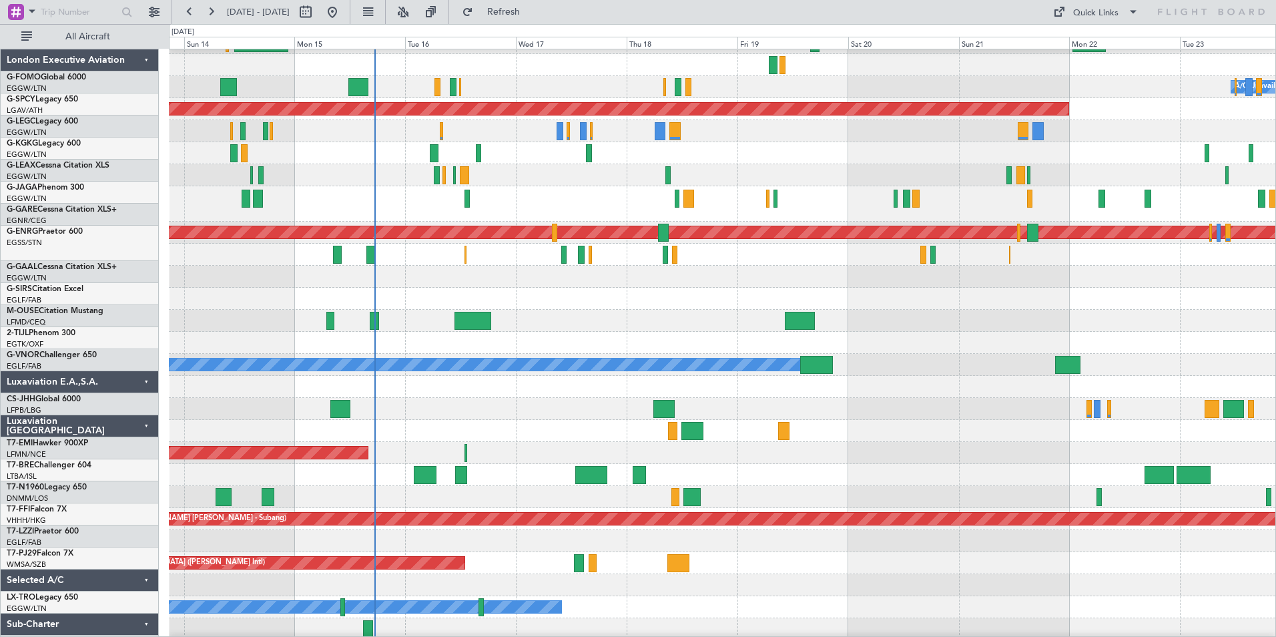
scroll to position [42, 0]
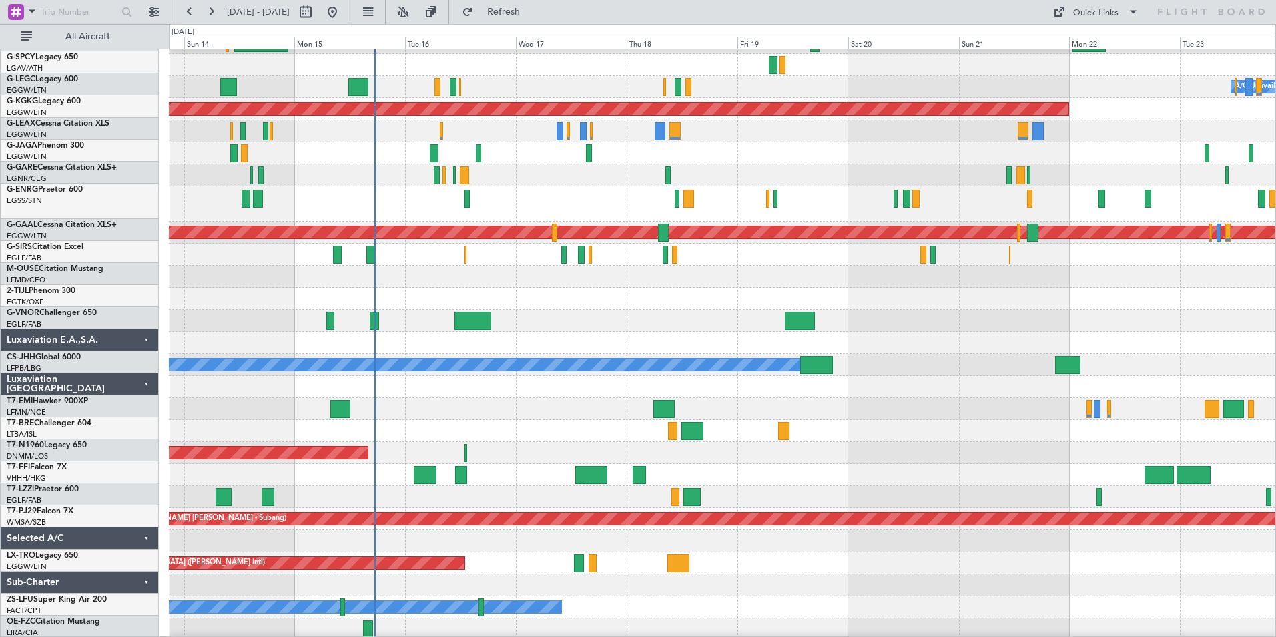
click at [476, 492] on div "Planned Maint London (Luton) A/C Unavailable London (Luton) Planned Maint Londo…" at bounding box center [722, 325] width 1106 height 630
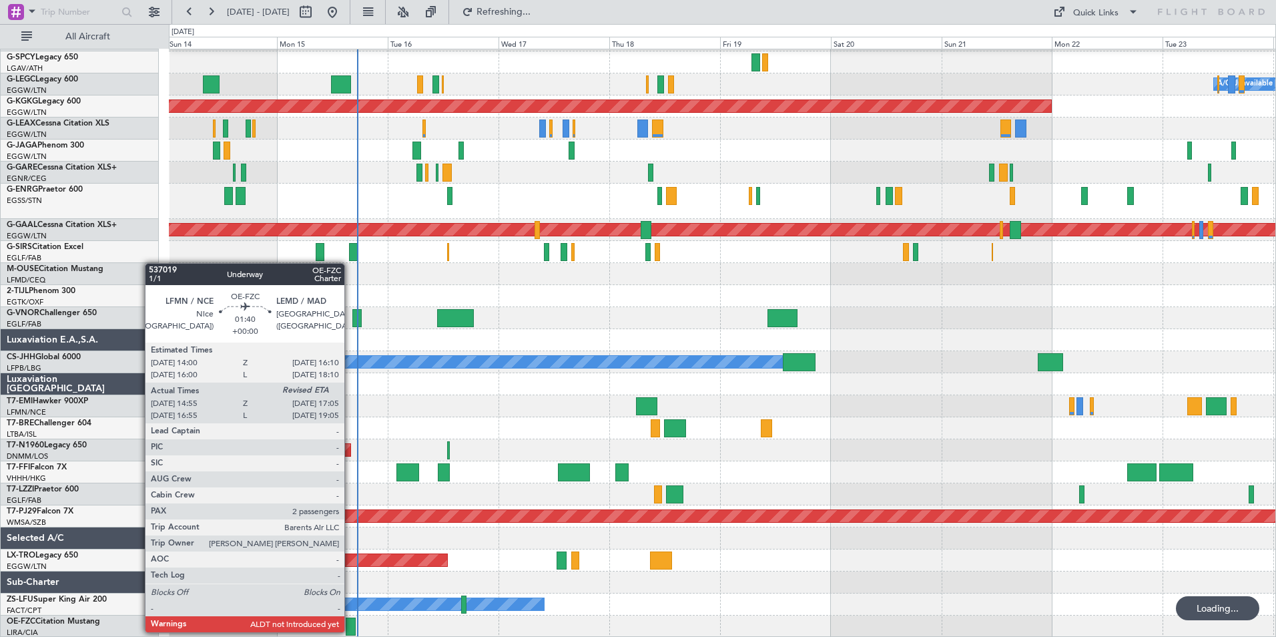
click at [350, 631] on div at bounding box center [351, 626] width 10 height 18
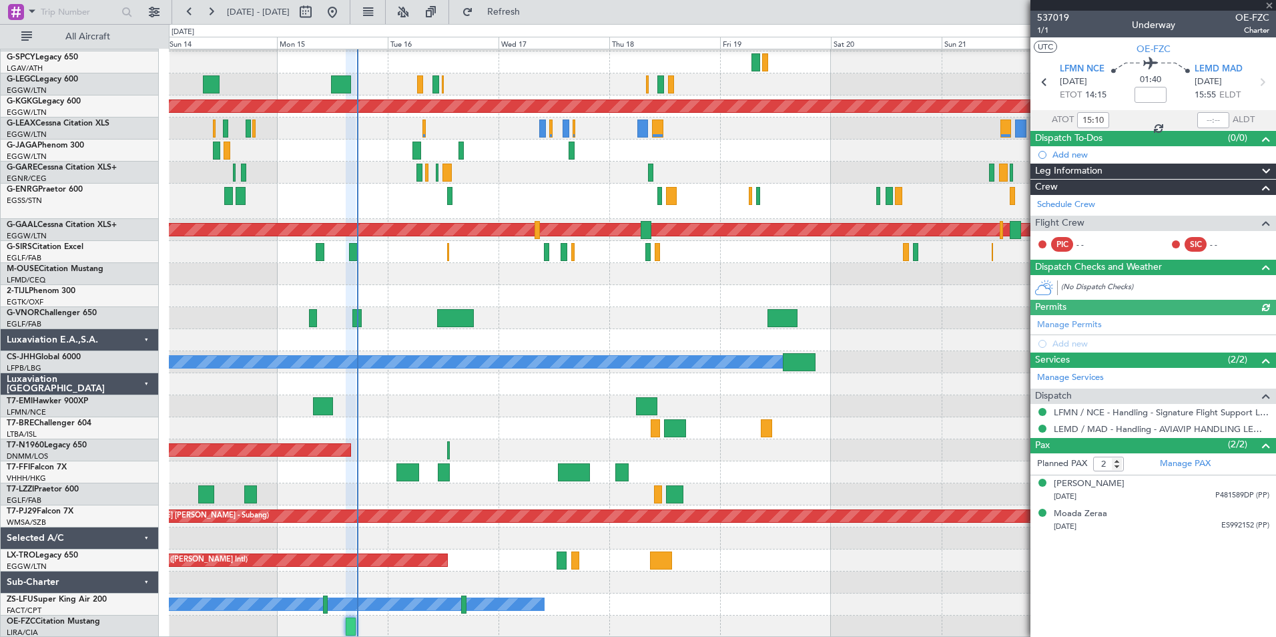
click at [1218, 117] on div at bounding box center [1213, 120] width 32 height 16
click at [1217, 117] on input "text" at bounding box center [1213, 120] width 32 height 16
type input "17:08"
click at [1184, 97] on div "01:40" at bounding box center [1150, 81] width 88 height 49
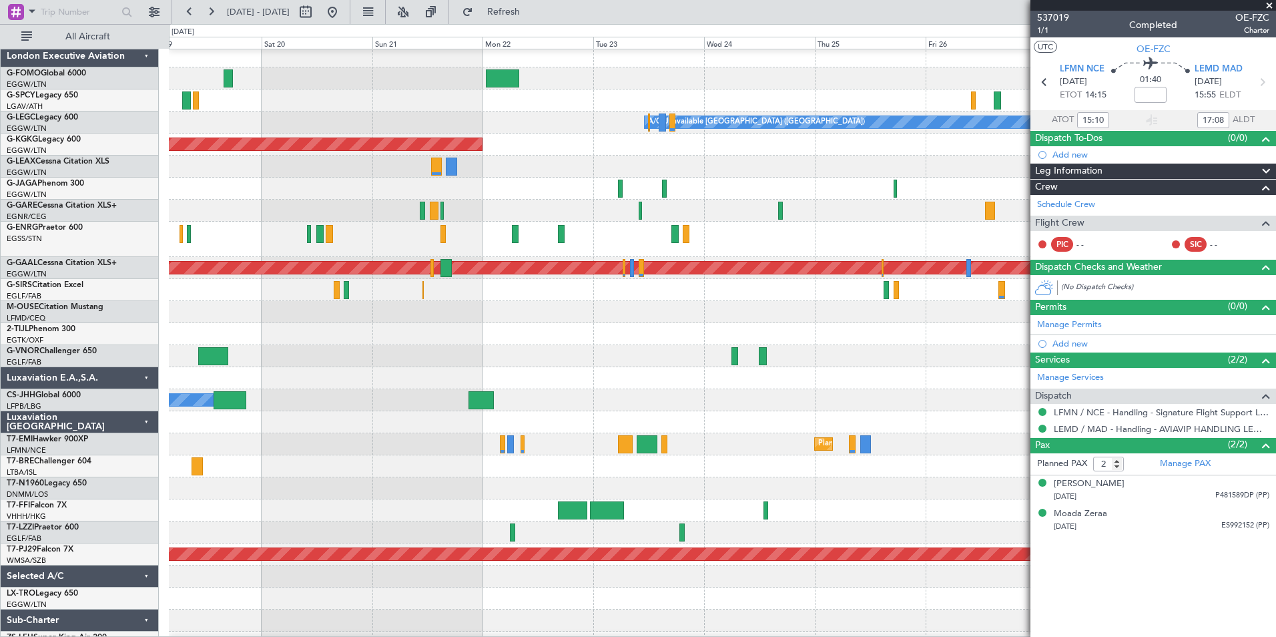
click at [163, 486] on div "A/C Unavailable London (Luton) AOG Maint Istanbul (Ataturk) Planned Maint Dusse…" at bounding box center [638, 330] width 1276 height 613
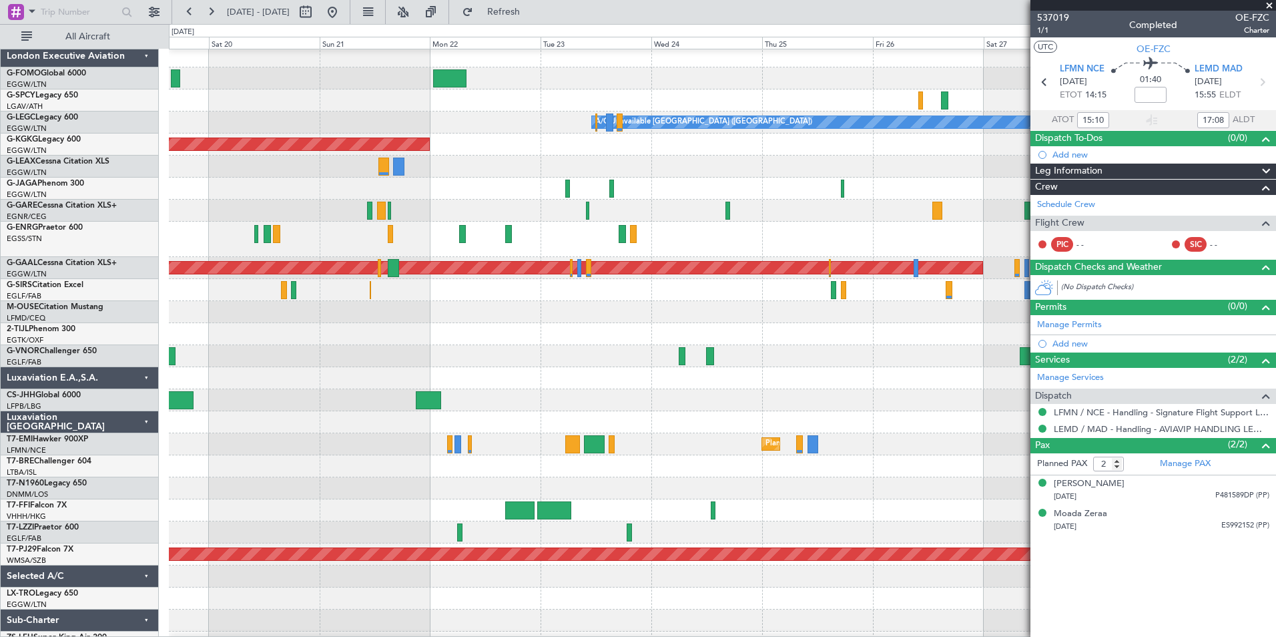
scroll to position [0, 0]
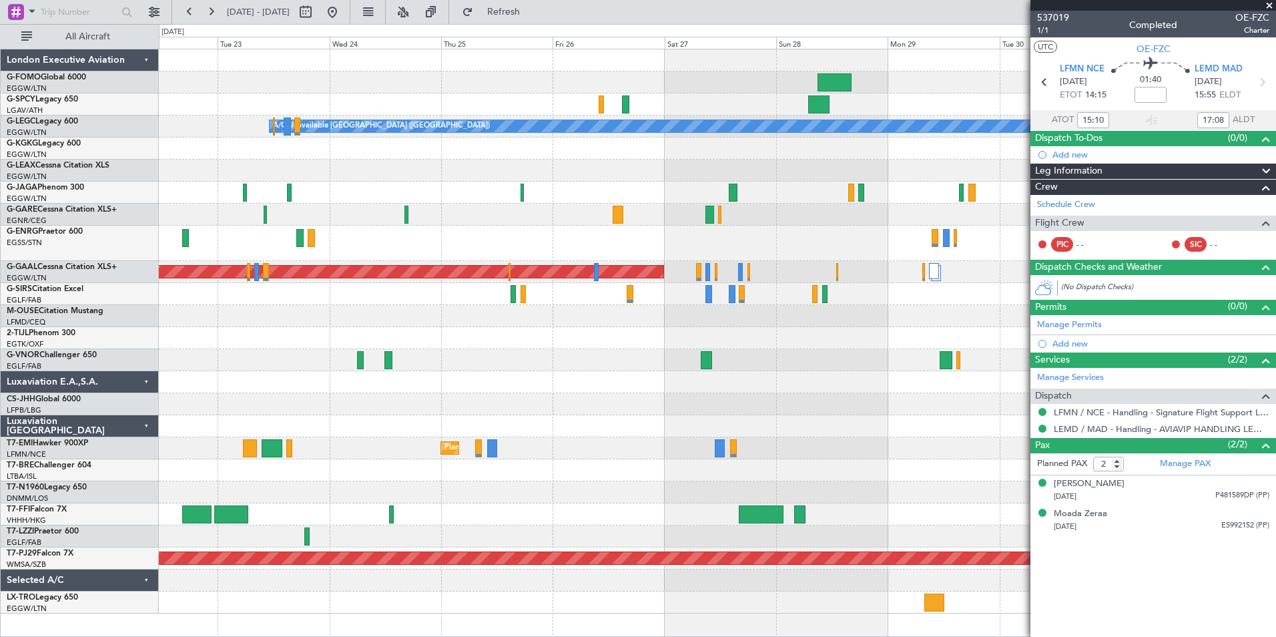
click at [508, 398] on div "A/C Unavailable London (Luton) AOG Maint Istanbul (Ataturk) Planned Maint Dusse…" at bounding box center [717, 331] width 1116 height 564
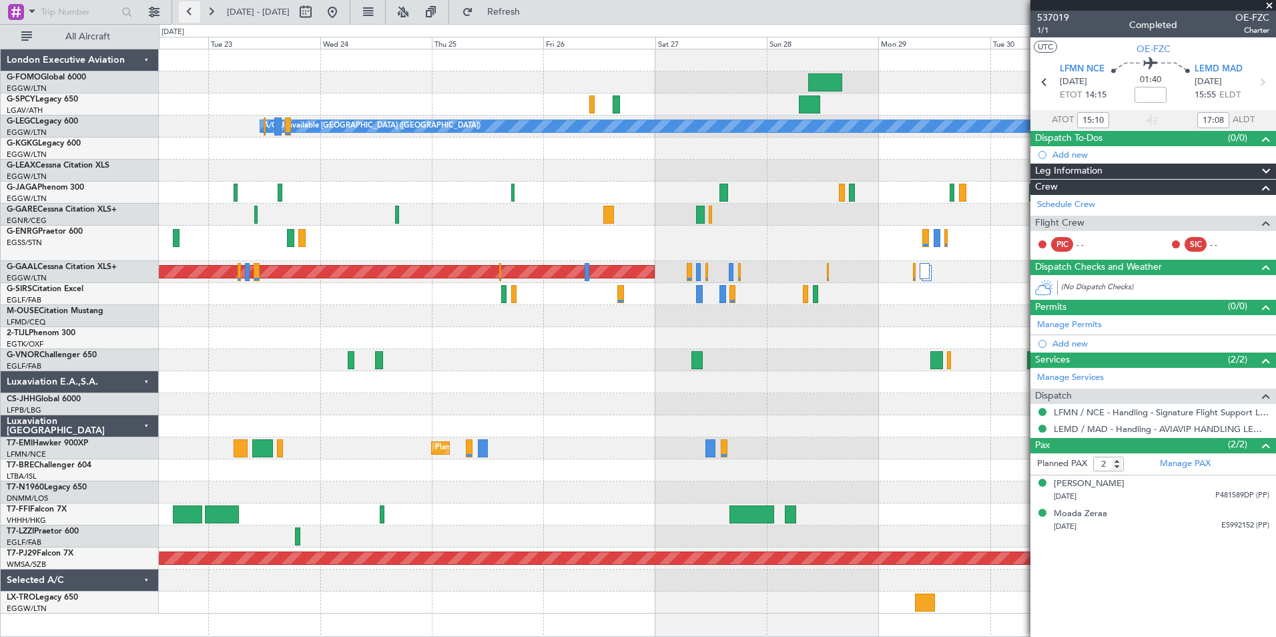
click at [181, 11] on button at bounding box center [189, 11] width 21 height 21
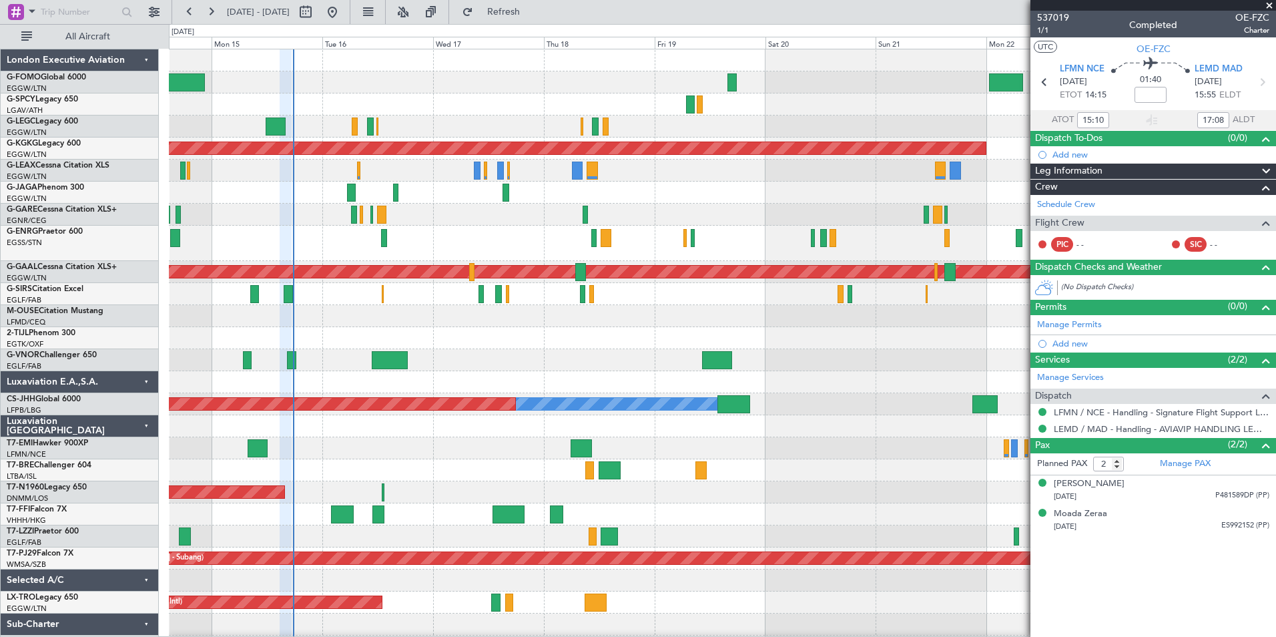
click at [409, 509] on div "A/C Unavailable [GEOGRAPHIC_DATA] ([GEOGRAPHIC_DATA]) Planned Maint [GEOGRAPHIC…" at bounding box center [722, 375] width 1106 height 652
click at [210, 17] on button at bounding box center [210, 11] width 21 height 21
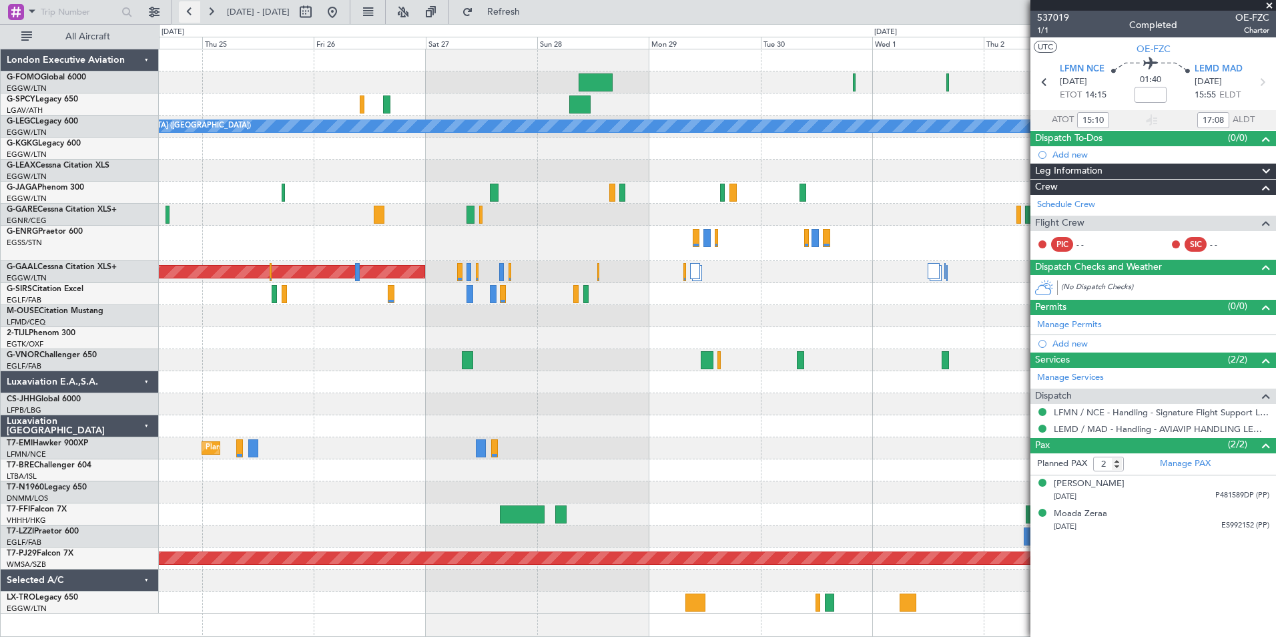
click at [187, 10] on button at bounding box center [189, 11] width 21 height 21
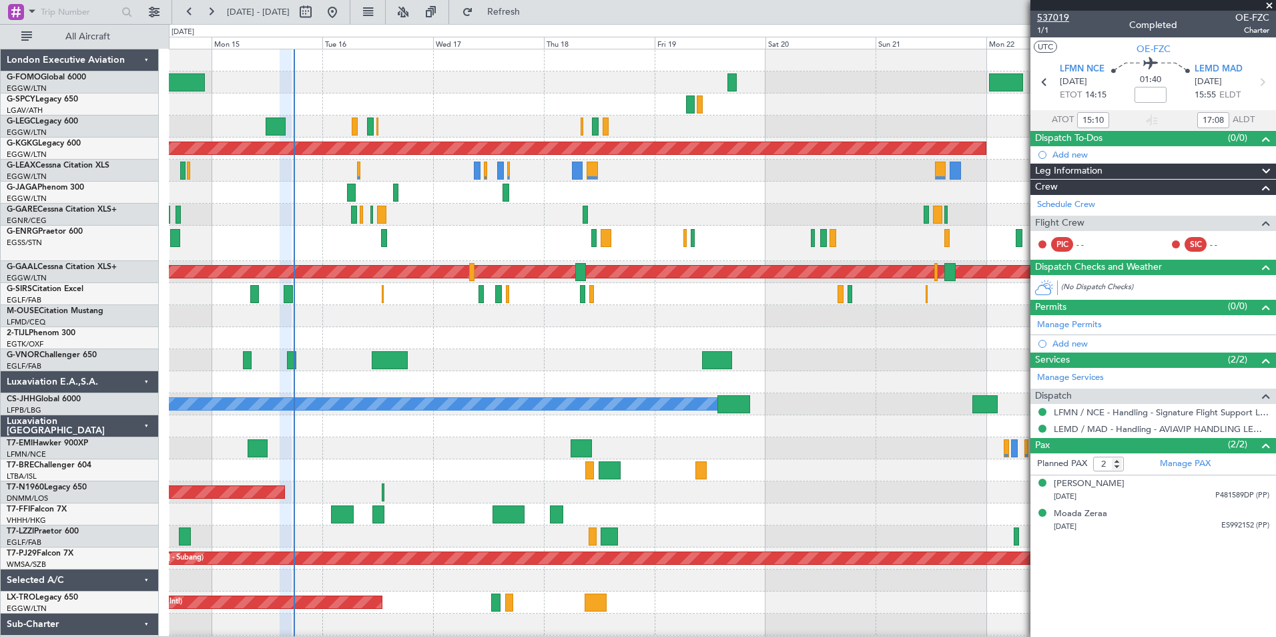
click at [1060, 18] on span "537019" at bounding box center [1053, 18] width 32 height 14
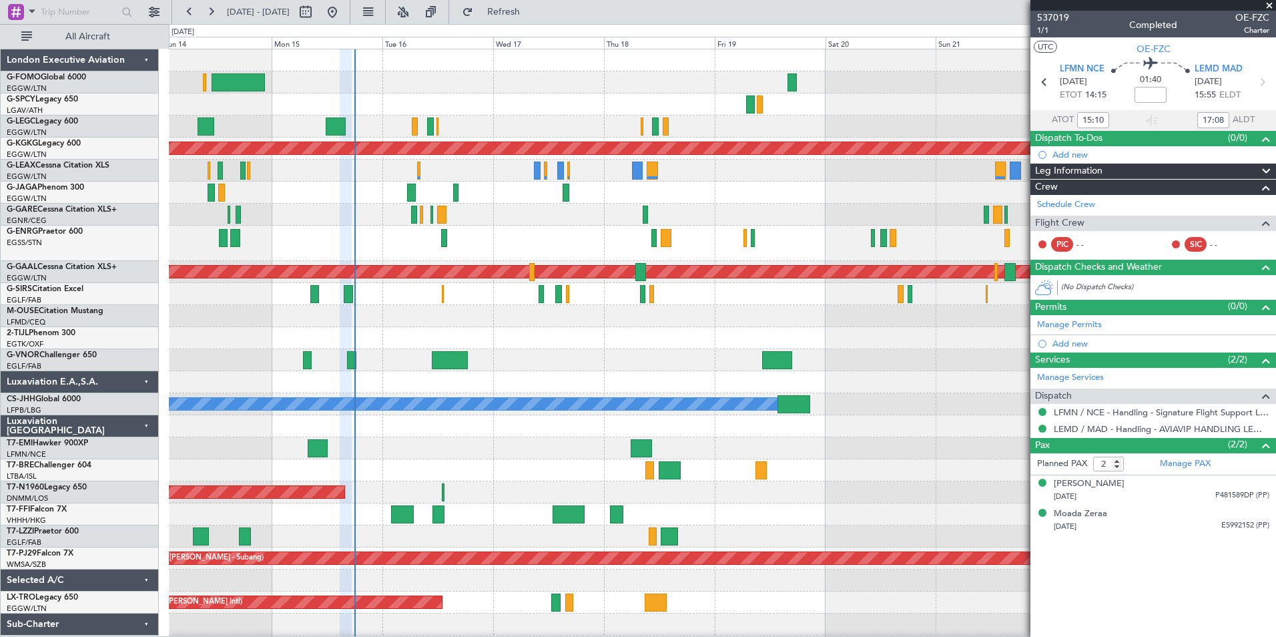
click at [390, 498] on div "AOG Maint London ([GEOGRAPHIC_DATA])" at bounding box center [722, 492] width 1106 height 22
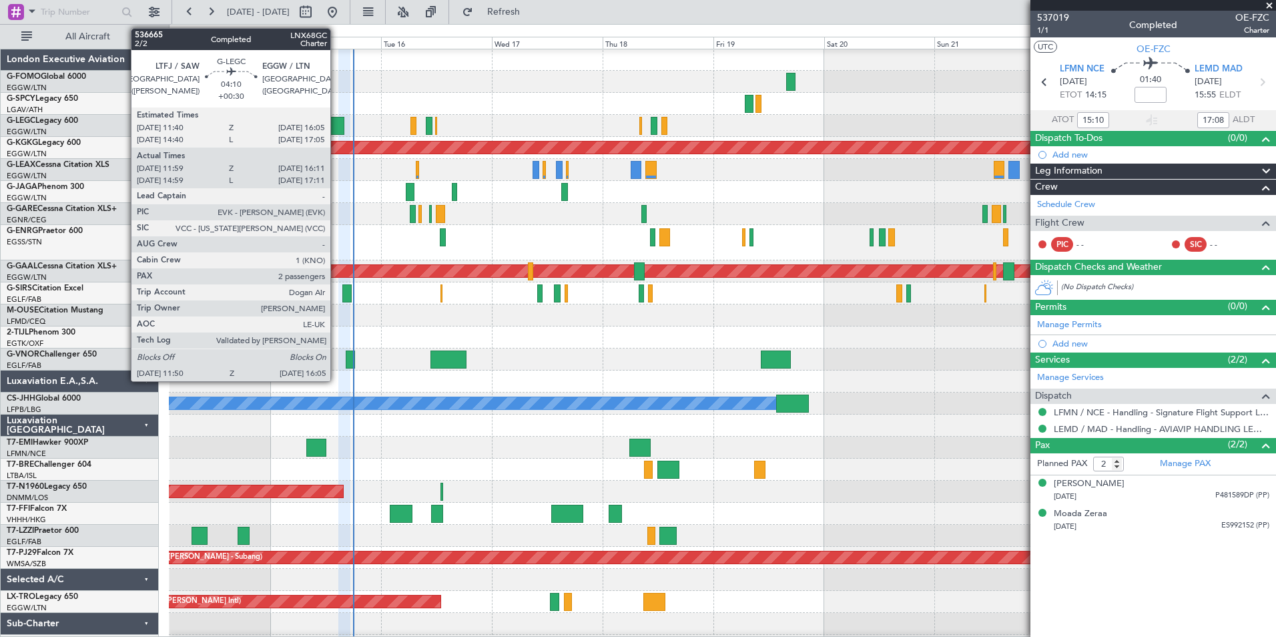
click at [336, 122] on div at bounding box center [334, 126] width 20 height 18
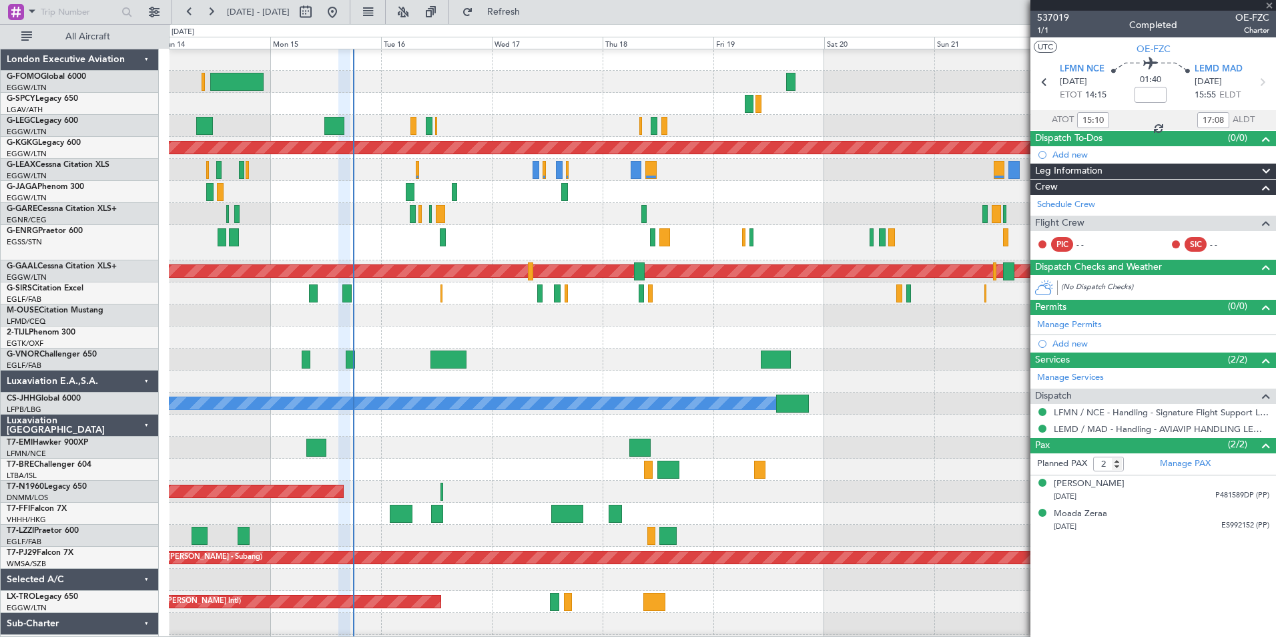
type input "+00:30"
type input "11:59"
type input "15:56"
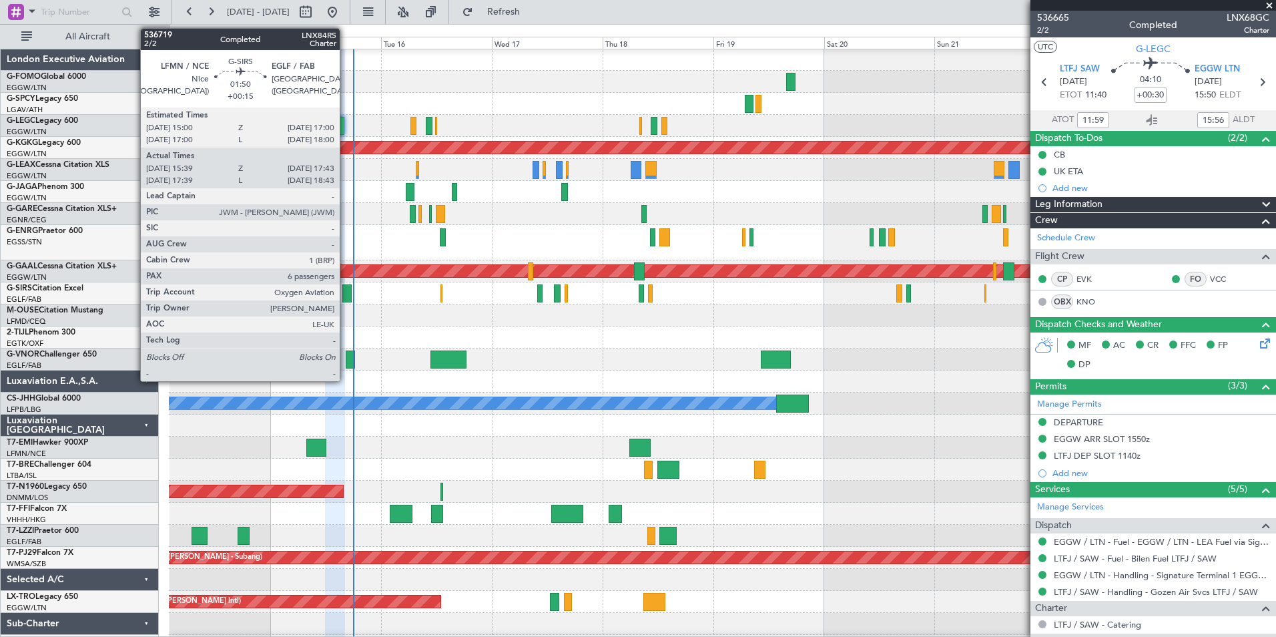
click at [346, 298] on div at bounding box center [347, 293] width 10 height 18
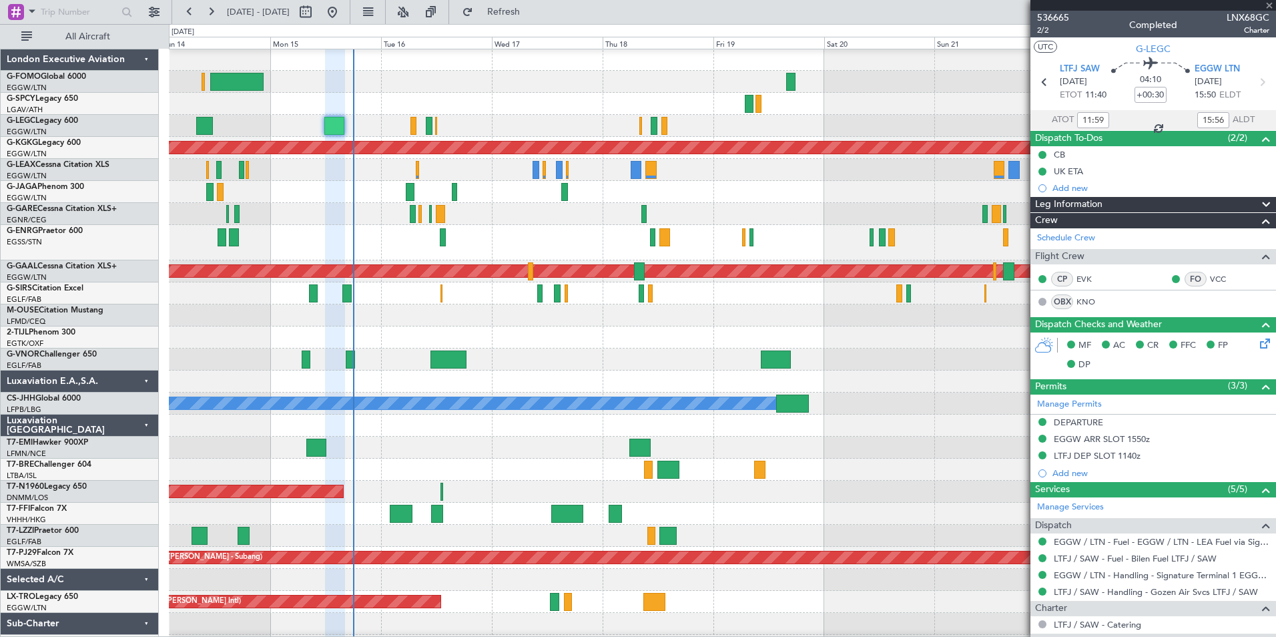
type input "+00:15"
type input "15:39"
type input "17:33"
type input "6"
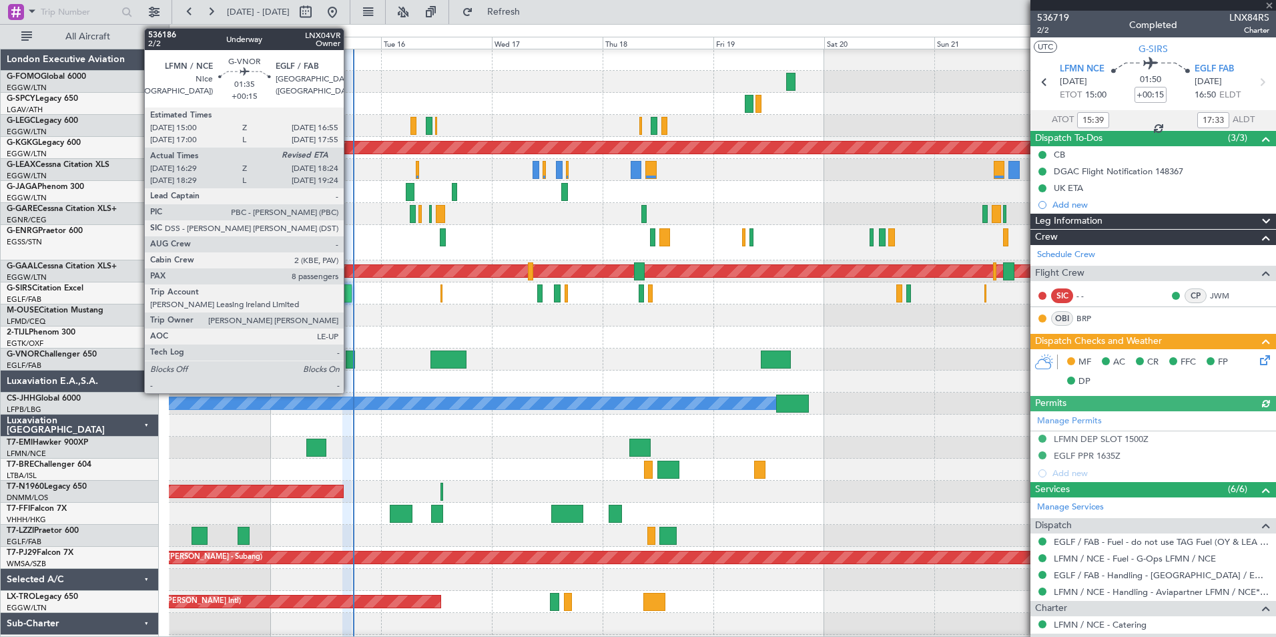
click at [350, 355] on div at bounding box center [350, 359] width 9 height 18
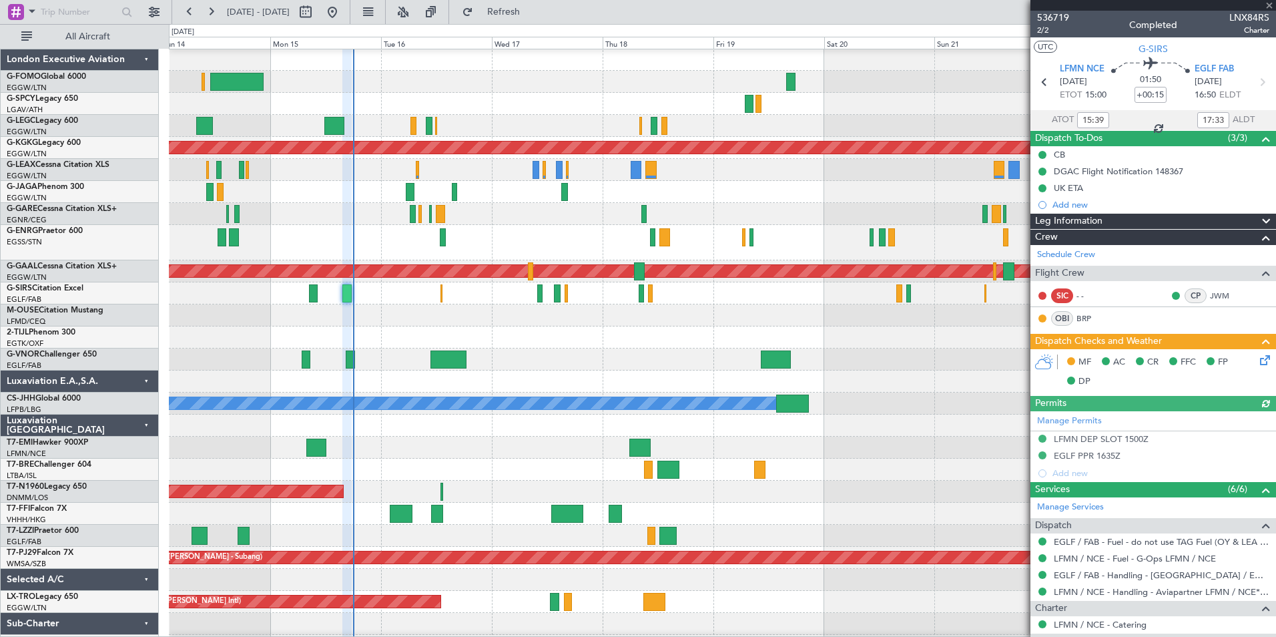
type input "16:44"
type input "8"
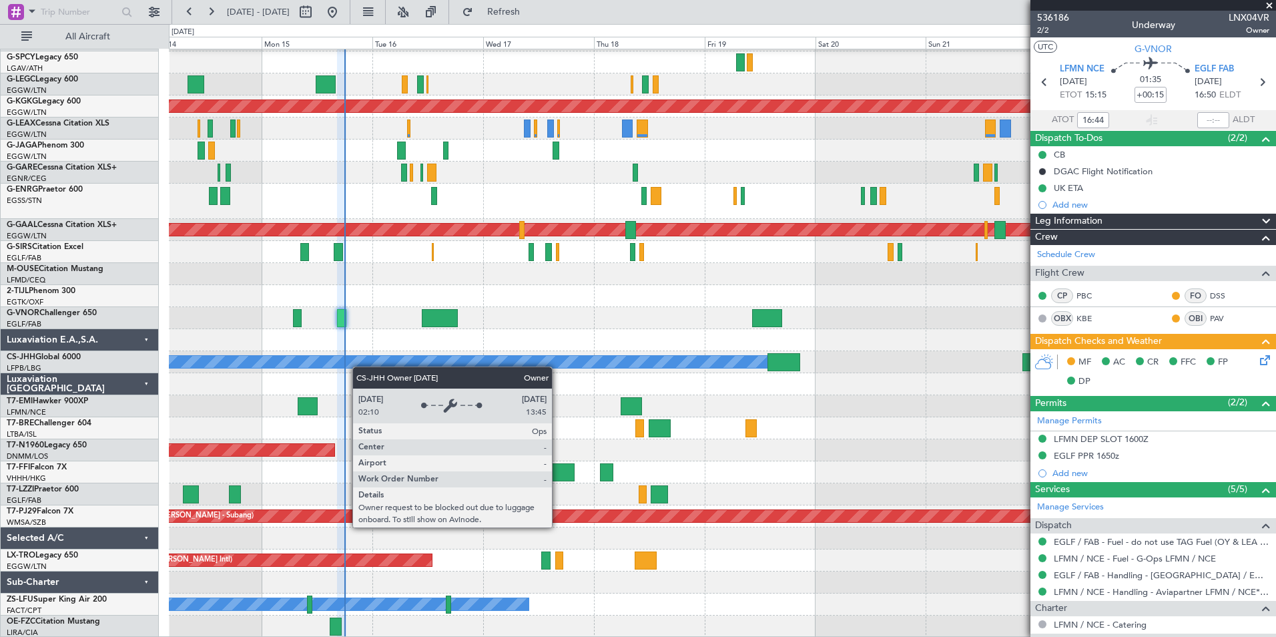
click at [357, 354] on div "Planned Maint London (Luton) A/C Unavailable London (Luton) Planned Maint Londo…" at bounding box center [722, 322] width 1106 height 630
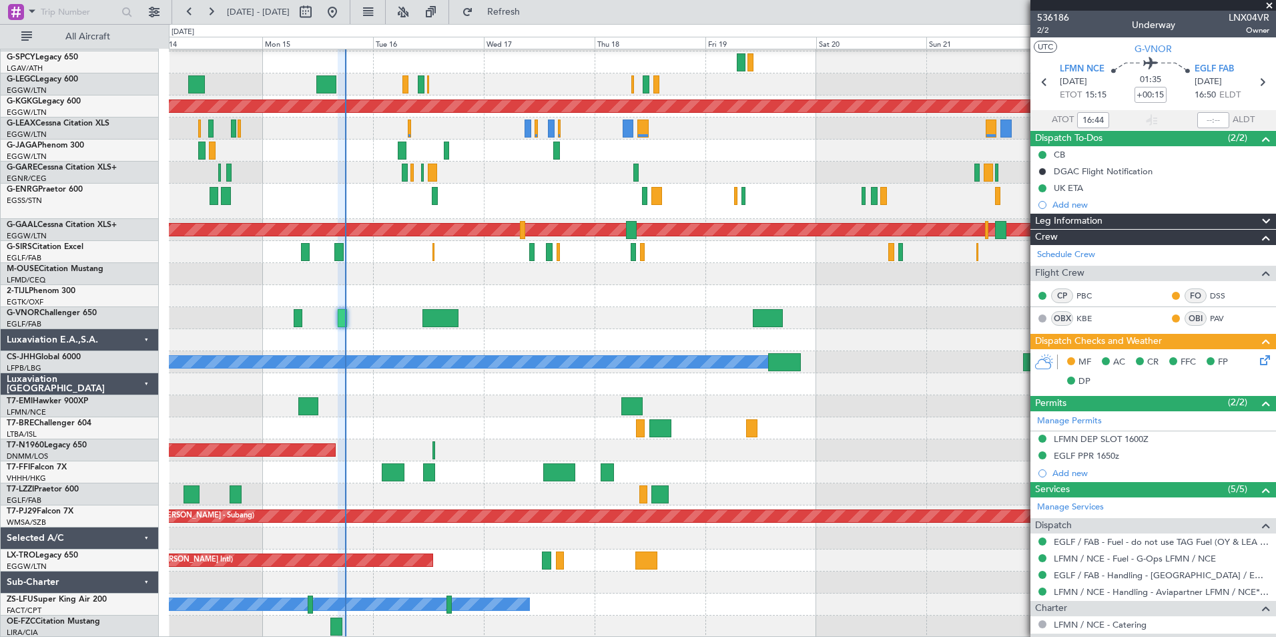
scroll to position [0, 0]
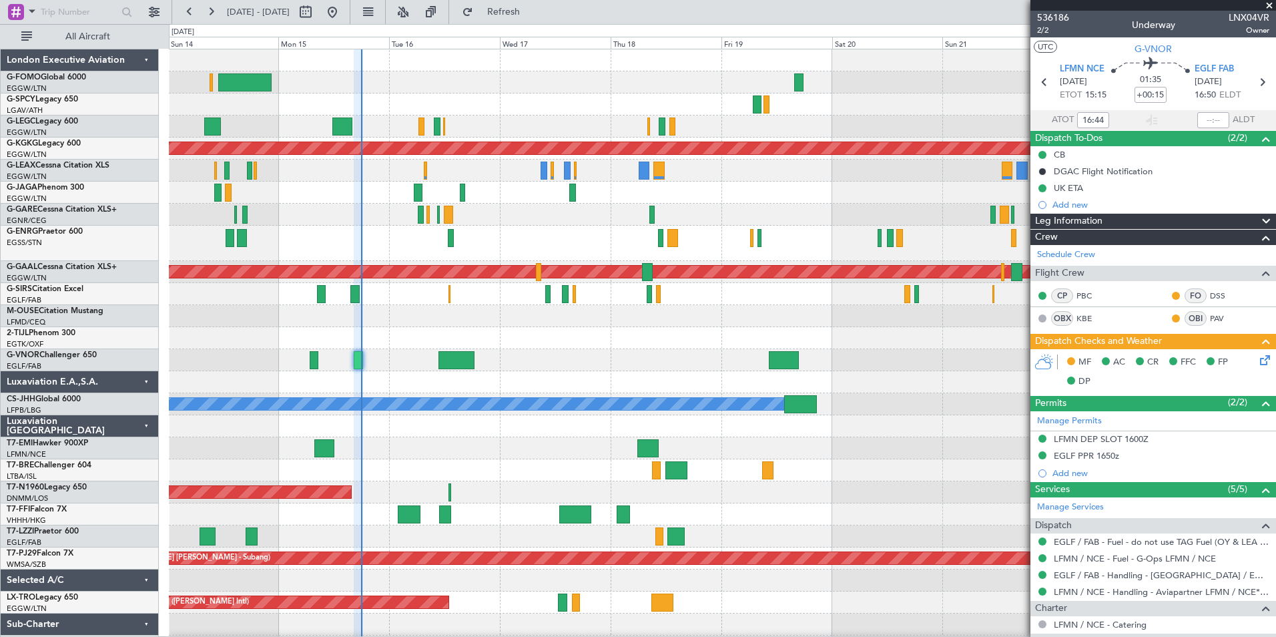
click at [416, 421] on div "Planned Maint London (Luton) A/C Unavailable London (Luton) Planned Maint Londo…" at bounding box center [722, 364] width 1106 height 630
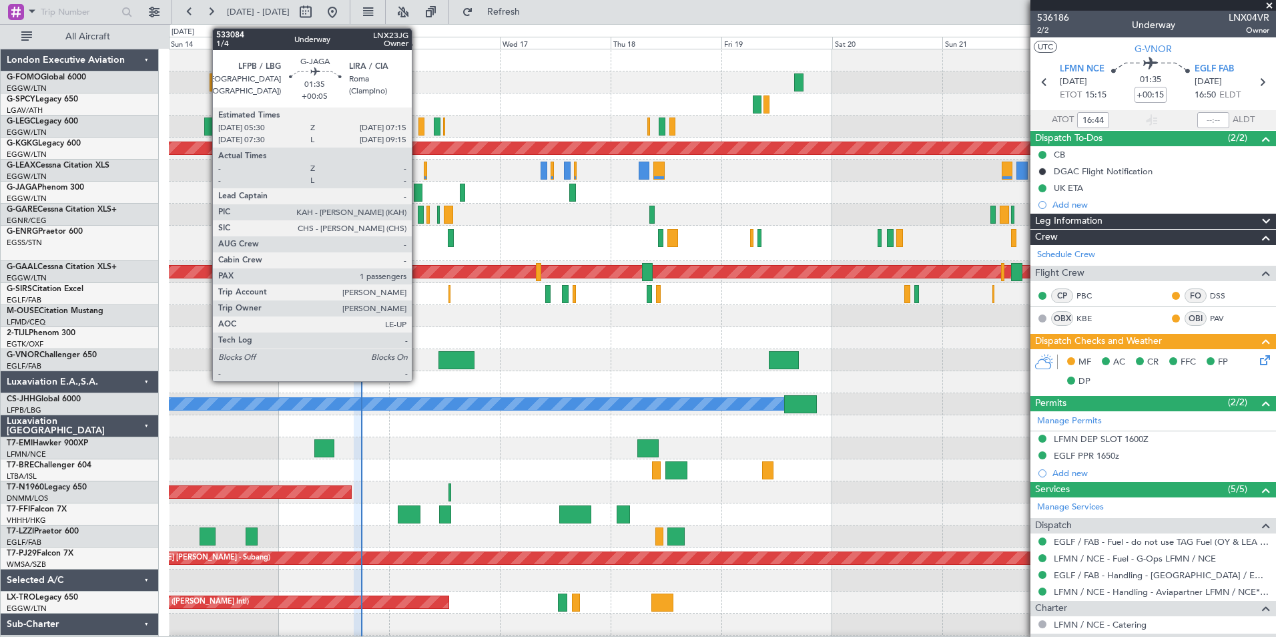
click at [418, 190] on div at bounding box center [418, 192] width 9 height 18
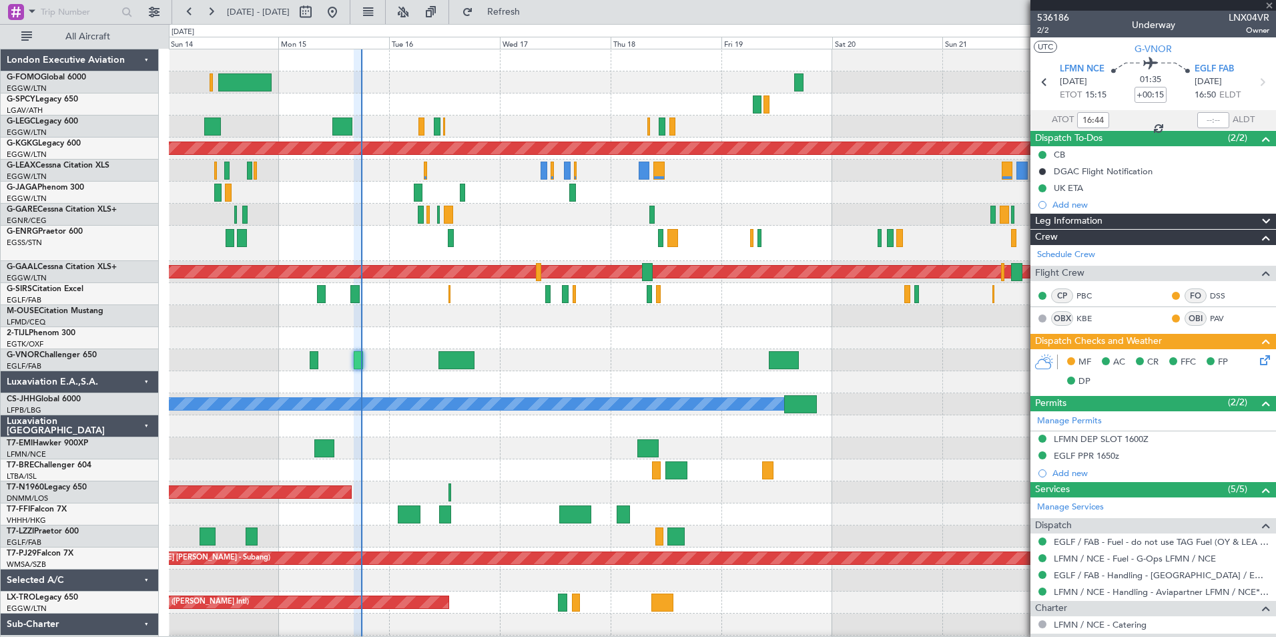
type input "+00:05"
type input "1"
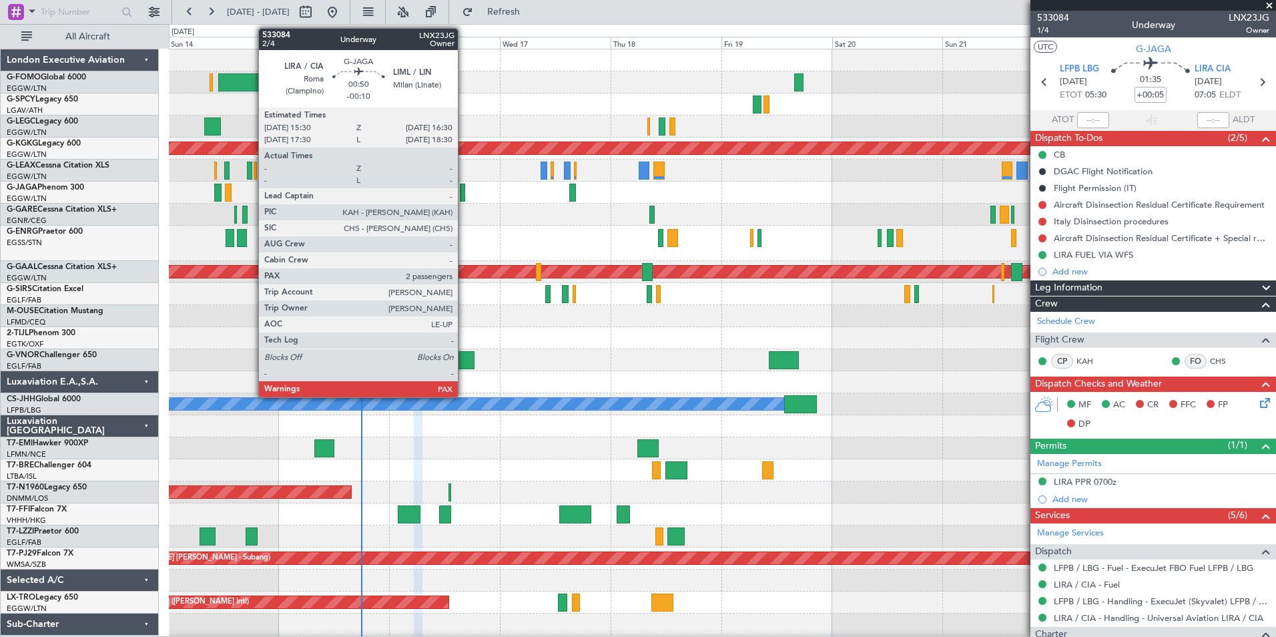
click at [464, 193] on div at bounding box center [462, 192] width 5 height 18
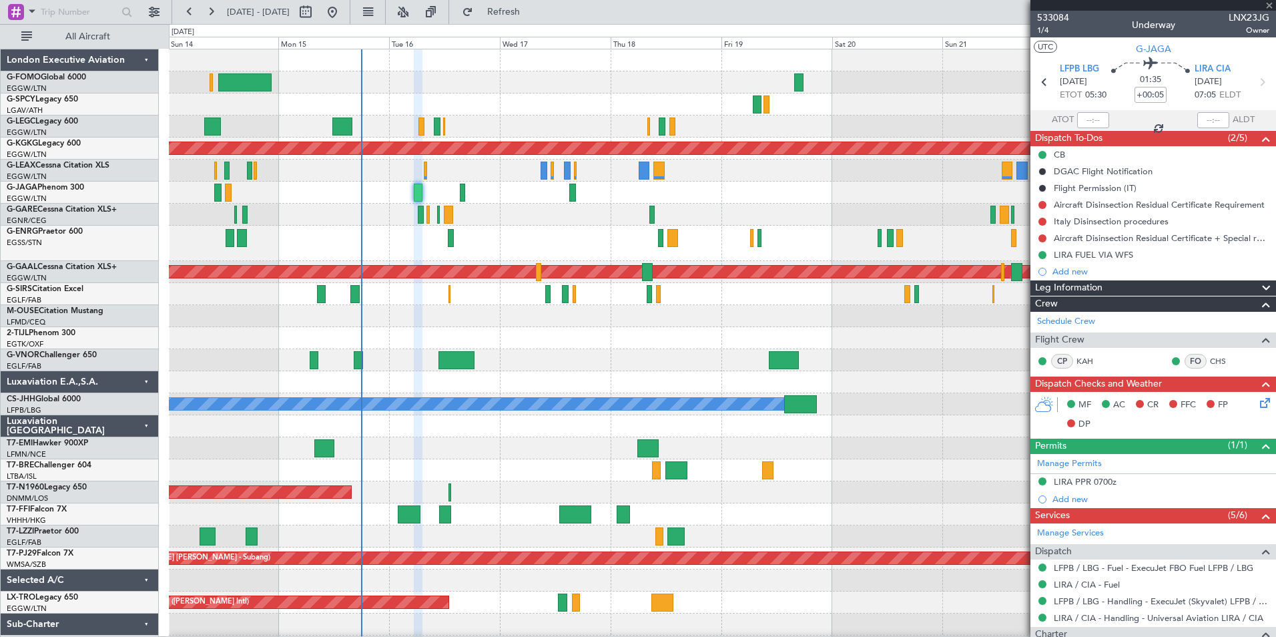
type input "-00:10"
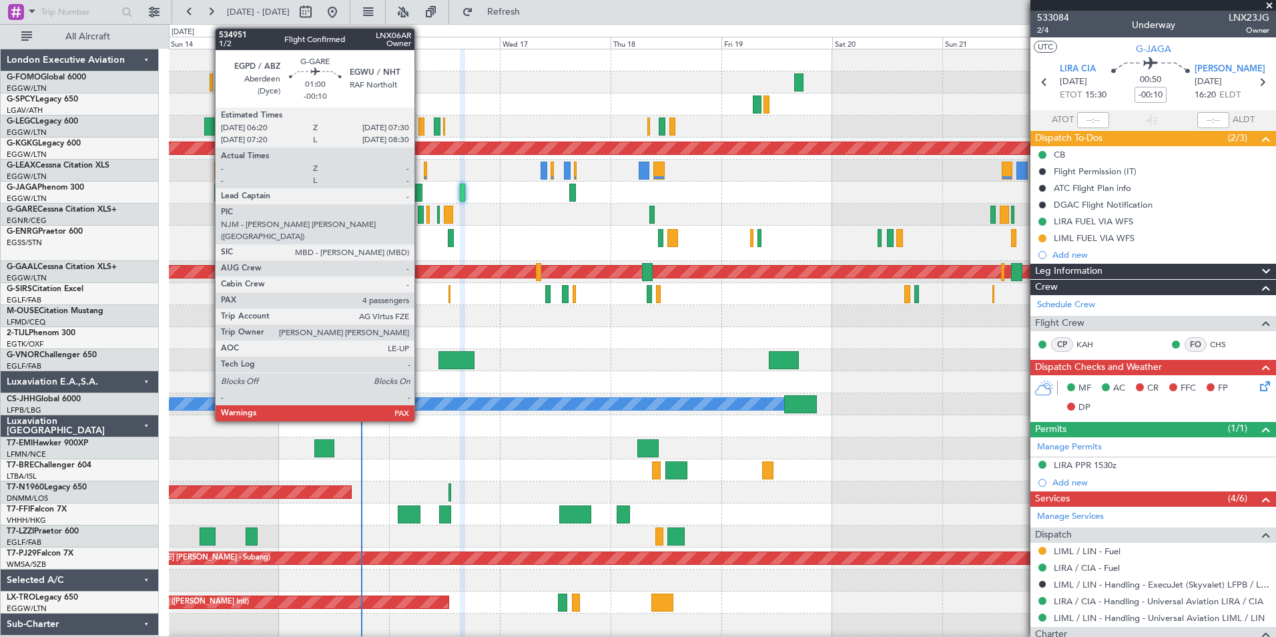
click at [420, 213] on div at bounding box center [421, 215] width 6 height 18
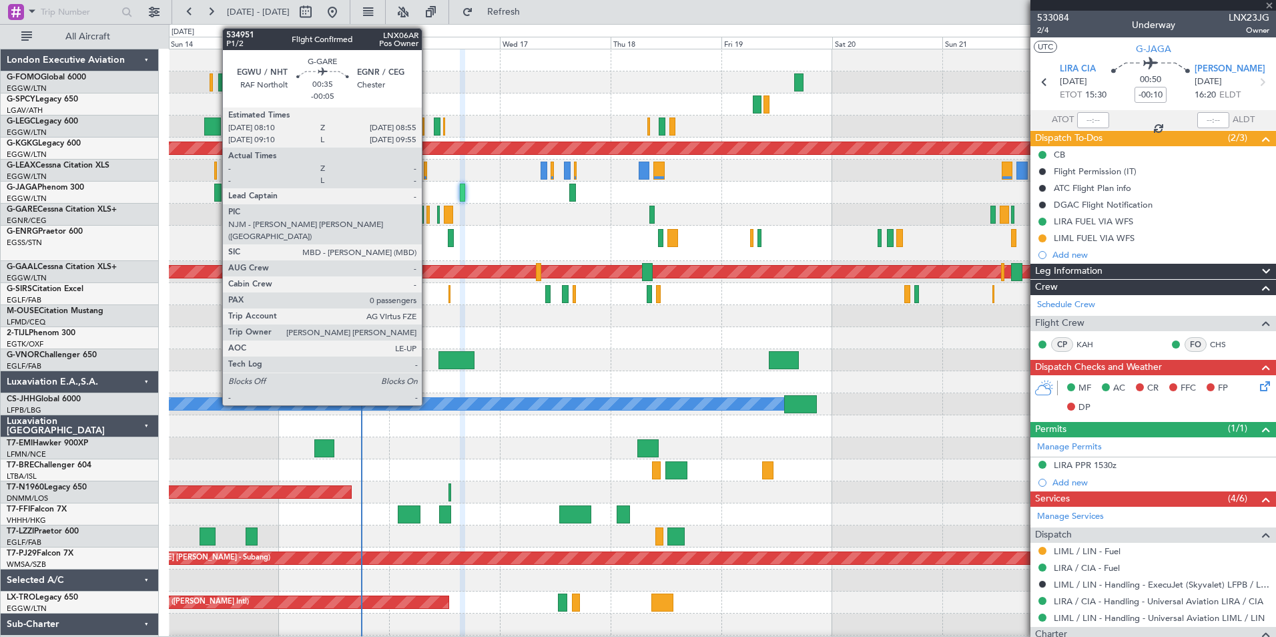
type input "4"
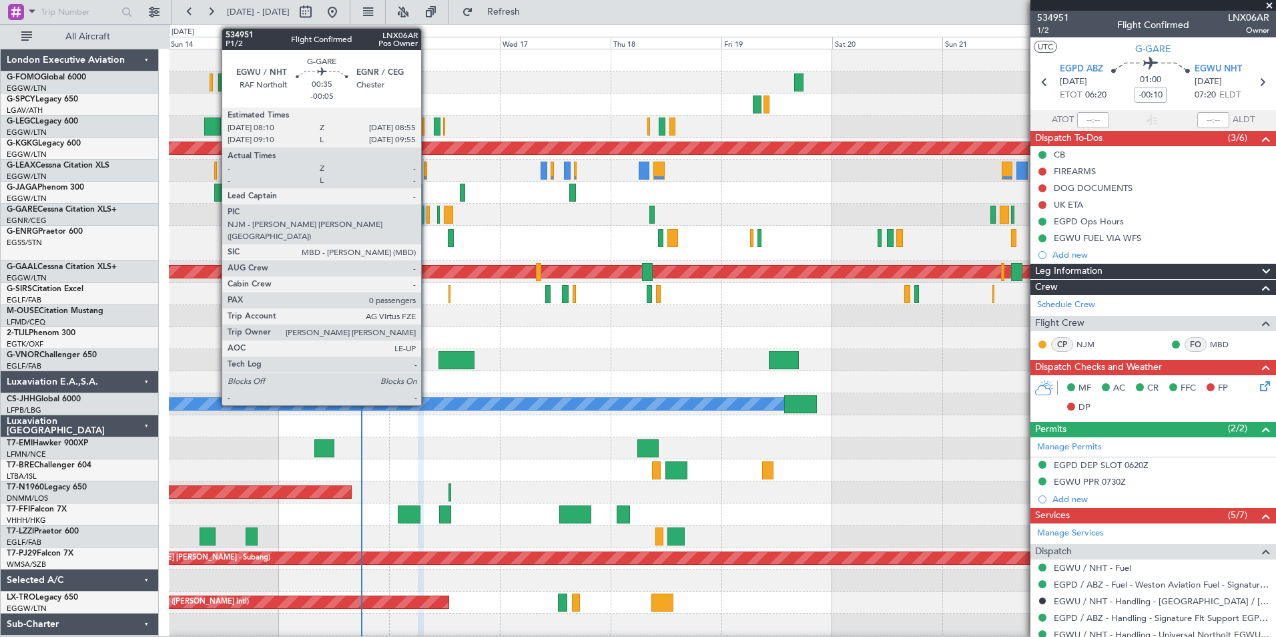
click at [427, 213] on div at bounding box center [428, 215] width 4 height 18
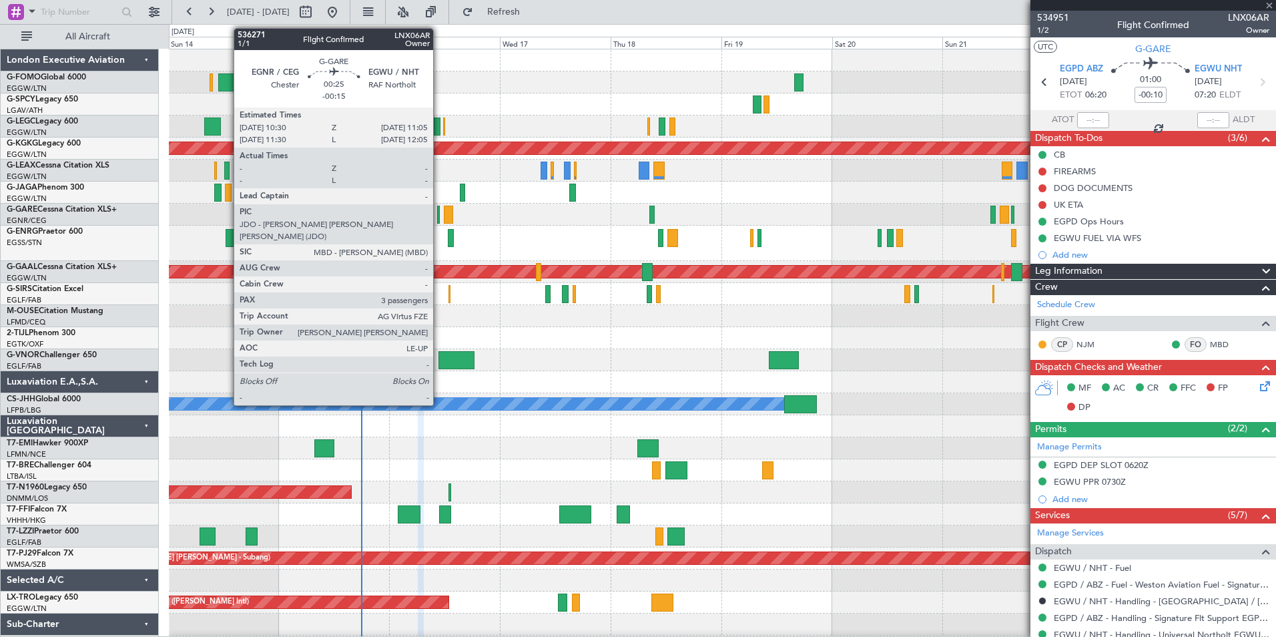
type input "-00:05"
type input "0"
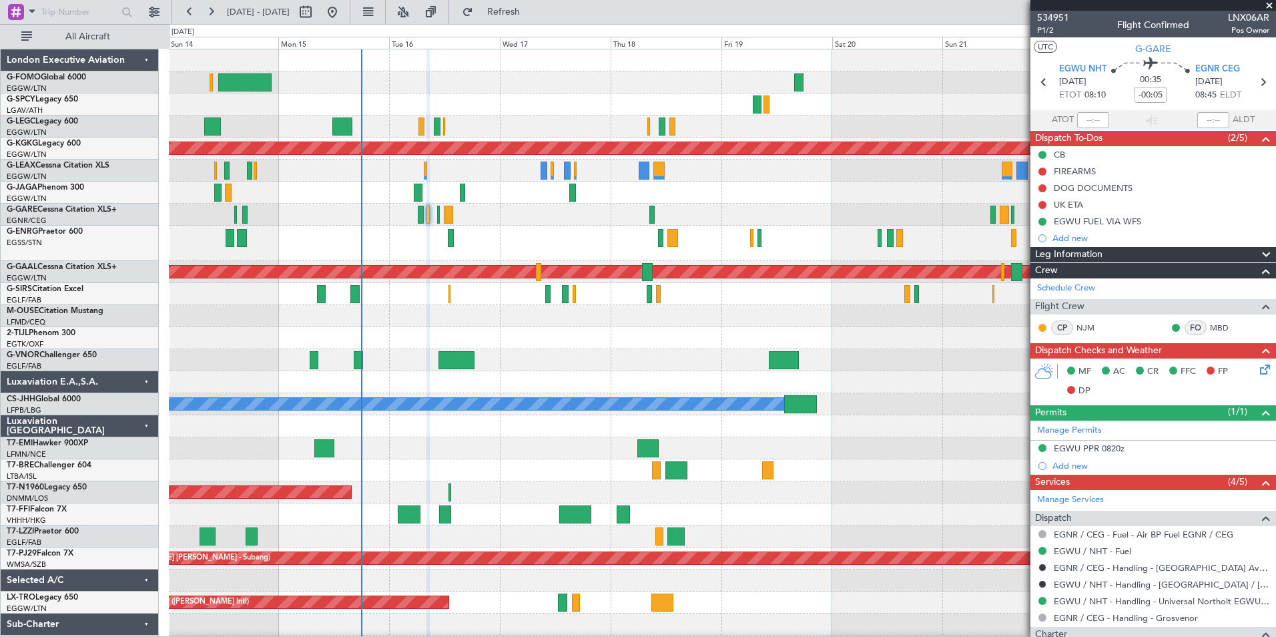
click at [460, 238] on div at bounding box center [722, 243] width 1106 height 35
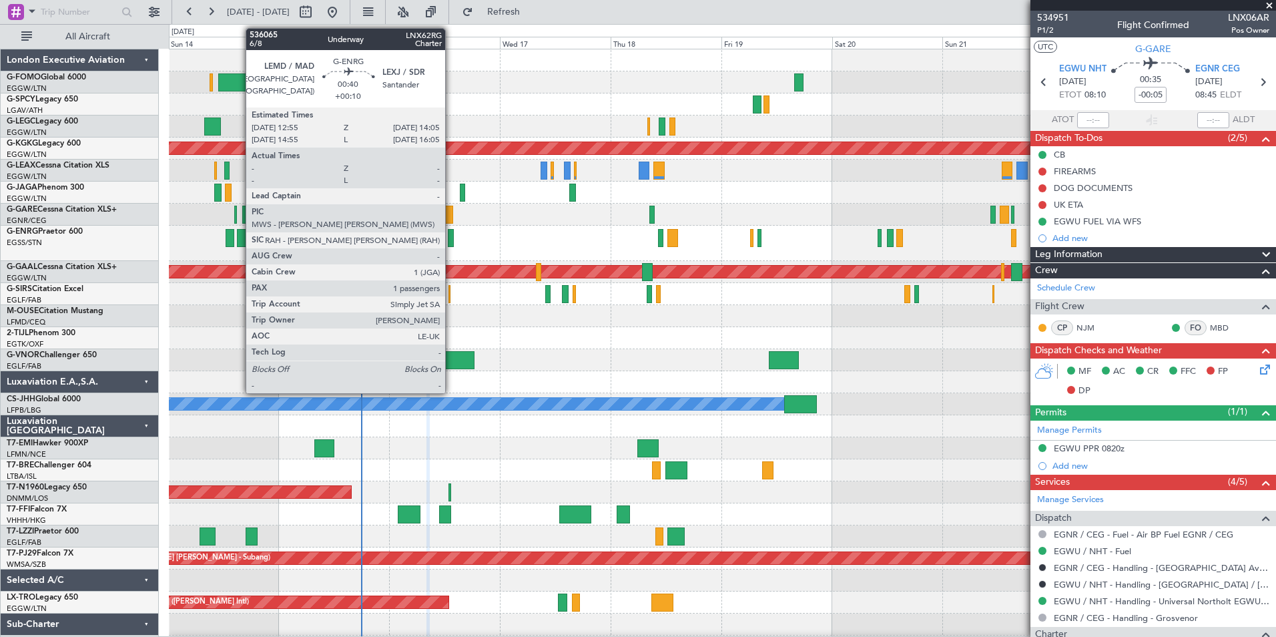
click at [451, 239] on div at bounding box center [451, 238] width 6 height 18
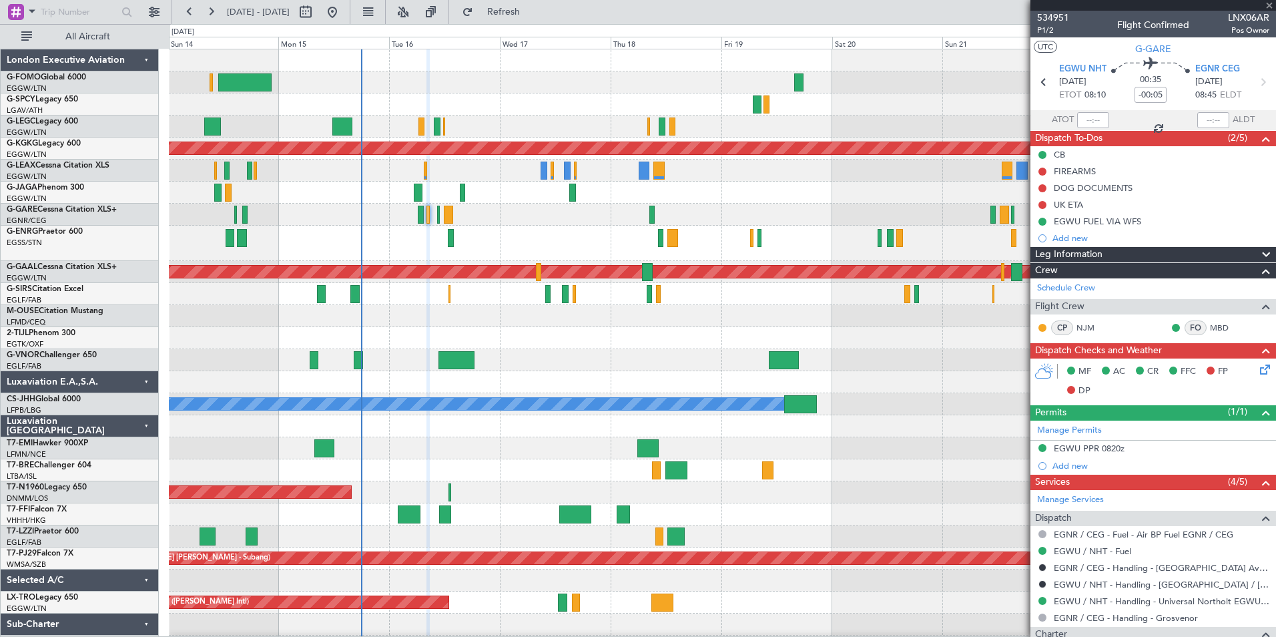
type input "+00:10"
type input "1"
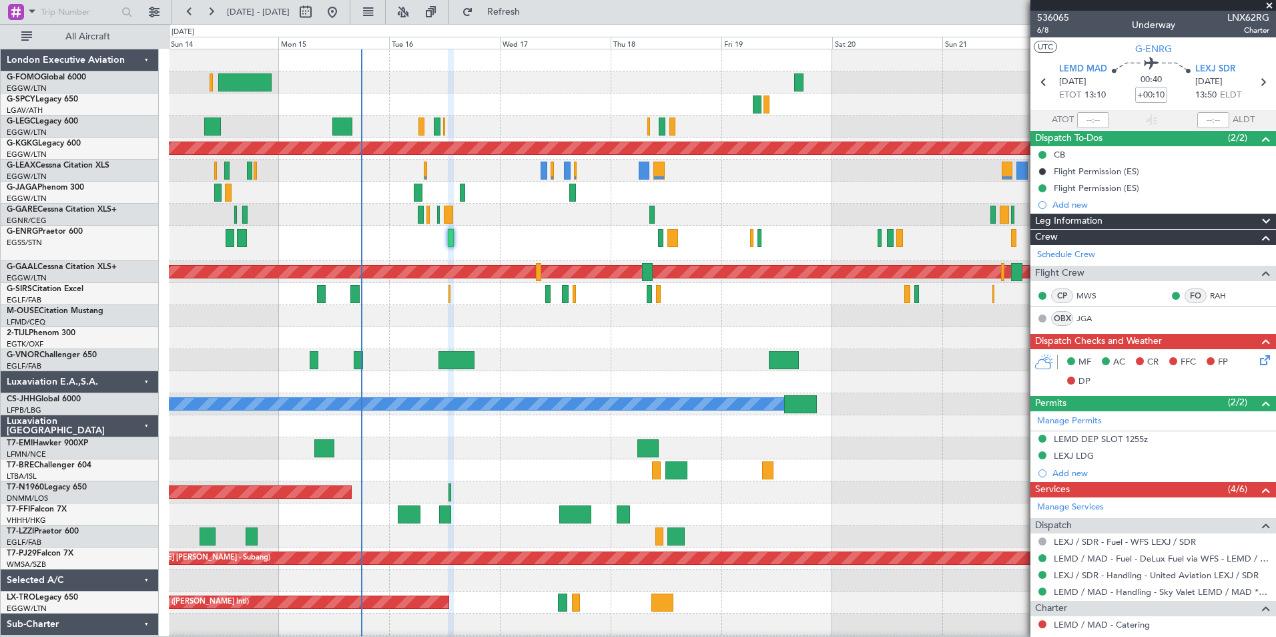
click at [457, 237] on div at bounding box center [722, 243] width 1106 height 35
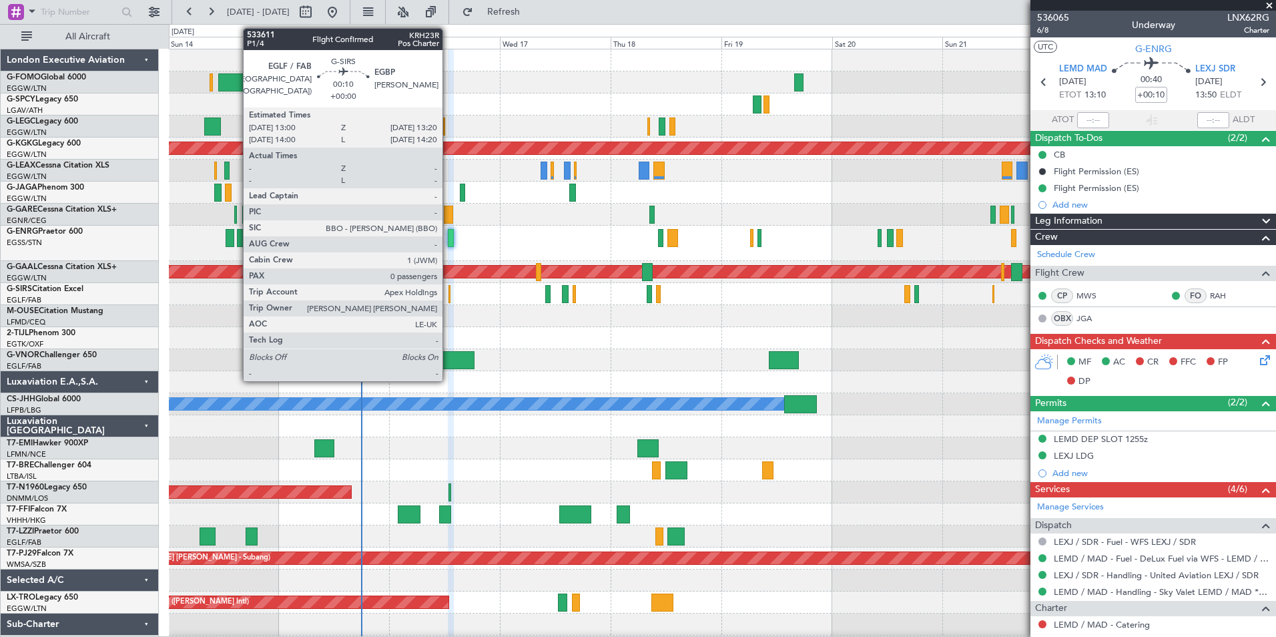
click at [448, 295] on div at bounding box center [449, 294] width 2 height 18
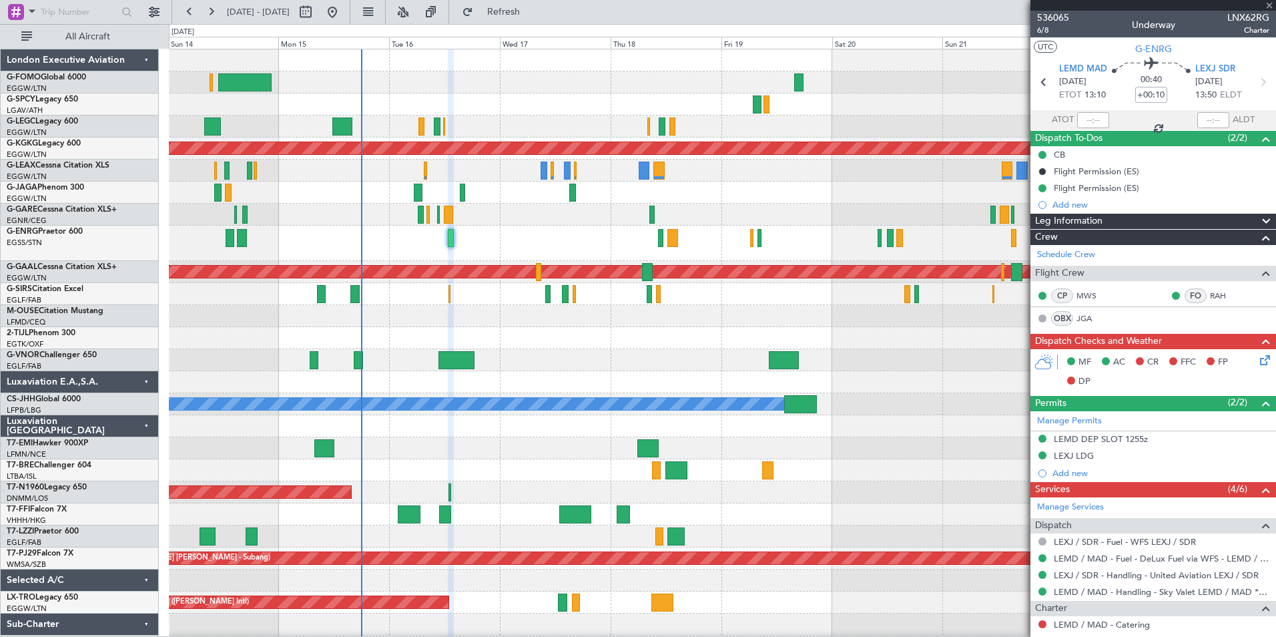
type input "0"
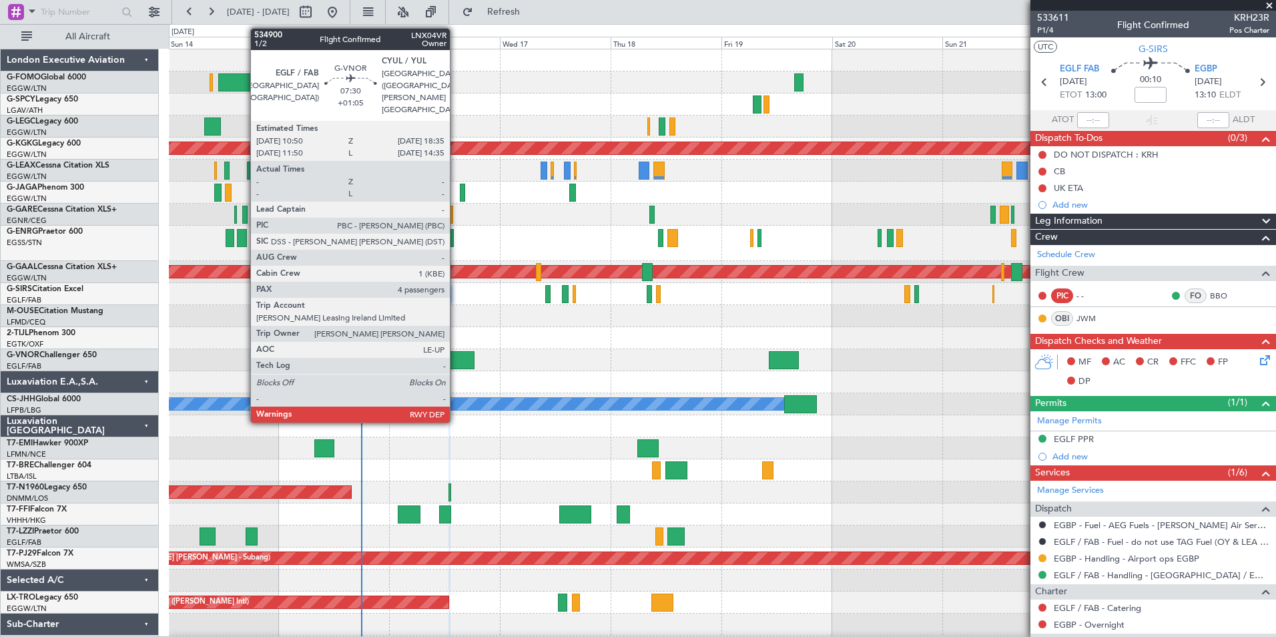
click at [456, 360] on div at bounding box center [456, 360] width 36 height 18
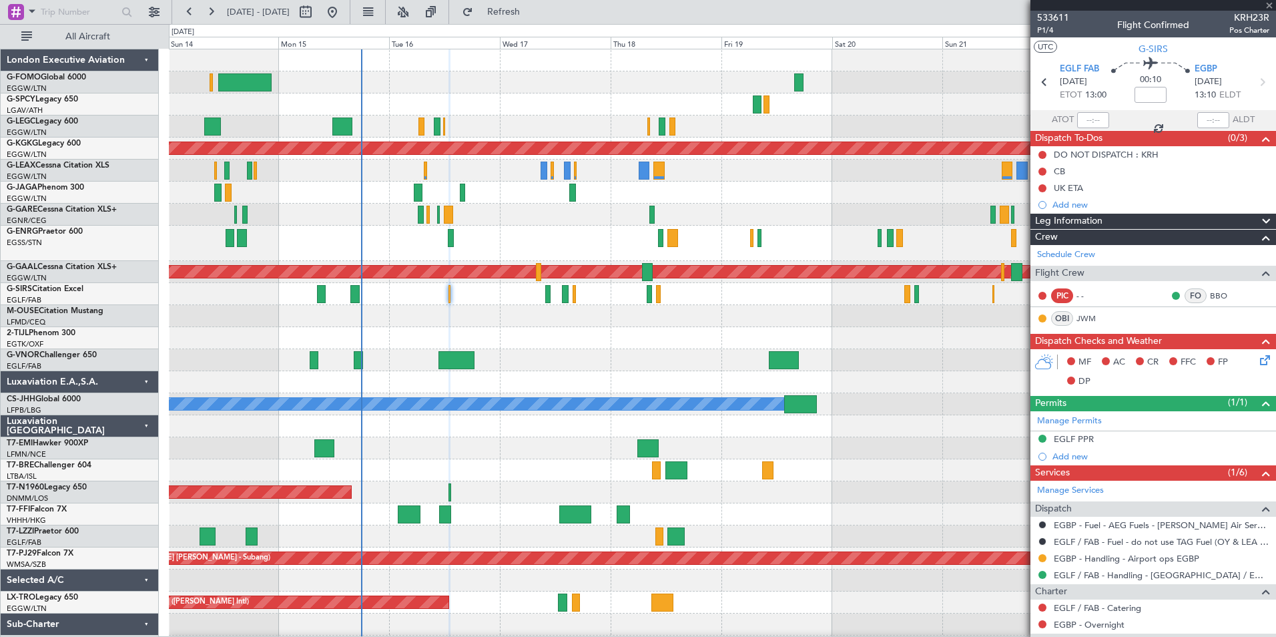
type input "+01:05"
type input "4"
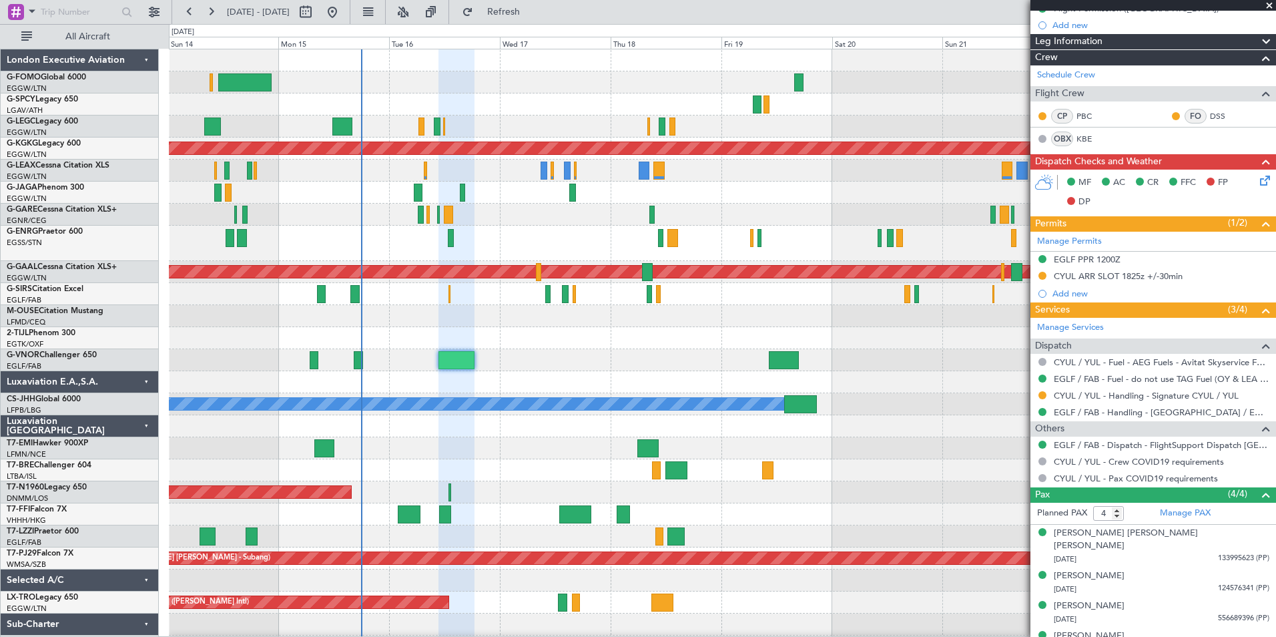
scroll to position [203, 0]
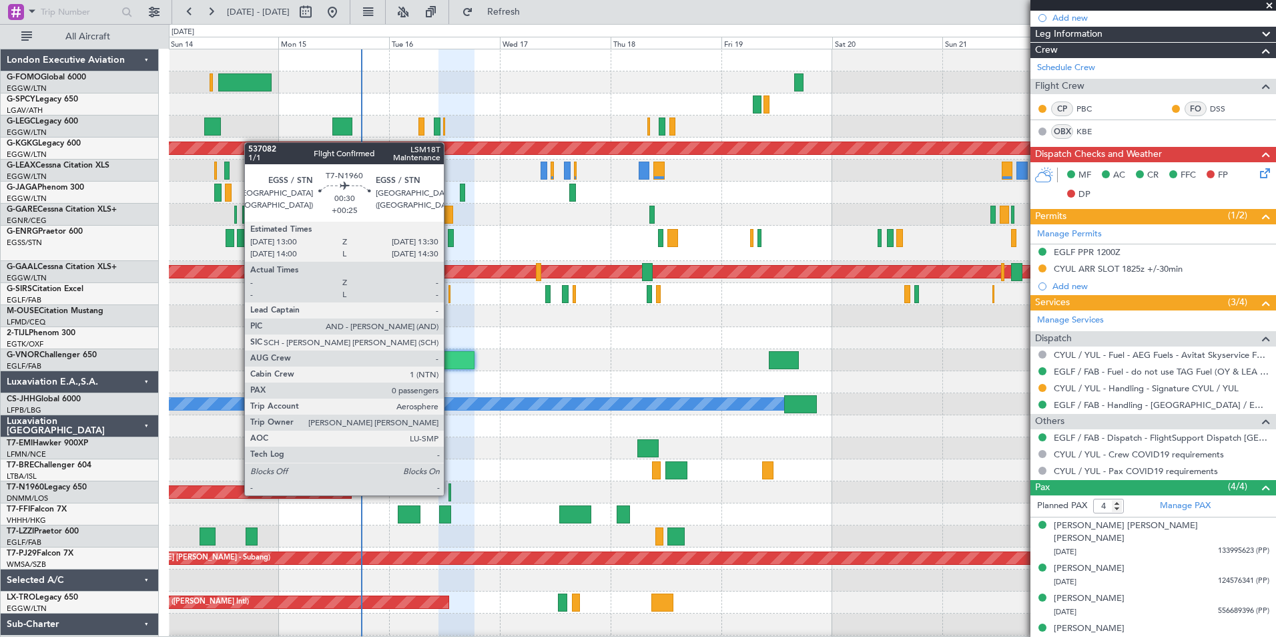
click at [450, 494] on div at bounding box center [449, 492] width 3 height 18
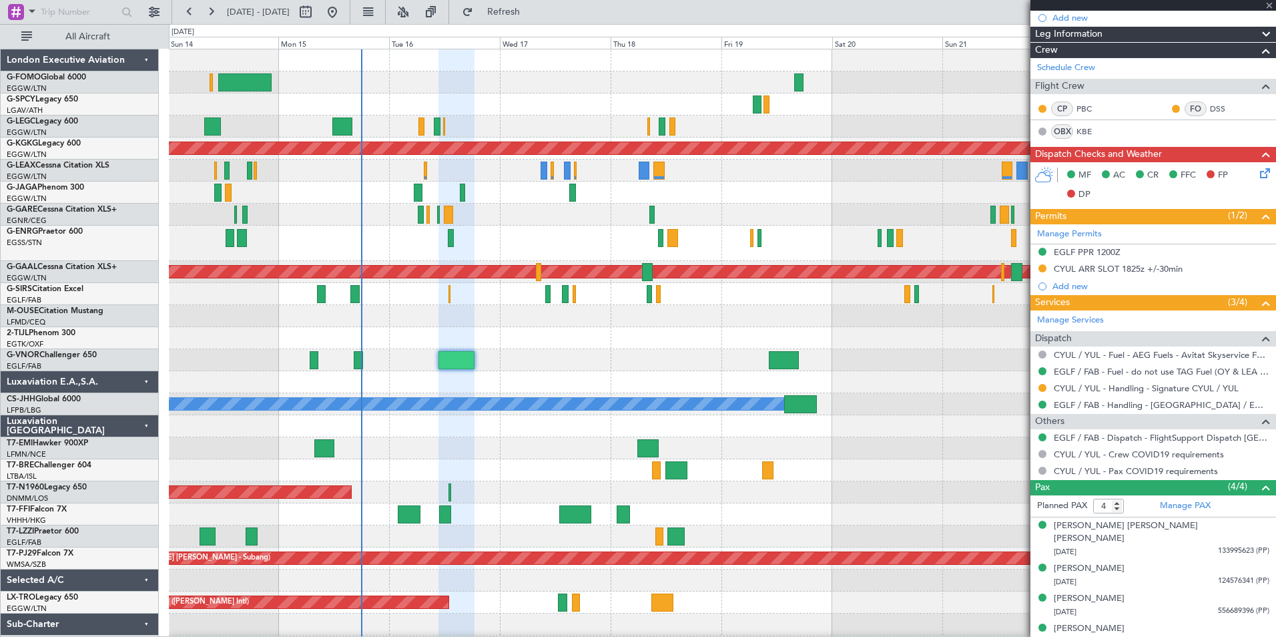
type input "+00:25"
type input "0"
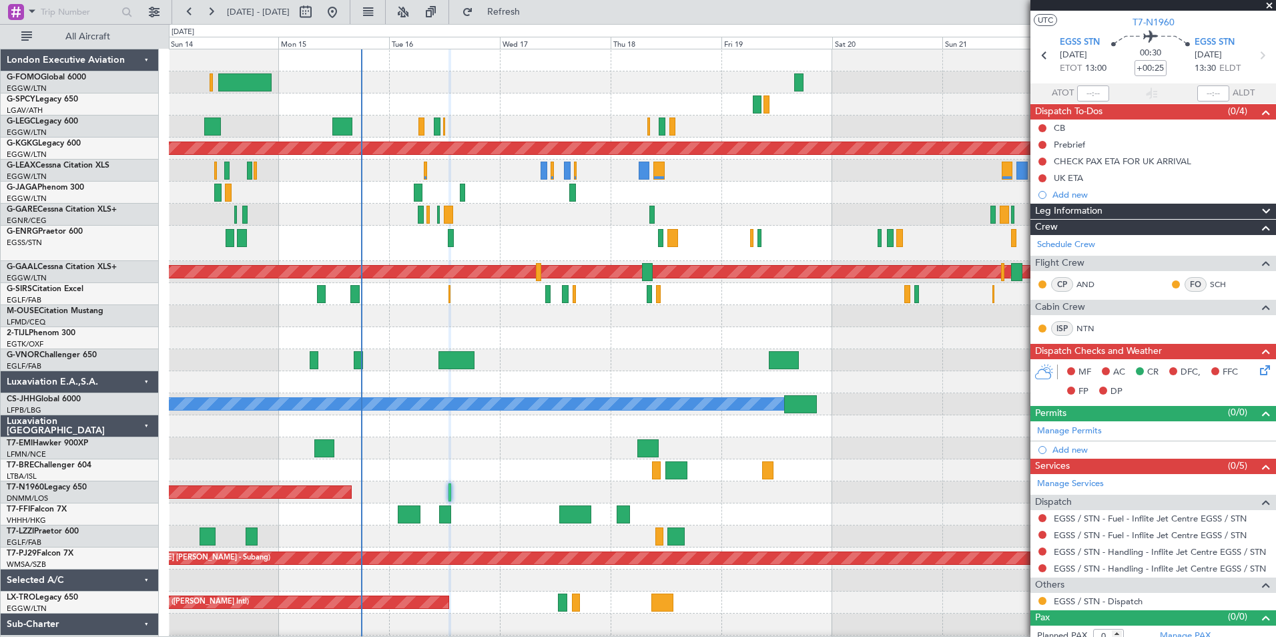
scroll to position [37, 0]
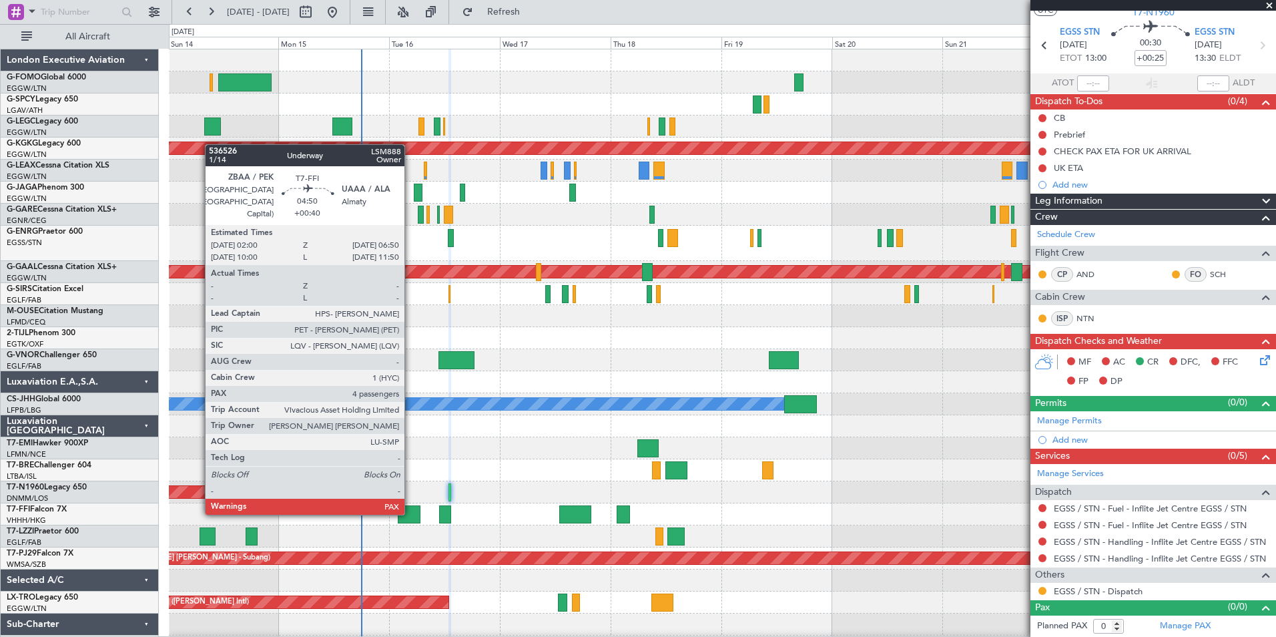
click at [410, 512] on div at bounding box center [409, 514] width 23 height 18
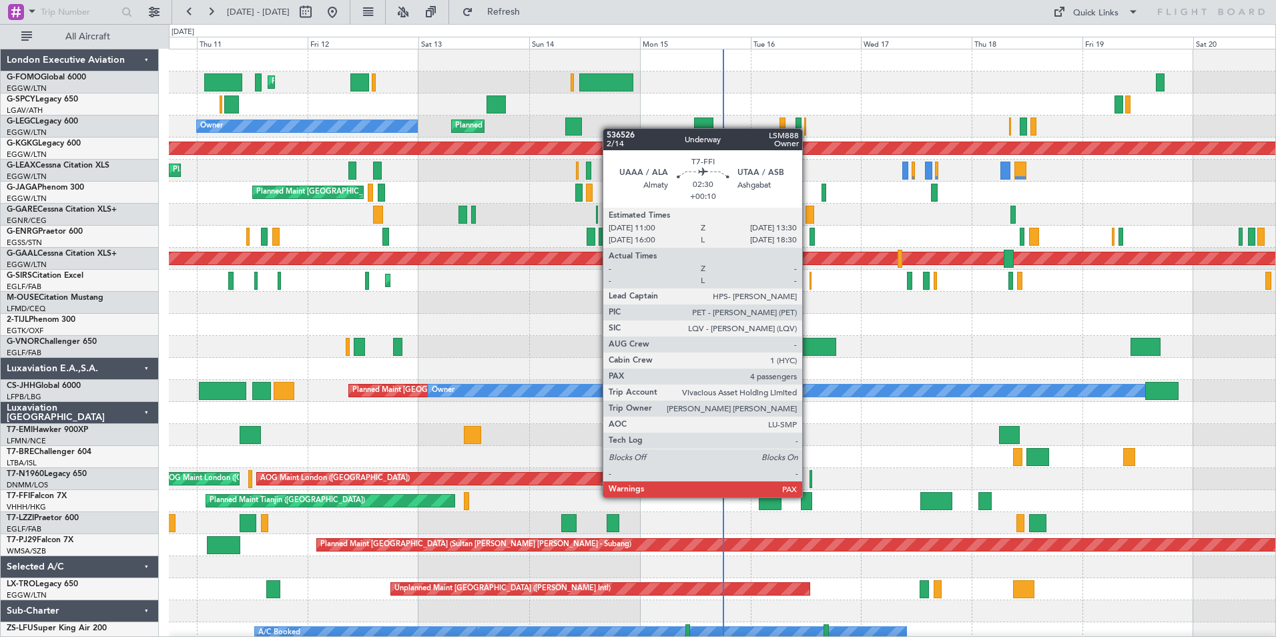
click at [808, 496] on div at bounding box center [807, 501] width 12 height 18
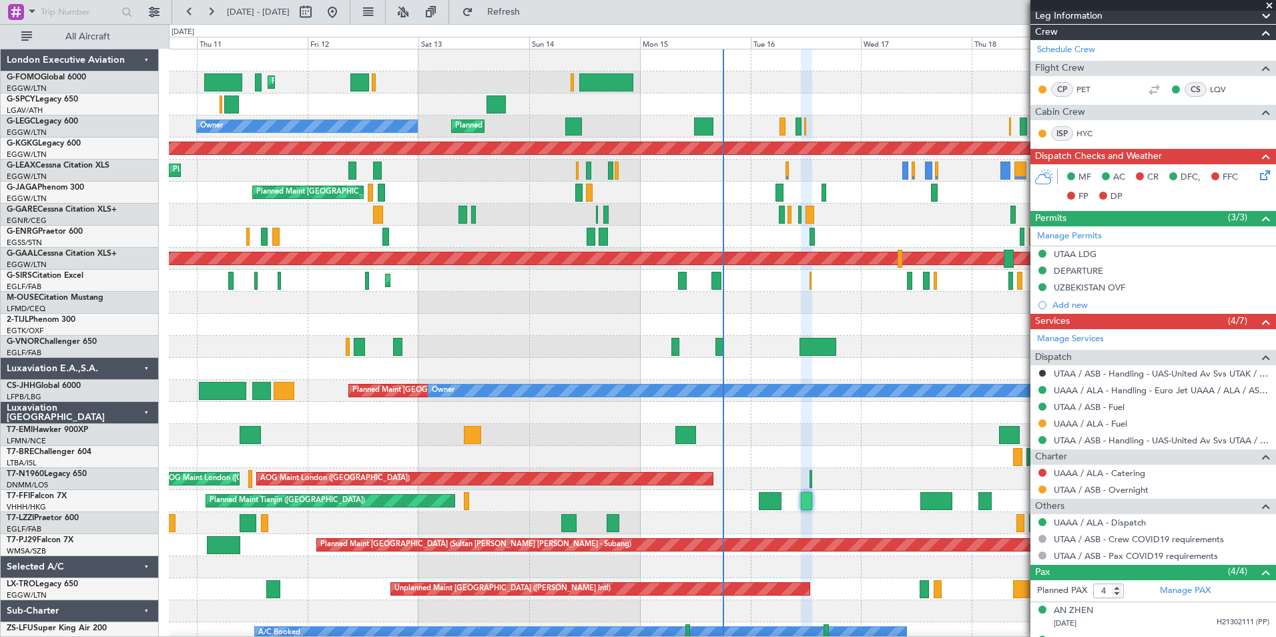
scroll to position [249, 0]
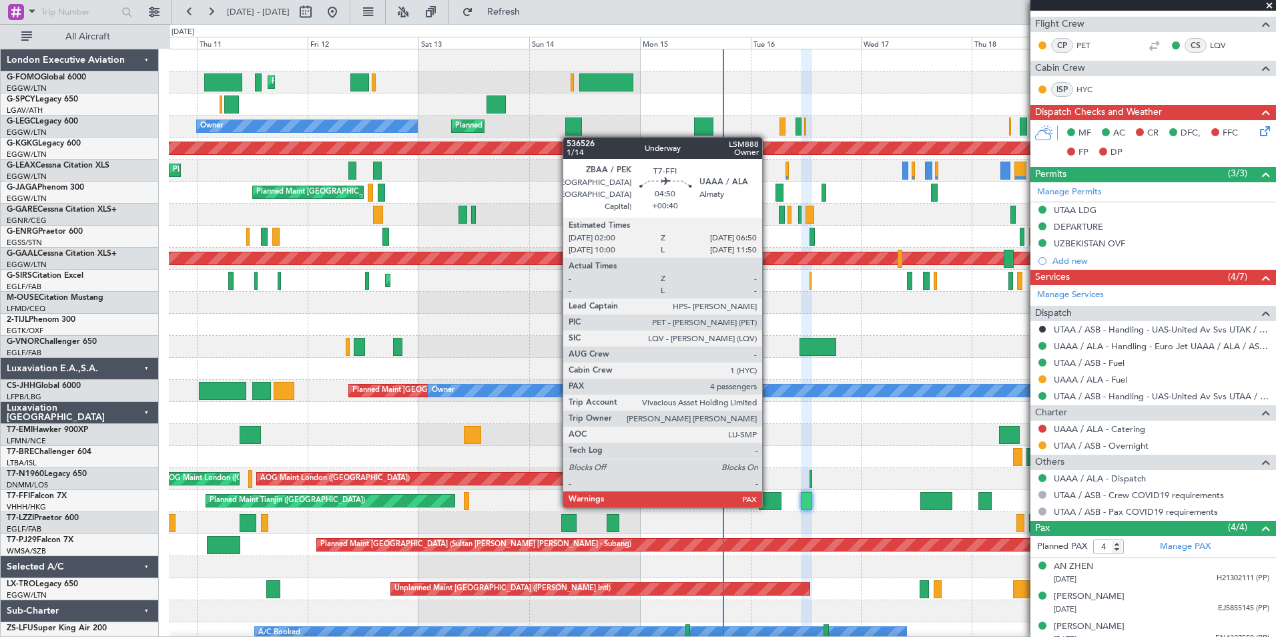
click at [768, 504] on div at bounding box center [770, 501] width 23 height 18
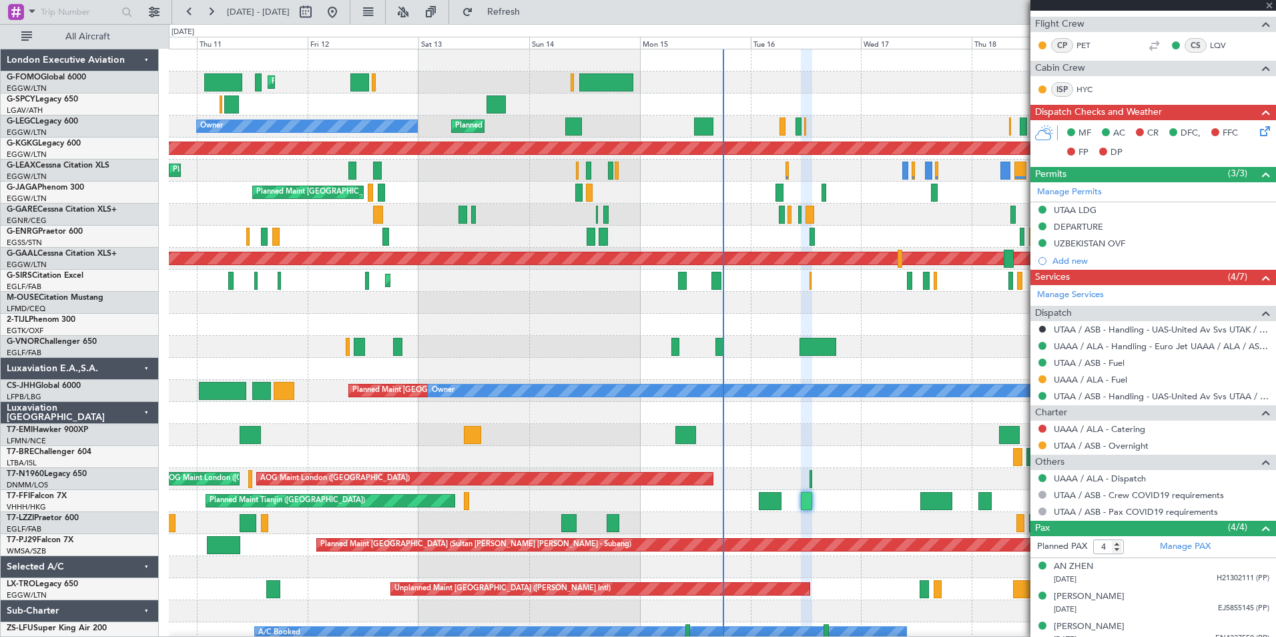
type input "+00:40"
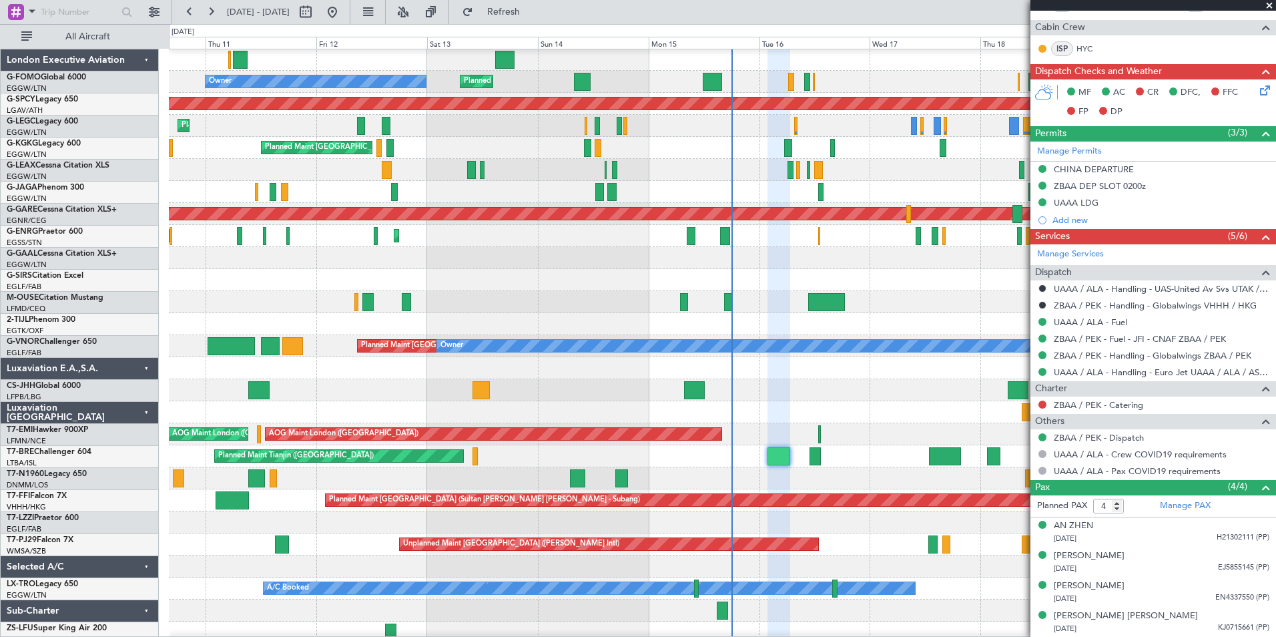
scroll to position [51, 0]
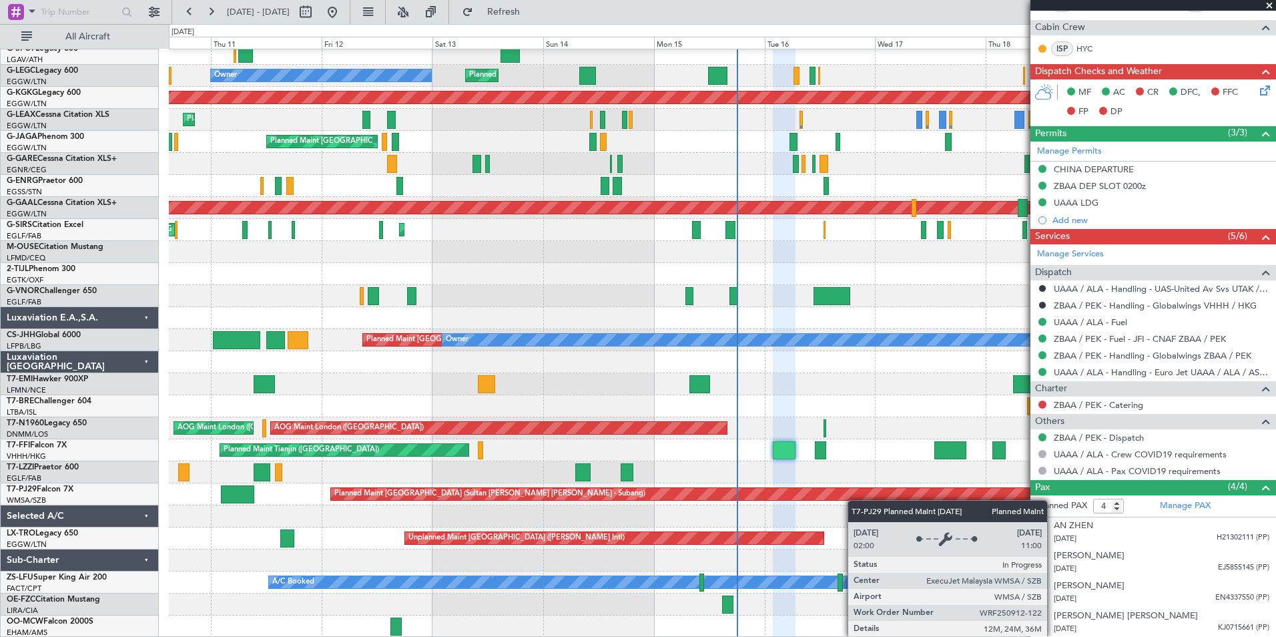
click at [856, 496] on div "Planned Maint [GEOGRAPHIC_DATA] ([GEOGRAPHIC_DATA]) Unplanned Maint [GEOGRAPHIC…" at bounding box center [722, 318] width 1106 height 639
